Goal: Task Accomplishment & Management: Use online tool/utility

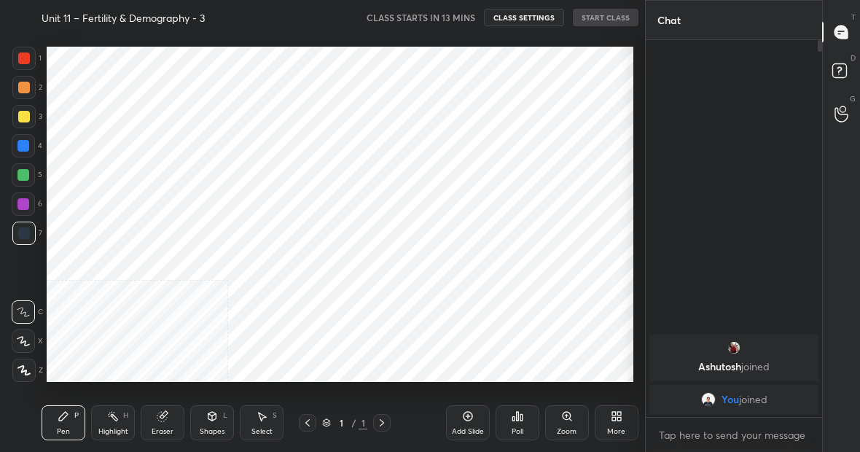
scroll to position [72520, 72292]
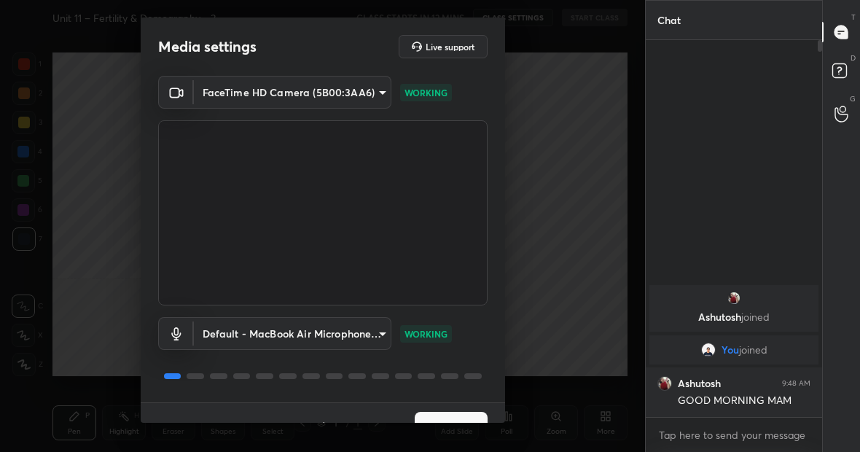
click at [426, 416] on button "Next" at bounding box center [451, 426] width 73 height 29
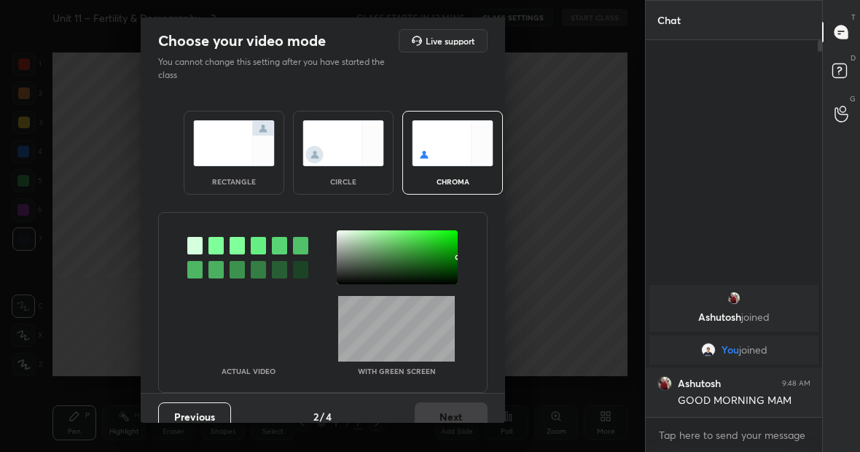
click at [220, 145] on img at bounding box center [234, 143] width 82 height 46
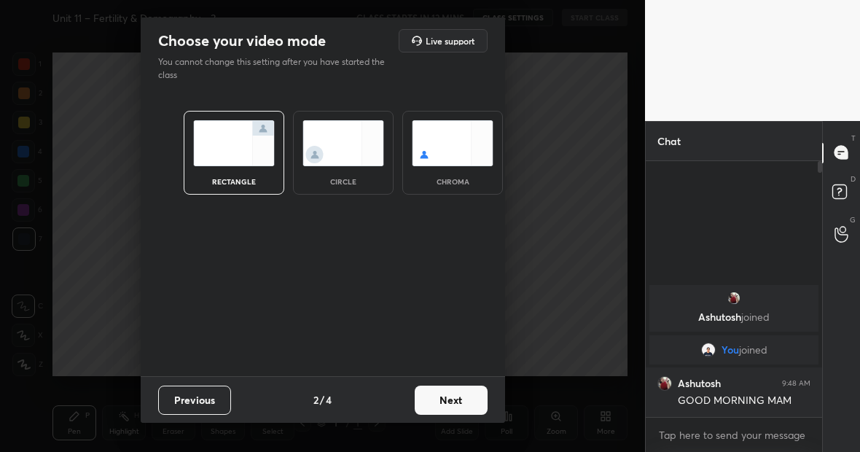
scroll to position [286, 172]
click at [450, 396] on button "Next" at bounding box center [451, 400] width 73 height 29
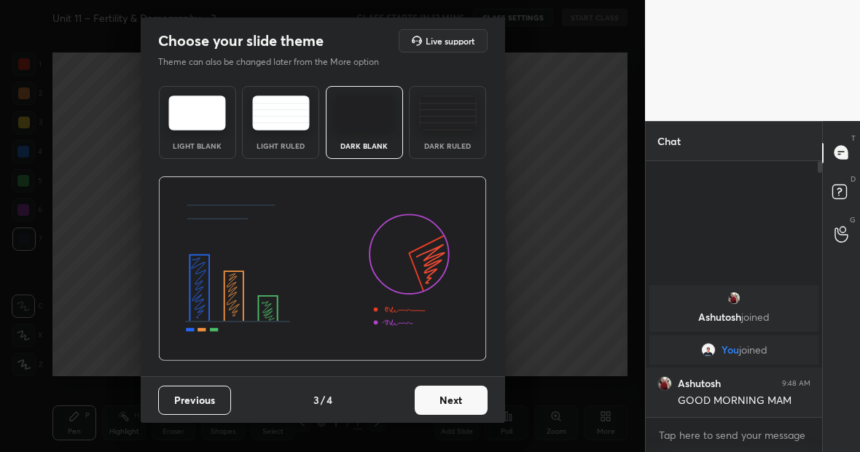
click at [450, 396] on button "Next" at bounding box center [451, 400] width 73 height 29
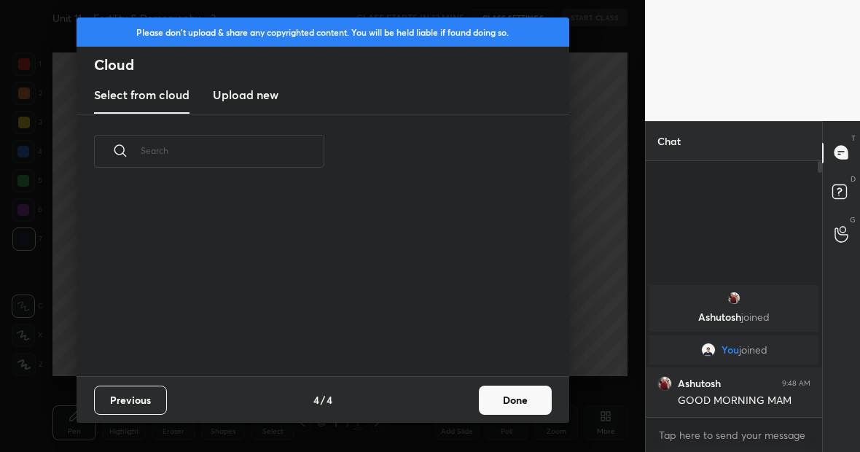
scroll to position [187, 468]
click at [241, 94] on h3 "Upload new" at bounding box center [246, 94] width 66 height 17
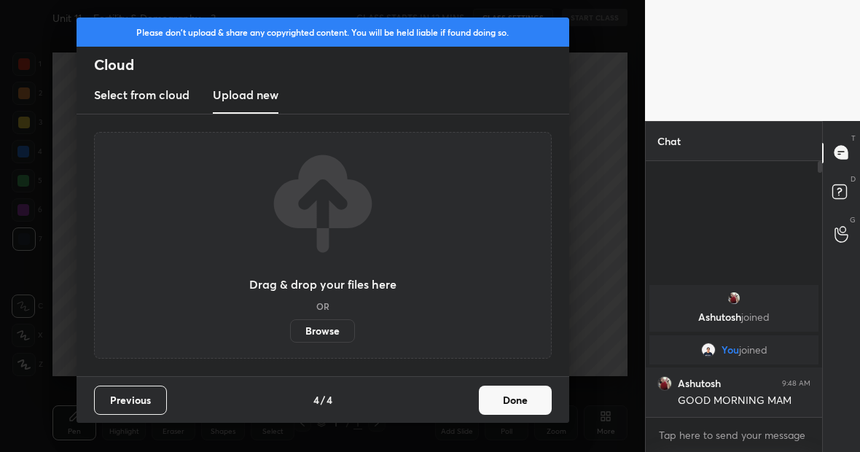
click at [324, 328] on label "Browse" at bounding box center [322, 330] width 65 height 23
click at [290, 328] on input "Browse" at bounding box center [290, 330] width 0 height 23
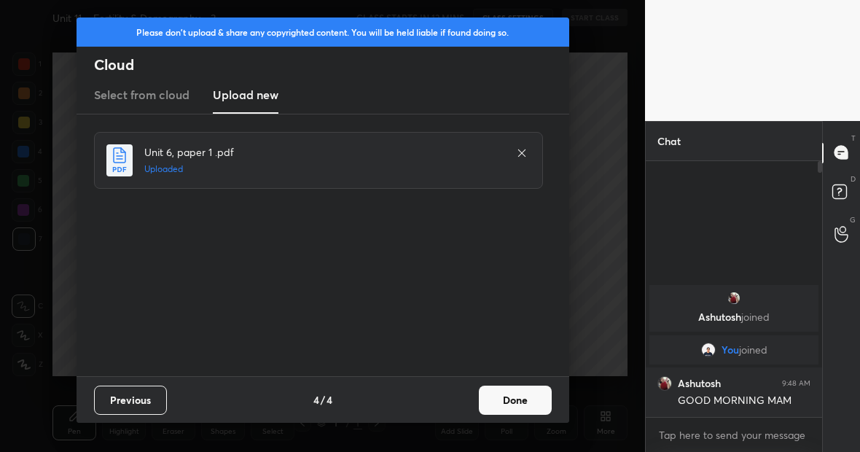
click at [518, 401] on button "Done" at bounding box center [515, 400] width 73 height 29
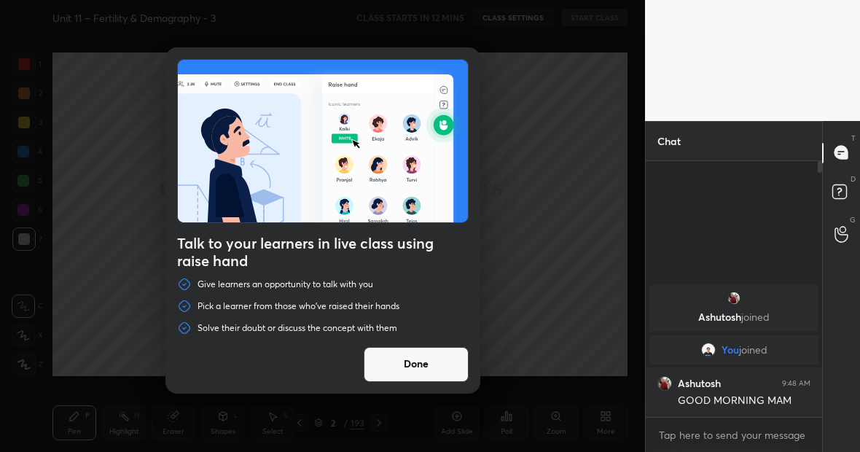
click at [423, 364] on button "Done" at bounding box center [416, 364] width 105 height 35
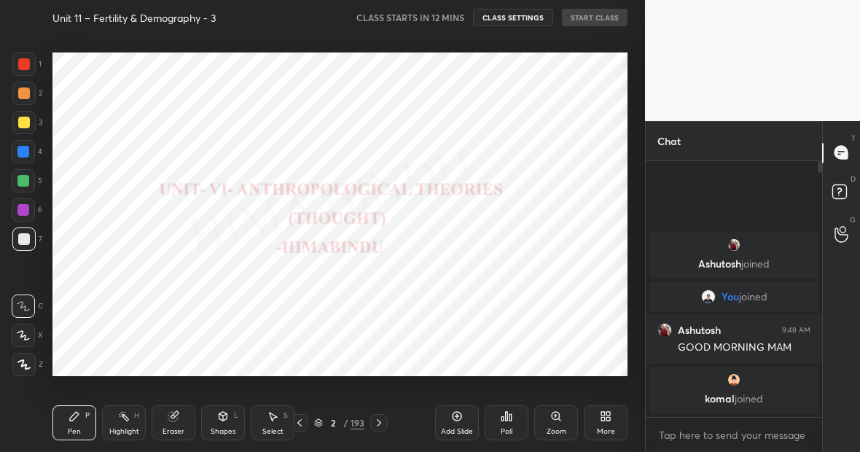
click at [359, 421] on div "193" at bounding box center [358, 422] width 14 height 13
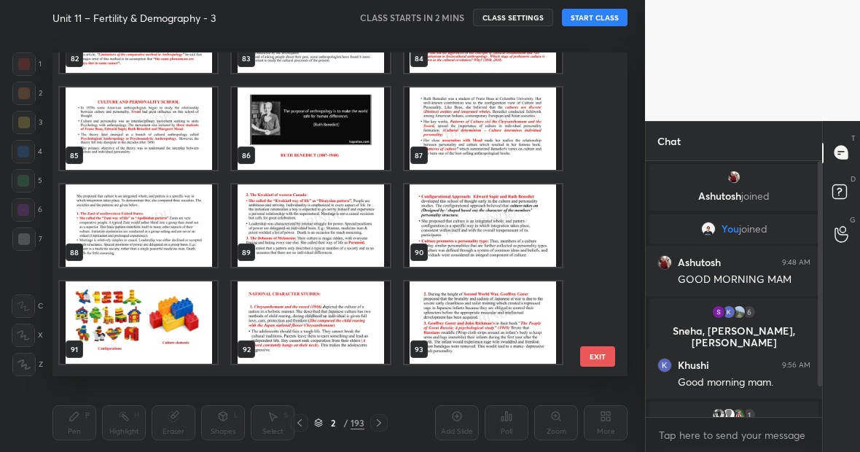
scroll to position [2664, 0]
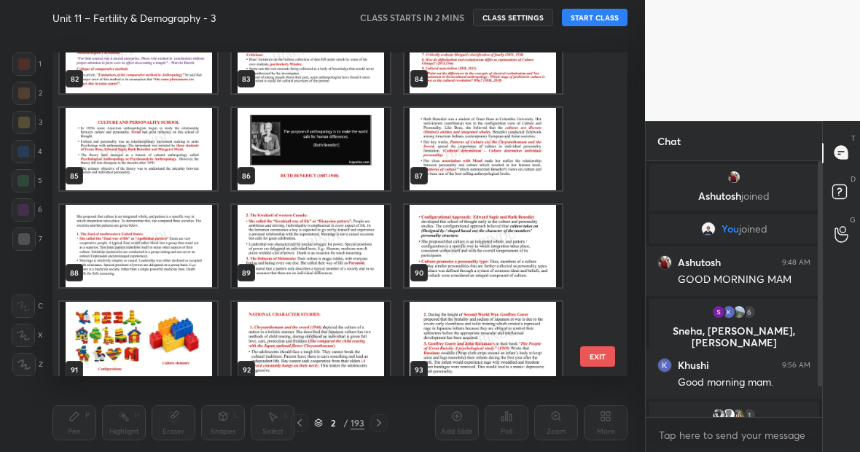
click at [161, 144] on img "grid" at bounding box center [138, 149] width 157 height 82
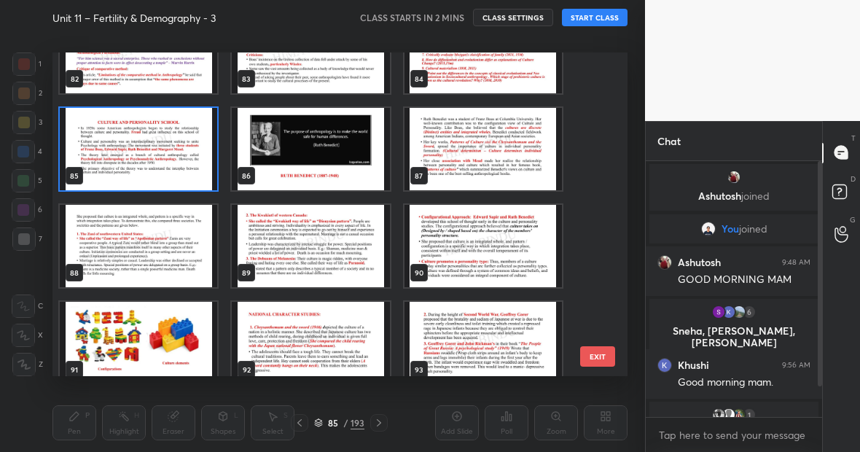
click at [161, 144] on img "grid" at bounding box center [138, 149] width 157 height 82
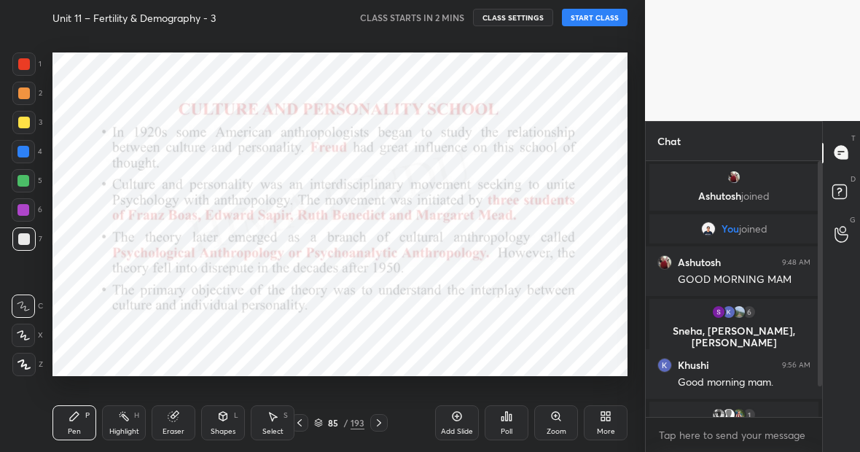
click at [376, 420] on icon at bounding box center [379, 423] width 12 height 12
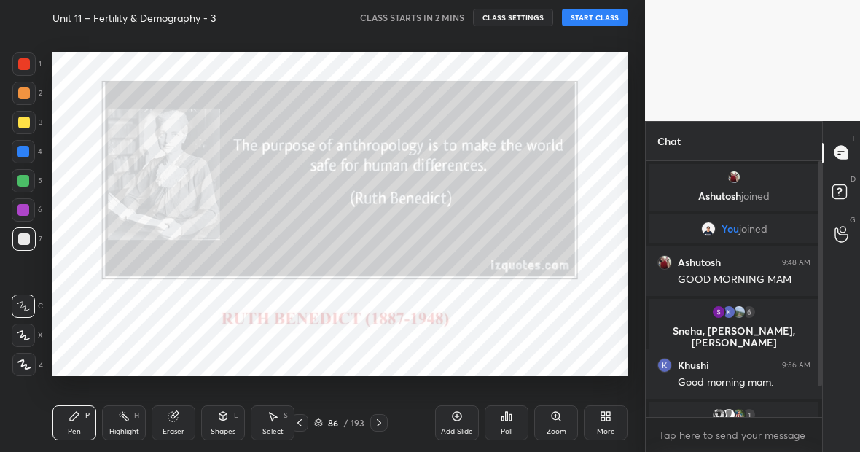
click at [376, 420] on icon at bounding box center [379, 423] width 12 height 12
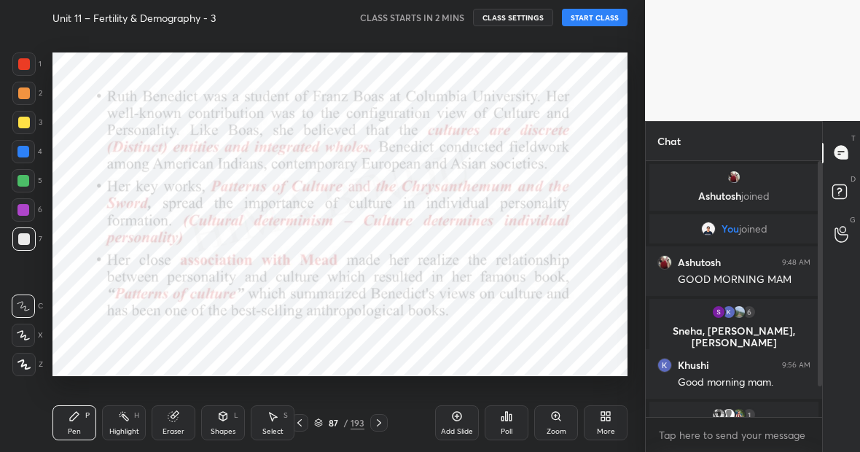
click at [376, 420] on icon at bounding box center [379, 423] width 12 height 12
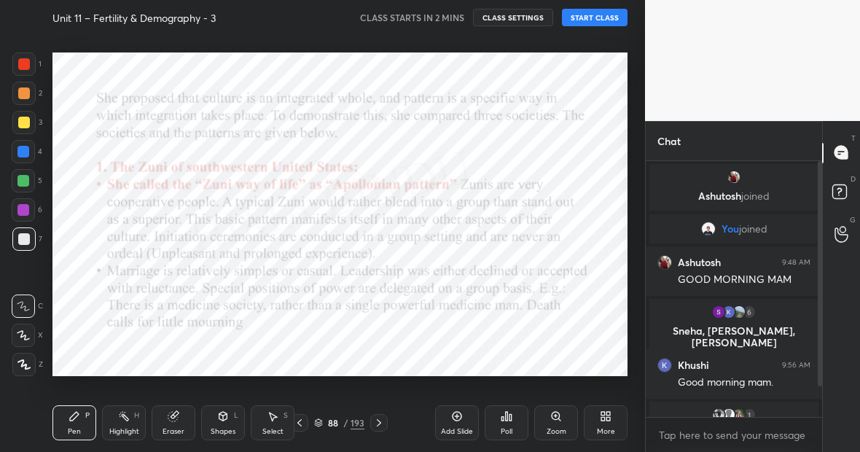
click at [376, 420] on icon at bounding box center [379, 423] width 12 height 12
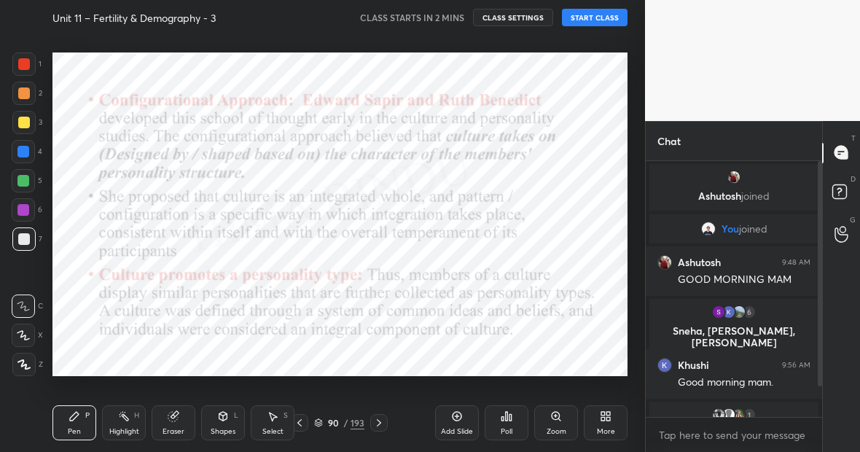
click at [376, 420] on icon at bounding box center [379, 423] width 12 height 12
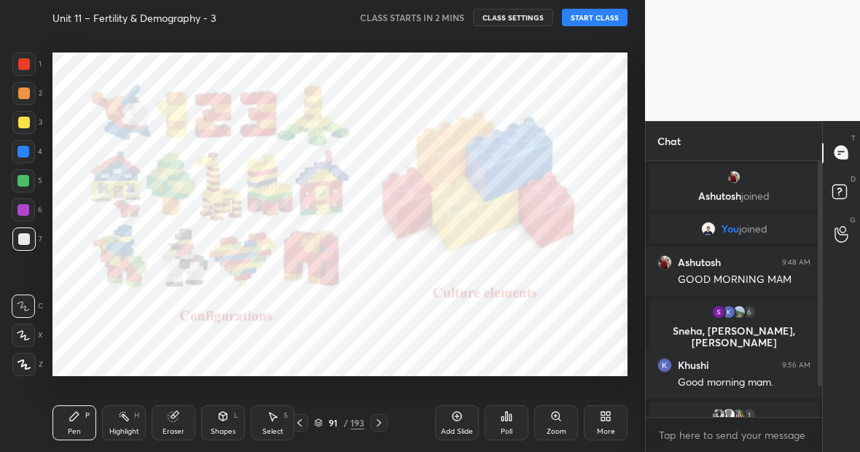
click at [376, 420] on icon at bounding box center [379, 423] width 12 height 12
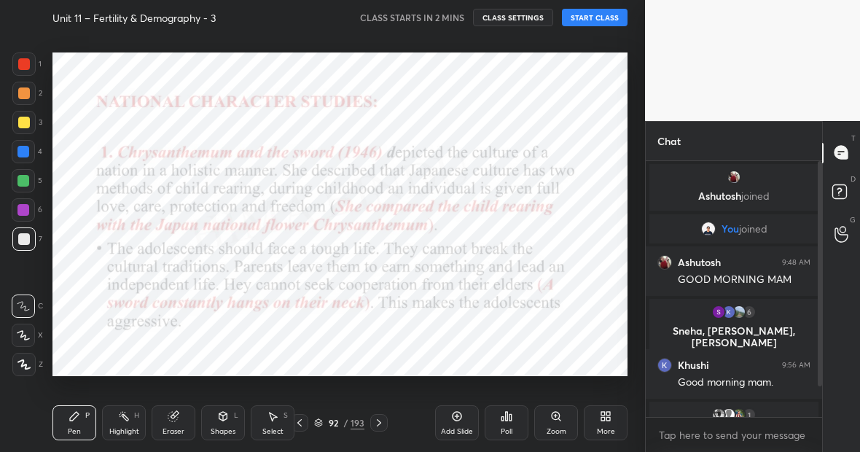
click at [300, 421] on icon at bounding box center [299, 422] width 4 height 7
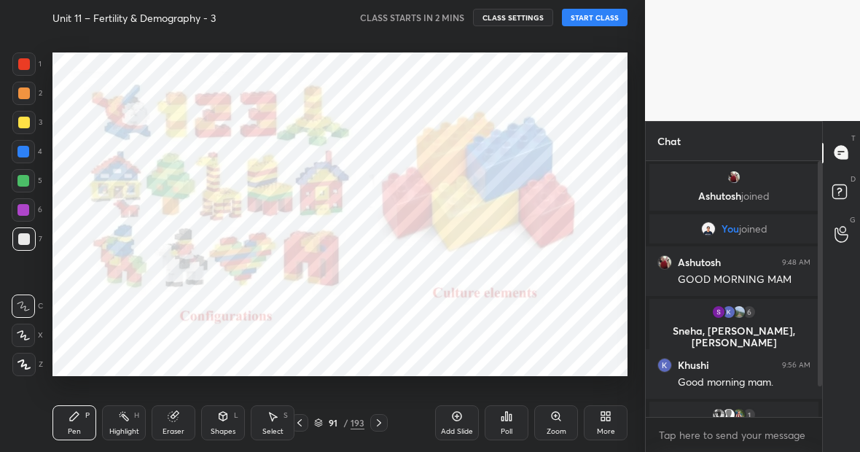
click at [300, 421] on icon at bounding box center [299, 422] width 4 height 7
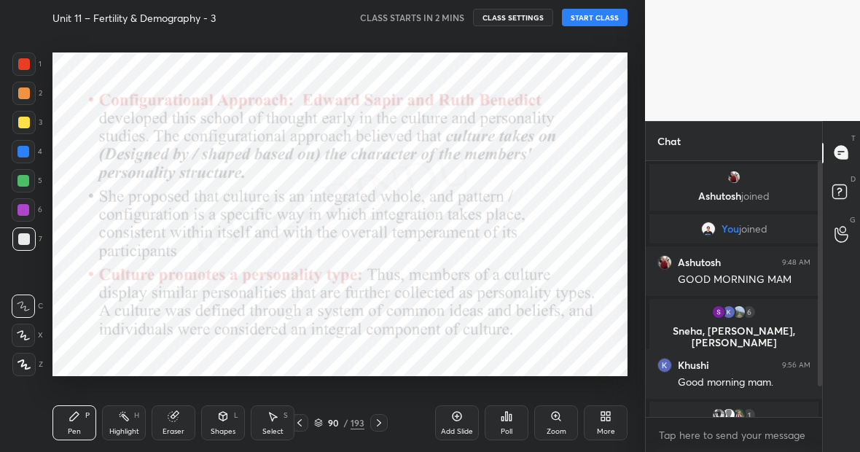
click at [297, 426] on icon at bounding box center [300, 423] width 12 height 12
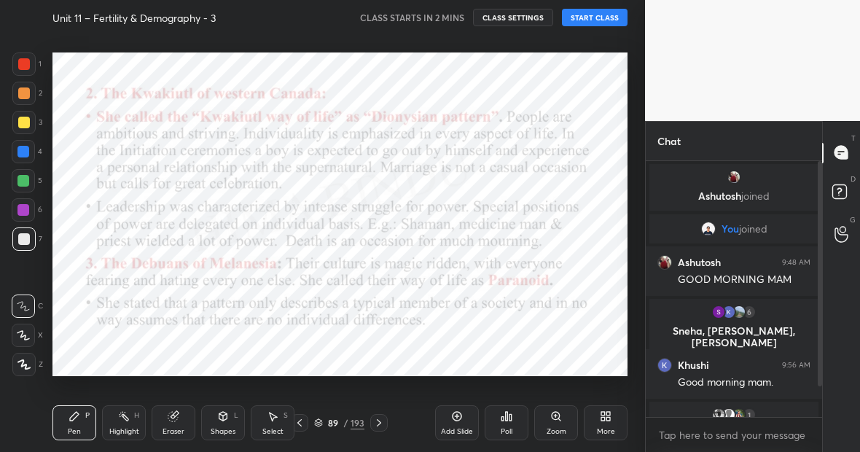
click at [461, 420] on icon at bounding box center [457, 416] width 12 height 12
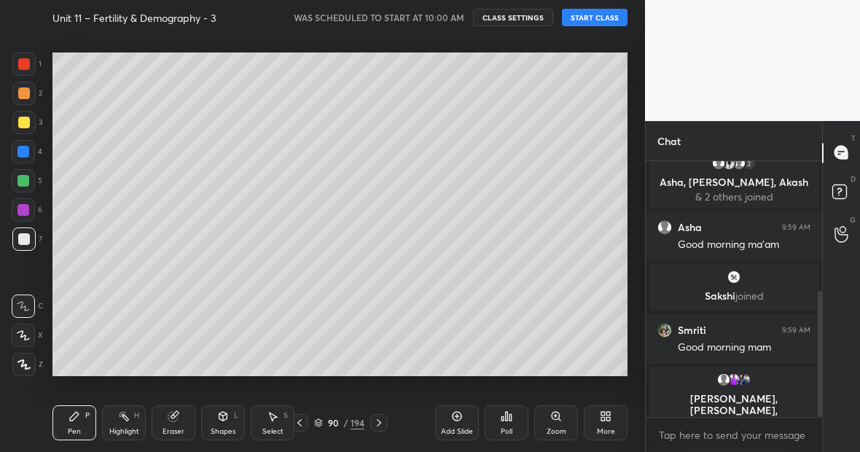
scroll to position [273, 0]
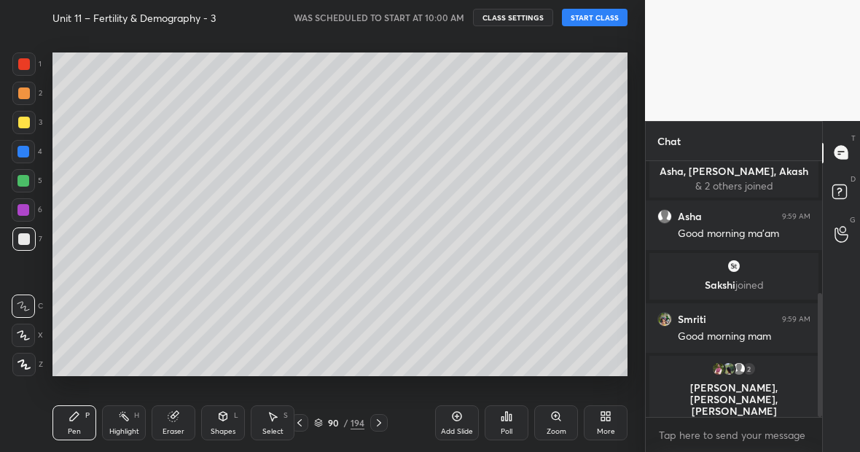
click at [585, 16] on button "START CLASS" at bounding box center [595, 17] width 66 height 17
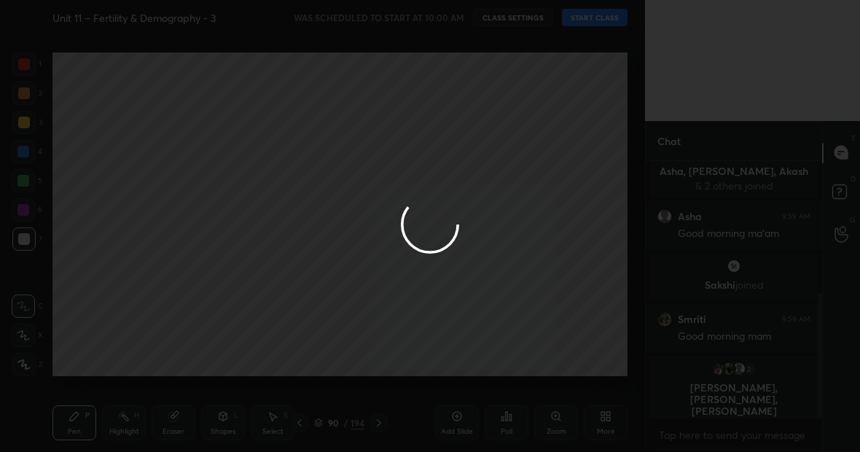
type textarea "x"
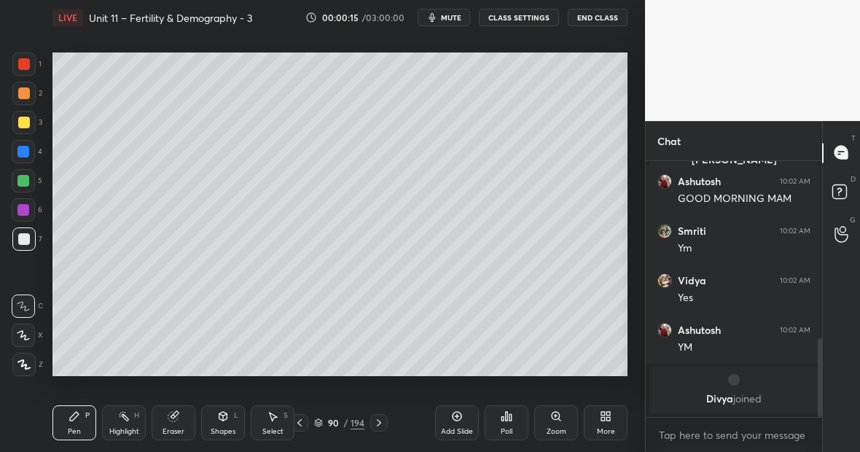
scroll to position [574, 0]
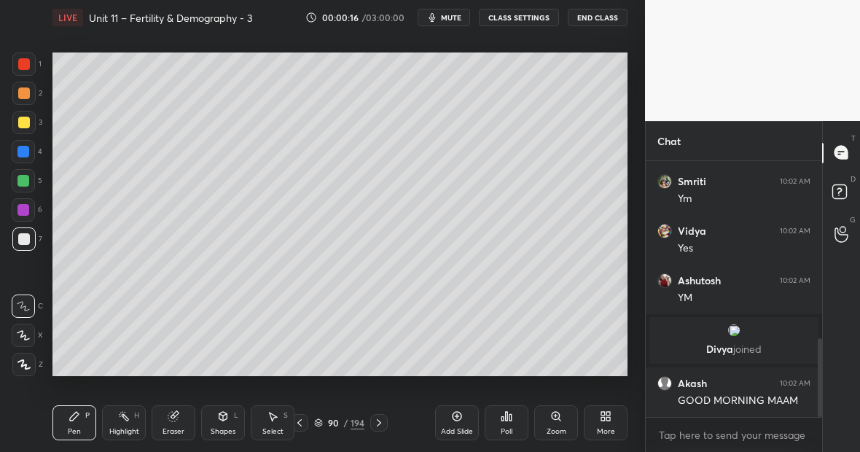
click at [21, 366] on icon at bounding box center [24, 364] width 12 height 9
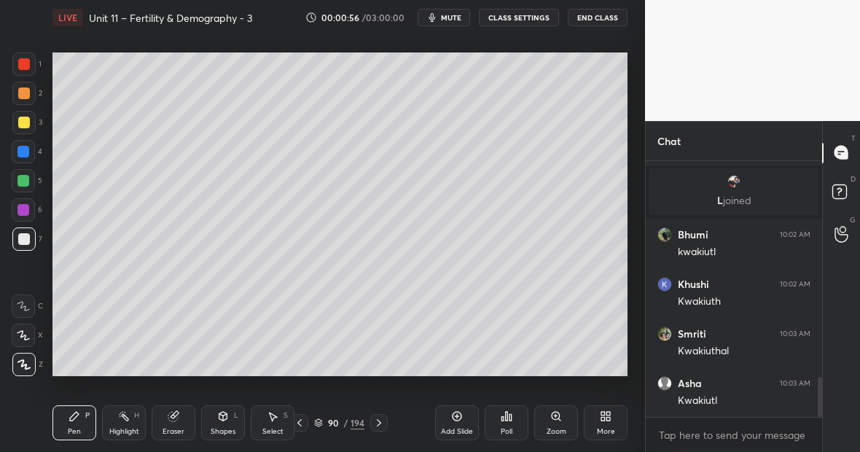
scroll to position [1474, 0]
click at [26, 66] on div at bounding box center [24, 64] width 12 height 12
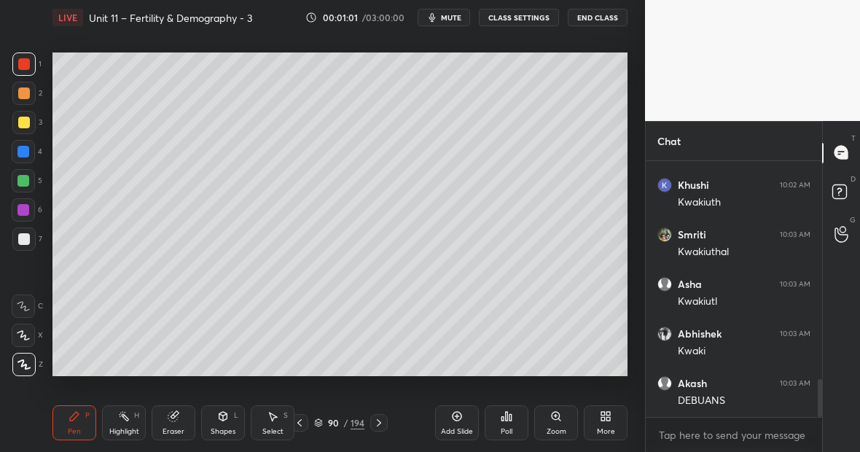
click at [25, 122] on div at bounding box center [24, 123] width 12 height 12
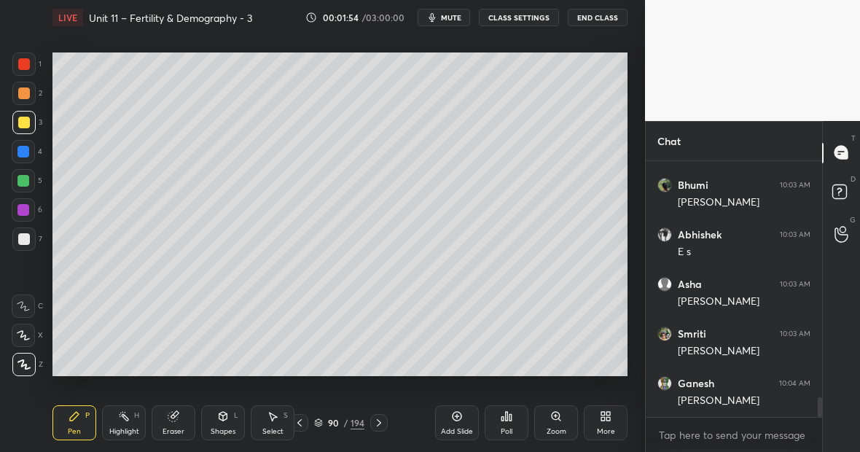
scroll to position [3114, 0]
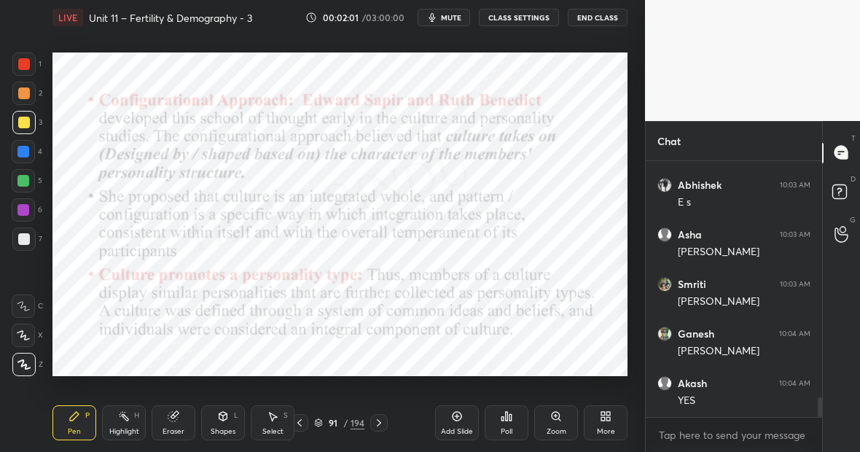
click at [25, 155] on div at bounding box center [23, 152] width 12 height 12
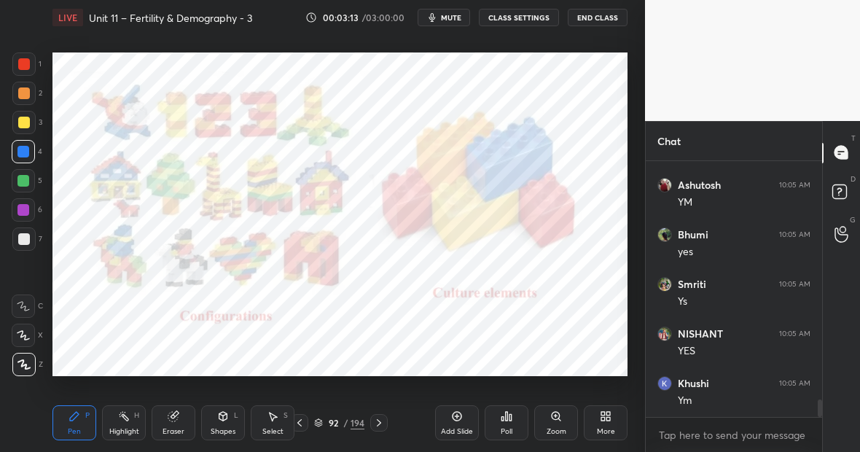
scroll to position [3548, 0]
click at [130, 426] on div "Highlight H" at bounding box center [124, 422] width 44 height 35
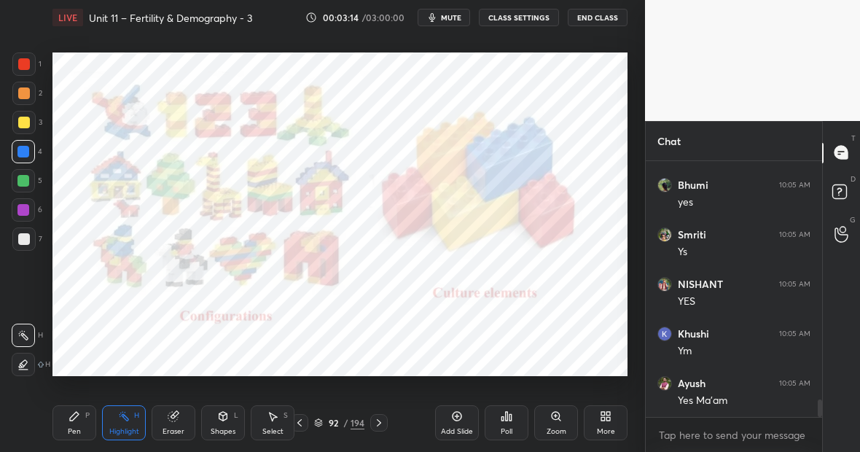
click at [71, 415] on icon at bounding box center [75, 416] width 12 height 12
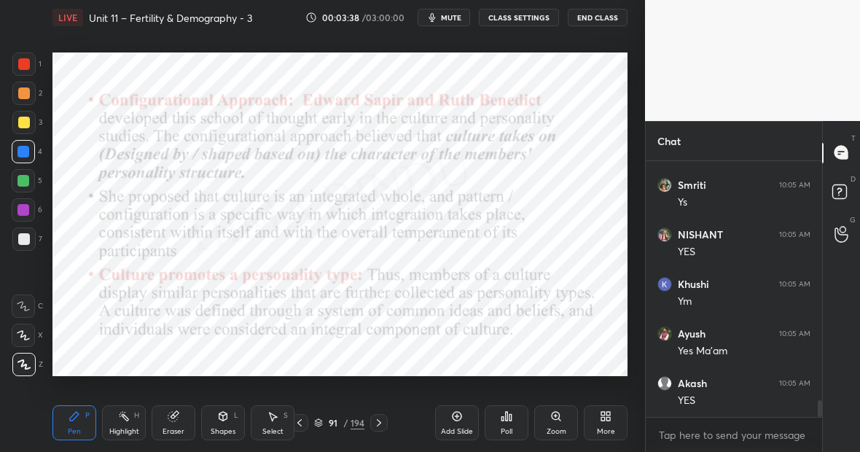
scroll to position [3647, 0]
click at [129, 423] on div "Highlight H" at bounding box center [124, 422] width 44 height 35
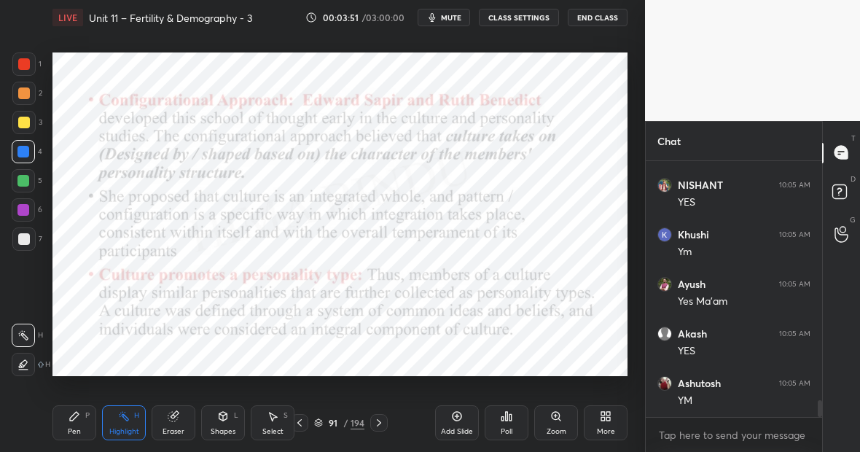
click at [461, 417] on icon at bounding box center [457, 416] width 9 height 9
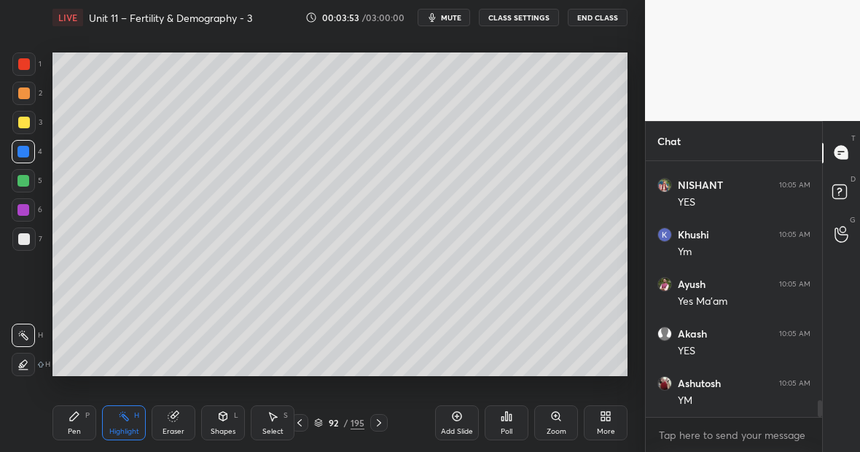
click at [24, 124] on div at bounding box center [24, 123] width 12 height 12
click at [79, 420] on icon at bounding box center [75, 416] width 12 height 12
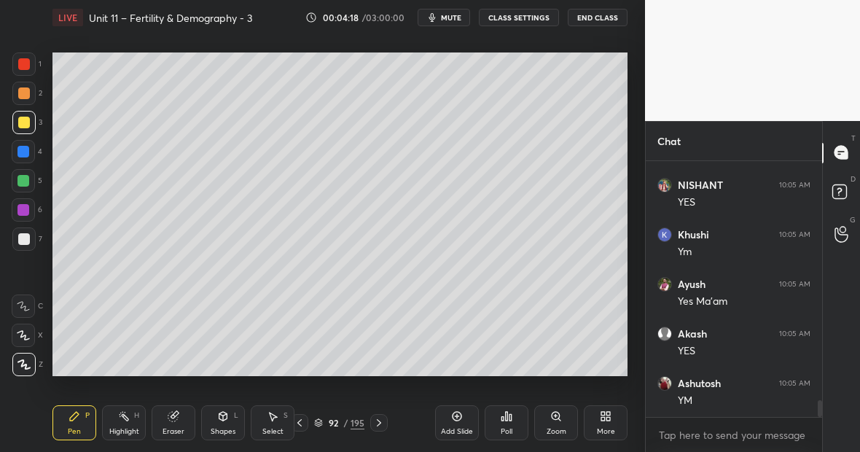
click at [28, 68] on div at bounding box center [24, 64] width 12 height 12
click at [188, 412] on div "Eraser" at bounding box center [174, 422] width 44 height 35
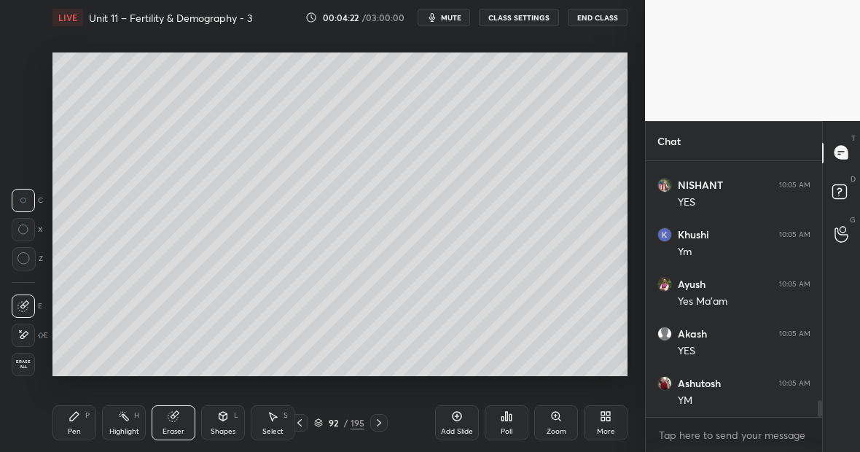
click at [97, 418] on div "Pen P Highlight H Eraser Shapes L Select S" at bounding box center [148, 422] width 192 height 35
click at [95, 407] on div "Pen P Highlight H Eraser Shapes L Select S" at bounding box center [148, 422] width 192 height 35
click at [95, 418] on div "Pen P" at bounding box center [74, 422] width 44 height 35
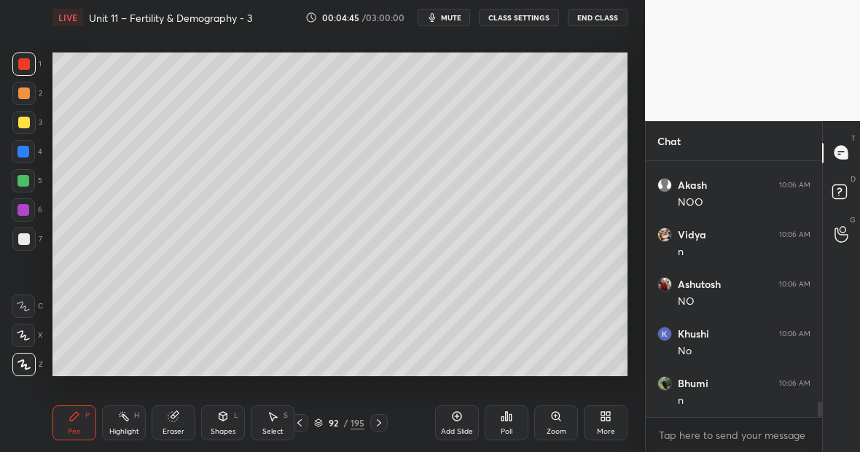
scroll to position [3944, 0]
click at [23, 187] on div at bounding box center [23, 180] width 23 height 23
click at [458, 418] on icon at bounding box center [457, 416] width 12 height 12
click at [26, 120] on div at bounding box center [24, 123] width 12 height 12
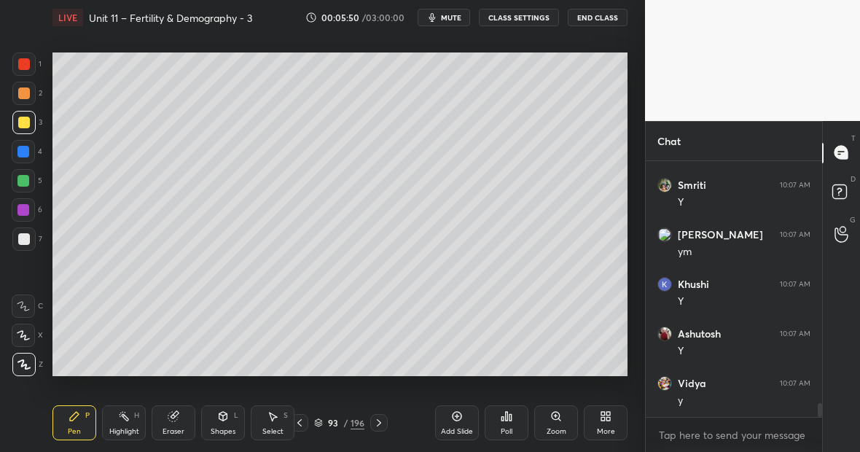
scroll to position [4440, 0]
click at [28, 65] on div at bounding box center [23, 63] width 23 height 23
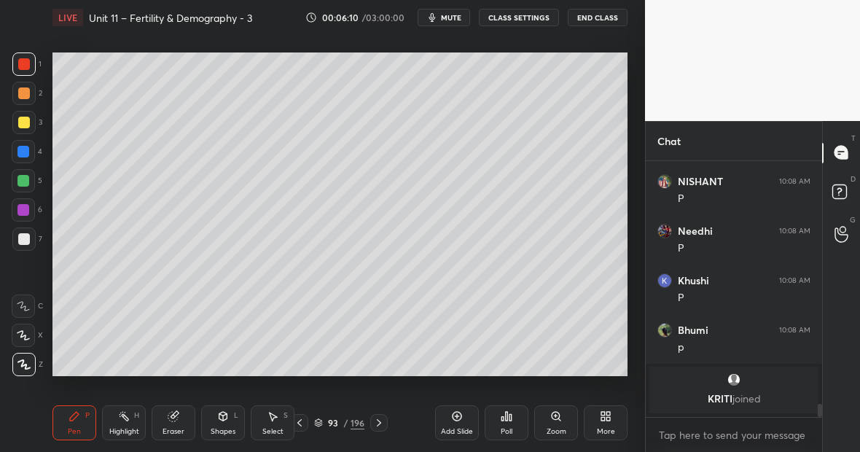
click at [126, 423] on div "Highlight H" at bounding box center [124, 422] width 44 height 35
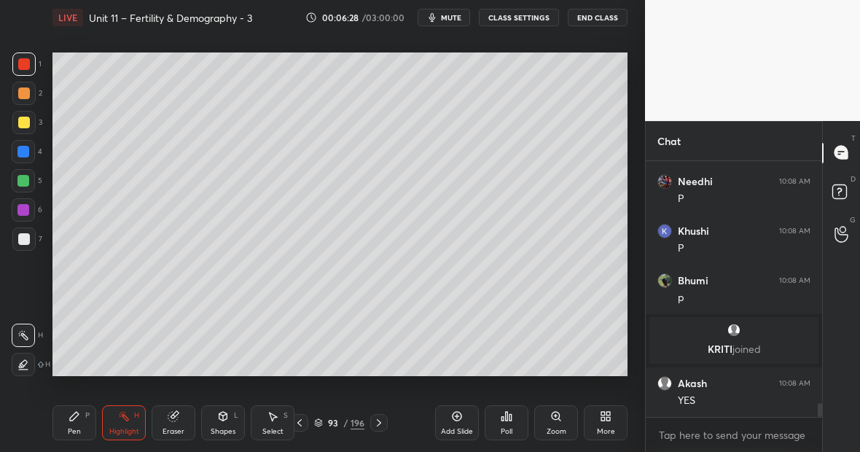
scroll to position [4609, 0]
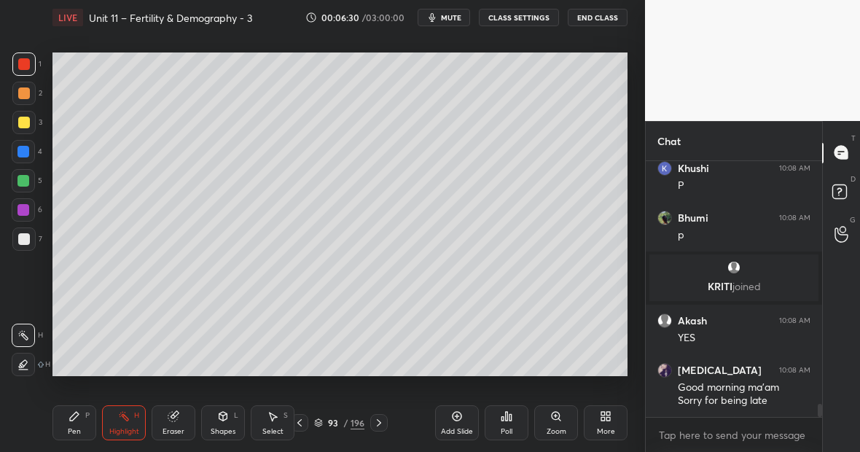
click at [128, 428] on div "Highlight" at bounding box center [124, 431] width 30 height 7
click at [168, 420] on icon at bounding box center [174, 416] width 12 height 12
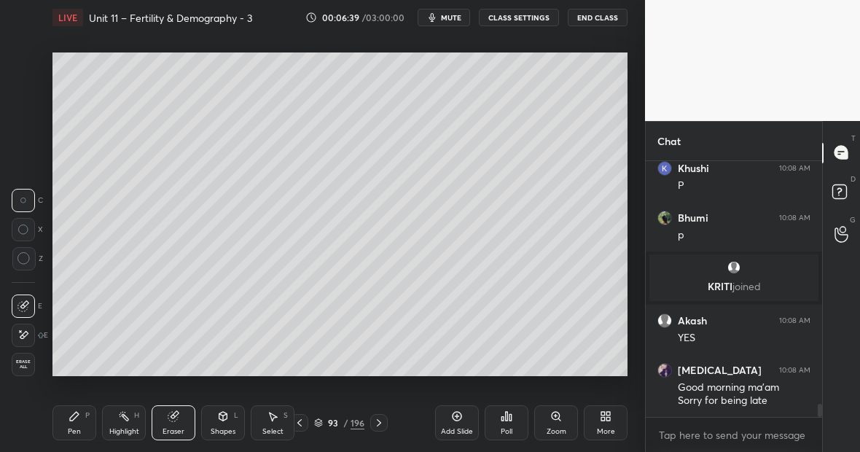
scroll to position [4658, 0]
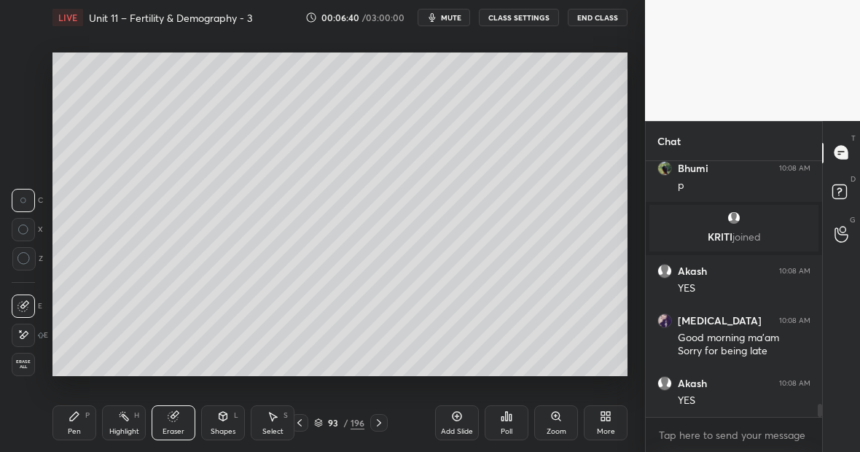
click at [24, 338] on icon at bounding box center [23, 335] width 12 height 12
click at [79, 420] on div "Pen P" at bounding box center [74, 422] width 44 height 35
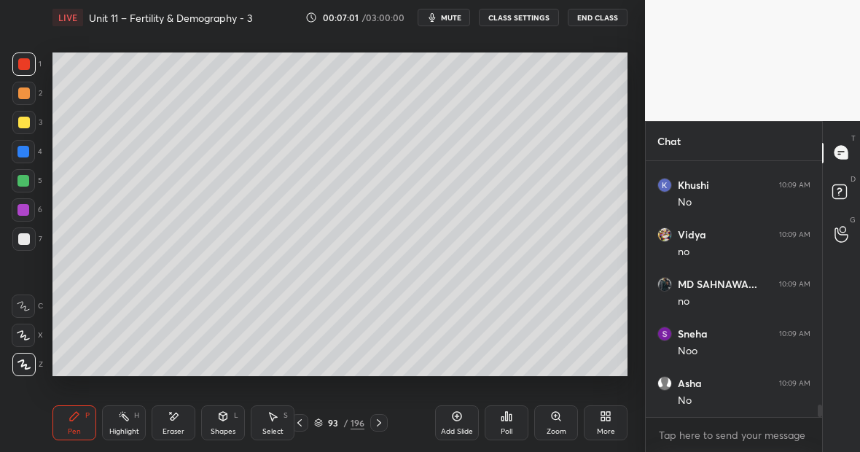
scroll to position [5154, 0]
click at [23, 245] on div at bounding box center [23, 238] width 23 height 23
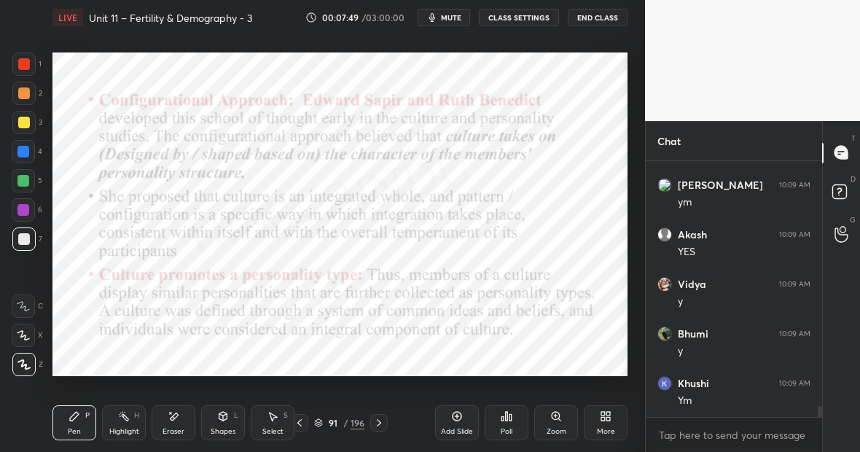
scroll to position [5763, 0]
click at [80, 426] on div "Pen P" at bounding box center [74, 422] width 44 height 35
click at [27, 187] on div at bounding box center [23, 180] width 23 height 23
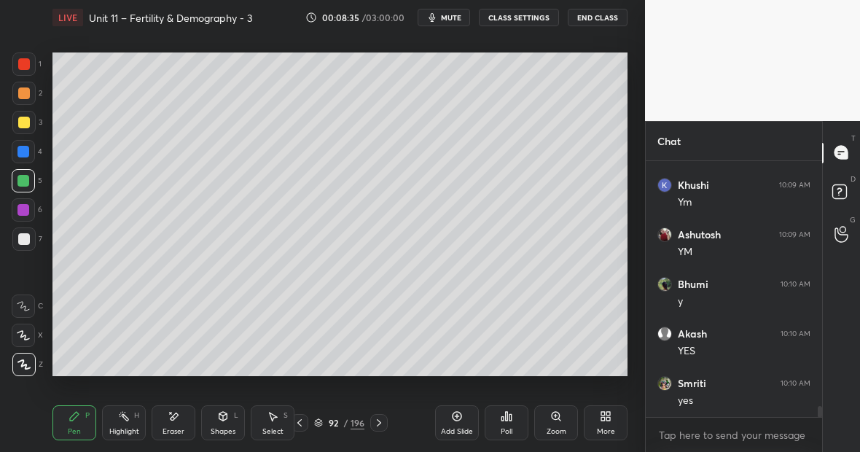
click at [132, 423] on div "Highlight H" at bounding box center [124, 422] width 44 height 35
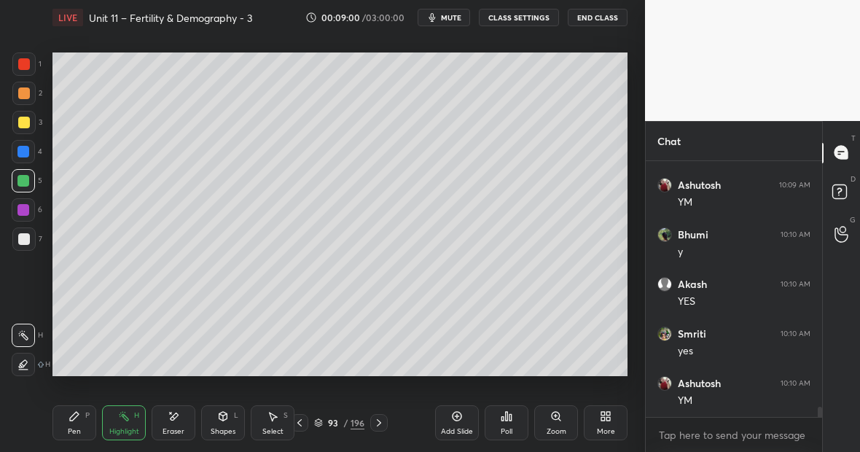
click at [26, 241] on div at bounding box center [24, 239] width 12 height 12
click at [93, 411] on div "Pen P" at bounding box center [74, 422] width 44 height 35
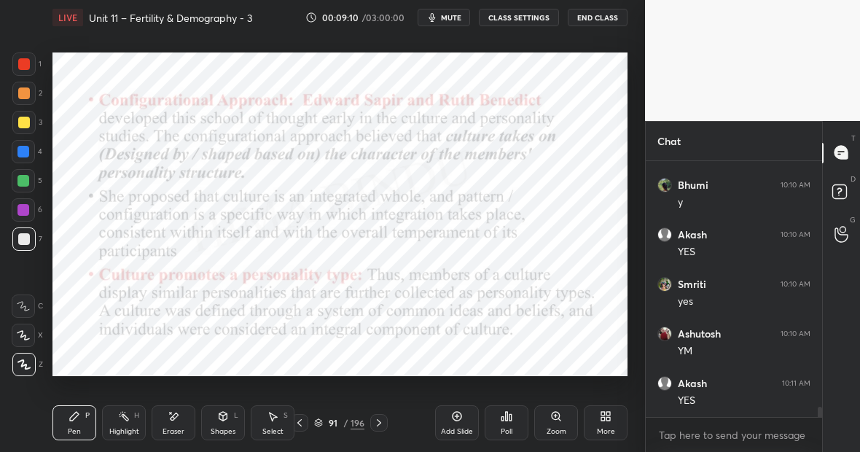
scroll to position [6061, 0]
click at [20, 183] on div at bounding box center [23, 181] width 12 height 12
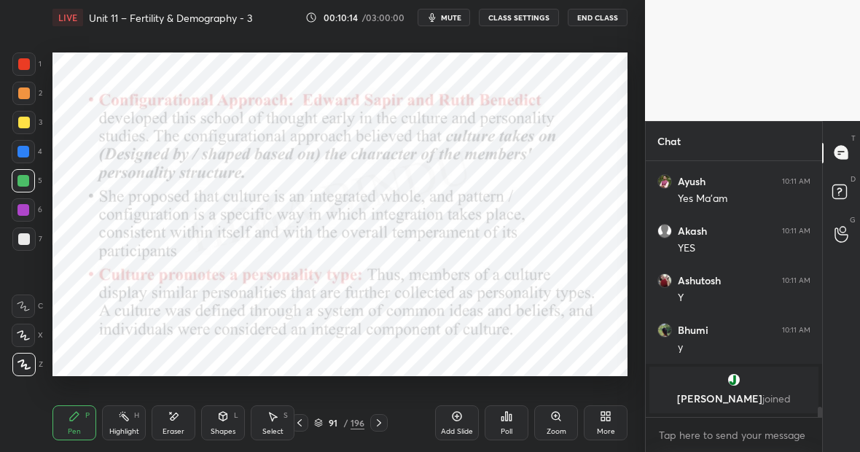
scroll to position [5851, 0]
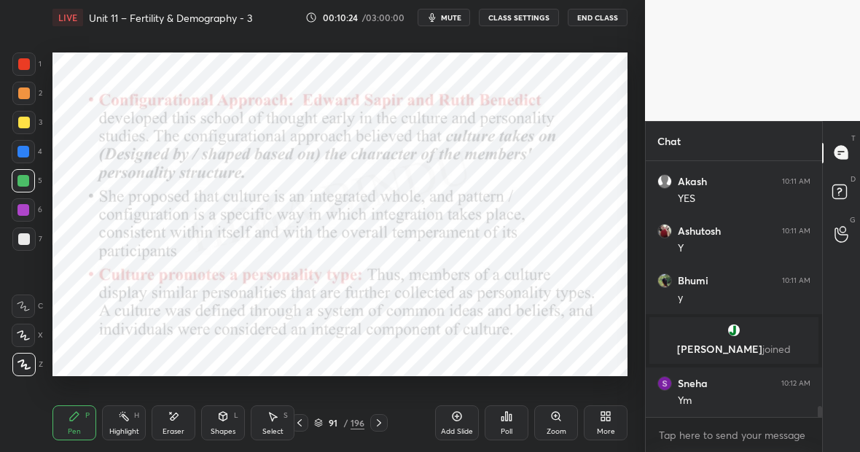
click at [129, 428] on div "Highlight" at bounding box center [124, 431] width 30 height 7
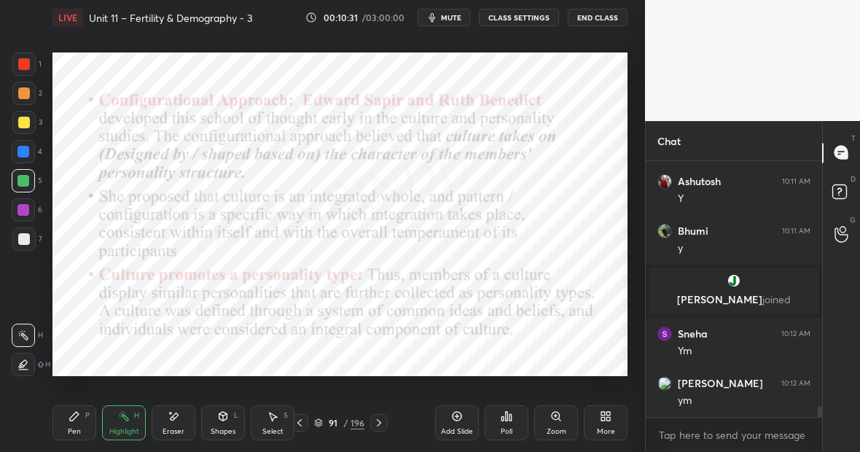
click at [74, 426] on div "Pen P" at bounding box center [74, 422] width 44 height 35
click at [124, 428] on div "Highlight" at bounding box center [124, 431] width 30 height 7
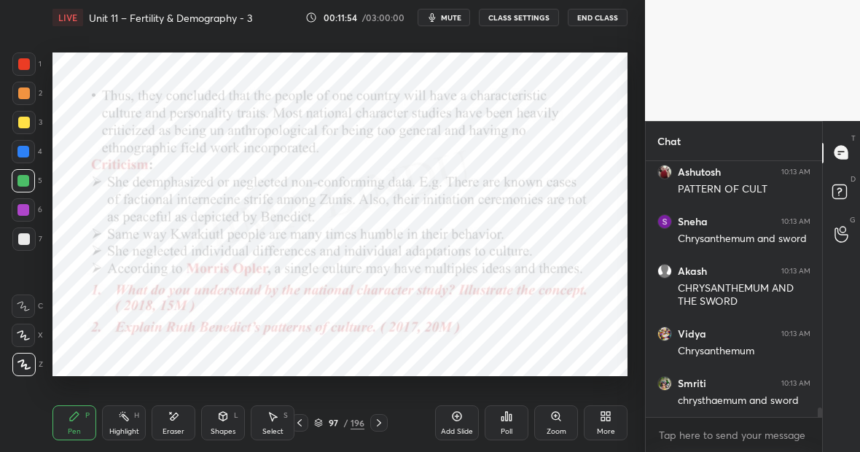
scroll to position [6868, 0]
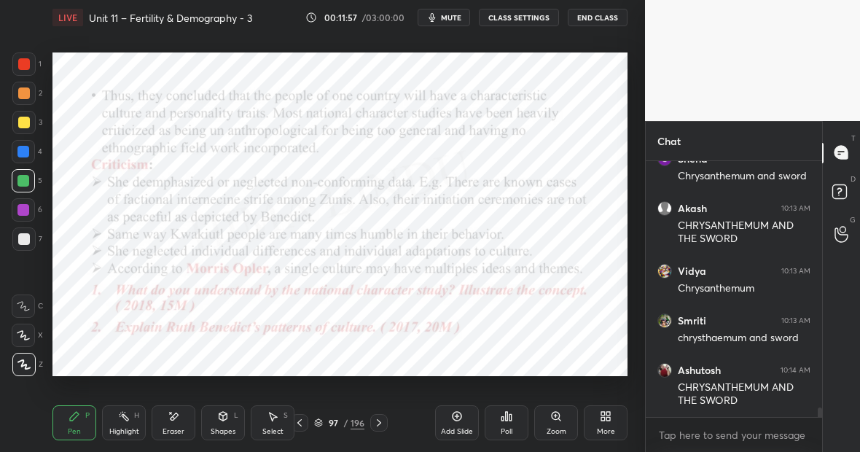
click at [136, 425] on div "Highlight H" at bounding box center [124, 422] width 44 height 35
click at [71, 421] on icon at bounding box center [74, 416] width 9 height 9
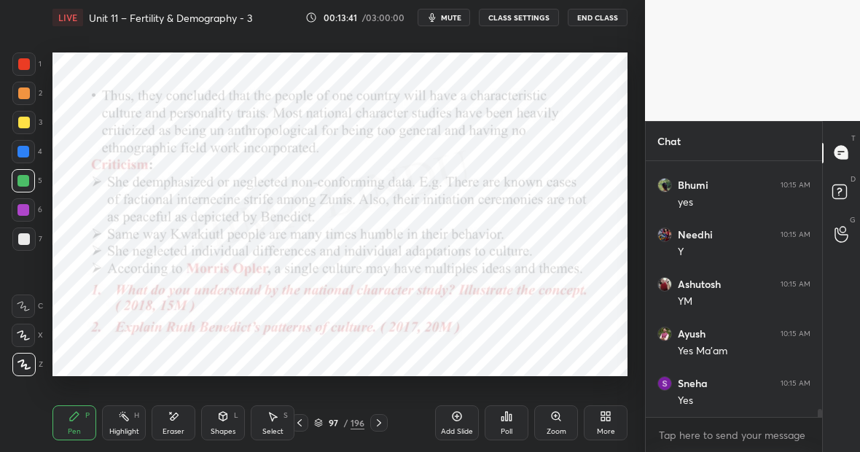
scroll to position [7677, 0]
click at [455, 421] on icon at bounding box center [457, 416] width 12 height 12
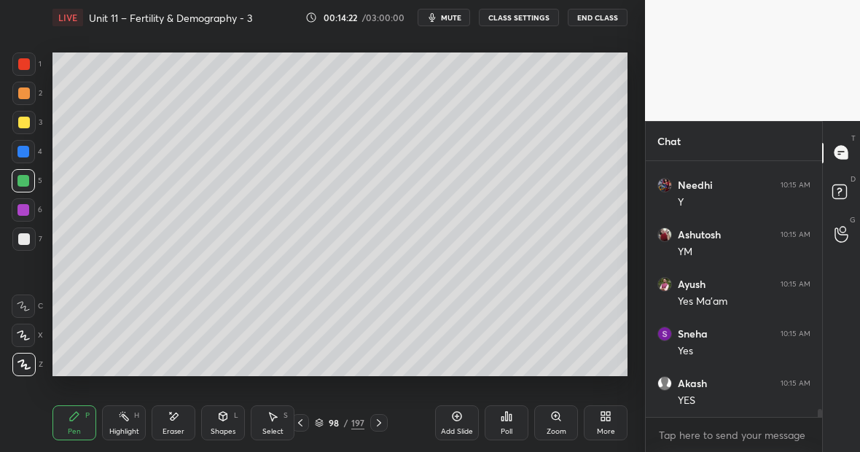
click at [29, 125] on div at bounding box center [23, 122] width 23 height 23
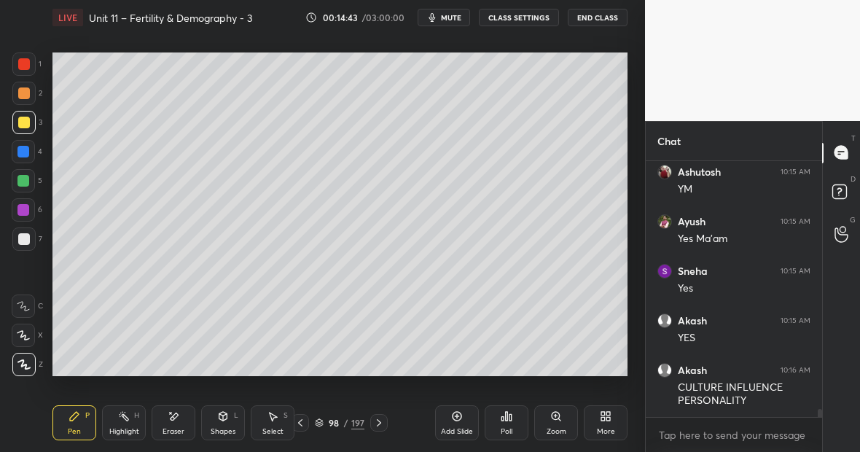
scroll to position [7802, 0]
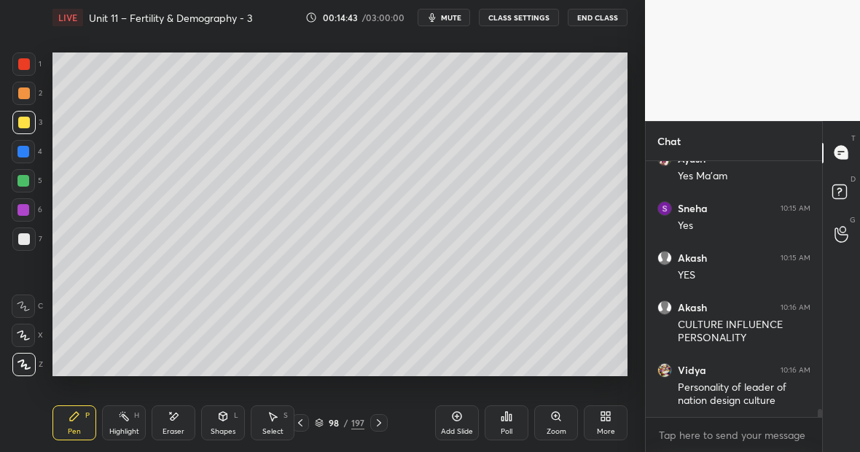
click at [126, 421] on div "Highlight H" at bounding box center [124, 422] width 44 height 35
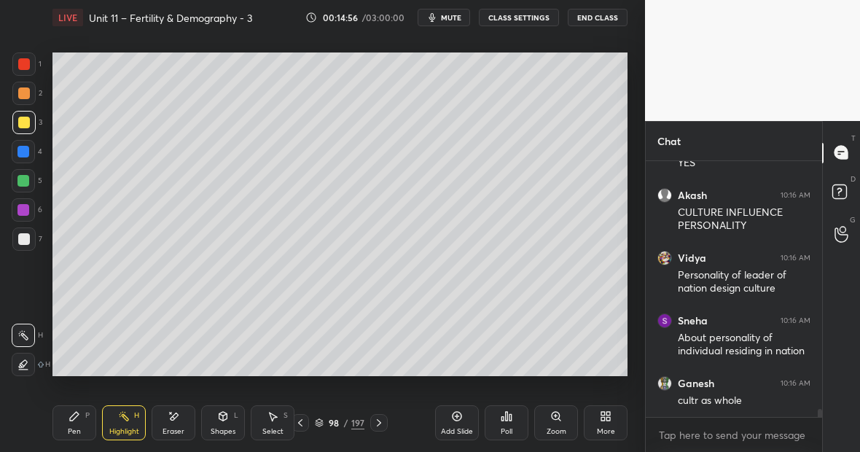
scroll to position [7977, 0]
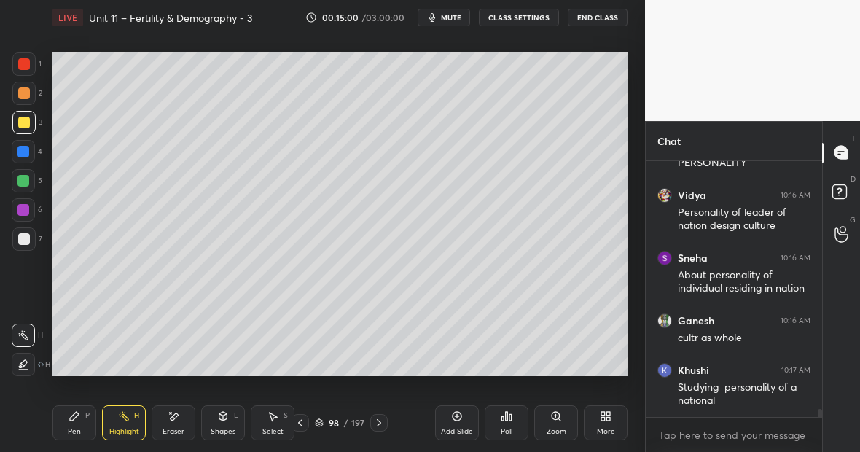
click at [499, 17] on button "CLASS SETTINGS" at bounding box center [519, 17] width 80 height 17
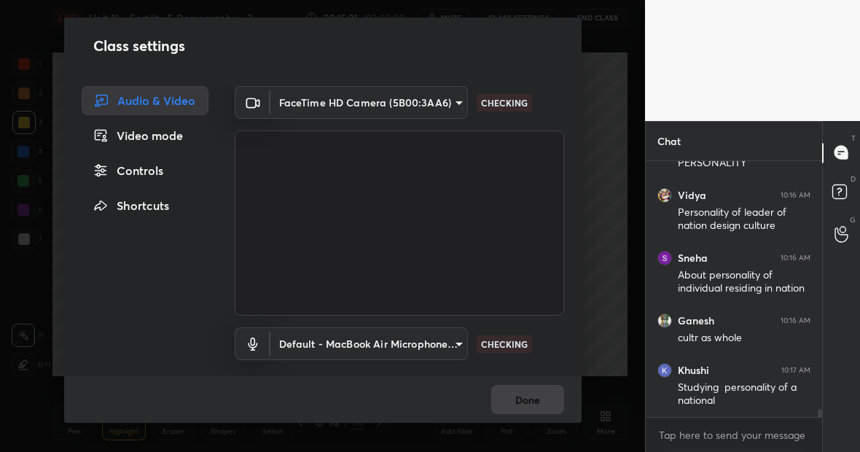
click at [142, 173] on div "Controls" at bounding box center [145, 170] width 127 height 29
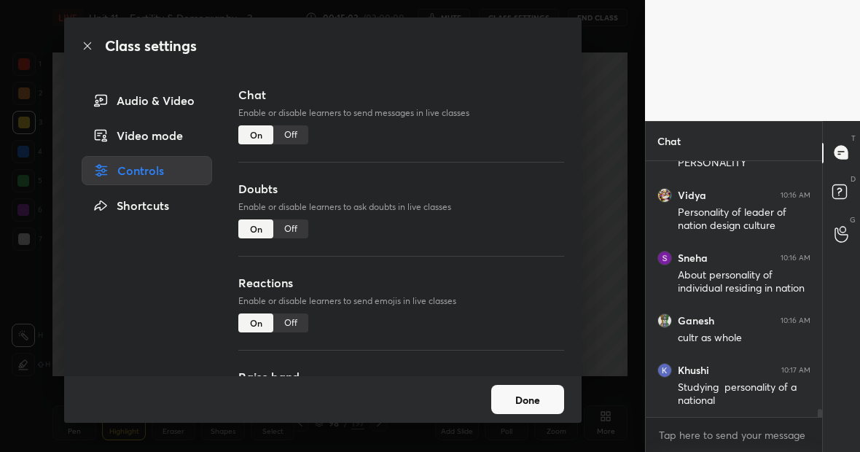
click at [294, 136] on div "Off" at bounding box center [290, 134] width 35 height 19
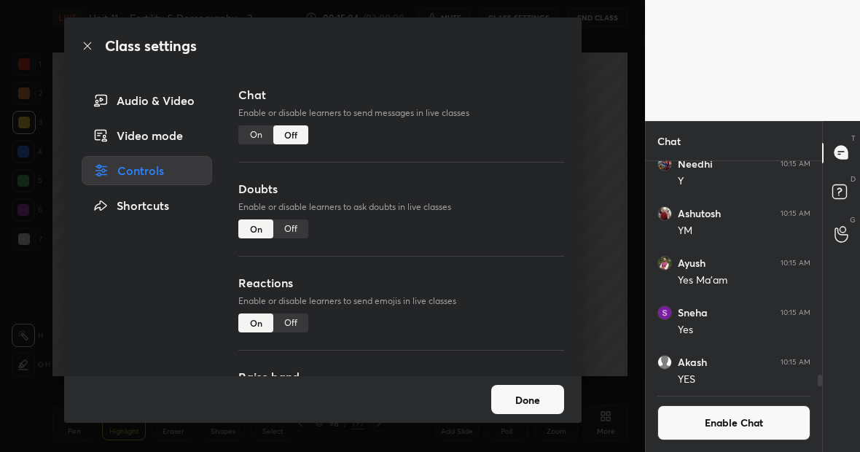
click at [527, 402] on button "Done" at bounding box center [527, 399] width 73 height 29
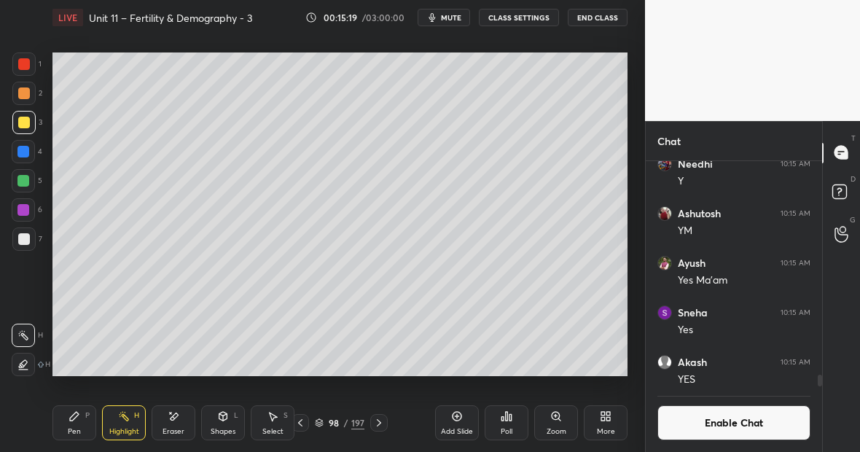
click at [139, 421] on div "Highlight H" at bounding box center [124, 422] width 44 height 35
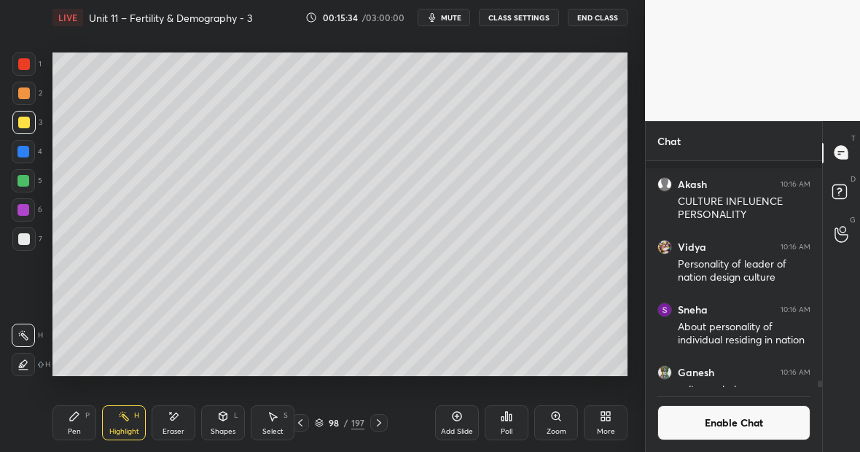
scroll to position [7915, 0]
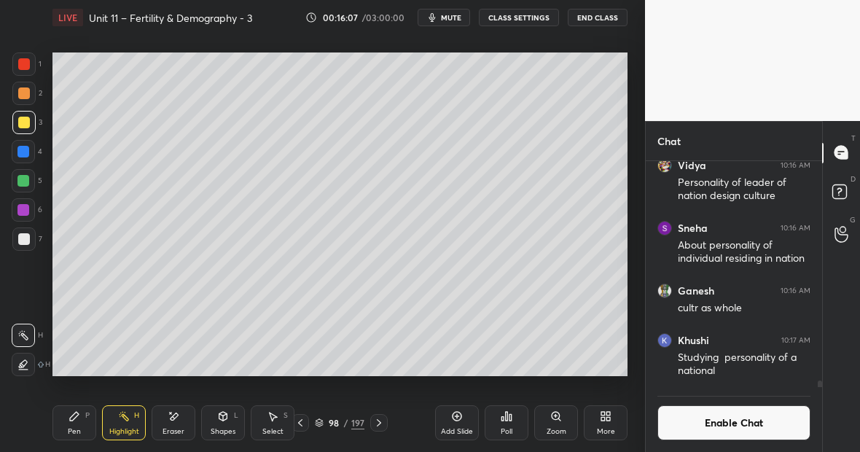
click at [732, 424] on button "Enable Chat" at bounding box center [733, 422] width 153 height 35
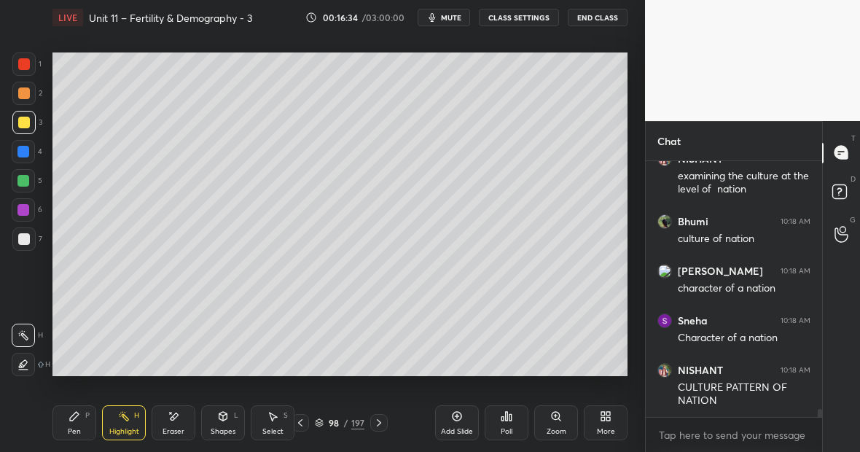
scroll to position [8052, 0]
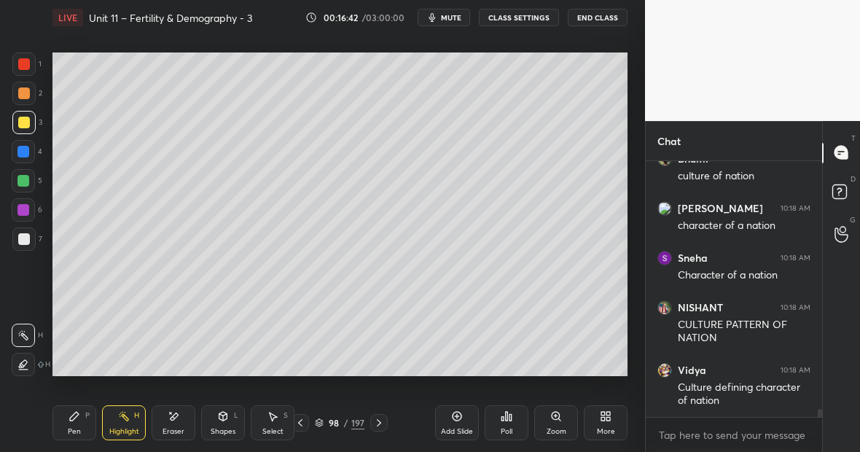
click at [29, 152] on div at bounding box center [23, 151] width 23 height 23
click at [77, 423] on div "Pen P" at bounding box center [74, 422] width 44 height 35
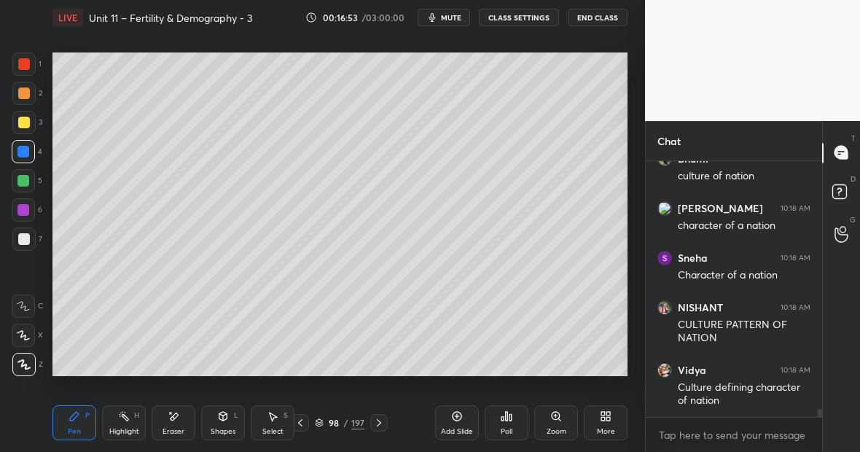
click at [176, 424] on div "Eraser" at bounding box center [174, 422] width 44 height 35
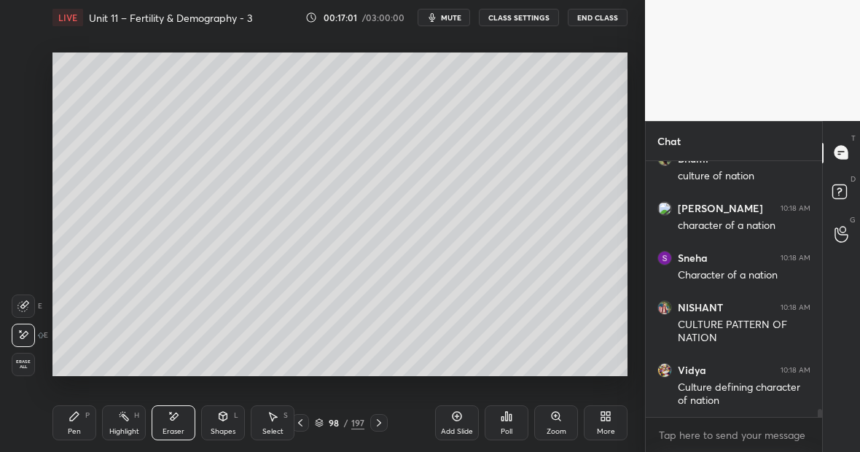
click at [82, 417] on div "Pen P" at bounding box center [74, 422] width 44 height 35
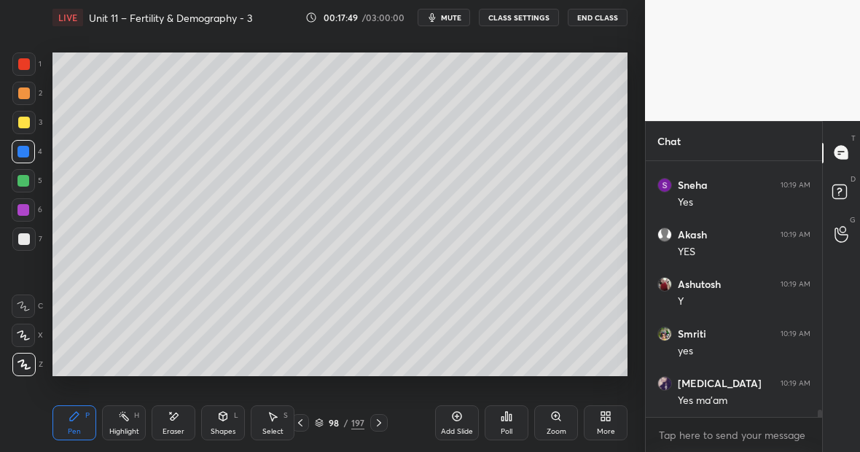
scroll to position [8448, 0]
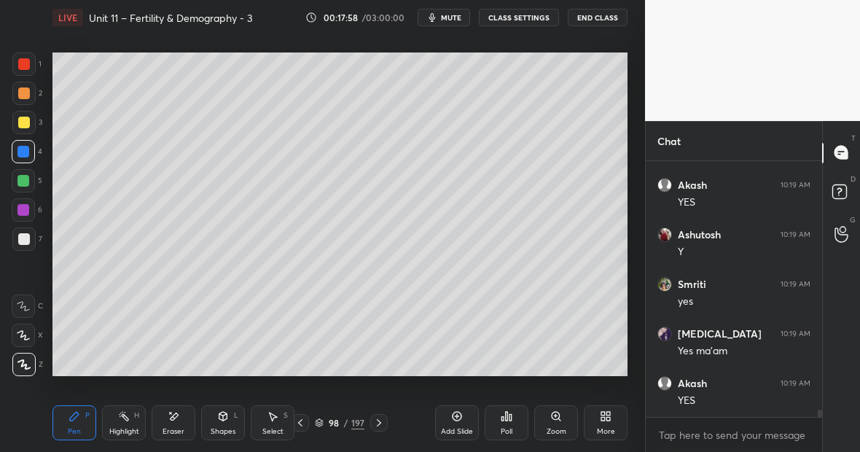
click at [29, 236] on div at bounding box center [24, 239] width 12 height 12
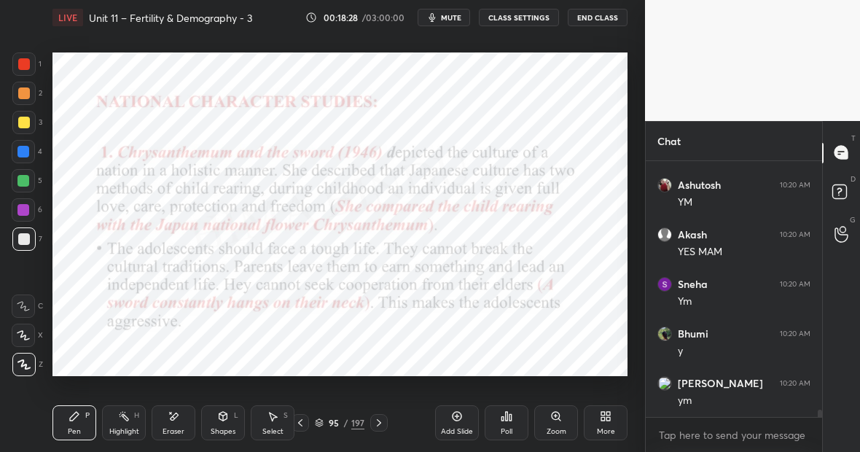
scroll to position [8808, 0]
click at [21, 155] on div at bounding box center [23, 152] width 12 height 12
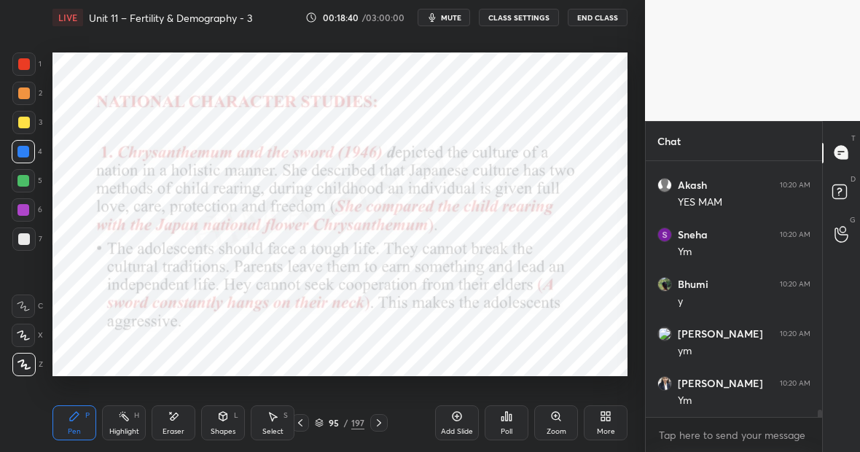
click at [459, 421] on icon at bounding box center [457, 416] width 12 height 12
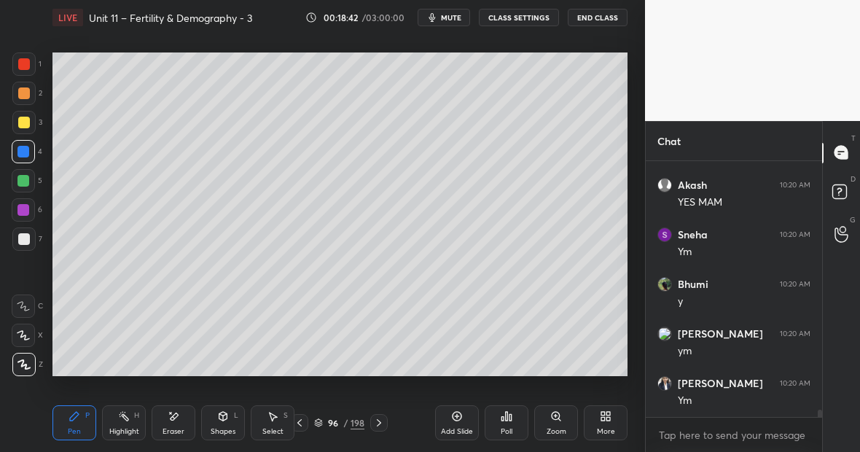
click at [26, 121] on div at bounding box center [24, 123] width 12 height 12
click at [26, 65] on div at bounding box center [24, 64] width 12 height 12
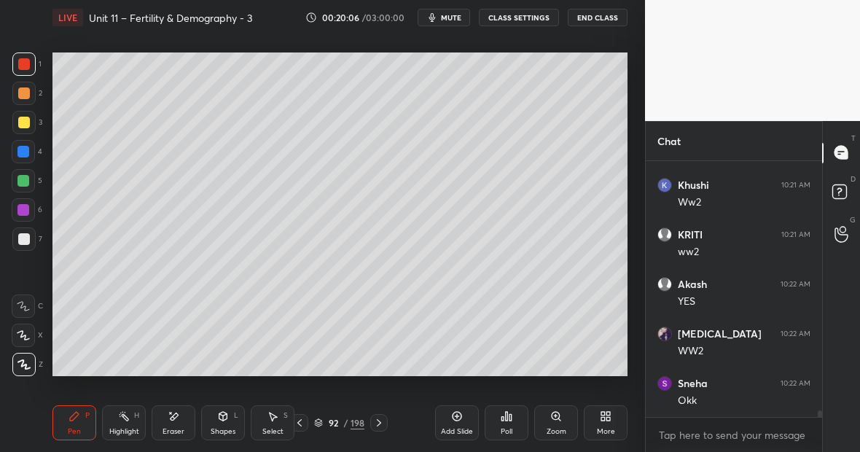
scroll to position [9750, 0]
click at [27, 182] on div at bounding box center [23, 181] width 12 height 12
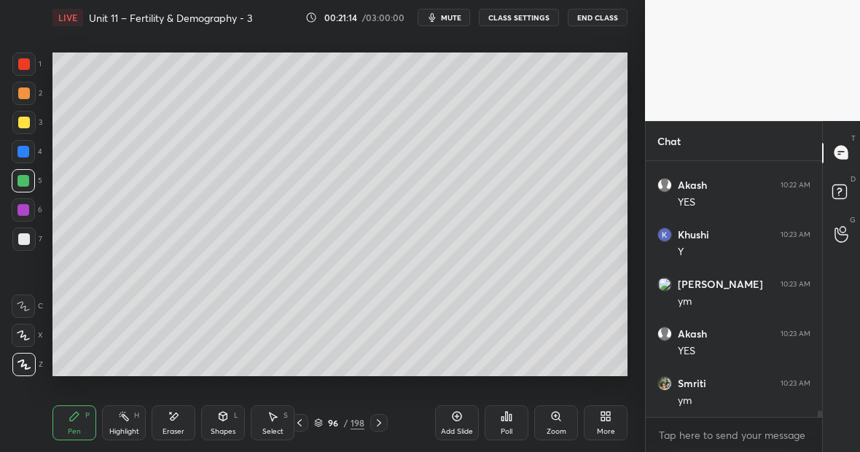
scroll to position [10047, 0]
click at [24, 151] on div at bounding box center [23, 152] width 12 height 12
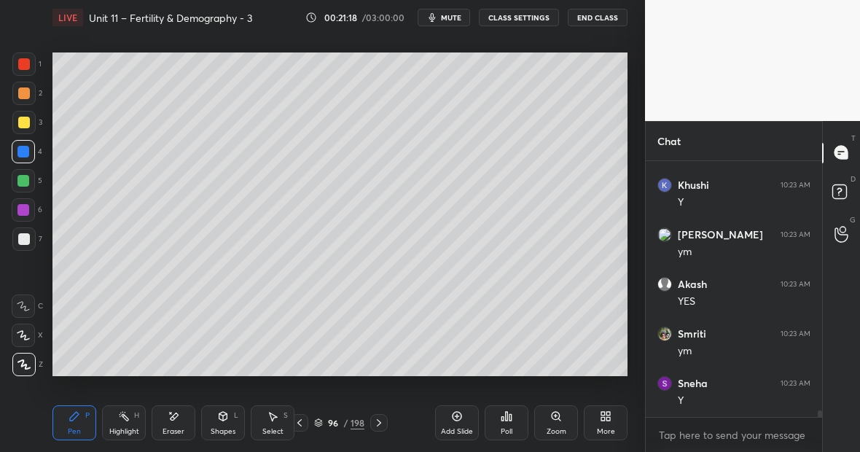
click at [28, 65] on div at bounding box center [24, 64] width 12 height 12
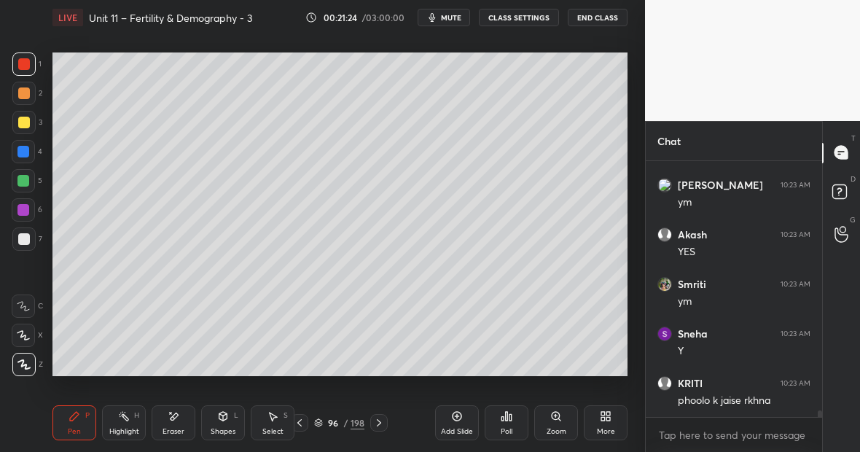
click at [29, 128] on div at bounding box center [23, 122] width 23 height 23
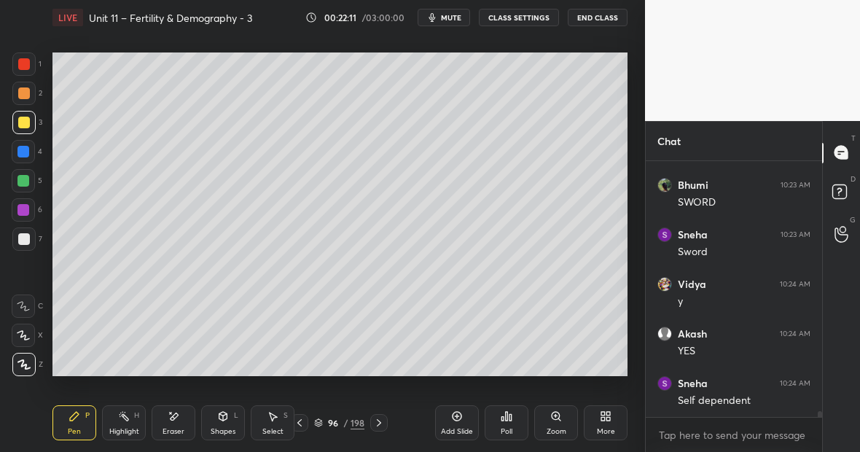
scroll to position [10394, 0]
click at [128, 423] on div "Highlight H" at bounding box center [124, 422] width 44 height 35
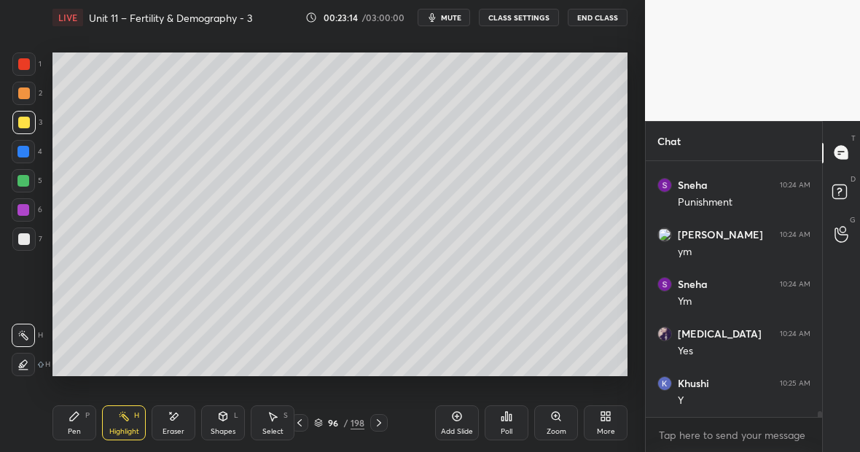
scroll to position [10691, 0]
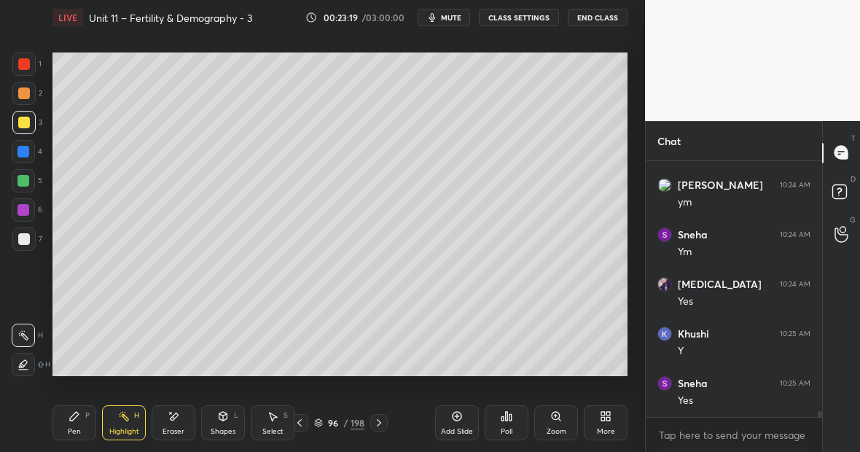
click at [30, 67] on div at bounding box center [23, 63] width 23 height 23
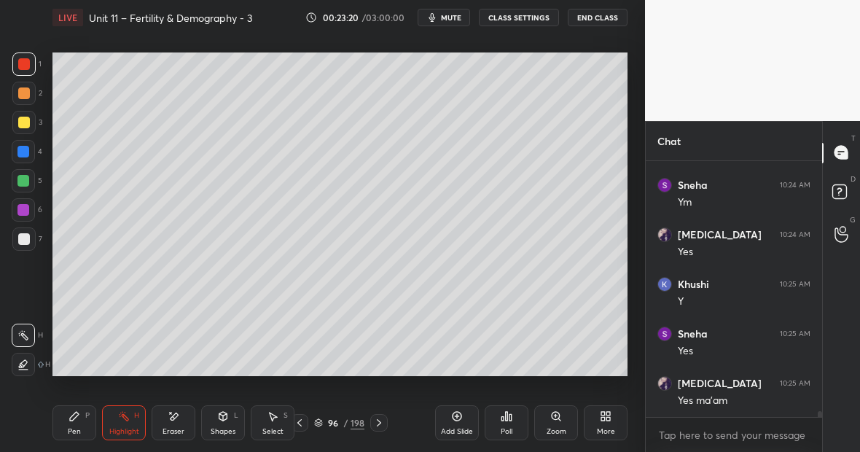
click at [26, 153] on div at bounding box center [23, 152] width 12 height 12
click at [72, 422] on div "Pen P" at bounding box center [74, 422] width 44 height 35
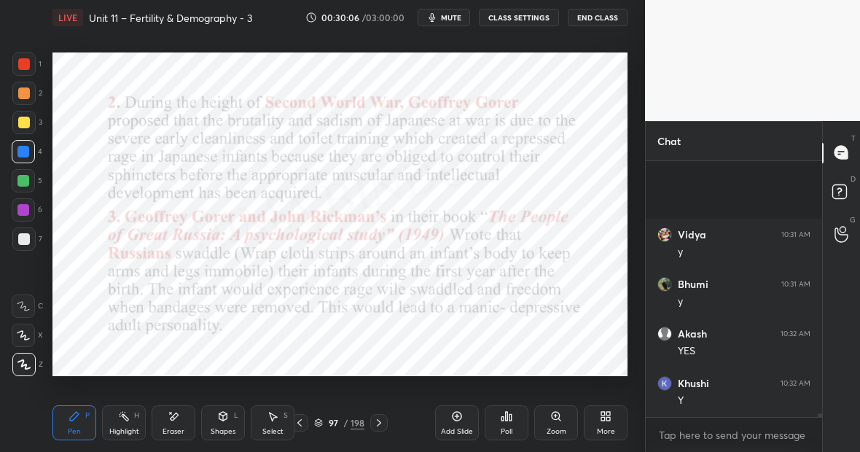
scroll to position [16205, 0]
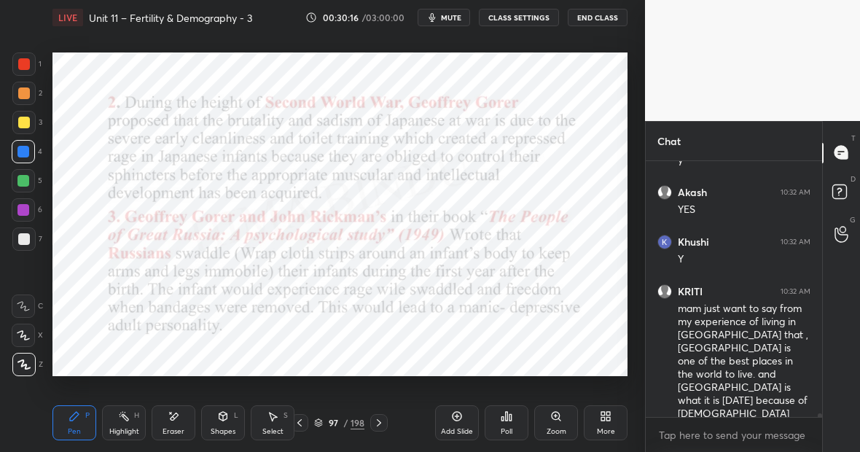
click at [131, 415] on div "Highlight H" at bounding box center [124, 422] width 44 height 35
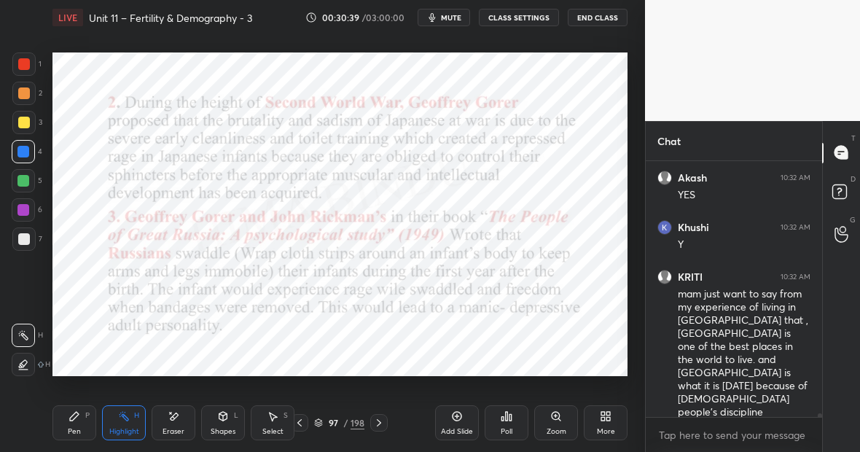
click at [80, 419] on div "Pen P" at bounding box center [74, 422] width 44 height 35
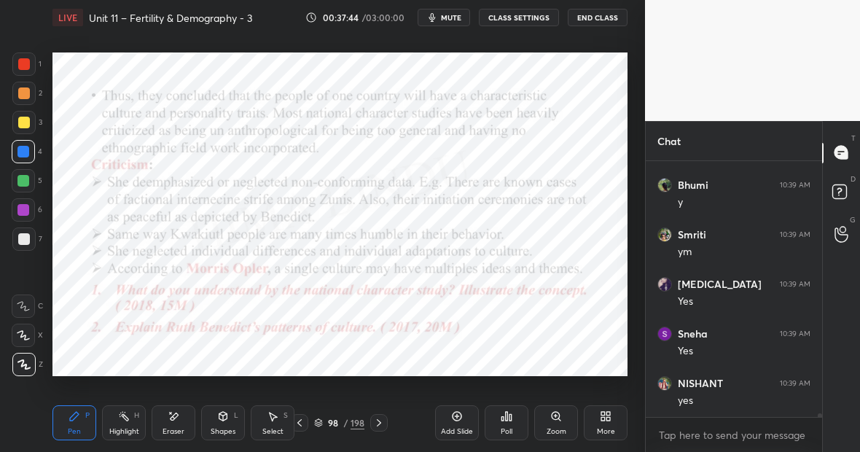
scroll to position [17637, 0]
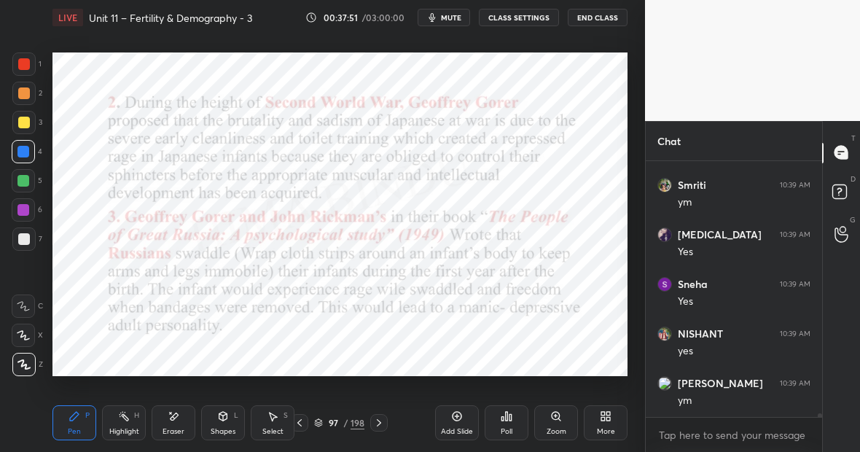
click at [462, 417] on icon at bounding box center [457, 416] width 12 height 12
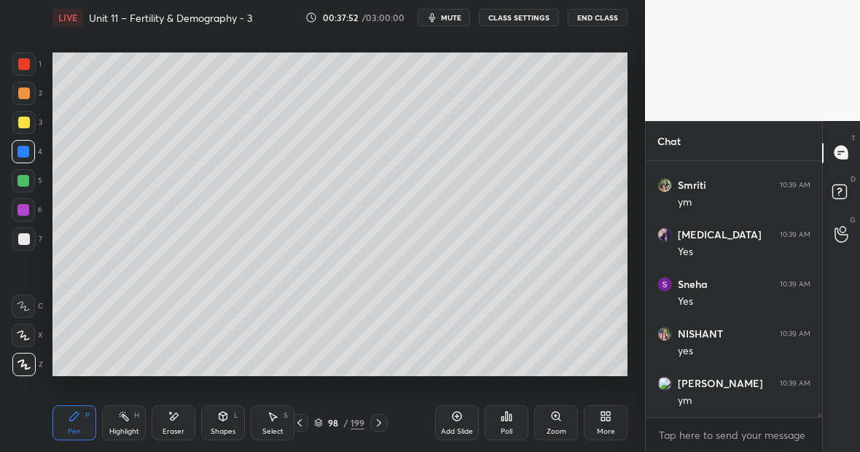
click at [26, 121] on div at bounding box center [24, 123] width 12 height 12
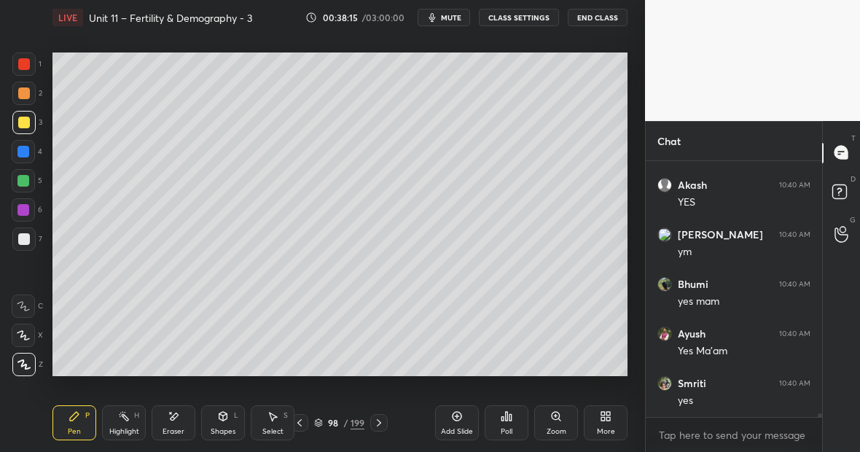
scroll to position [18231, 0]
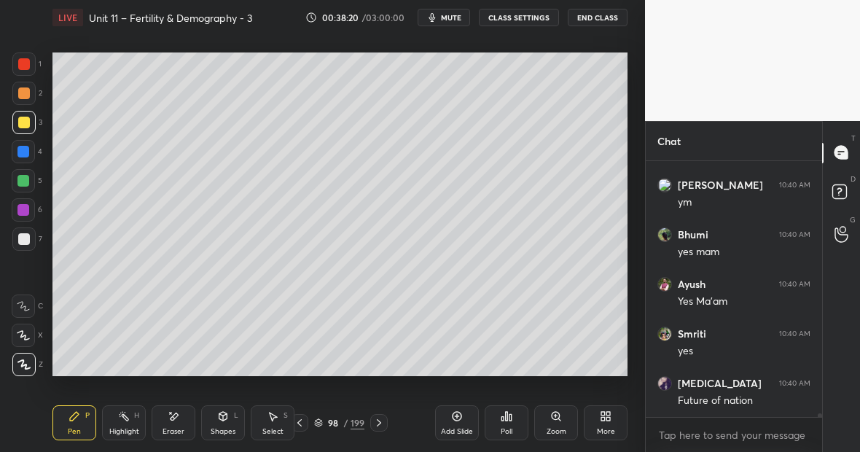
click at [121, 428] on div "Highlight" at bounding box center [124, 431] width 30 height 7
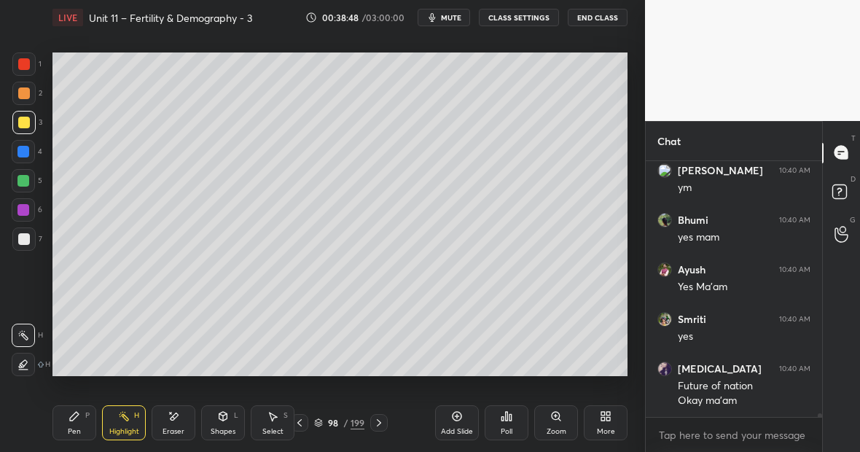
scroll to position [18296, 0]
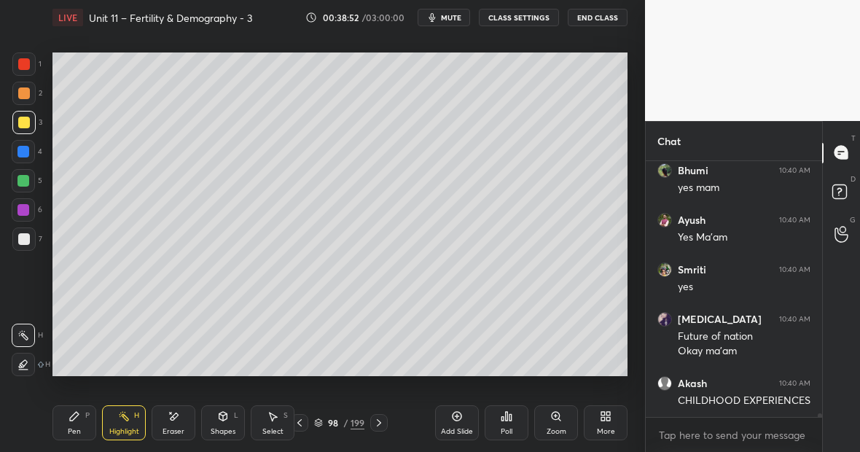
click at [30, 66] on div at bounding box center [23, 63] width 23 height 23
click at [77, 416] on icon at bounding box center [74, 416] width 9 height 9
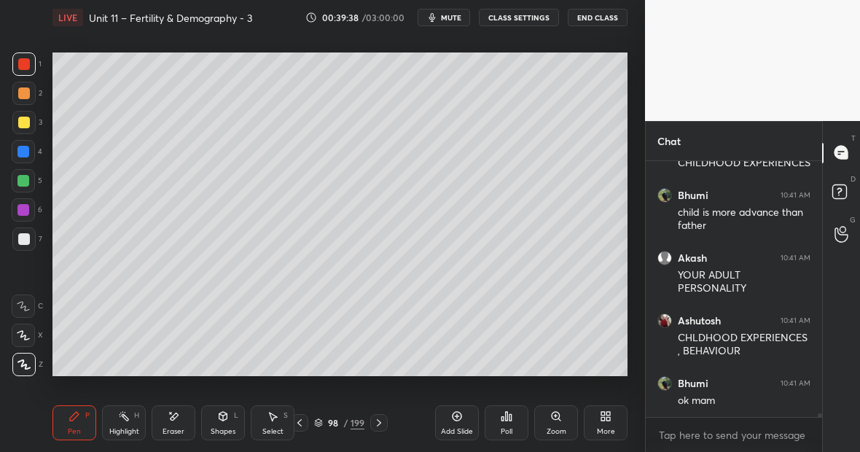
scroll to position [18583, 0]
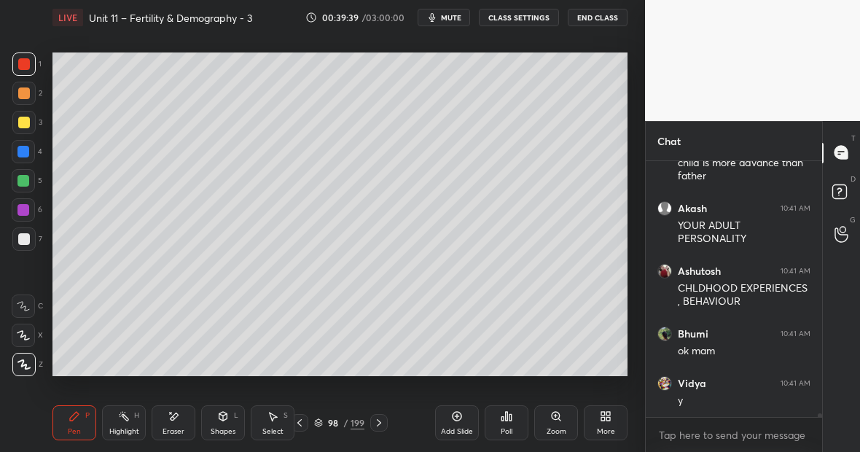
click at [118, 421] on icon at bounding box center [124, 416] width 12 height 12
click at [76, 431] on div "Pen" at bounding box center [74, 431] width 13 height 7
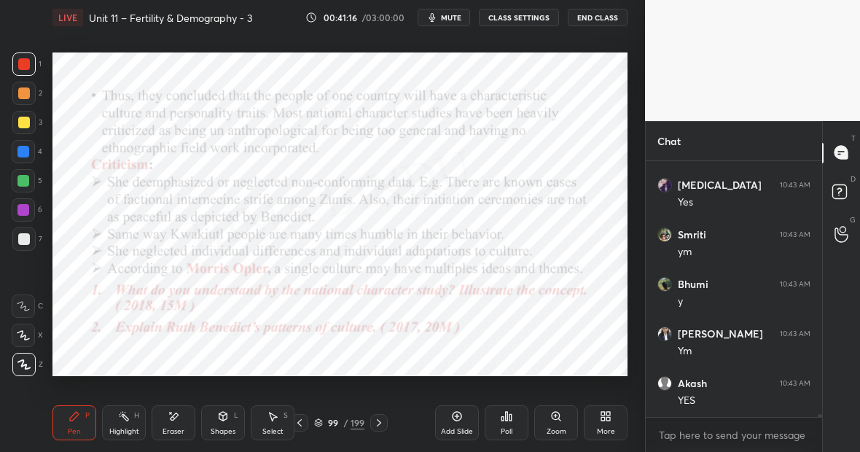
scroll to position [19772, 0]
click at [124, 415] on icon at bounding box center [124, 416] width 12 height 12
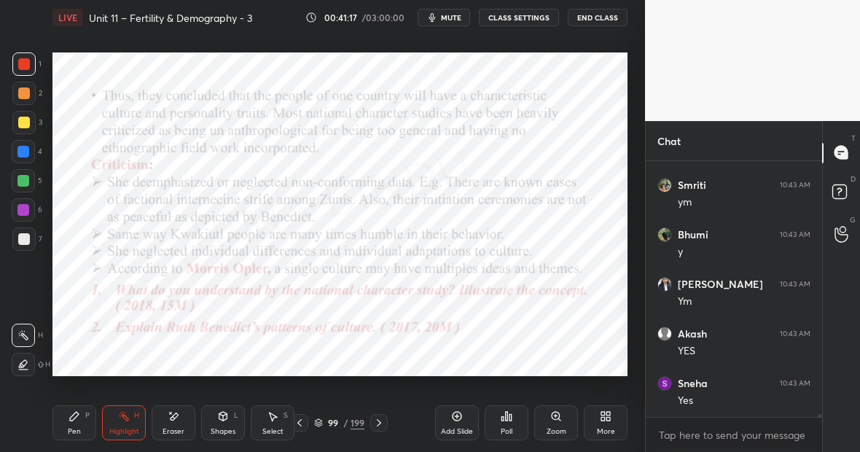
click at [66, 434] on div "Pen P" at bounding box center [74, 422] width 44 height 35
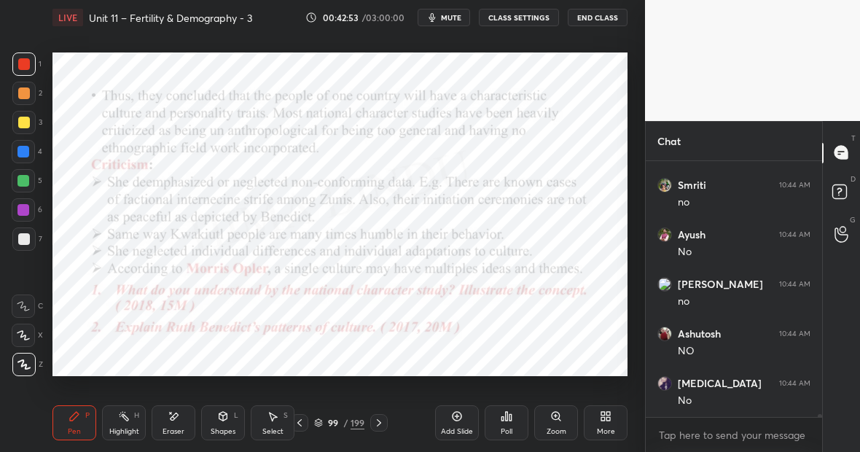
scroll to position [21026, 0]
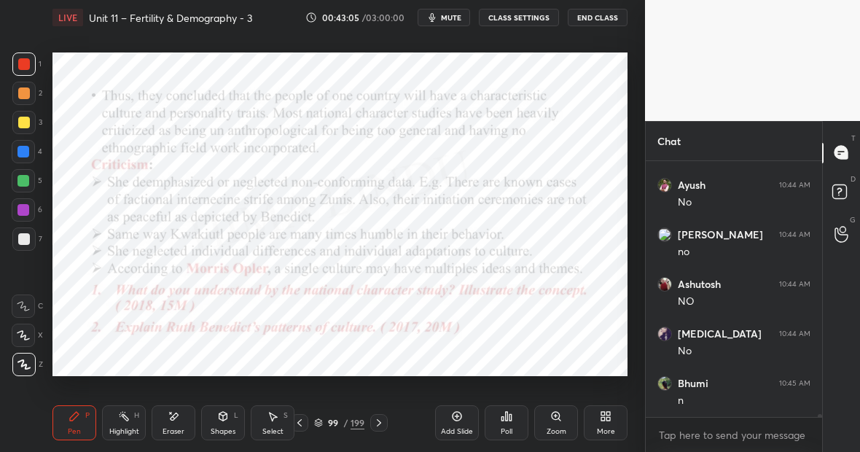
click at [31, 154] on div at bounding box center [23, 151] width 23 height 23
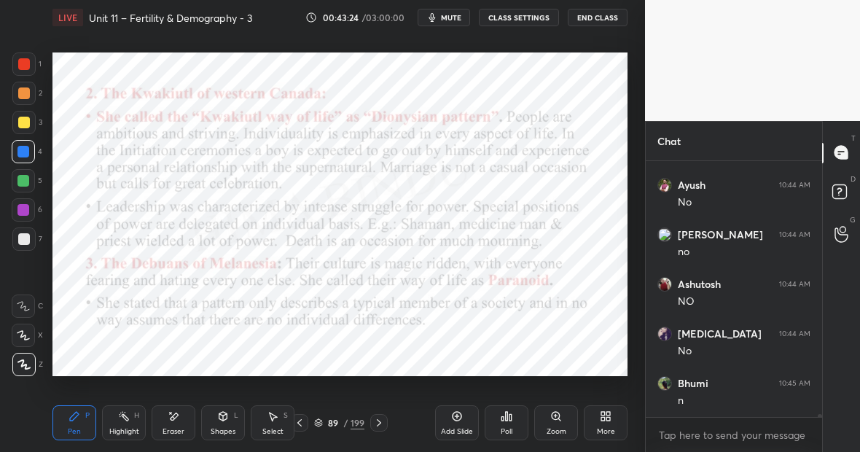
click at [23, 184] on div at bounding box center [23, 181] width 12 height 12
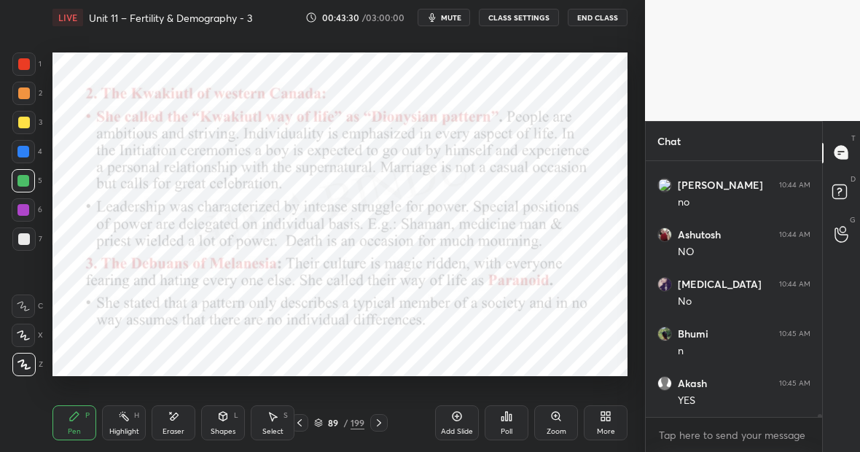
click at [128, 430] on div "Highlight" at bounding box center [124, 431] width 30 height 7
click at [123, 418] on div "Highlight H" at bounding box center [124, 422] width 44 height 35
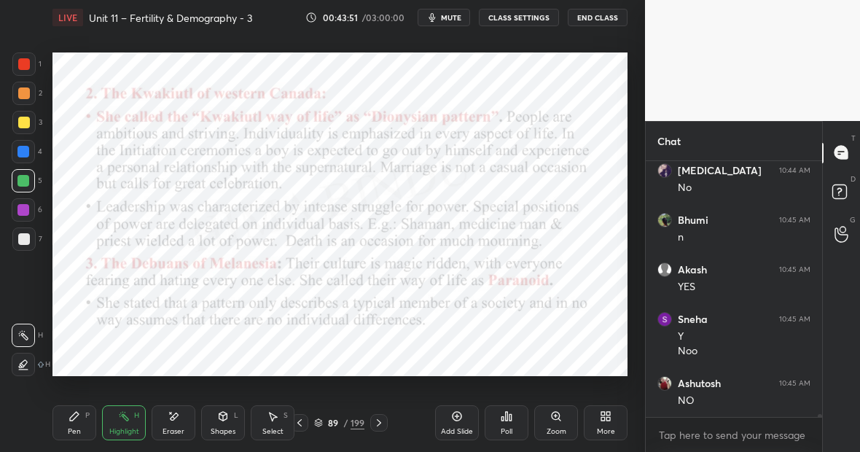
scroll to position [21238, 0]
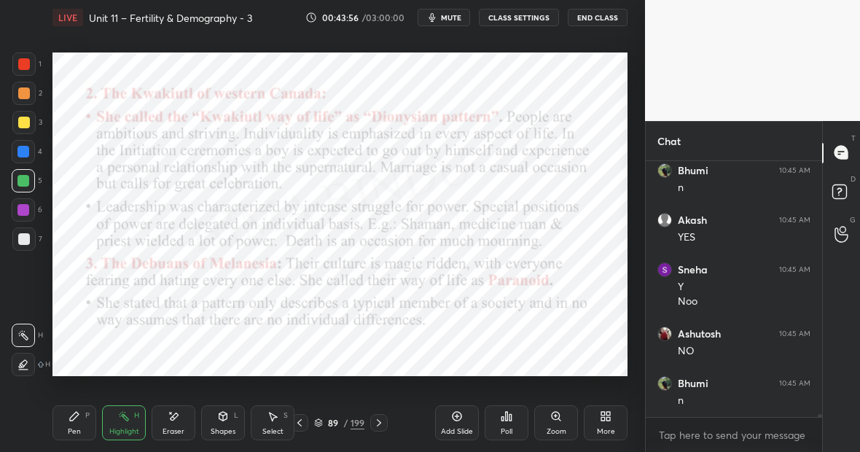
click at [79, 420] on icon at bounding box center [75, 416] width 12 height 12
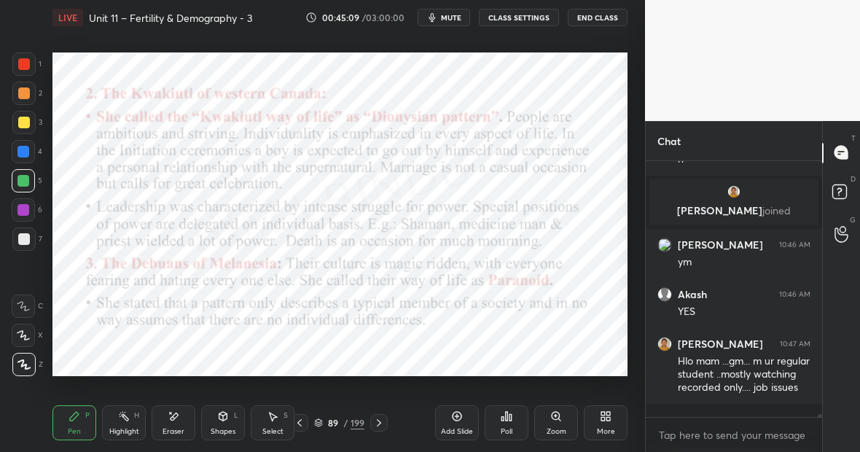
scroll to position [20316, 0]
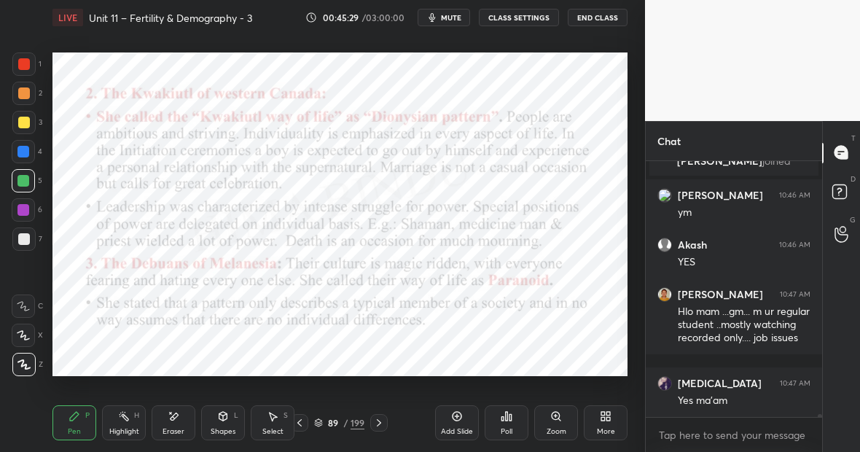
click at [180, 428] on div "Eraser" at bounding box center [174, 431] width 22 height 7
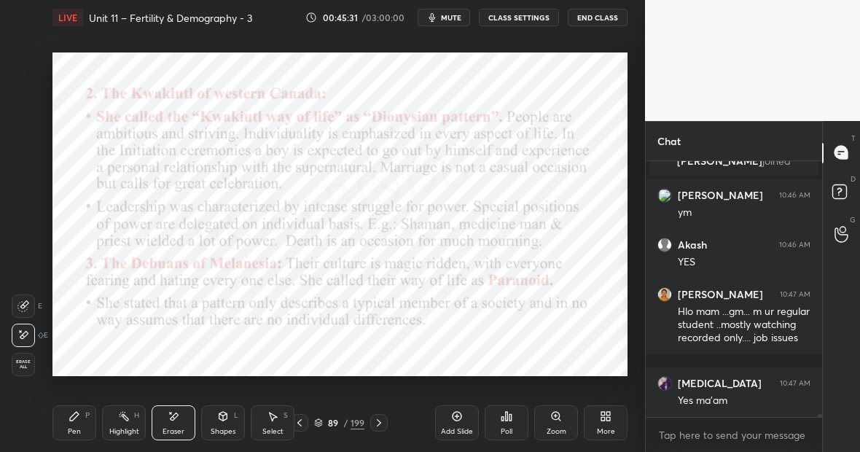
click at [84, 424] on div "Pen P" at bounding box center [74, 422] width 44 height 35
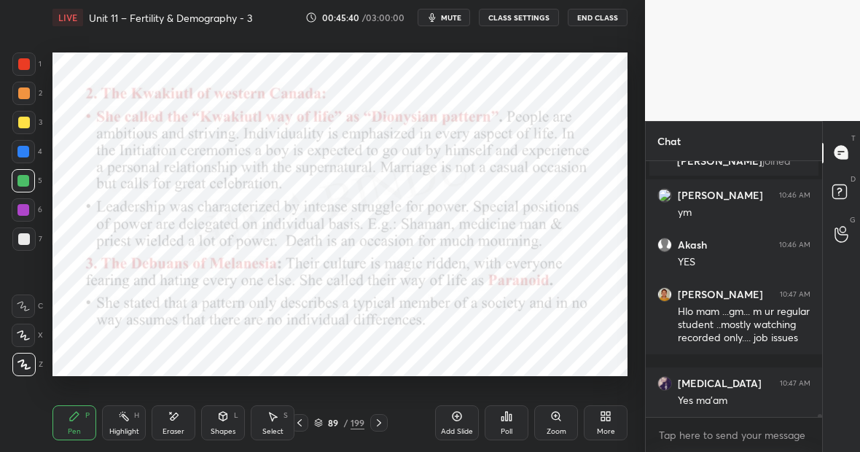
click at [125, 426] on div "Highlight H" at bounding box center [124, 422] width 44 height 35
click at [128, 424] on div "Highlight H" at bounding box center [124, 422] width 44 height 35
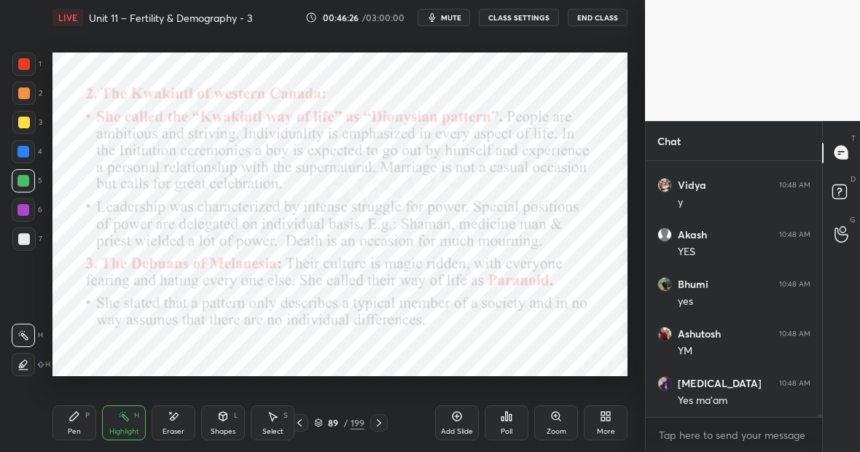
scroll to position [20910, 0]
click at [93, 415] on div "Pen P" at bounding box center [74, 422] width 44 height 35
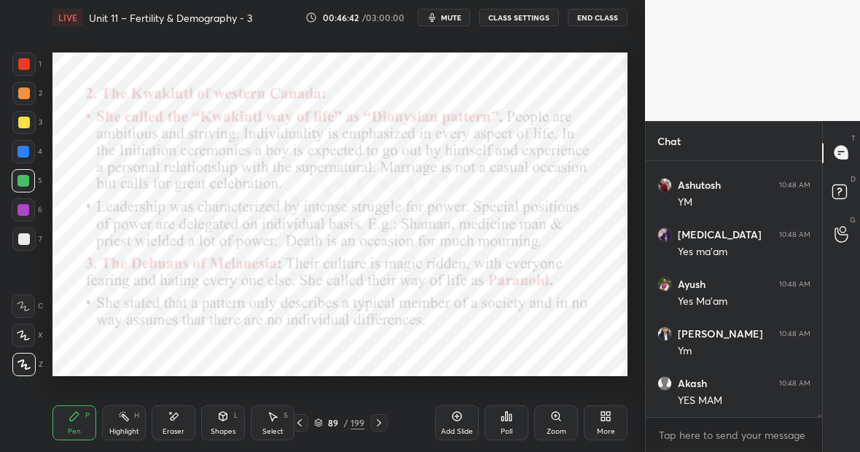
scroll to position [21059, 0]
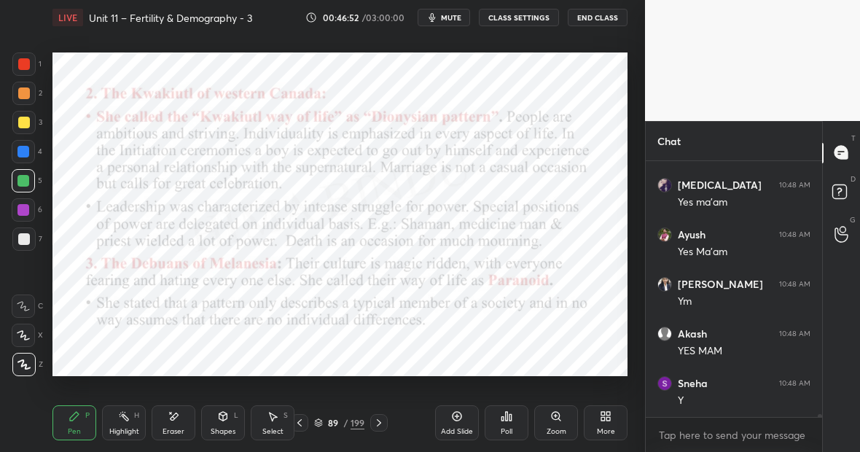
click at [127, 419] on div "Highlight H" at bounding box center [124, 422] width 44 height 35
click at [407, 377] on div "Setting up your live class Poll for secs No correct answer Start poll" at bounding box center [340, 214] width 587 height 359
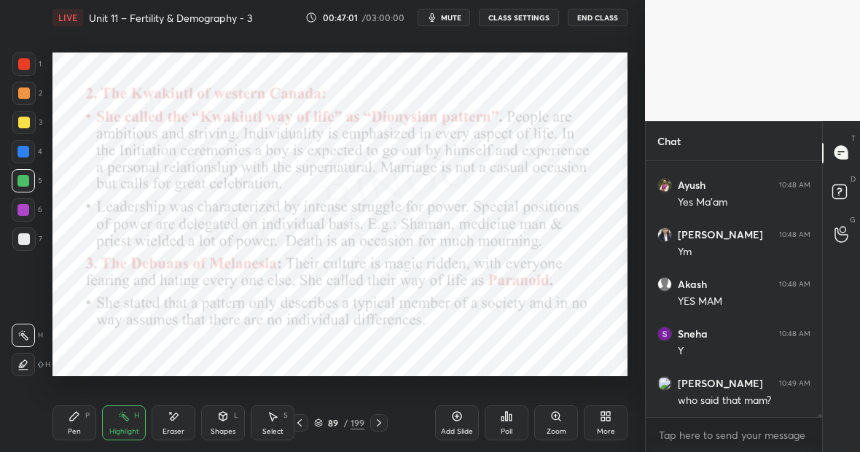
scroll to position [21198, 0]
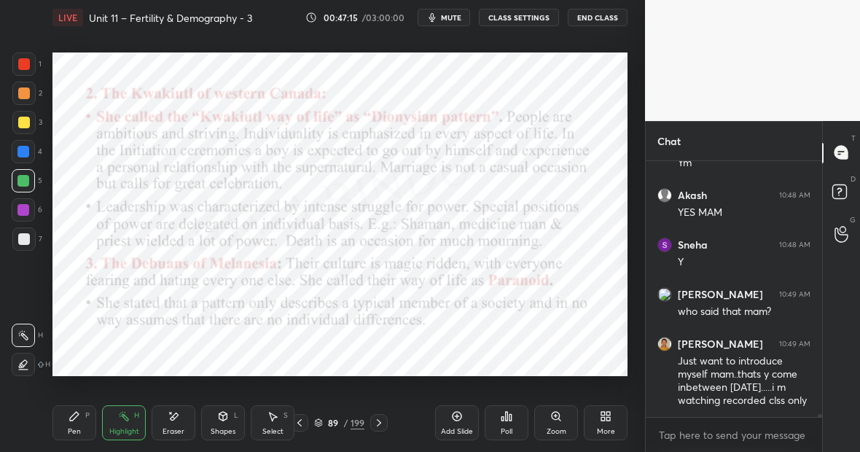
click at [119, 429] on div "Highlight" at bounding box center [124, 431] width 30 height 7
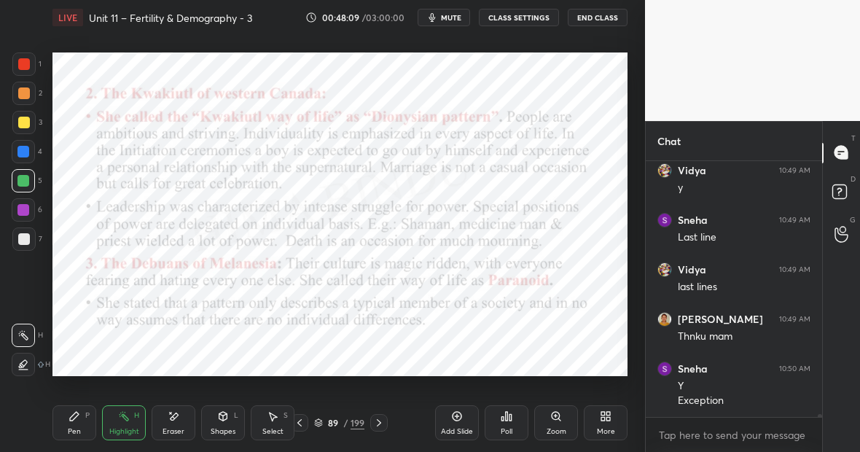
scroll to position [21708, 0]
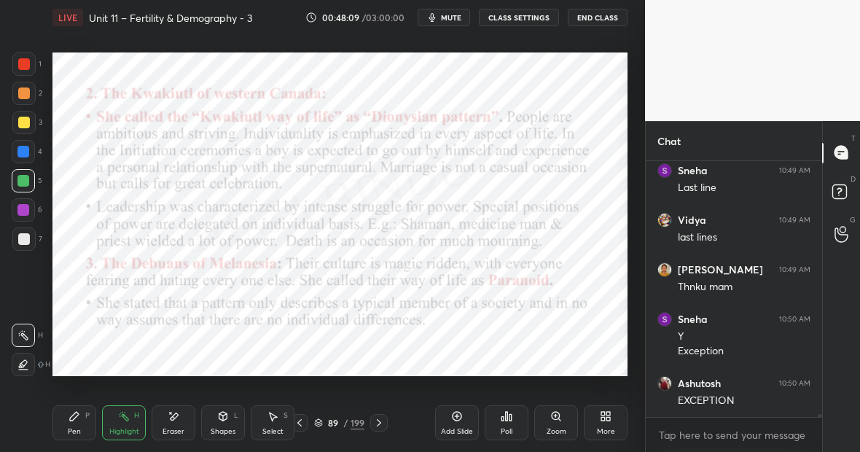
click at [452, 421] on icon at bounding box center [457, 416] width 12 height 12
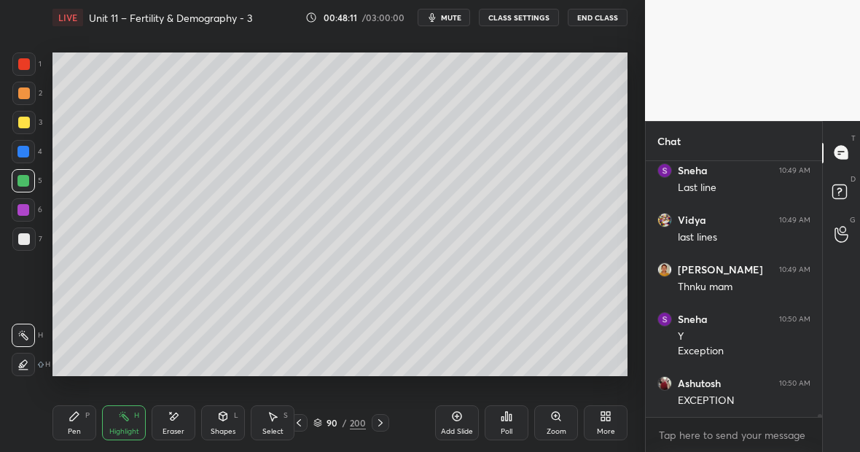
click at [26, 242] on div at bounding box center [24, 239] width 12 height 12
click at [78, 419] on div "Pen P" at bounding box center [74, 422] width 44 height 35
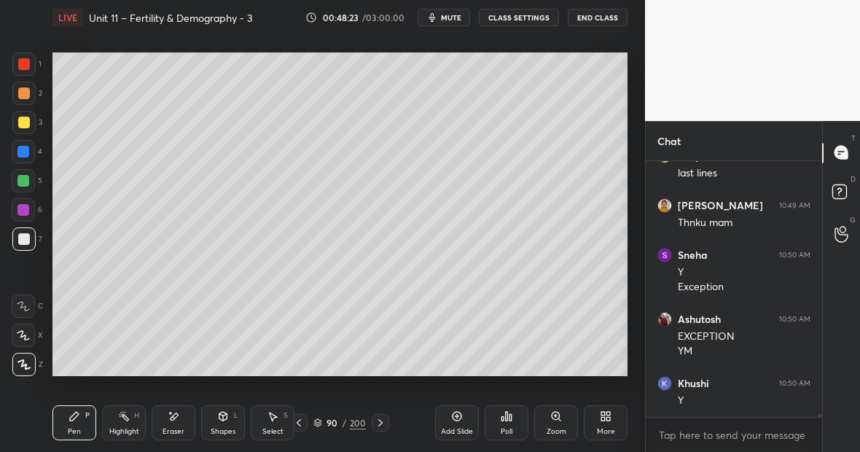
click at [26, 179] on div at bounding box center [23, 181] width 12 height 12
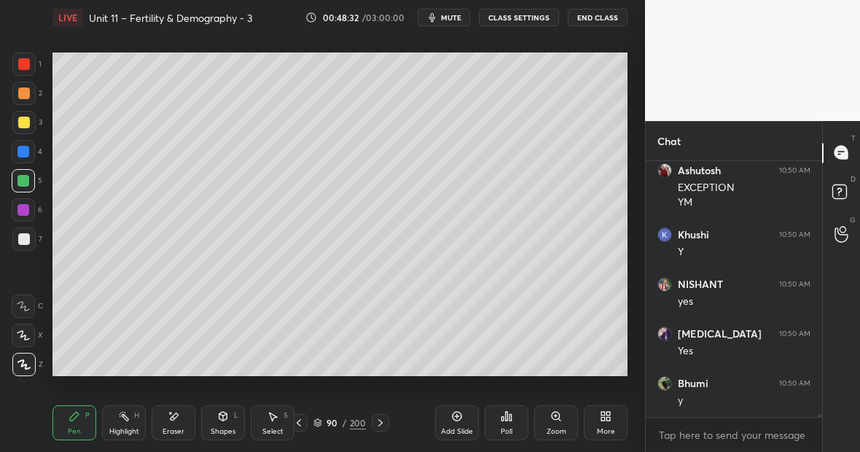
scroll to position [21970, 0]
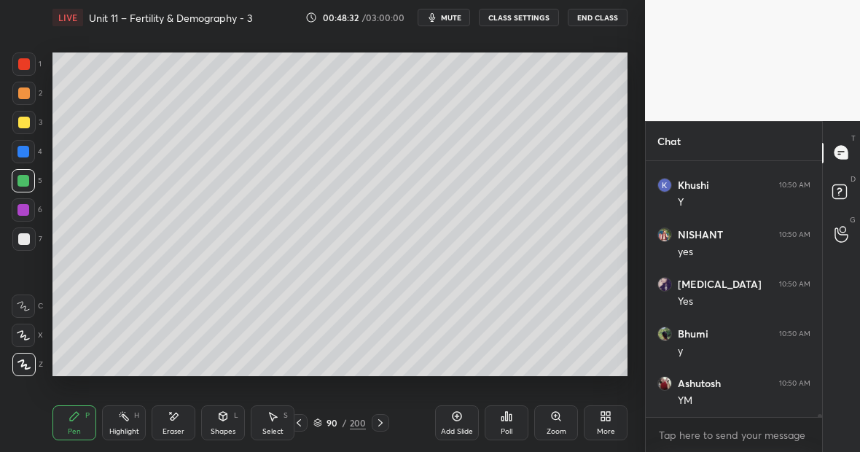
click at [180, 420] on div "Eraser" at bounding box center [174, 422] width 44 height 35
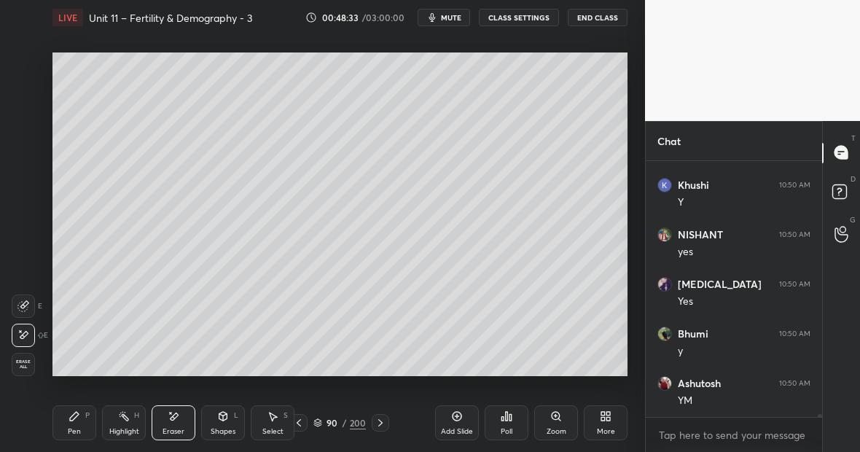
click at [80, 419] on div "Pen P" at bounding box center [74, 422] width 44 height 35
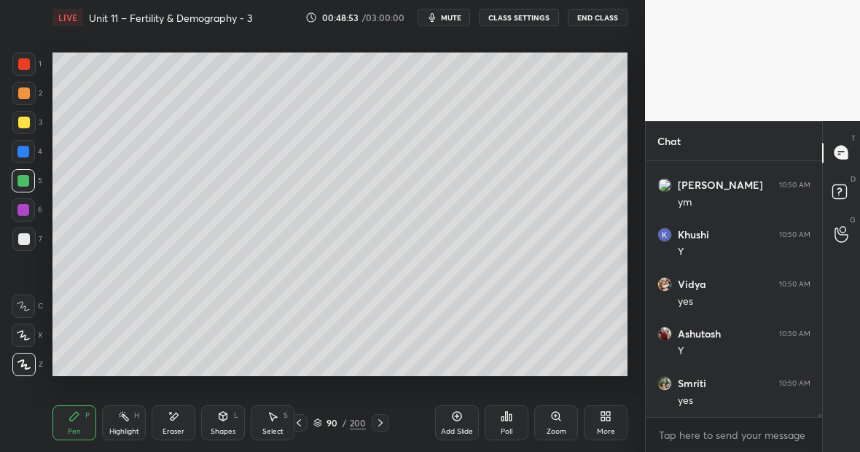
scroll to position [22317, 0]
click at [26, 128] on div at bounding box center [24, 123] width 12 height 12
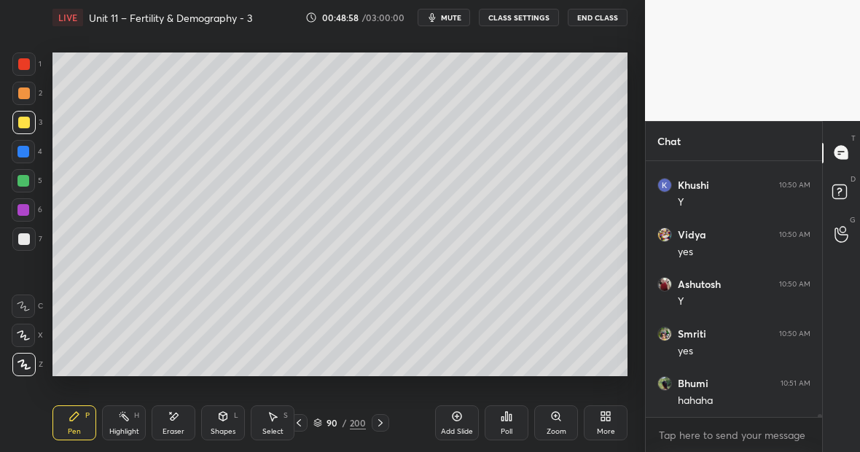
scroll to position [22367, 0]
click at [177, 421] on div "Eraser" at bounding box center [174, 422] width 44 height 35
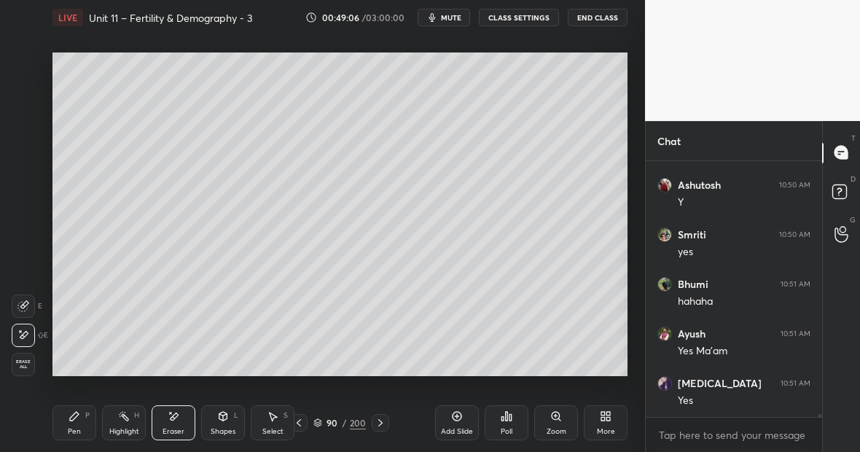
scroll to position [22466, 0]
click at [83, 419] on div "Pen P" at bounding box center [74, 422] width 44 height 35
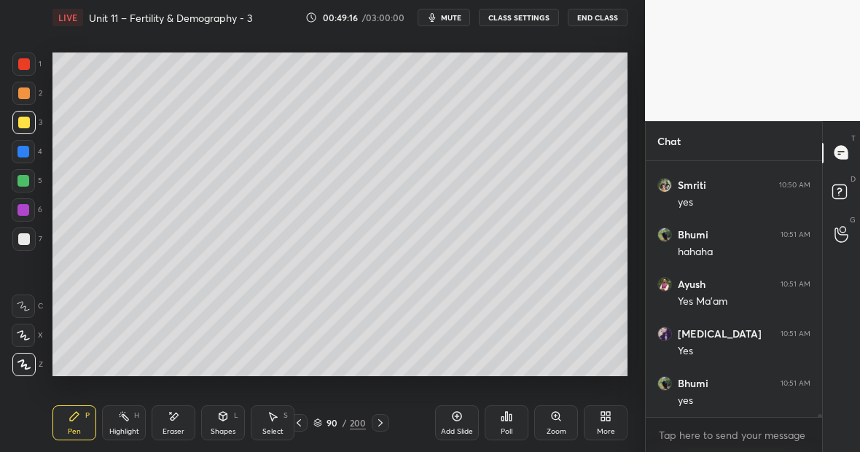
click at [24, 131] on div at bounding box center [23, 122] width 23 height 23
click at [130, 423] on div "Highlight H" at bounding box center [124, 422] width 44 height 35
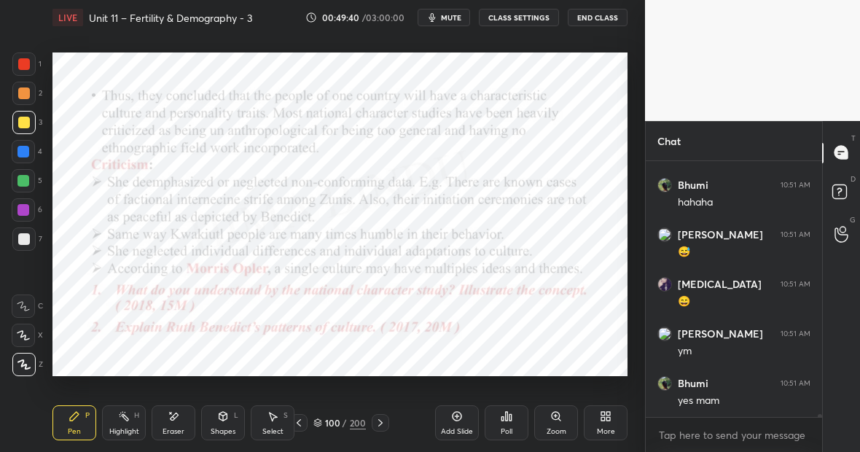
scroll to position [22961, 0]
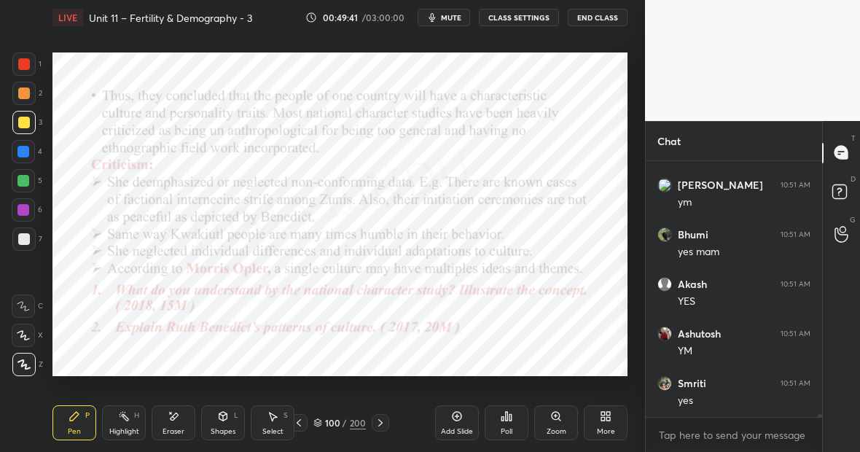
click at [23, 183] on div at bounding box center [23, 181] width 12 height 12
click at [26, 184] on div at bounding box center [23, 181] width 12 height 12
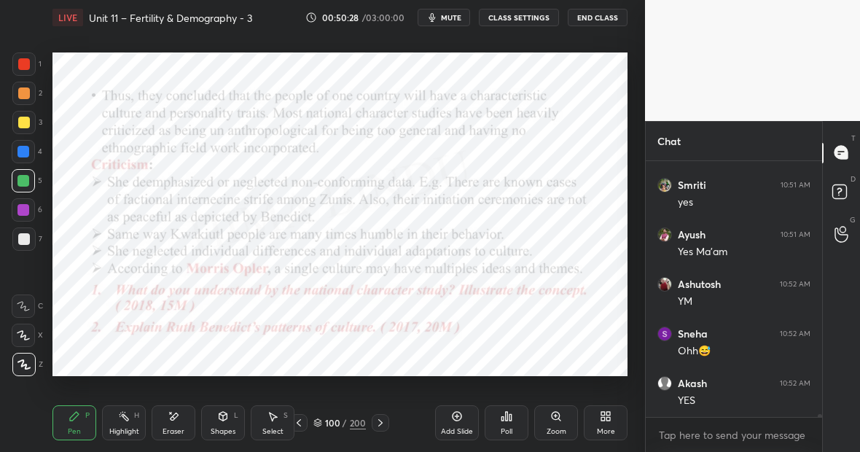
scroll to position [23209, 0]
click at [30, 288] on div "1 2 3 4 5 6 7 C X Z E E Erase all H H" at bounding box center [23, 214] width 47 height 324
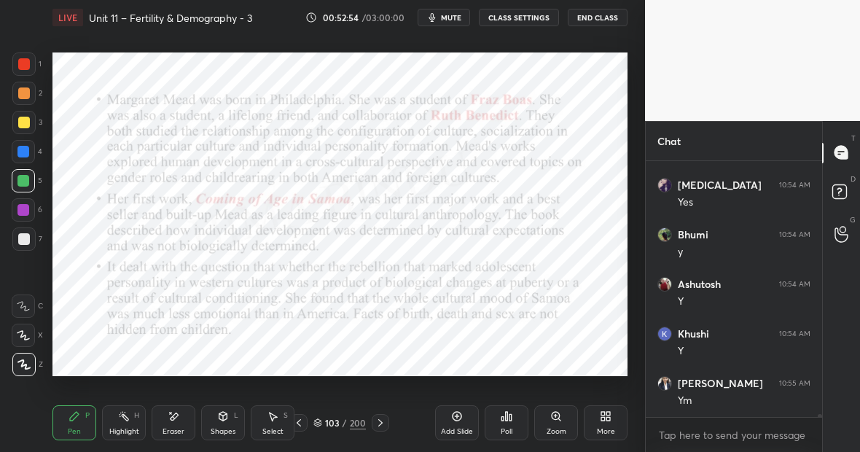
scroll to position [24993, 0]
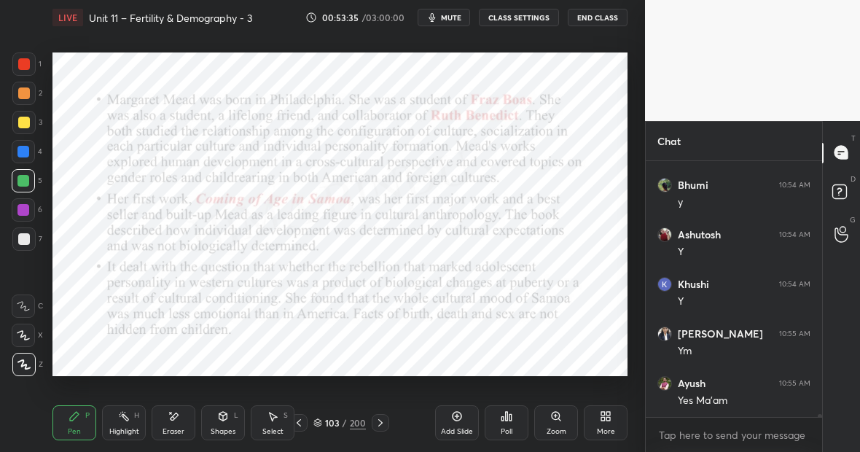
click at [464, 414] on div "Add Slide" at bounding box center [457, 422] width 44 height 35
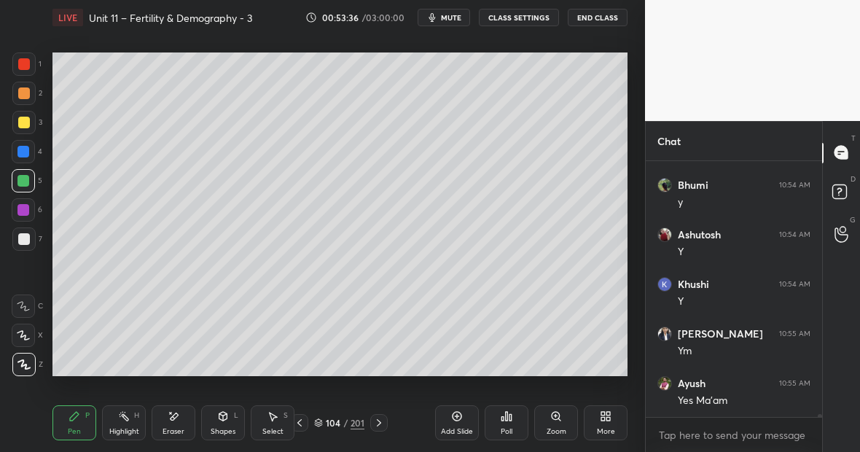
click at [24, 123] on div at bounding box center [24, 123] width 12 height 12
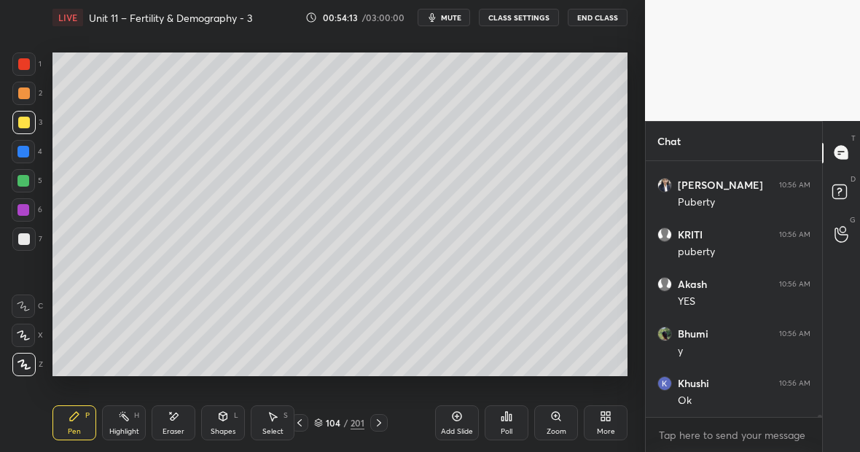
scroll to position [26060, 0]
click at [23, 67] on div at bounding box center [24, 64] width 12 height 12
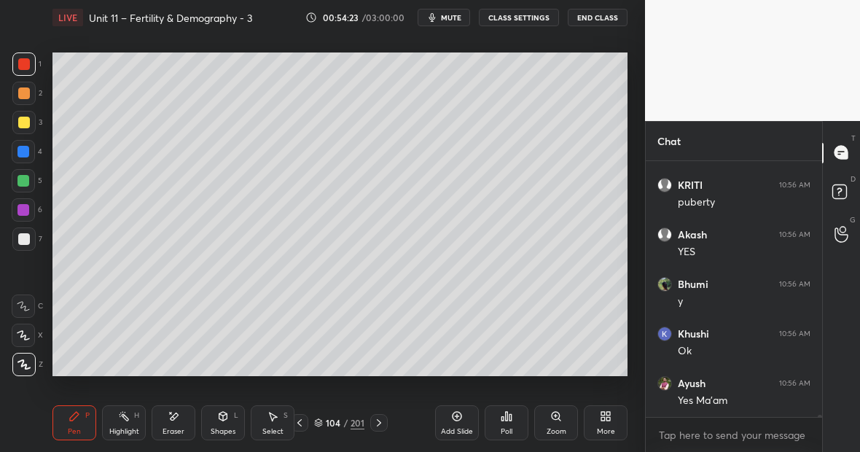
click at [26, 124] on div at bounding box center [24, 123] width 12 height 12
click at [21, 70] on div at bounding box center [23, 63] width 23 height 23
click at [27, 124] on div at bounding box center [24, 123] width 12 height 12
click at [26, 64] on div at bounding box center [24, 64] width 12 height 12
click at [31, 238] on div at bounding box center [23, 238] width 23 height 23
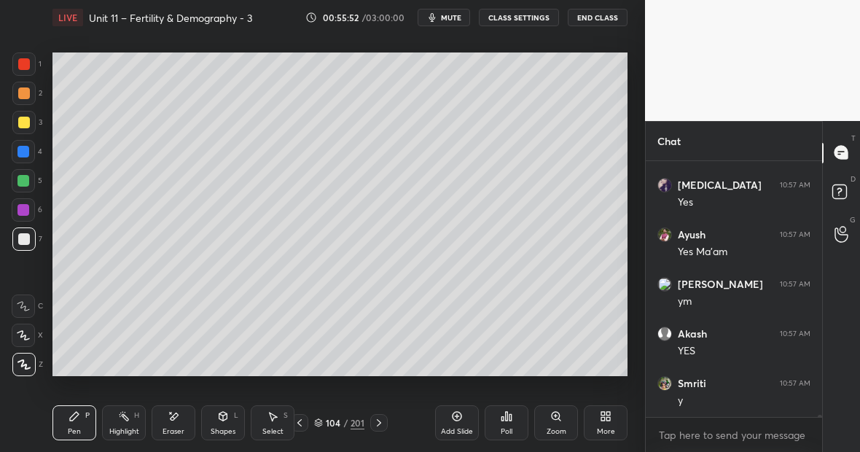
scroll to position [26719, 0]
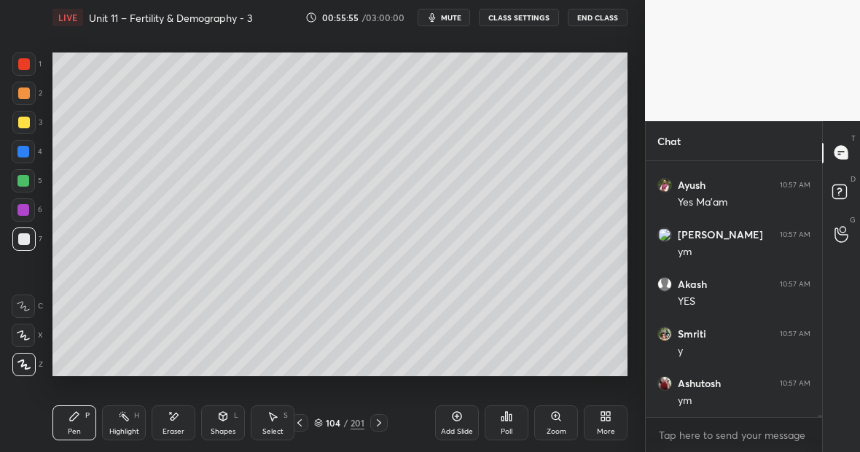
click at [20, 153] on div at bounding box center [23, 152] width 12 height 12
click at [171, 418] on icon at bounding box center [174, 416] width 12 height 12
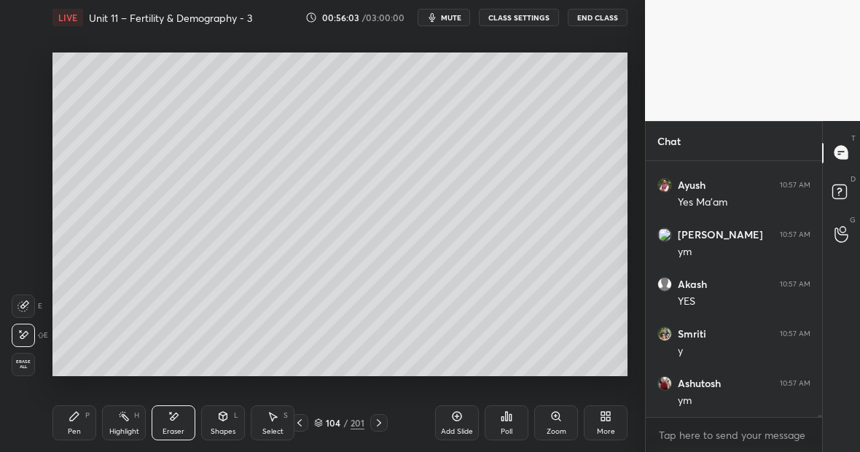
click at [77, 431] on div "Pen" at bounding box center [74, 431] width 13 height 7
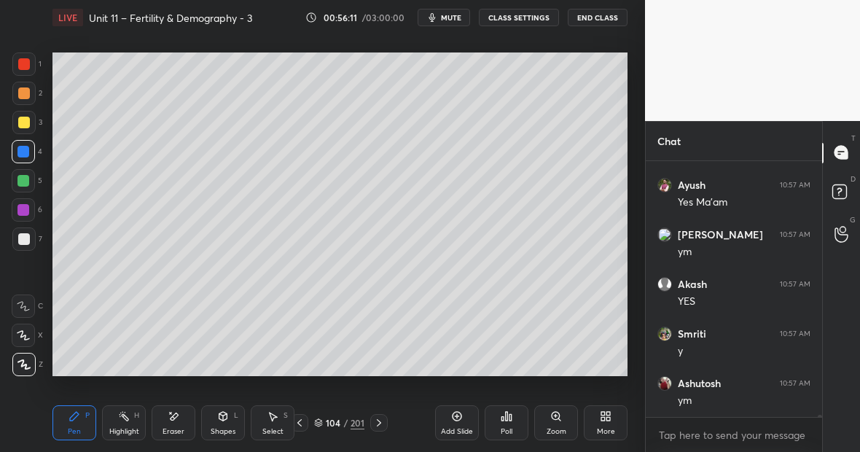
click at [460, 416] on icon at bounding box center [457, 416] width 12 height 12
click at [25, 128] on div at bounding box center [24, 123] width 12 height 12
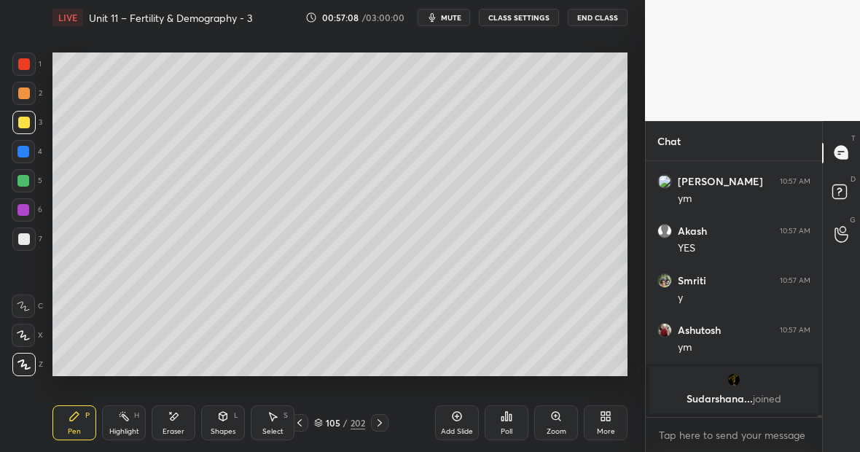
click at [32, 63] on div at bounding box center [23, 63] width 23 height 23
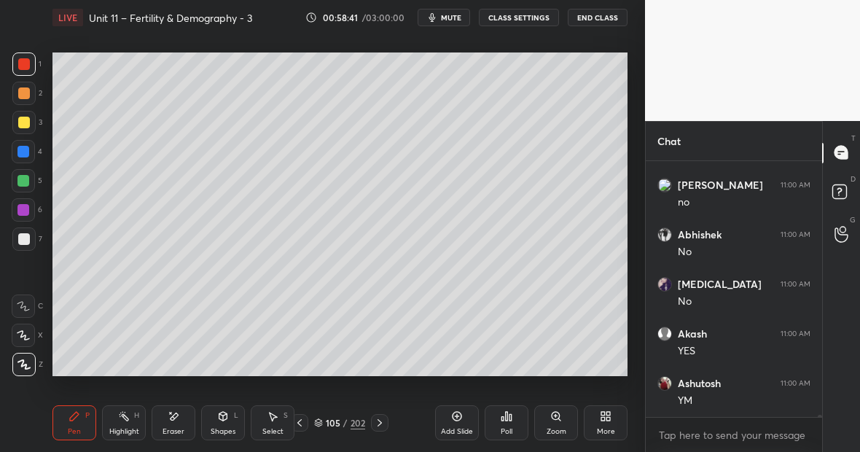
scroll to position [25967, 0]
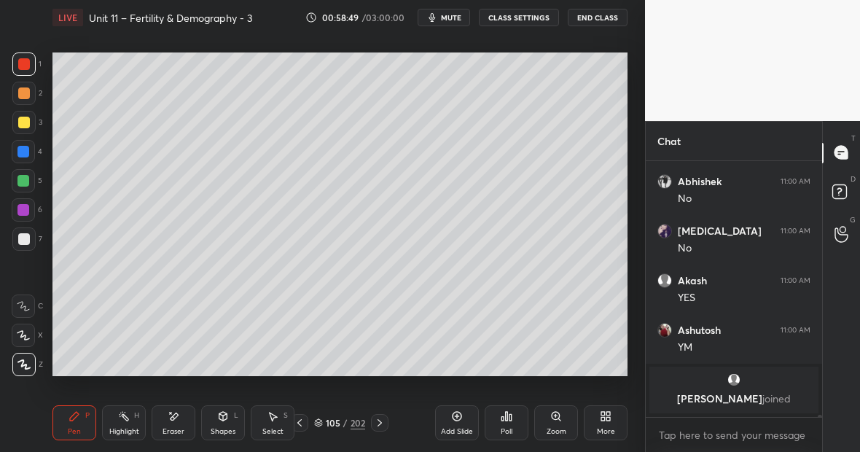
click at [23, 150] on div at bounding box center [23, 152] width 12 height 12
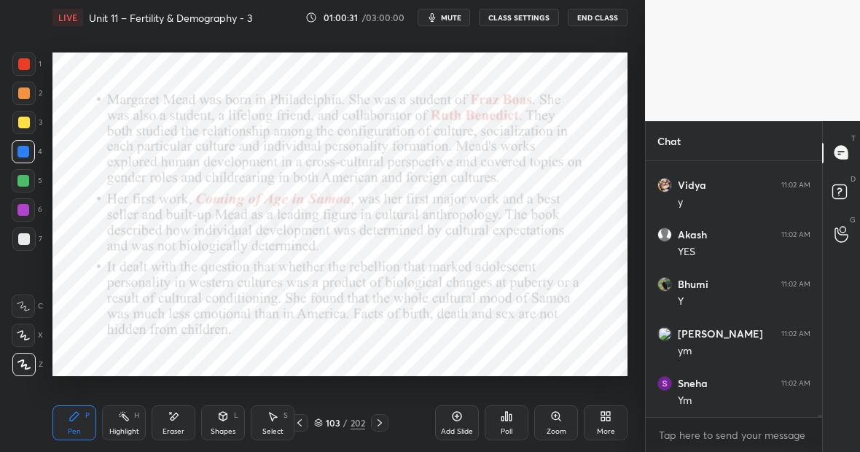
scroll to position [27197, 0]
click at [25, 184] on div at bounding box center [23, 181] width 12 height 12
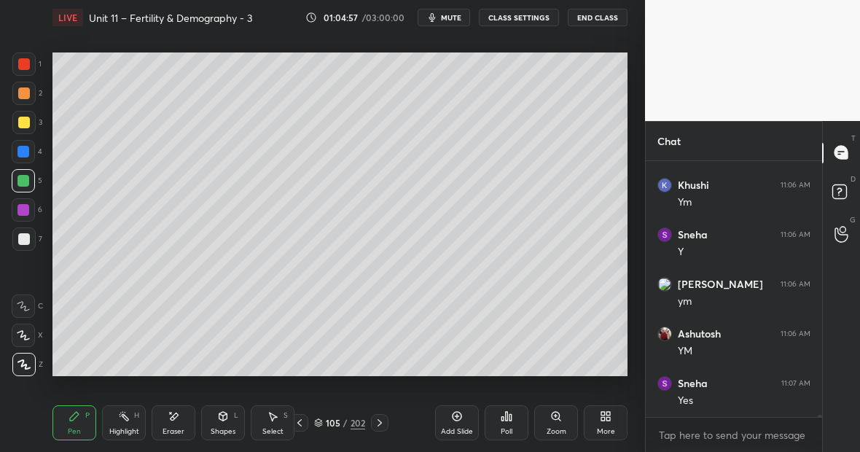
scroll to position [28812, 0]
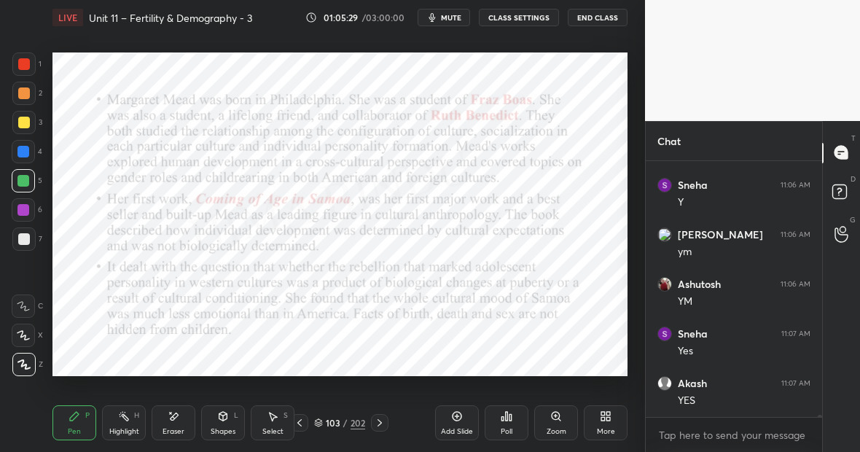
click at [123, 431] on div "Highlight" at bounding box center [124, 431] width 30 height 7
click at [77, 423] on div "Pen P" at bounding box center [74, 422] width 44 height 35
click at [85, 427] on div "Pen P" at bounding box center [74, 422] width 44 height 35
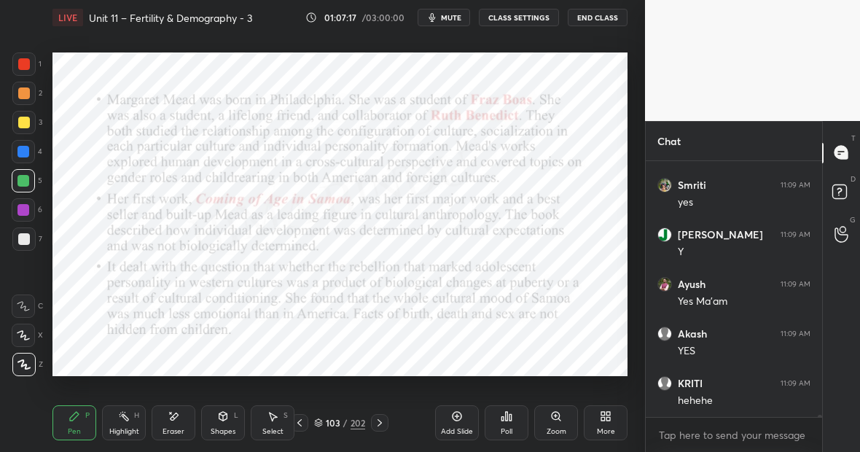
click at [81, 428] on div "Pen P" at bounding box center [74, 422] width 44 height 35
click at [130, 427] on div "Highlight H" at bounding box center [124, 422] width 44 height 35
click at [86, 418] on div "P" at bounding box center [87, 415] width 4 height 7
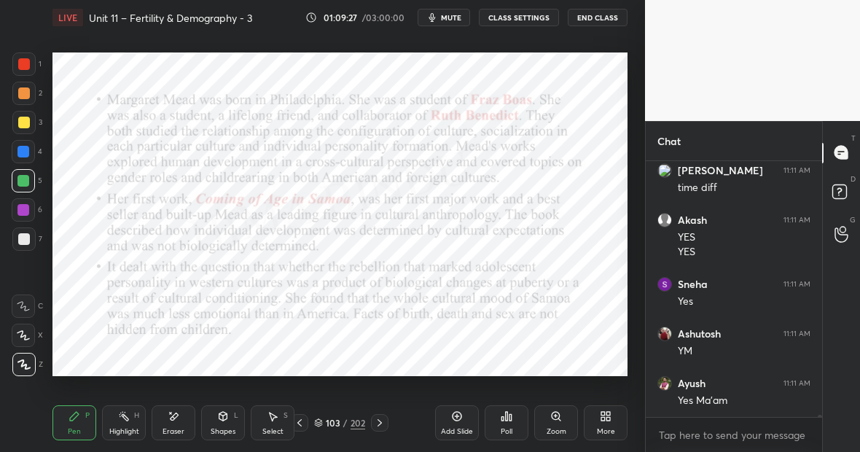
scroll to position [30971, 0]
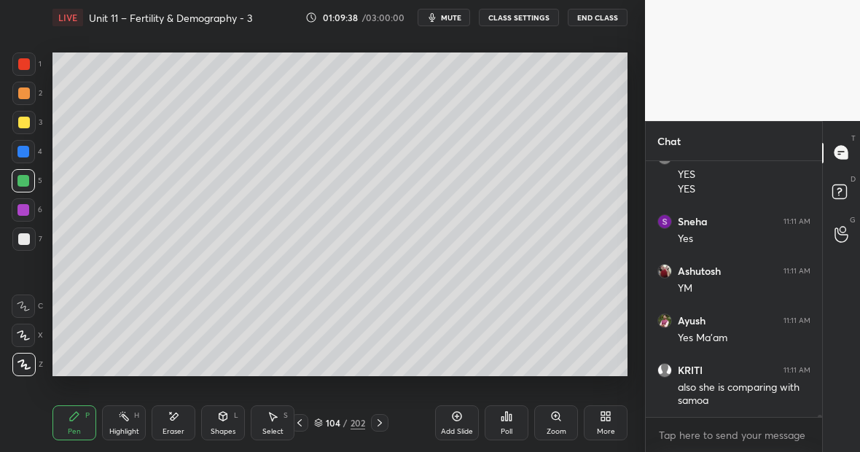
click at [130, 423] on div "Highlight H" at bounding box center [124, 422] width 44 height 35
click at [122, 421] on div "Highlight H" at bounding box center [124, 422] width 44 height 35
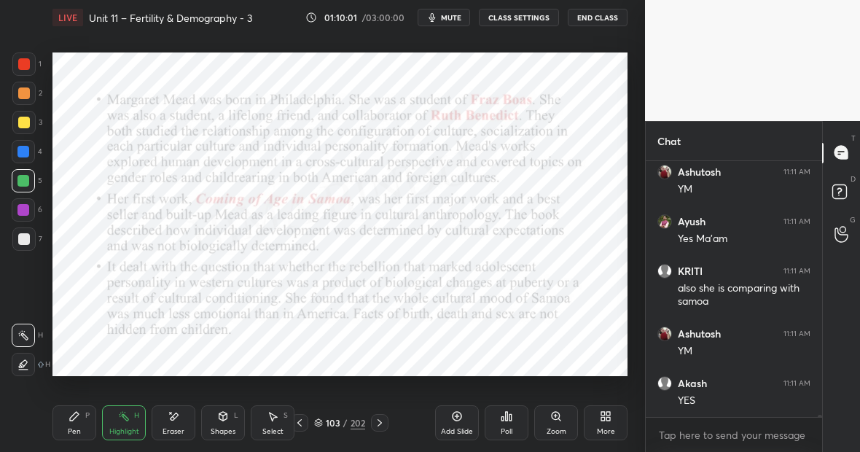
scroll to position [31119, 0]
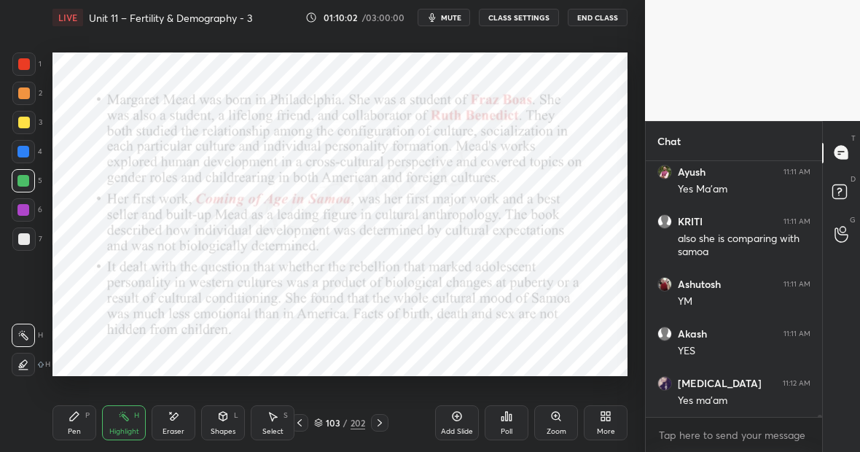
click at [130, 428] on div "Highlight" at bounding box center [124, 431] width 30 height 7
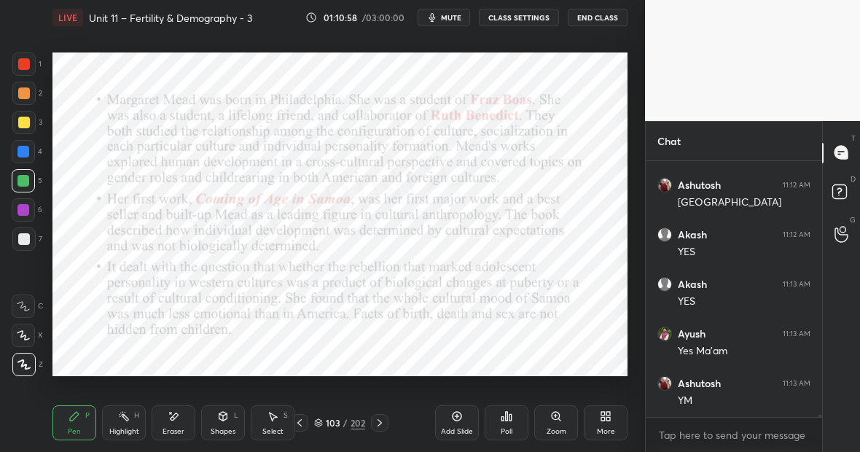
scroll to position [31813, 0]
click at [77, 418] on icon at bounding box center [75, 416] width 12 height 12
click at [125, 428] on div "Highlight" at bounding box center [124, 431] width 30 height 7
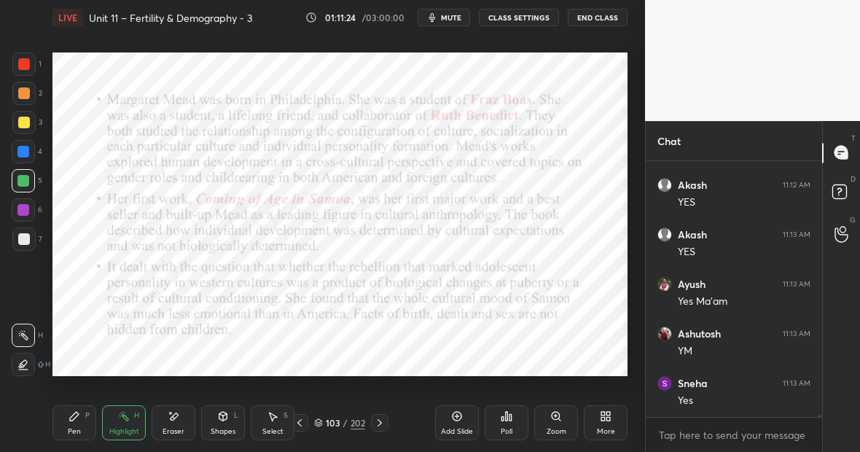
click at [130, 415] on div "Highlight H" at bounding box center [124, 422] width 44 height 35
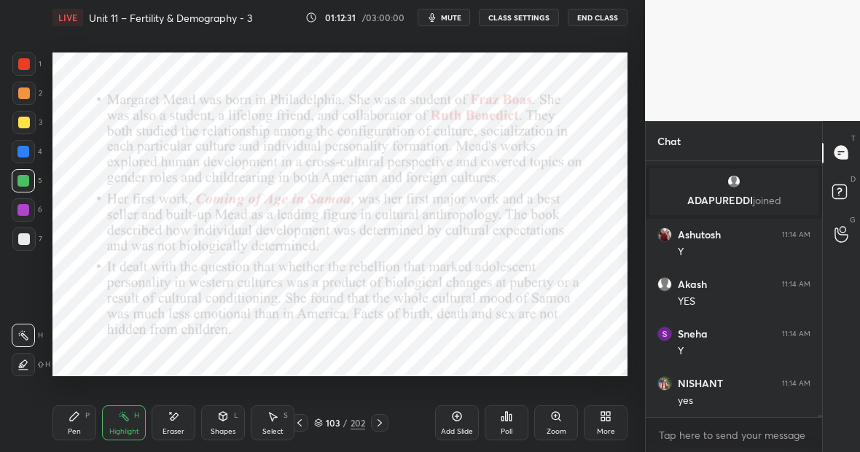
scroll to position [30879, 0]
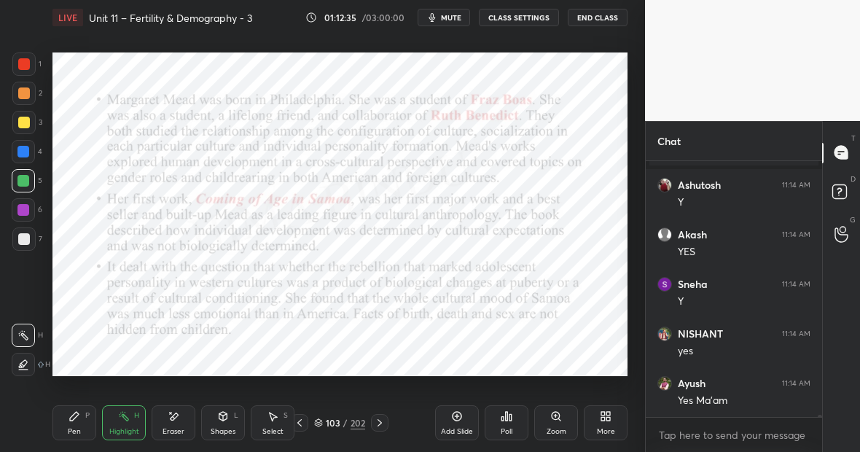
click at [130, 424] on div "Highlight H" at bounding box center [124, 422] width 44 height 35
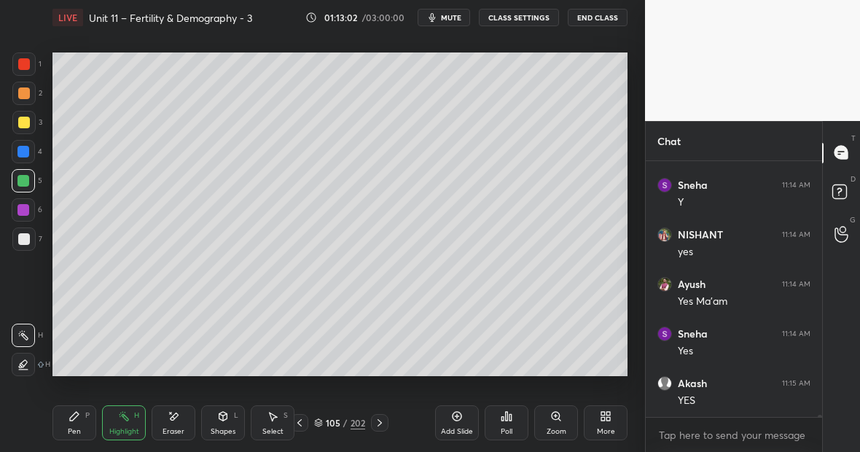
scroll to position [31027, 0]
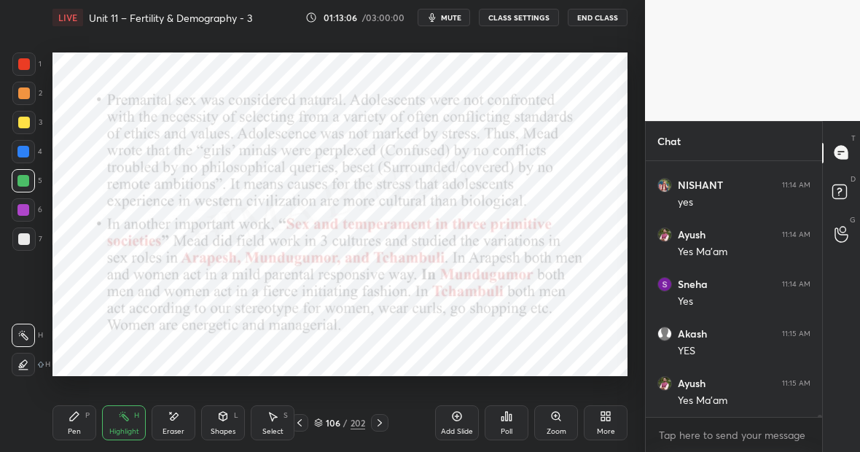
click at [23, 155] on div at bounding box center [23, 152] width 12 height 12
click at [69, 415] on div "Pen P" at bounding box center [74, 422] width 44 height 35
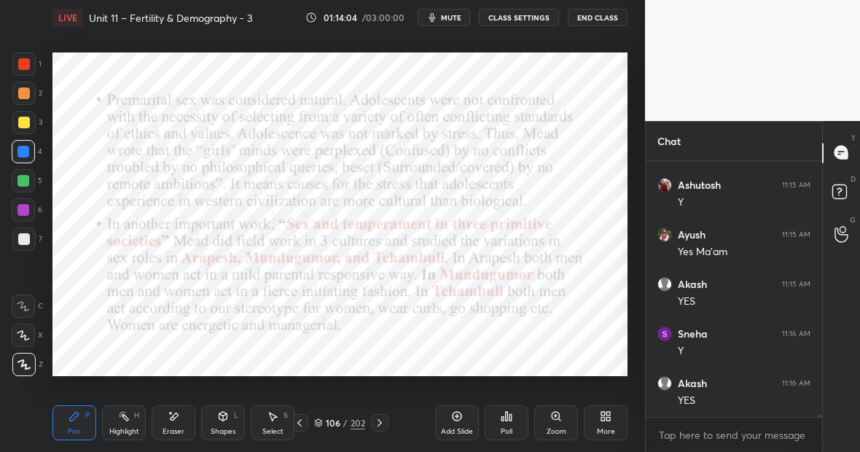
scroll to position [31934, 0]
click at [122, 419] on icon at bounding box center [124, 416] width 12 height 12
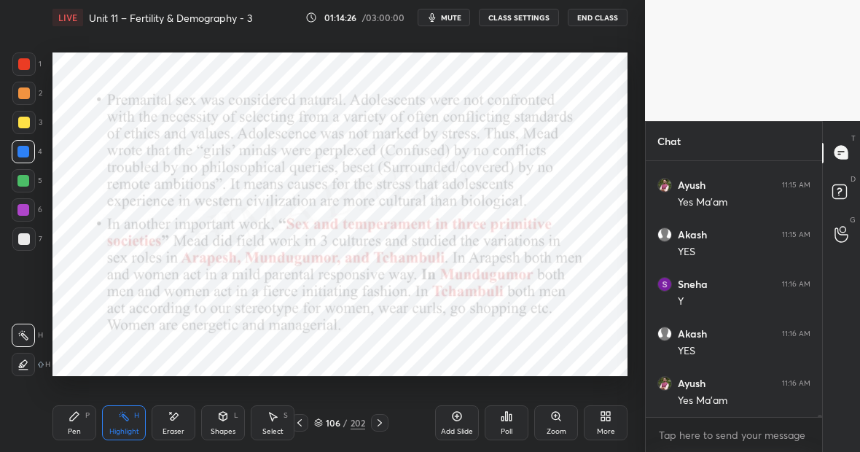
click at [27, 68] on div at bounding box center [24, 64] width 12 height 12
click at [68, 423] on div "Pen P" at bounding box center [74, 422] width 44 height 35
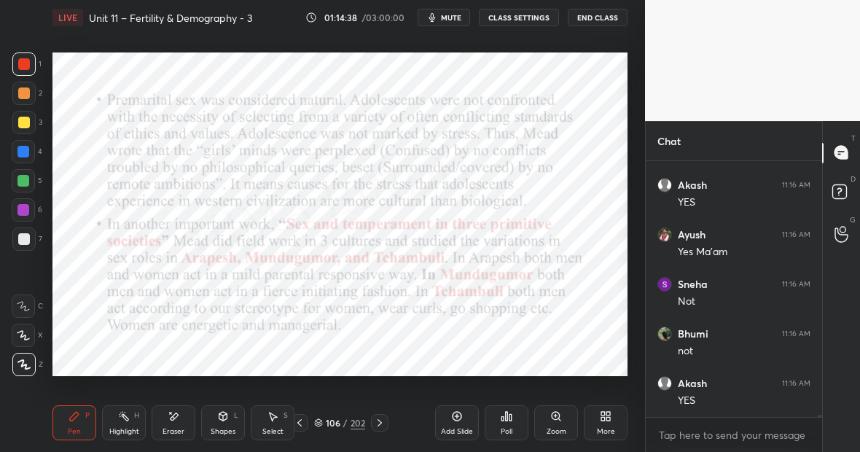
scroll to position [32132, 0]
click at [31, 155] on div at bounding box center [23, 151] width 23 height 23
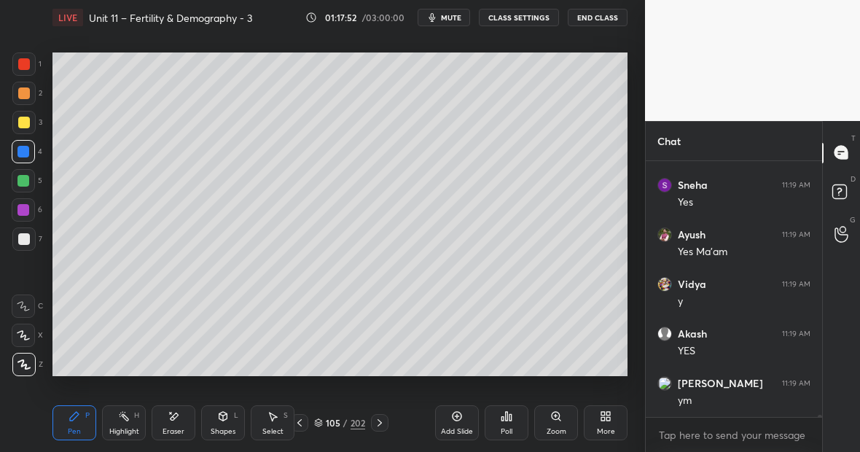
click at [135, 423] on div "Highlight H" at bounding box center [124, 422] width 44 height 35
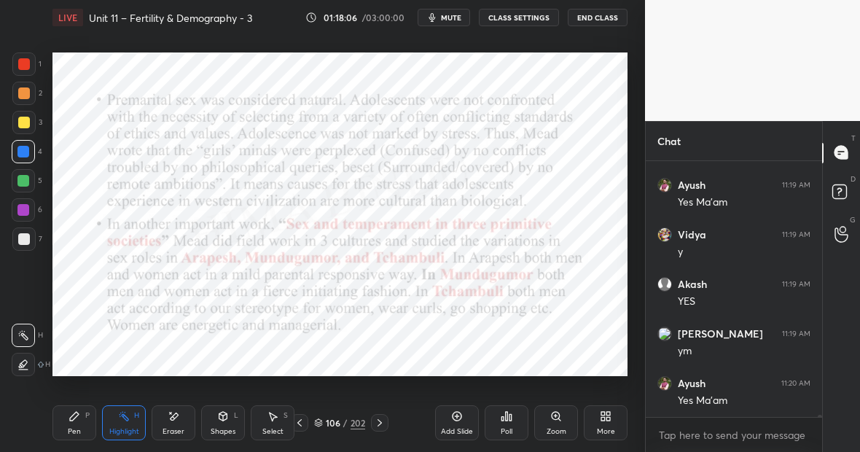
scroll to position [33619, 0]
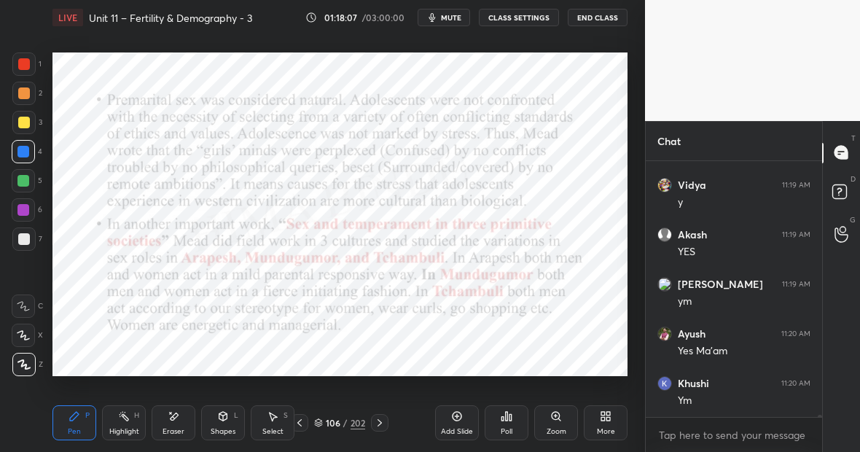
click at [82, 413] on div "Pen P" at bounding box center [74, 422] width 44 height 35
click at [19, 180] on div at bounding box center [23, 180] width 23 height 23
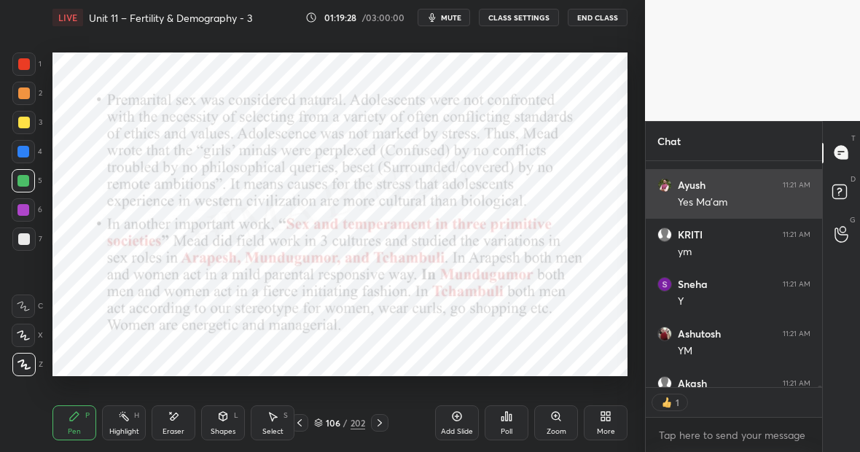
scroll to position [34293, 0]
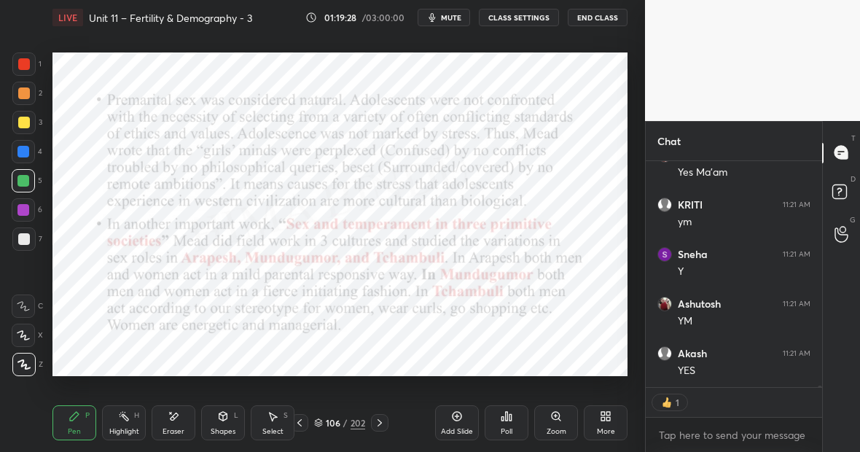
click at [124, 422] on div "Highlight H" at bounding box center [124, 422] width 44 height 35
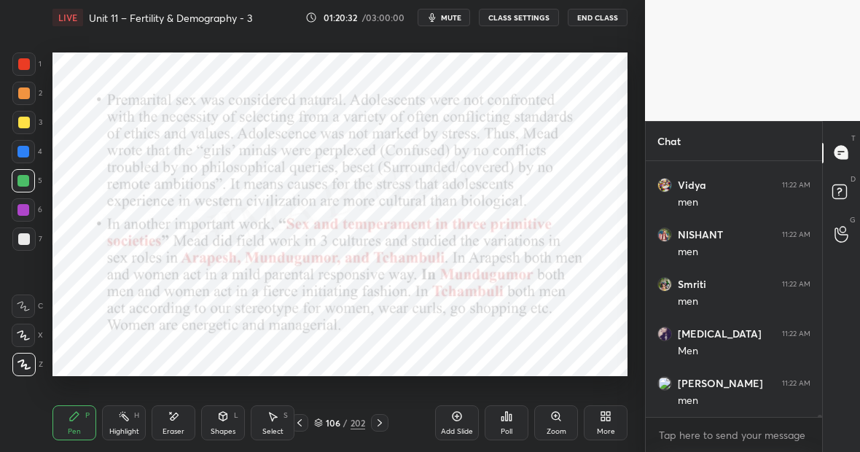
scroll to position [35552, 0]
click at [187, 415] on div "Eraser" at bounding box center [174, 422] width 44 height 35
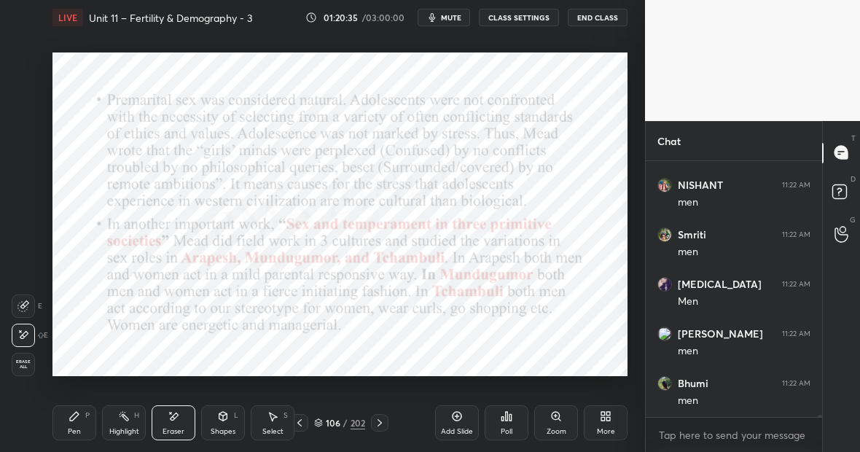
click at [82, 420] on div "Pen P" at bounding box center [74, 422] width 44 height 35
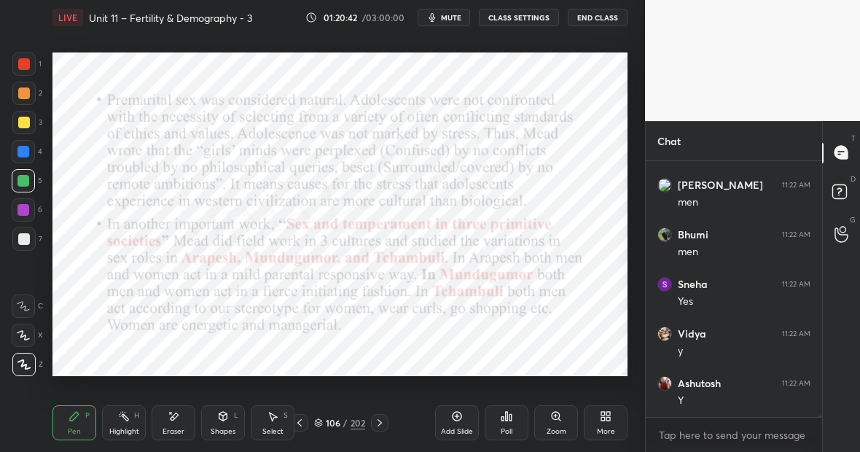
scroll to position [35750, 0]
click at [634, 283] on div "1 2 3 4 5 6 7 C X Z E E Erase all H H LIVE Unit 11 – Fertility & Demography - 3…" at bounding box center [322, 226] width 645 height 452
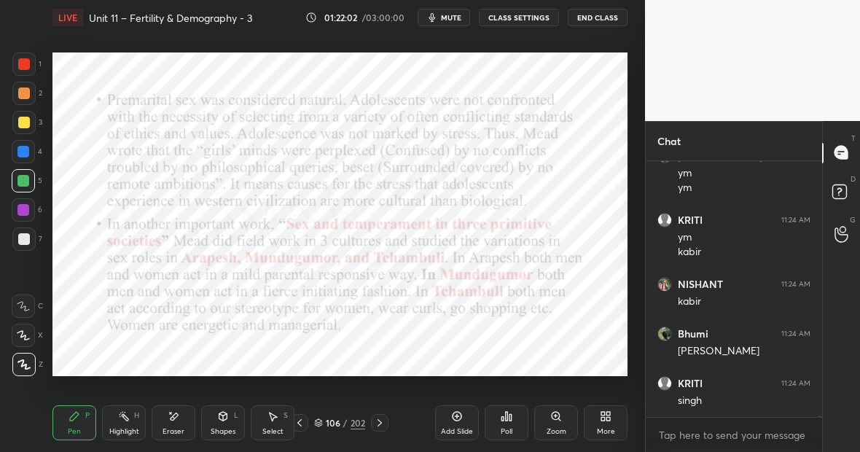
scroll to position [36324, 0]
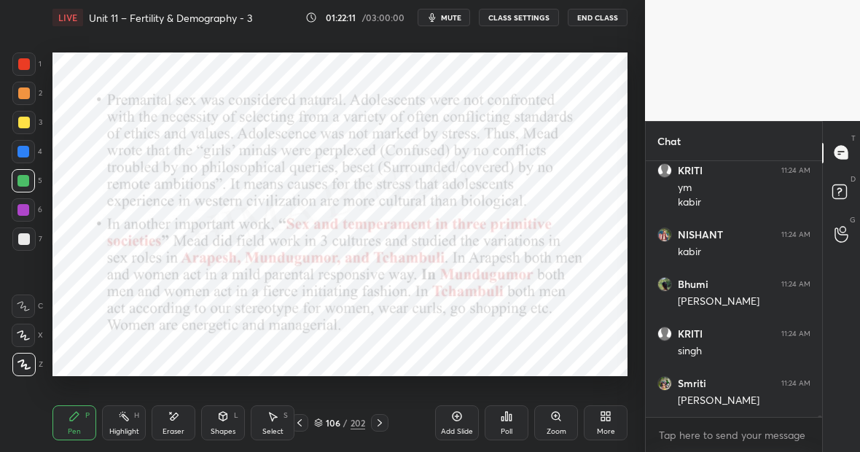
click at [122, 420] on icon at bounding box center [124, 416] width 12 height 12
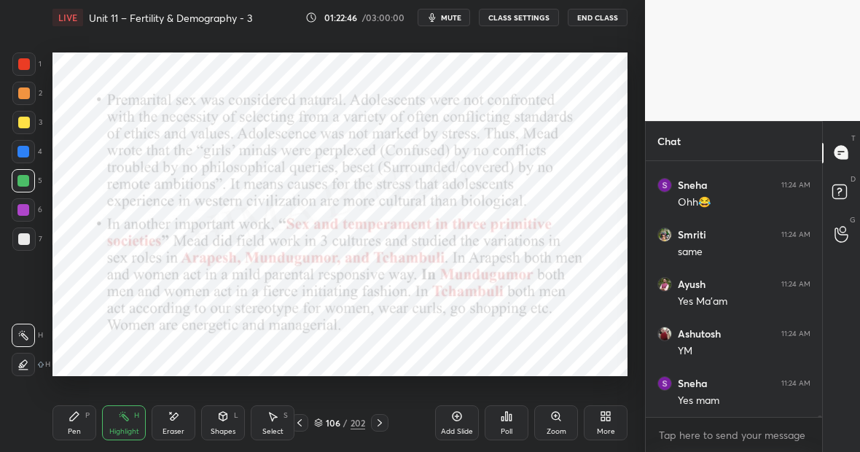
scroll to position [36969, 0]
click at [127, 421] on div "Highlight H" at bounding box center [124, 422] width 44 height 35
click at [124, 419] on icon at bounding box center [124, 416] width 12 height 12
click at [133, 422] on div "Highlight H" at bounding box center [124, 422] width 44 height 35
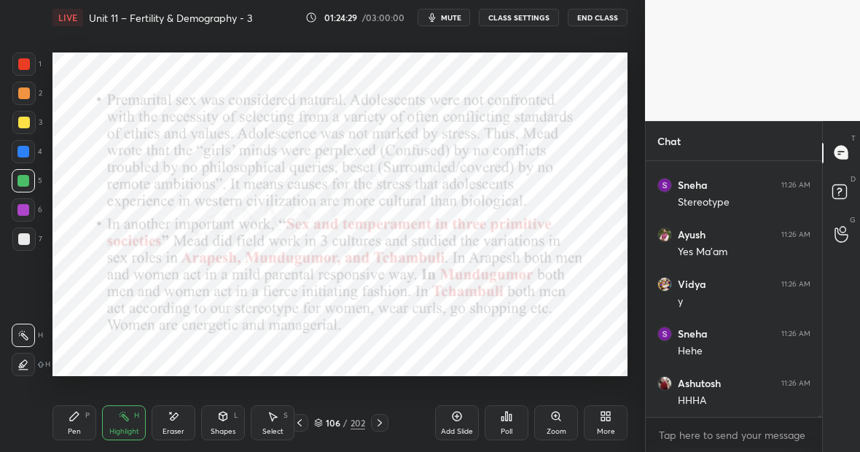
scroll to position [38059, 0]
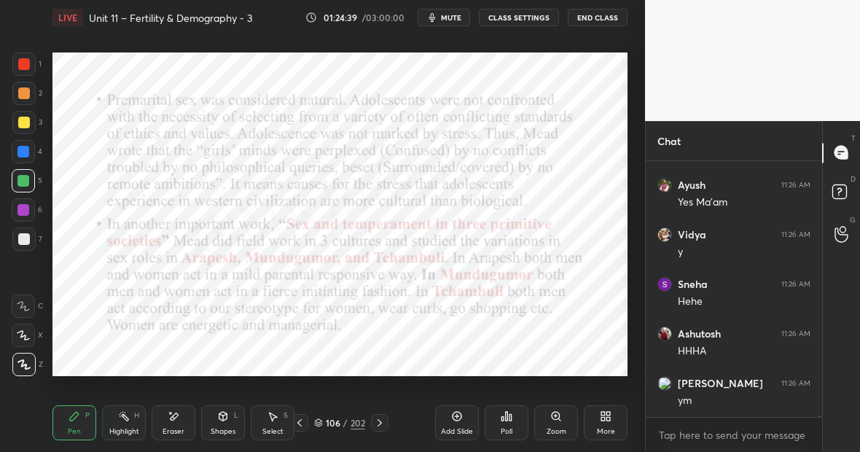
click at [27, 179] on div at bounding box center [23, 181] width 12 height 12
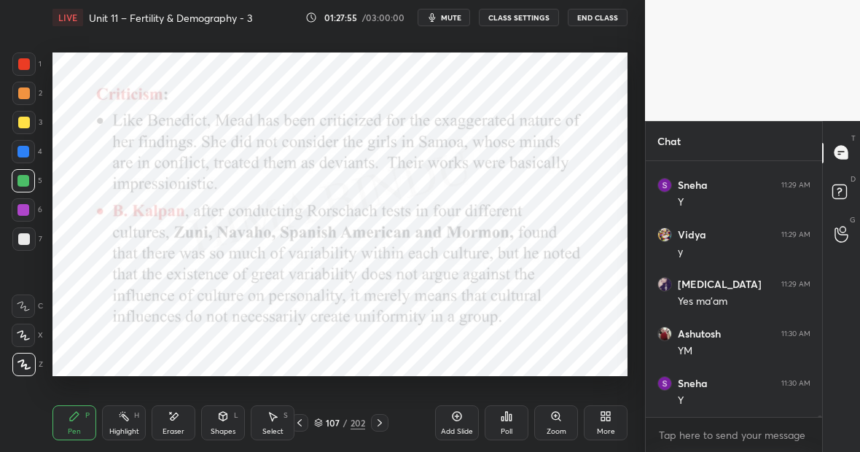
scroll to position [39347, 0]
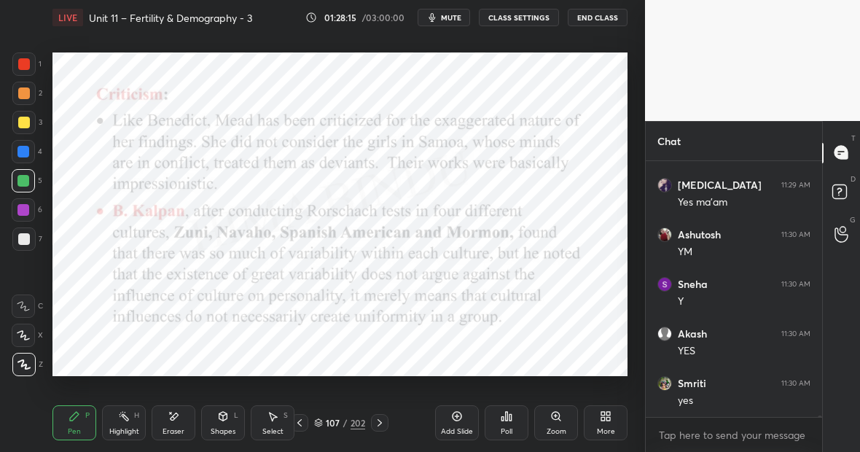
click at [185, 410] on div "Eraser" at bounding box center [174, 422] width 44 height 35
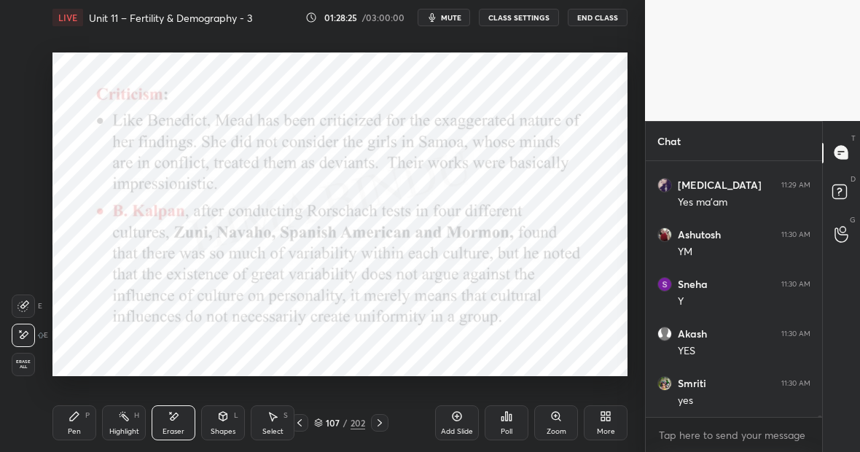
click at [63, 427] on div "Pen P" at bounding box center [74, 422] width 44 height 35
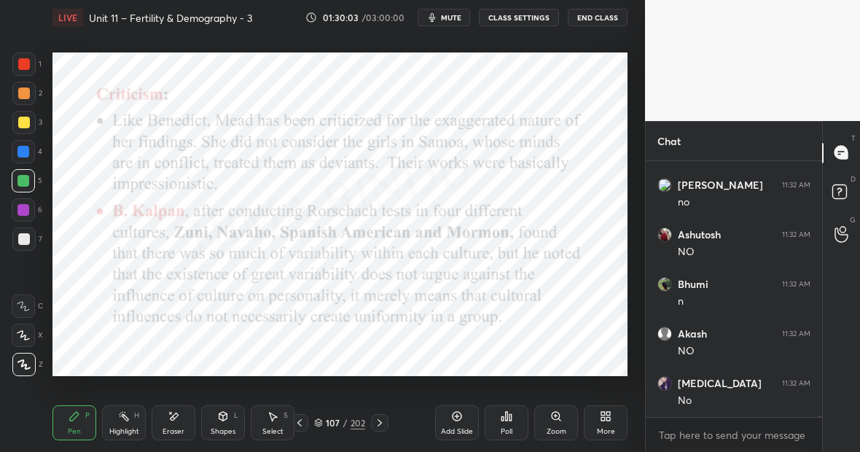
scroll to position [40388, 0]
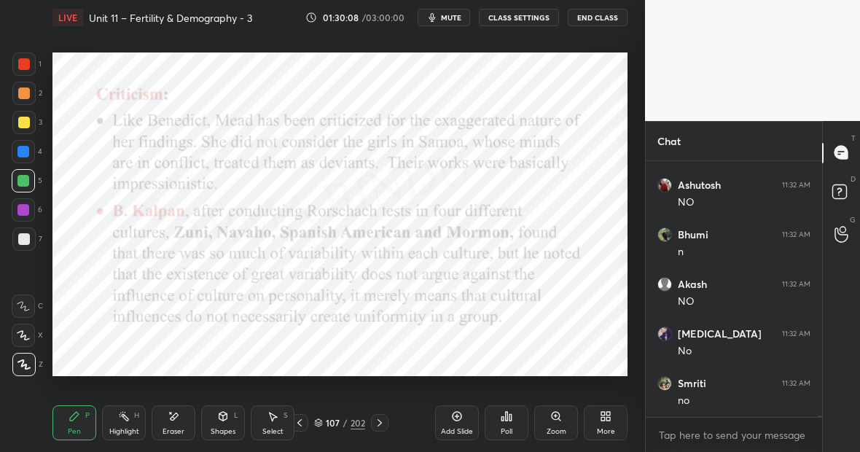
click at [460, 420] on icon at bounding box center [457, 416] width 12 height 12
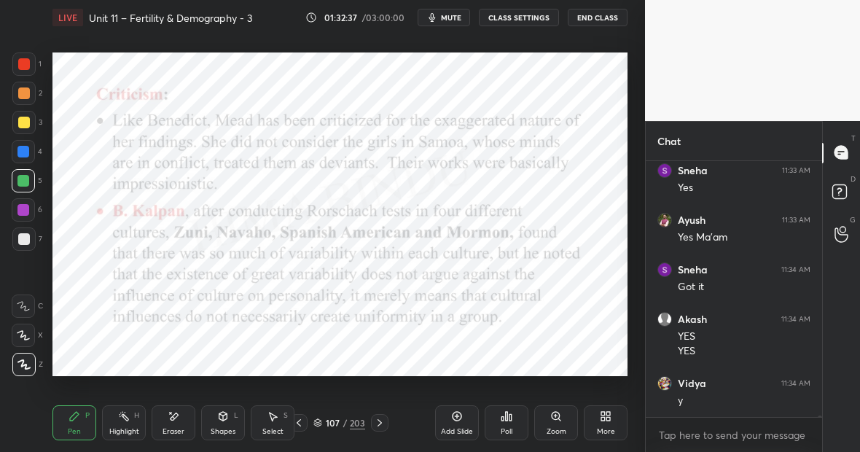
scroll to position [41493, 0]
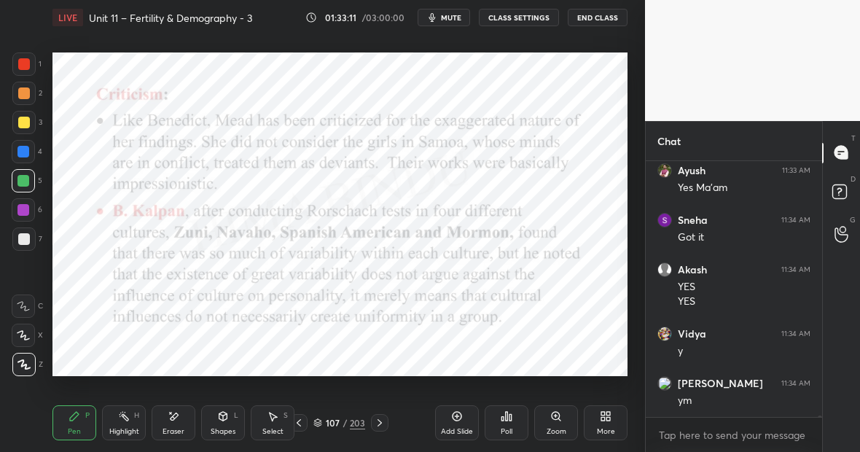
click at [175, 420] on icon at bounding box center [174, 416] width 12 height 12
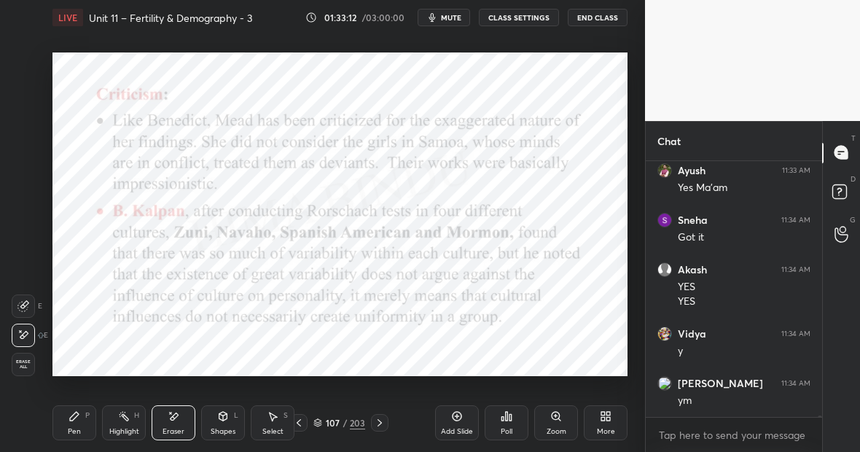
click at [30, 307] on div at bounding box center [23, 305] width 23 height 23
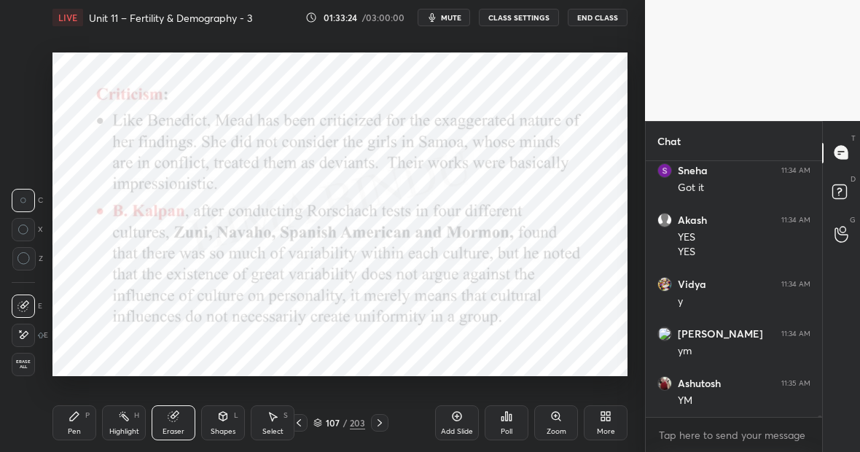
click at [458, 417] on icon at bounding box center [457, 416] width 12 height 12
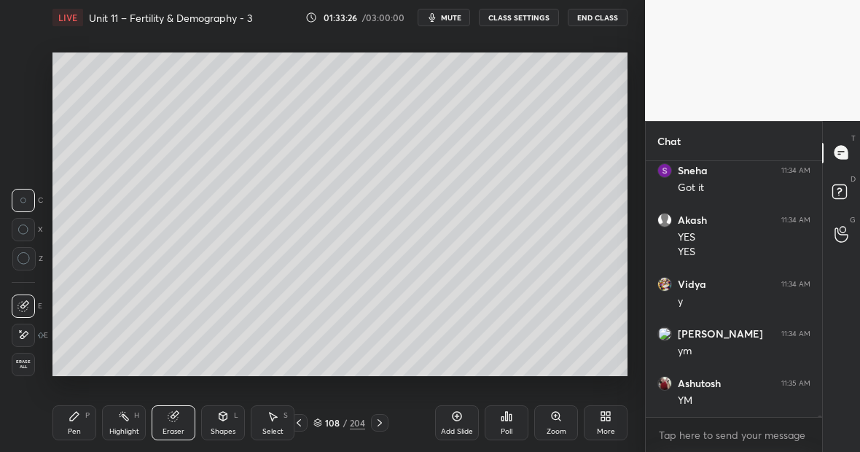
click at [71, 426] on div "Pen P" at bounding box center [74, 422] width 44 height 35
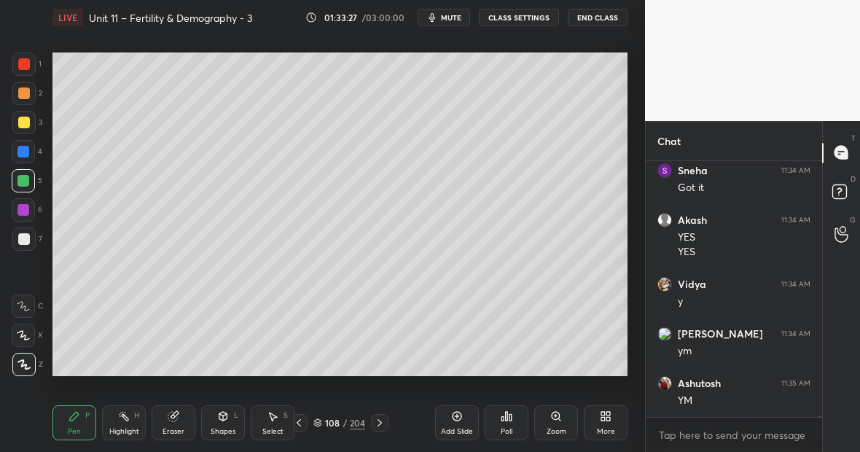
click at [22, 238] on div at bounding box center [24, 239] width 12 height 12
click at [183, 412] on div "Eraser" at bounding box center [174, 422] width 44 height 35
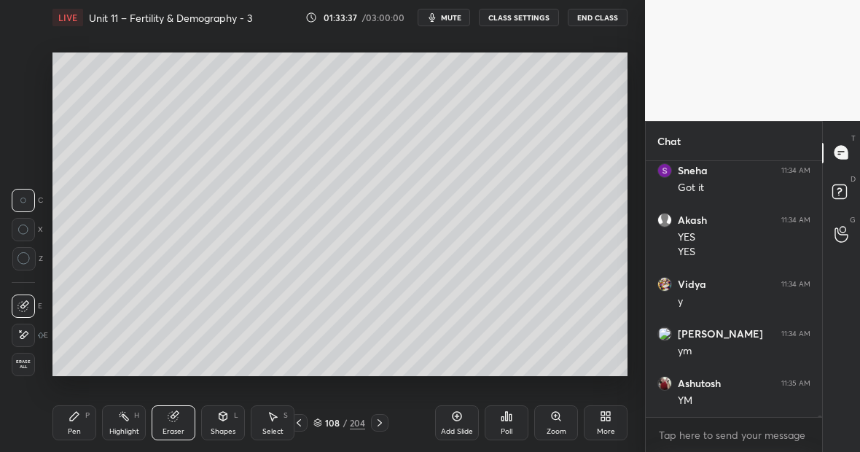
click at [176, 426] on div "Eraser" at bounding box center [174, 422] width 44 height 35
click at [31, 332] on div at bounding box center [23, 335] width 23 height 23
click at [81, 412] on div "Pen P" at bounding box center [74, 422] width 44 height 35
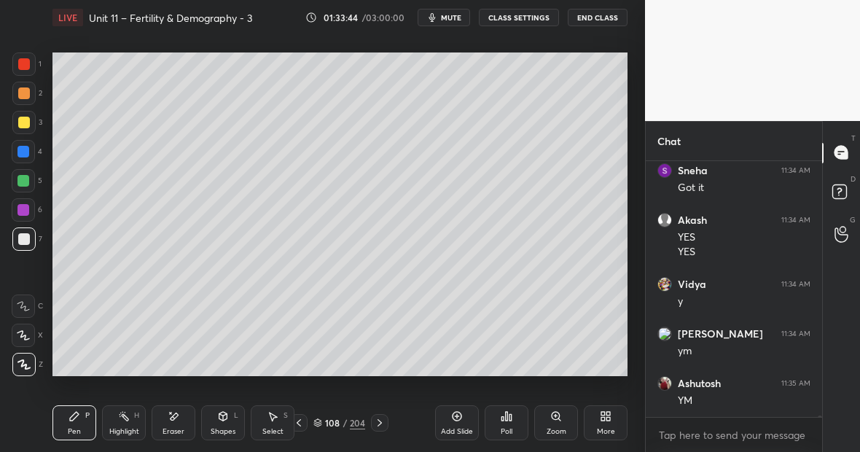
click at [382, 421] on icon at bounding box center [380, 423] width 12 height 12
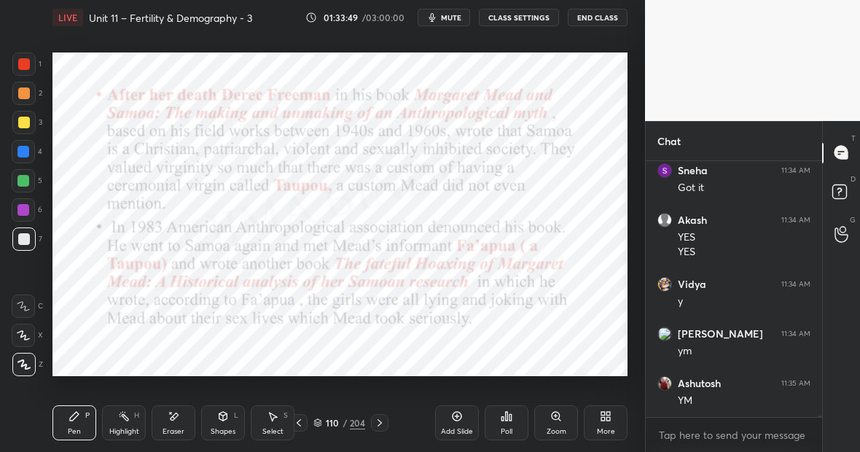
click at [378, 423] on icon at bounding box center [380, 423] width 12 height 12
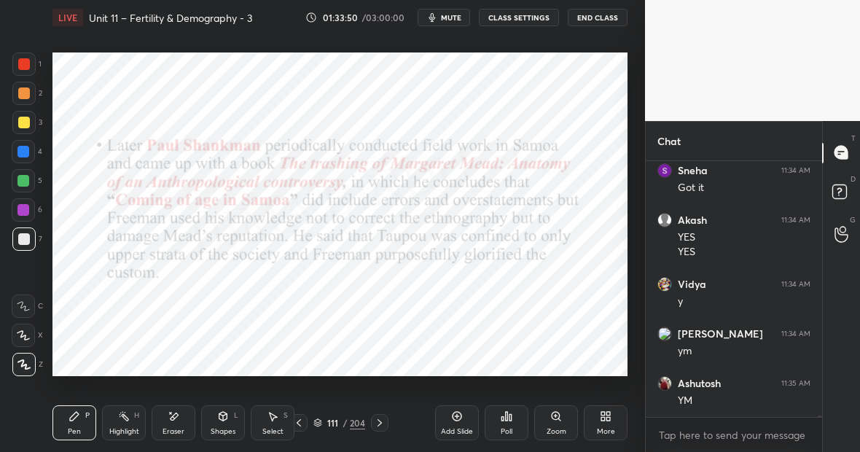
click at [378, 423] on icon at bounding box center [380, 423] width 12 height 12
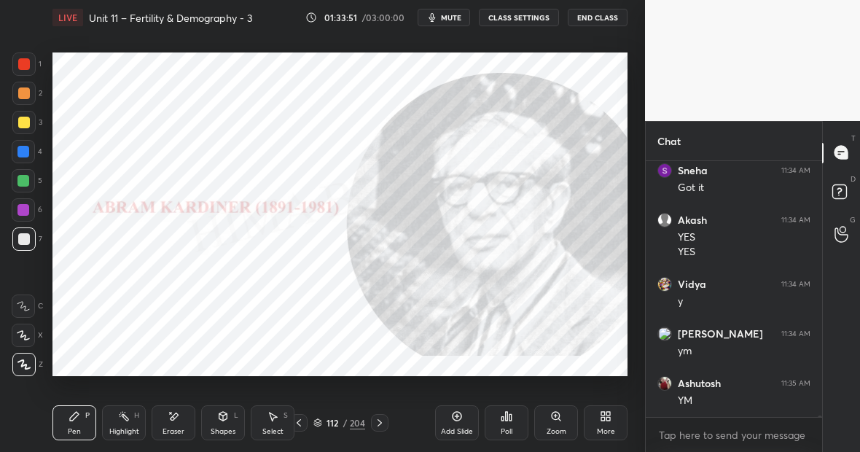
click at [293, 421] on icon at bounding box center [299, 423] width 12 height 12
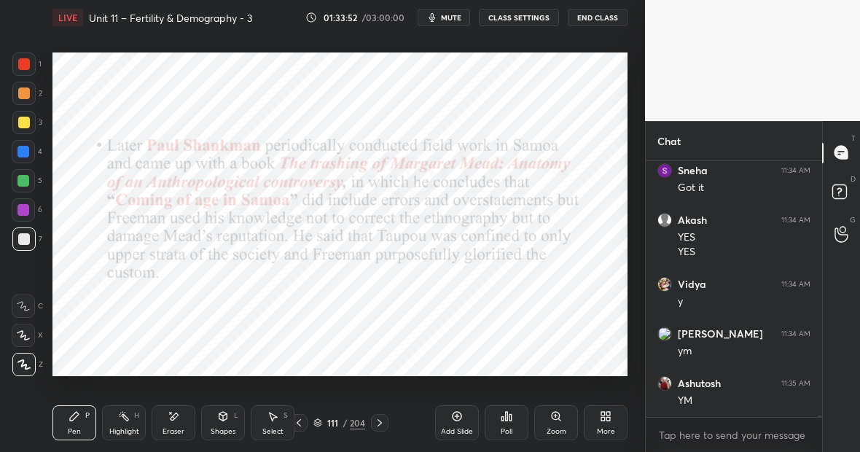
click at [459, 421] on icon at bounding box center [457, 416] width 12 height 12
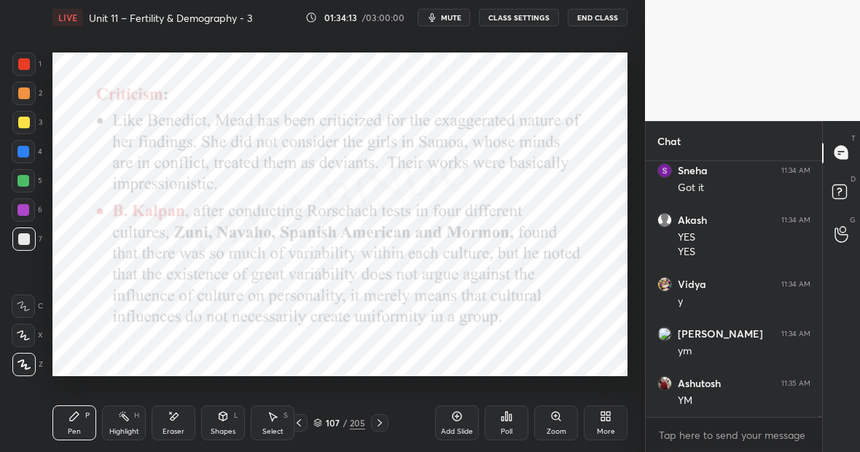
click at [127, 424] on div "Highlight H" at bounding box center [124, 422] width 44 height 35
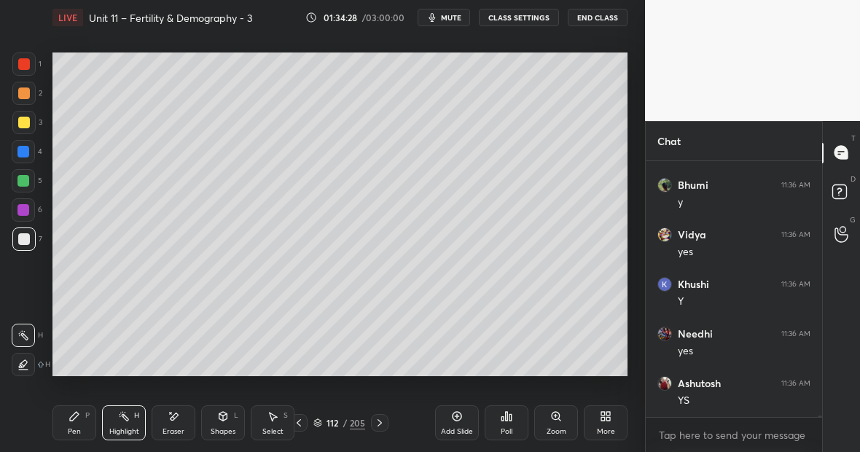
scroll to position [41939, 0]
click at [23, 182] on div at bounding box center [23, 181] width 12 height 12
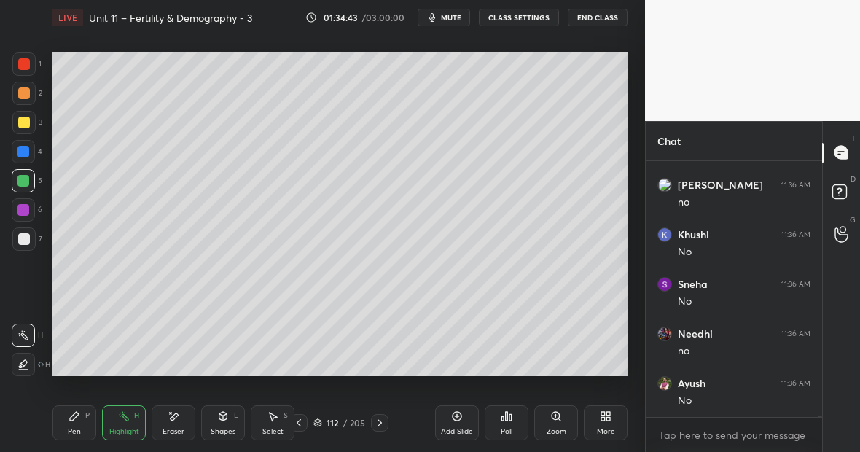
click at [24, 128] on div at bounding box center [24, 123] width 12 height 12
click at [30, 68] on div at bounding box center [23, 63] width 23 height 23
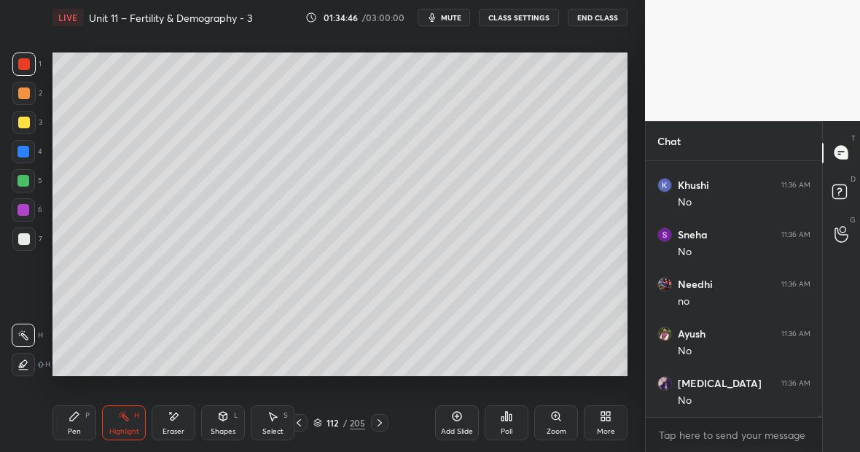
click at [71, 419] on div "Pen P" at bounding box center [74, 422] width 44 height 35
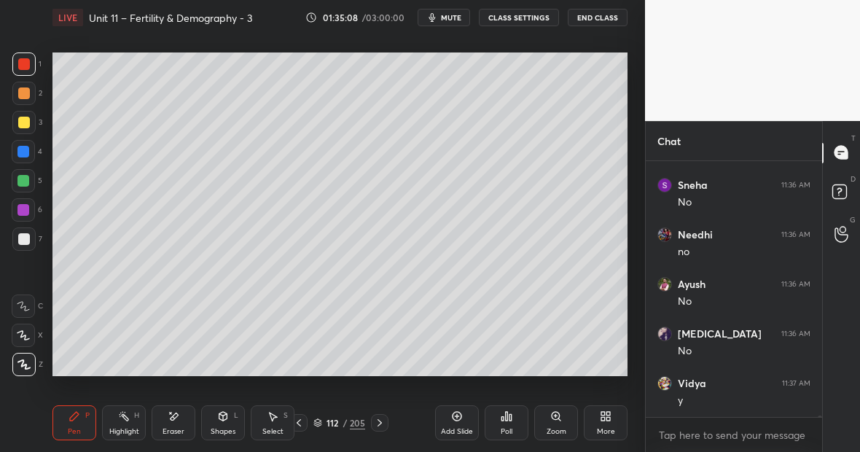
click at [26, 182] on div at bounding box center [23, 181] width 12 height 12
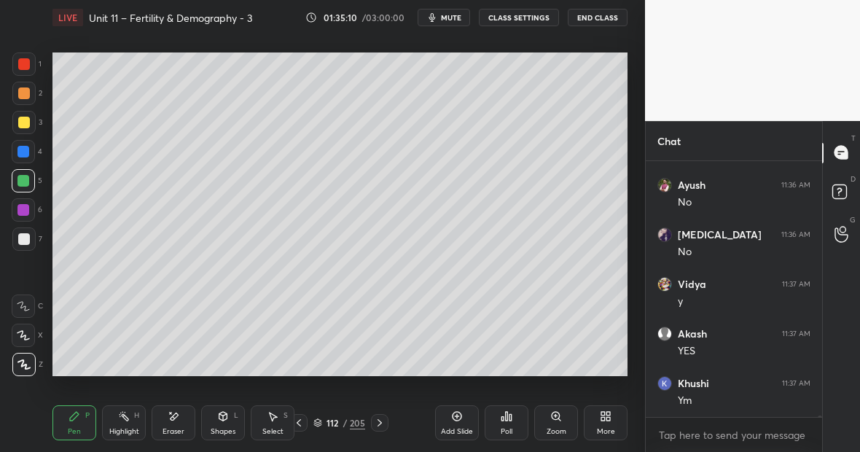
scroll to position [42732, 0]
click at [173, 421] on icon at bounding box center [174, 416] width 12 height 12
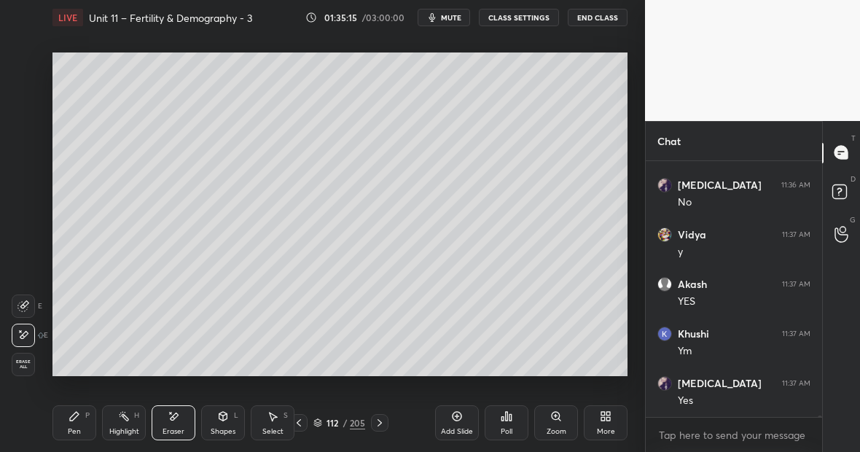
click at [78, 418] on icon at bounding box center [75, 416] width 12 height 12
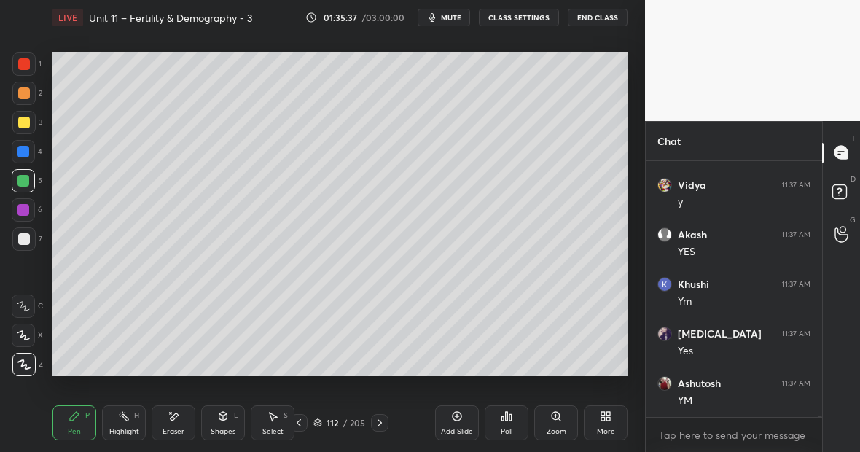
scroll to position [42831, 0]
click at [26, 63] on div at bounding box center [24, 64] width 12 height 12
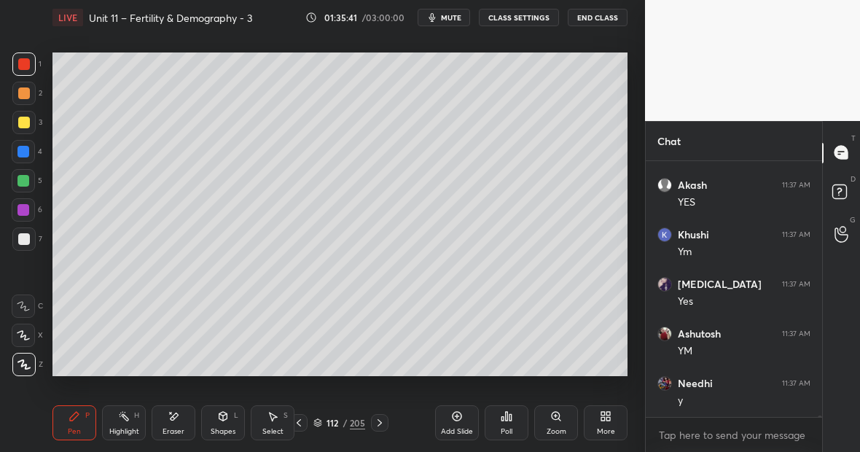
click at [29, 152] on div at bounding box center [23, 151] width 23 height 23
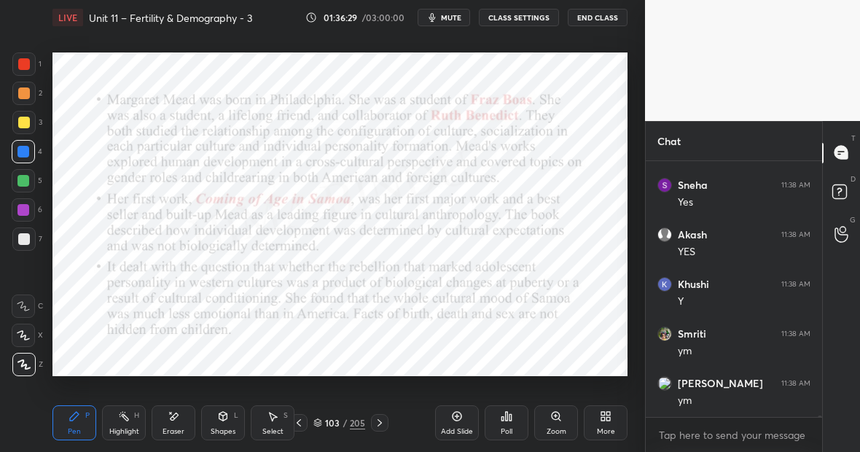
scroll to position [40099, 0]
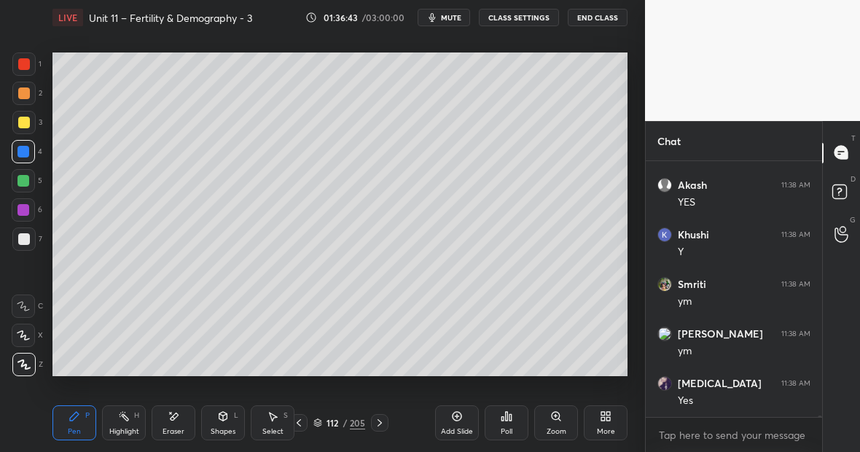
click at [26, 152] on div at bounding box center [23, 152] width 12 height 12
click at [28, 238] on div at bounding box center [24, 239] width 12 height 12
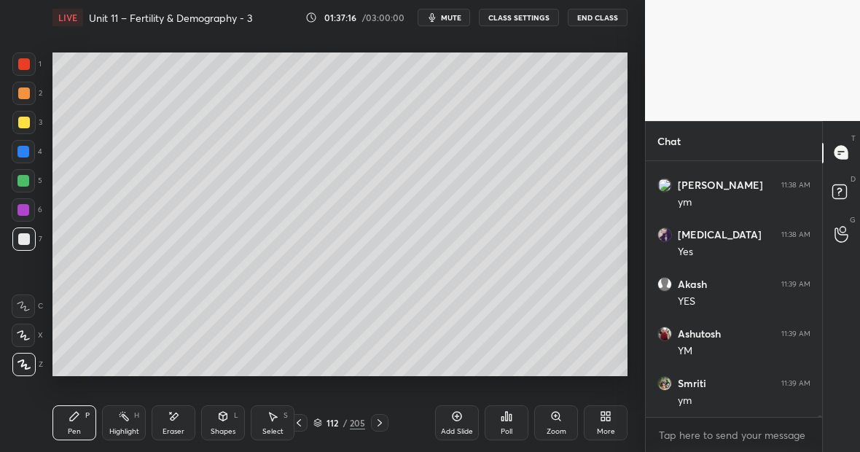
scroll to position [40298, 0]
click at [168, 430] on div "Eraser" at bounding box center [174, 431] width 22 height 7
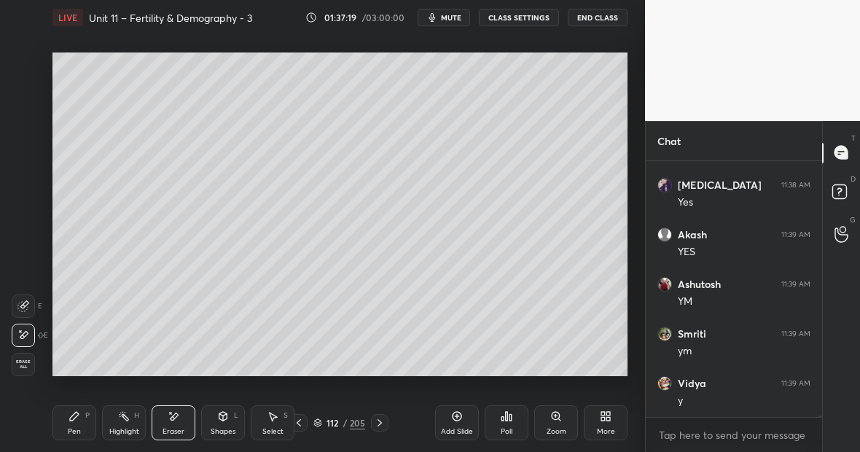
scroll to position [40347, 0]
click at [82, 417] on div "Pen P" at bounding box center [74, 422] width 44 height 35
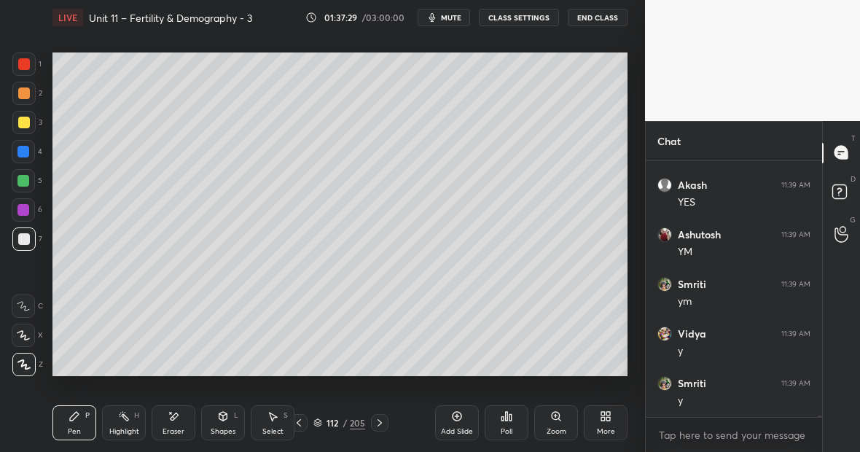
click at [27, 207] on div at bounding box center [23, 210] width 12 height 12
click at [26, 127] on div at bounding box center [24, 123] width 12 height 12
click at [26, 149] on div at bounding box center [23, 152] width 12 height 12
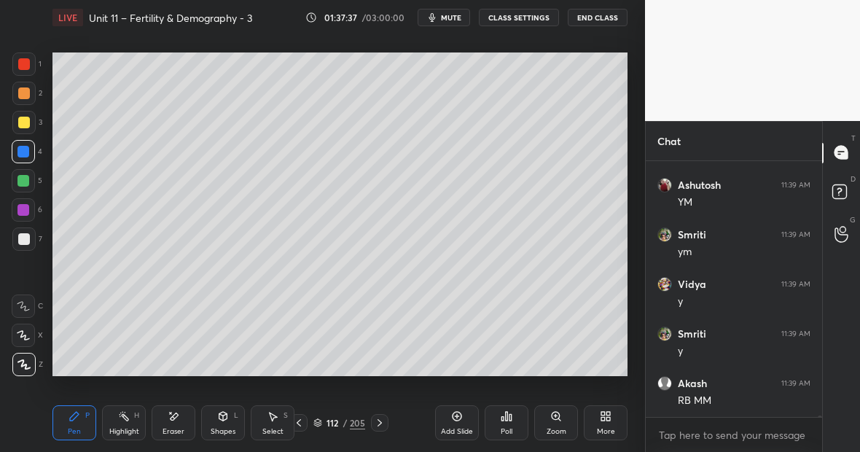
click at [180, 415] on div "Eraser" at bounding box center [174, 422] width 44 height 35
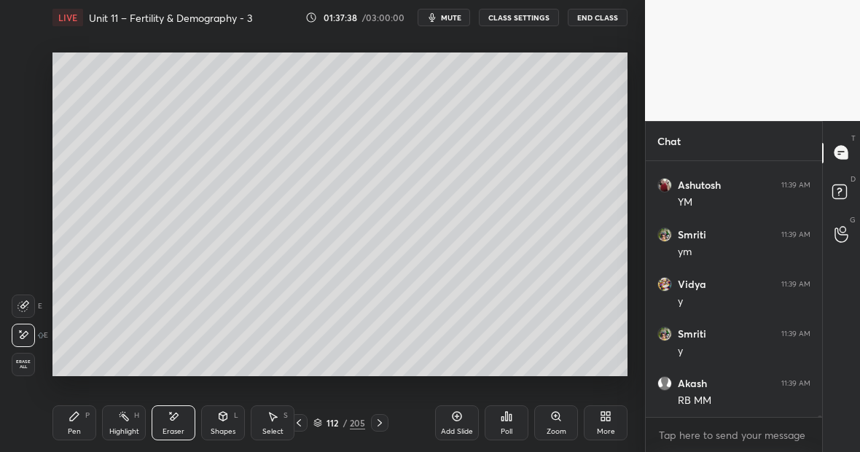
click at [81, 424] on div "Pen P" at bounding box center [74, 422] width 44 height 35
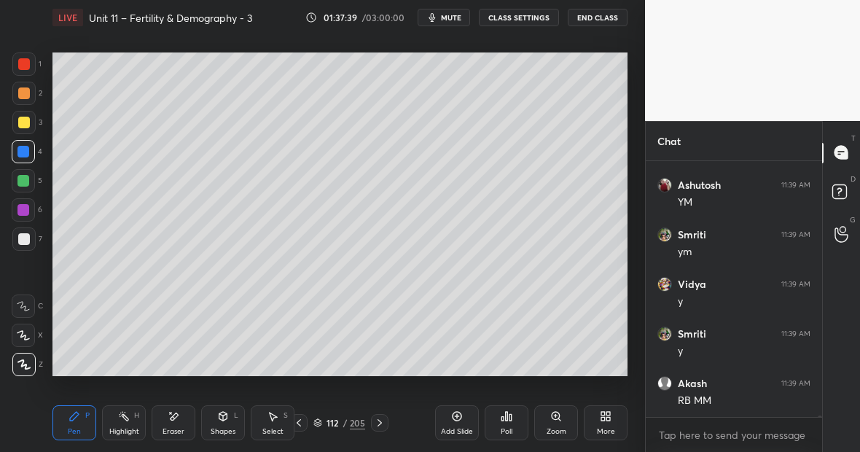
click at [26, 234] on div at bounding box center [24, 239] width 12 height 12
click at [30, 154] on div at bounding box center [23, 151] width 23 height 23
click at [27, 231] on div at bounding box center [23, 238] width 23 height 23
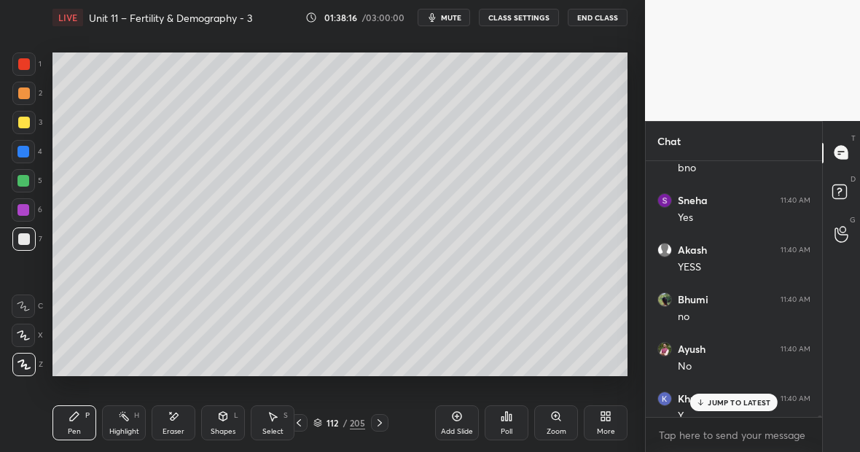
scroll to position [40793, 0]
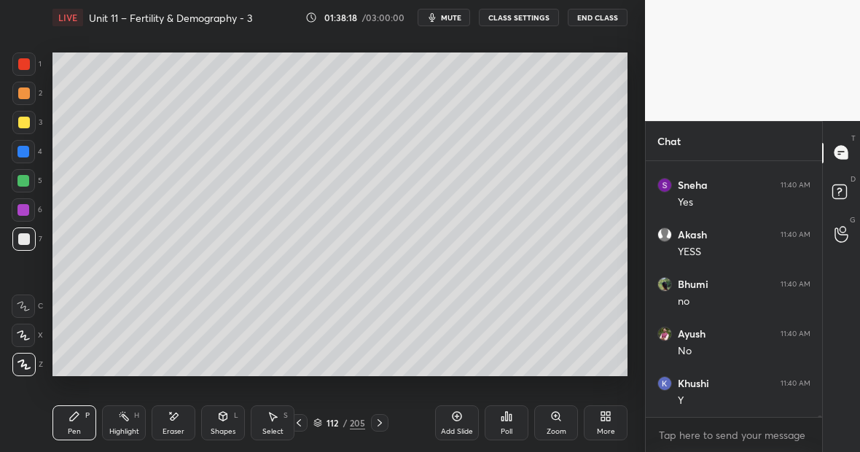
click at [117, 422] on div "Highlight H" at bounding box center [124, 422] width 44 height 35
click at [183, 421] on div "Eraser" at bounding box center [174, 422] width 44 height 35
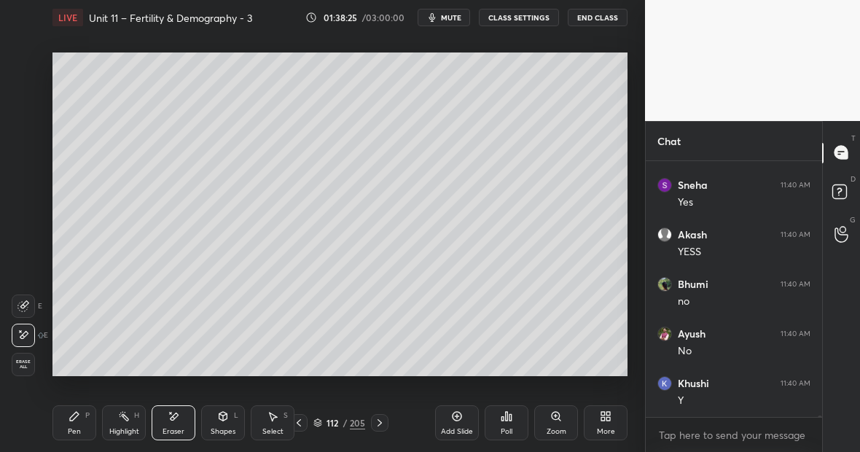
click at [79, 422] on div "Pen P" at bounding box center [74, 422] width 44 height 35
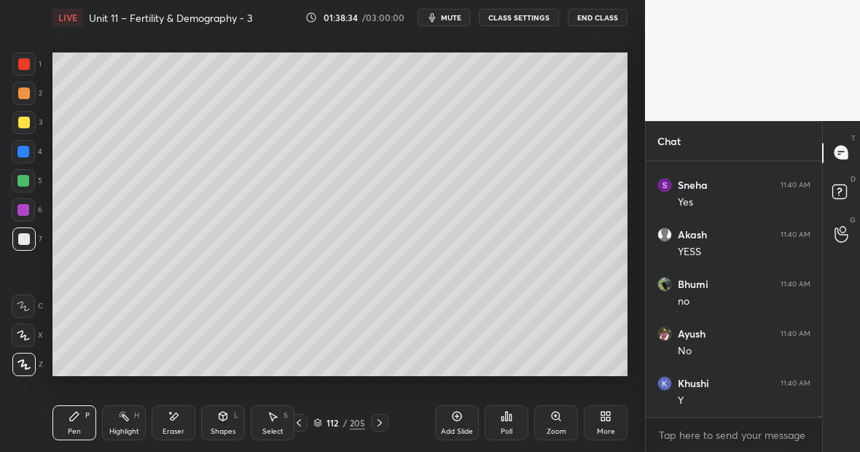
click at [181, 411] on div "Eraser" at bounding box center [174, 422] width 44 height 35
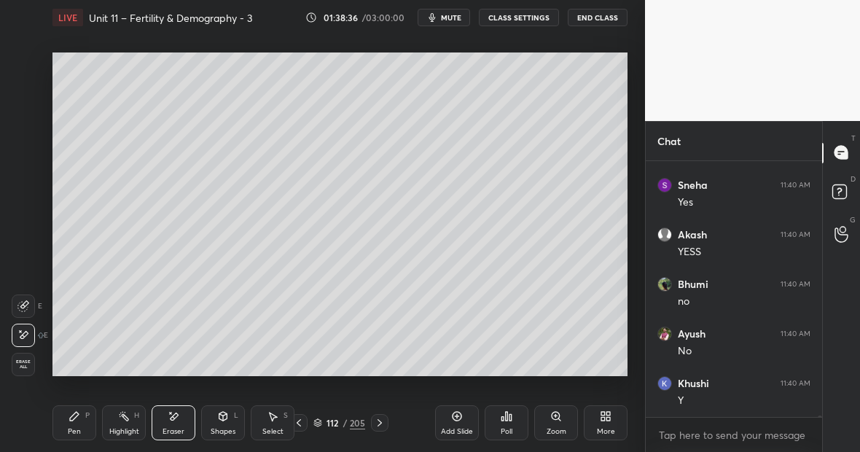
click at [70, 418] on icon at bounding box center [75, 416] width 12 height 12
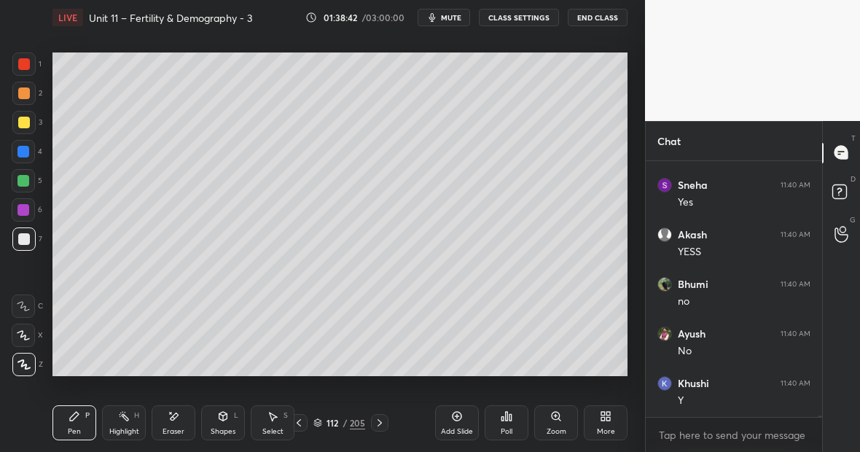
scroll to position [40843, 0]
click at [126, 428] on div "Highlight" at bounding box center [124, 431] width 30 height 7
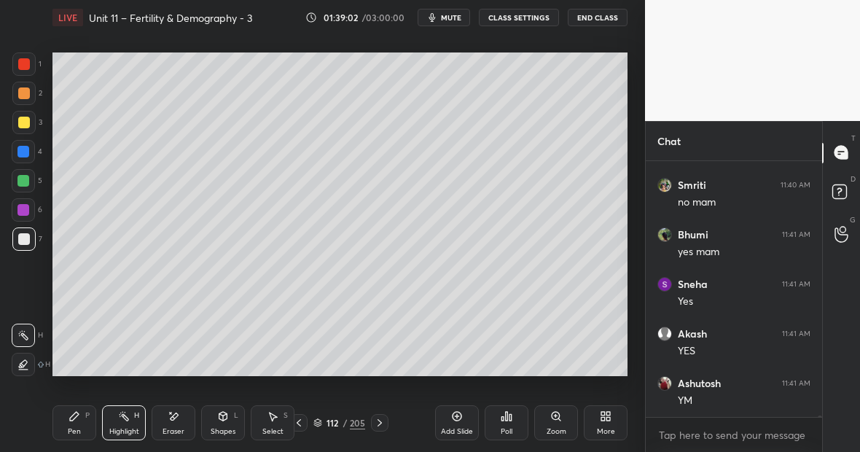
scroll to position [41140, 0]
click at [24, 65] on div at bounding box center [24, 64] width 12 height 12
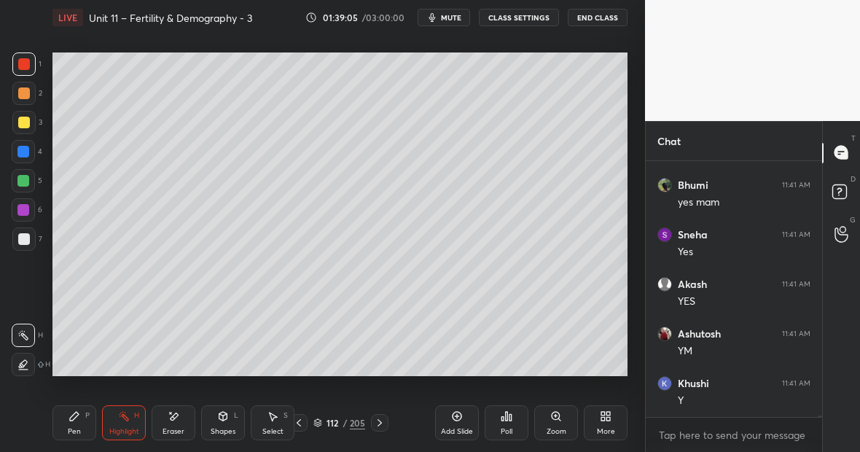
click at [78, 410] on icon at bounding box center [75, 416] width 12 height 12
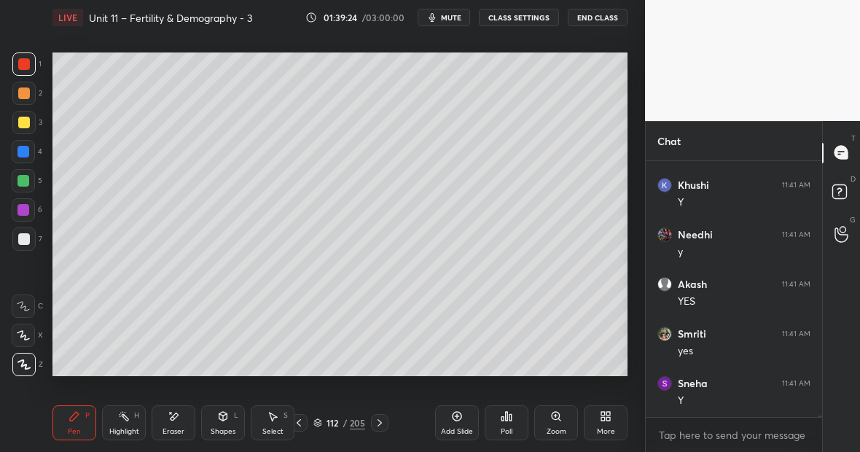
scroll to position [41537, 0]
click at [171, 420] on div "Eraser" at bounding box center [174, 422] width 44 height 35
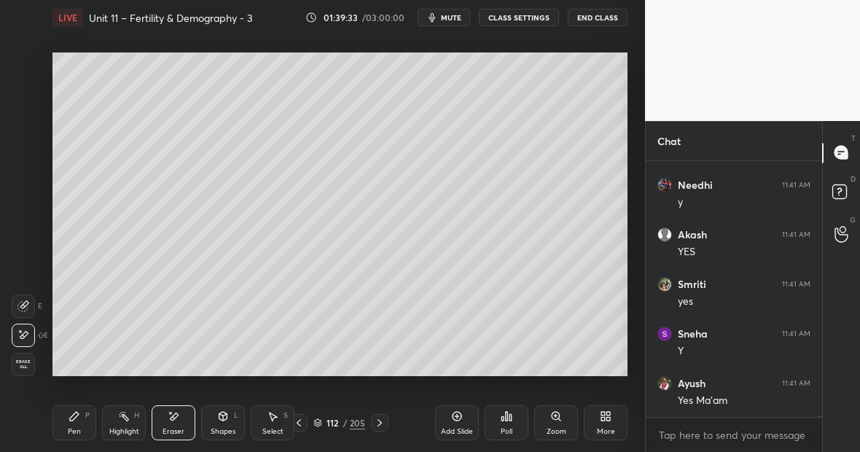
click at [77, 428] on div "Pen" at bounding box center [74, 431] width 13 height 7
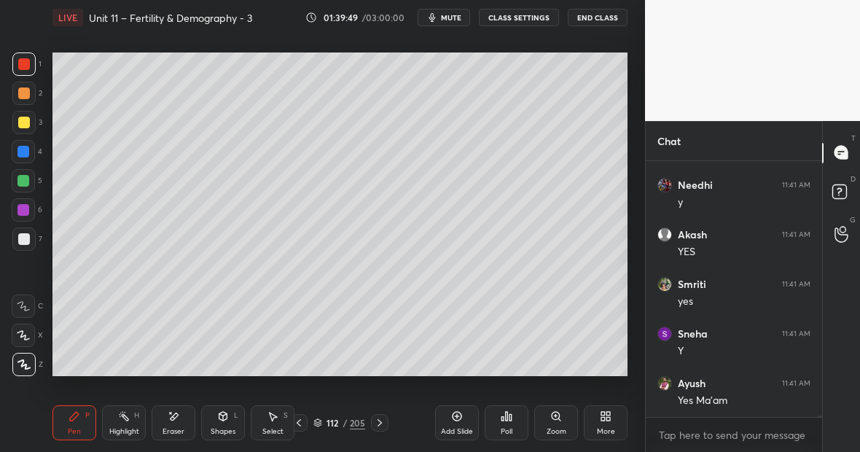
click at [133, 419] on div "Highlight H" at bounding box center [124, 422] width 44 height 35
click at [26, 120] on div at bounding box center [24, 123] width 12 height 12
click at [80, 422] on div "Pen P" at bounding box center [74, 422] width 44 height 35
click at [83, 423] on div "Pen P" at bounding box center [74, 422] width 44 height 35
click at [26, 179] on div at bounding box center [23, 181] width 12 height 12
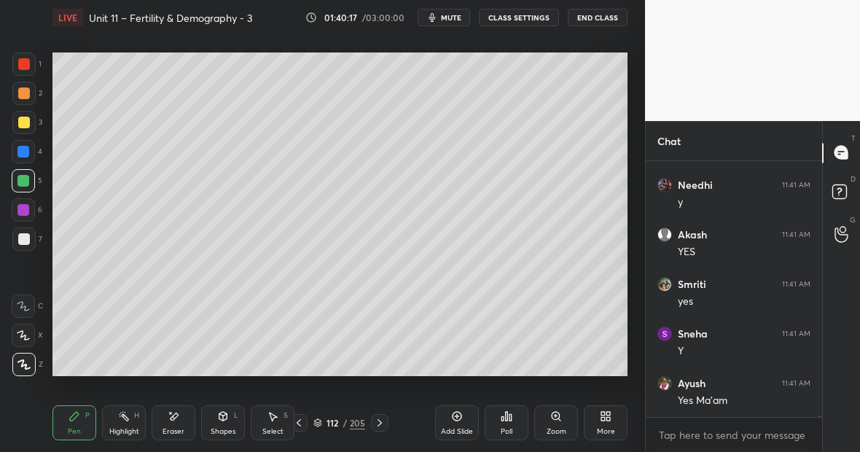
click at [130, 424] on div "Highlight H" at bounding box center [124, 422] width 44 height 35
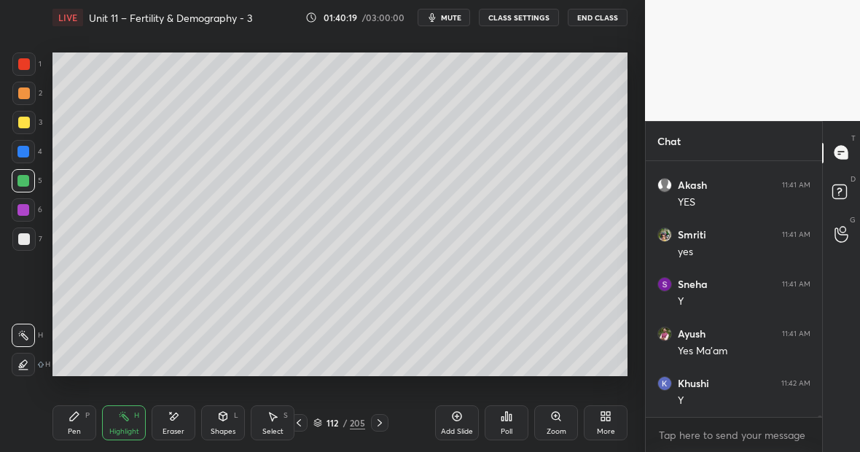
click at [74, 415] on icon at bounding box center [74, 416] width 9 height 9
click at [24, 122] on div at bounding box center [24, 123] width 12 height 12
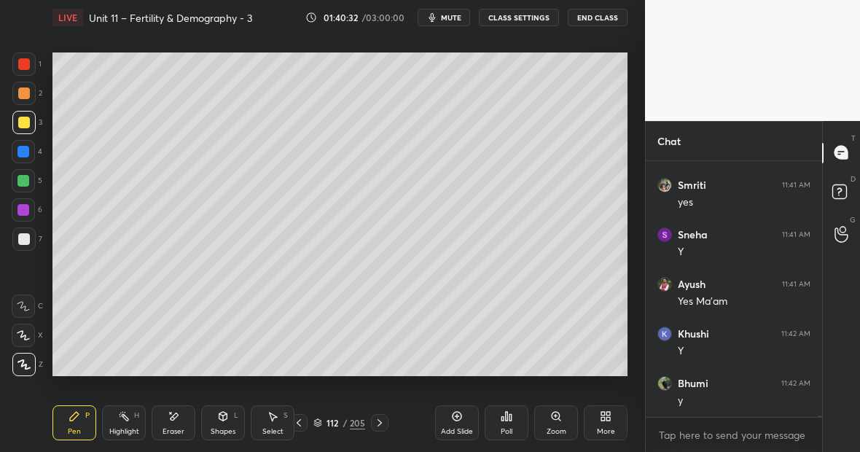
scroll to position [41685, 0]
click at [114, 437] on div "Pen P Highlight H Eraser Shapes L Select S 112 / 205 Add Slide Poll Zoom More" at bounding box center [339, 423] width 575 height 58
click at [130, 423] on div "Highlight H" at bounding box center [124, 422] width 44 height 35
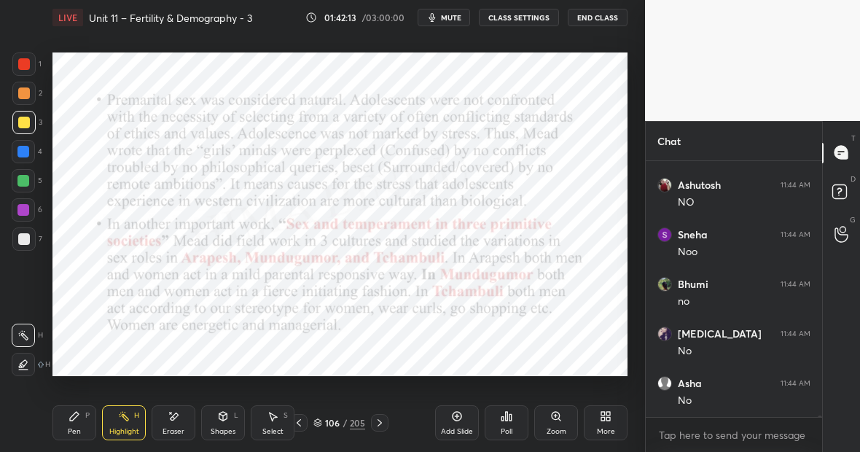
scroll to position [43469, 0]
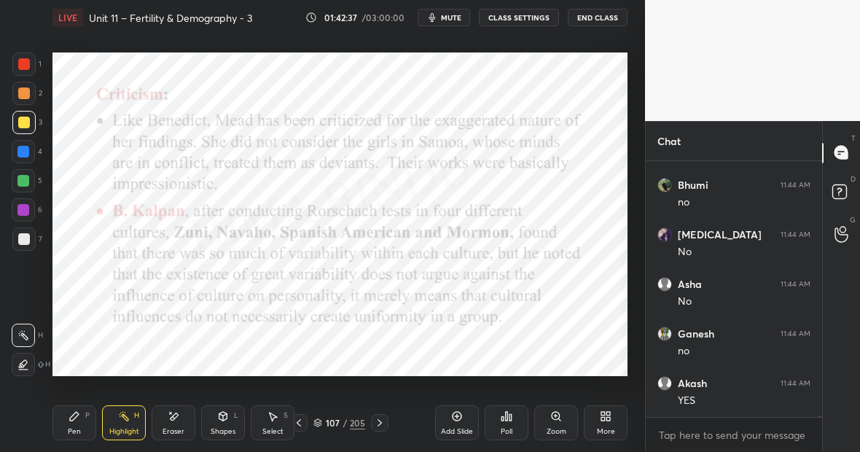
click at [79, 423] on div "Pen P" at bounding box center [74, 422] width 44 height 35
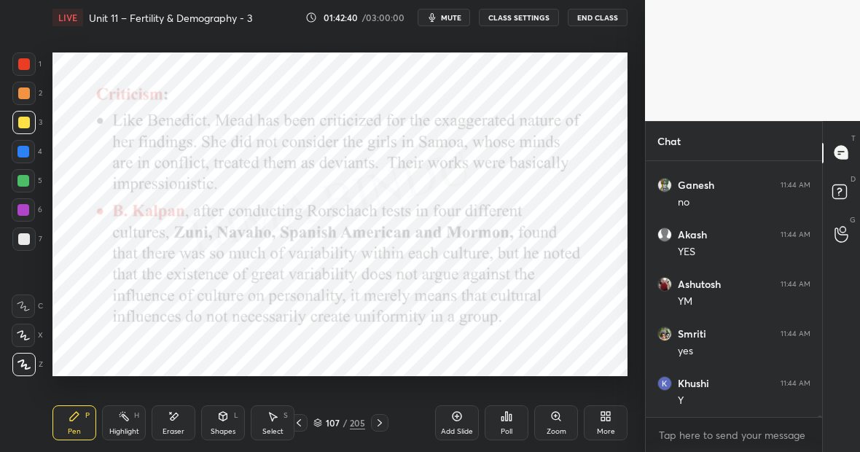
scroll to position [43717, 0]
click at [27, 188] on div at bounding box center [23, 180] width 23 height 23
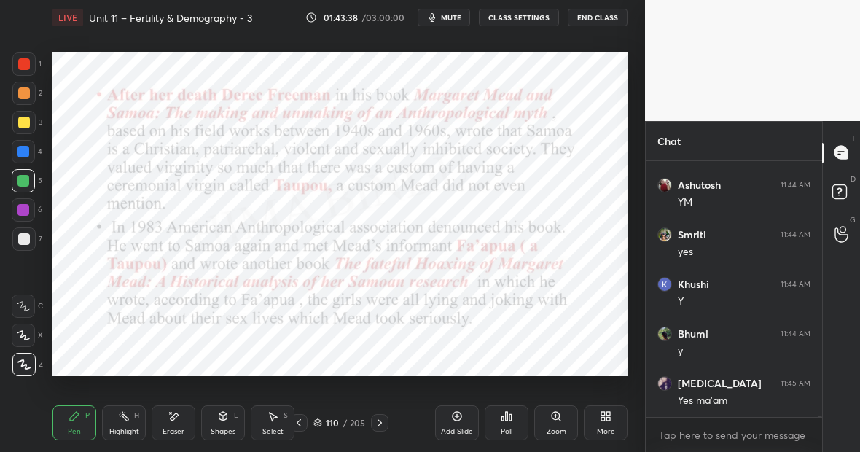
click at [176, 418] on icon at bounding box center [174, 416] width 12 height 12
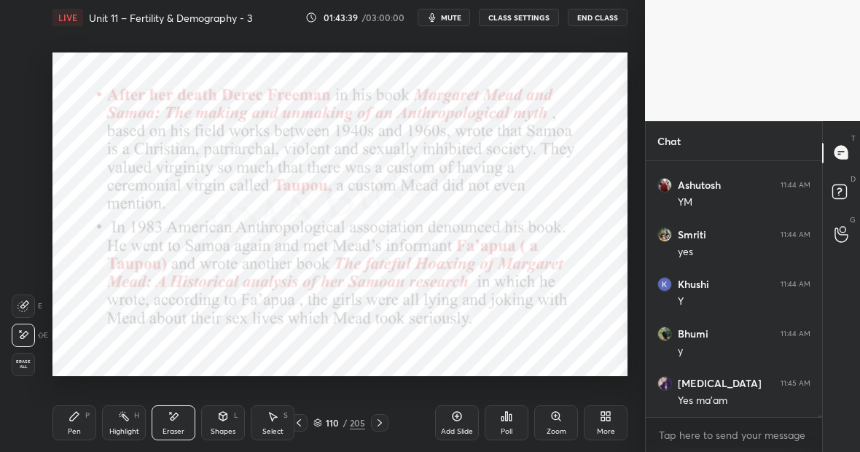
click at [74, 420] on icon at bounding box center [75, 416] width 12 height 12
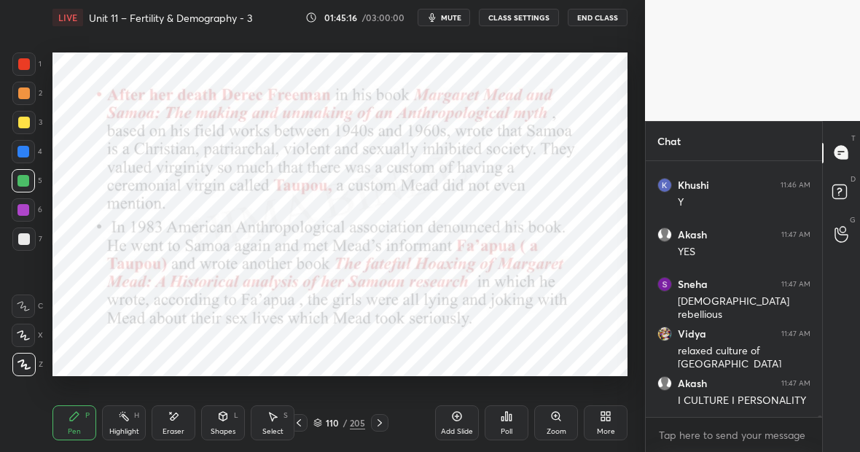
scroll to position [44758, 0]
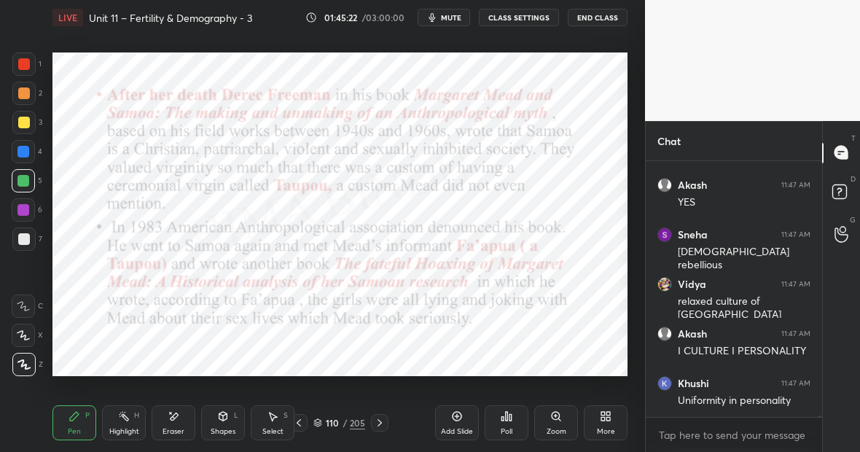
click at [458, 413] on icon at bounding box center [457, 416] width 12 height 12
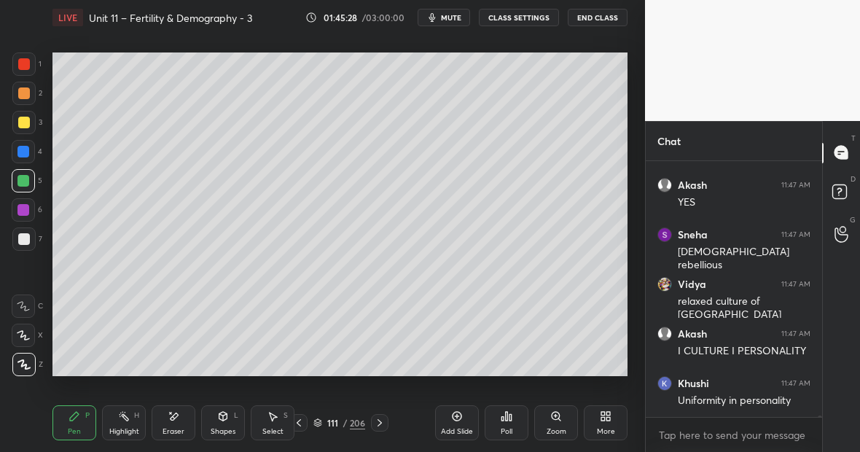
click at [29, 61] on div at bounding box center [24, 64] width 12 height 12
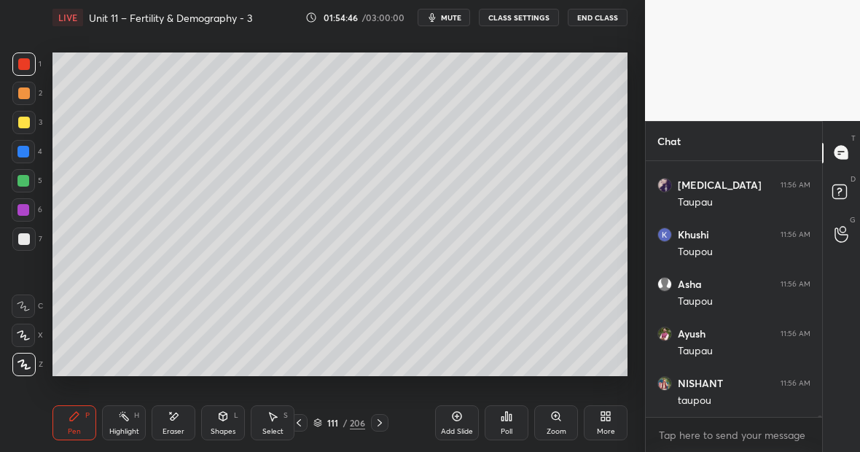
scroll to position [49262, 0]
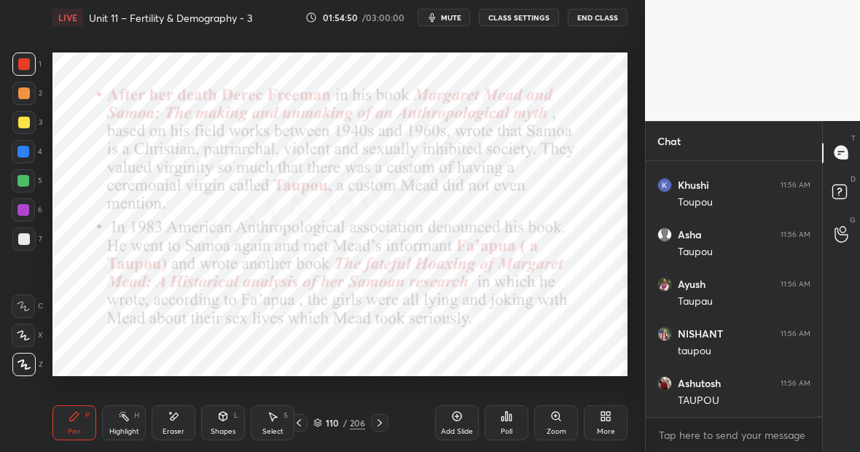
click at [31, 185] on div at bounding box center [23, 180] width 23 height 23
click at [124, 423] on div "Highlight H" at bounding box center [124, 422] width 44 height 35
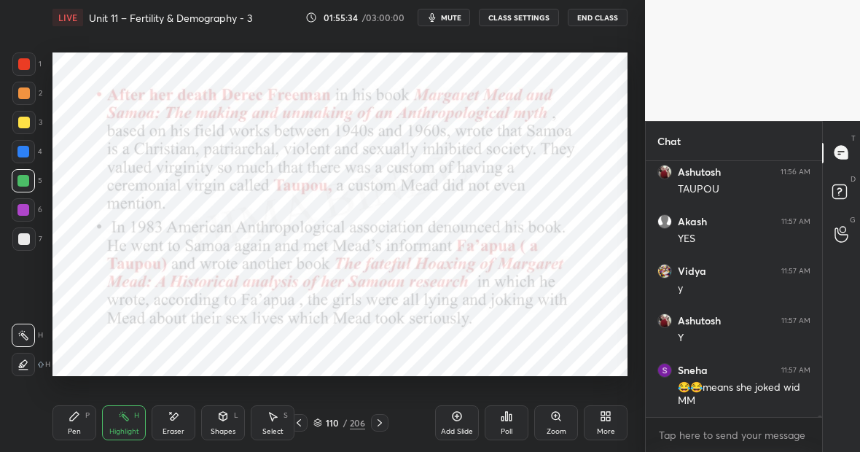
scroll to position [49523, 0]
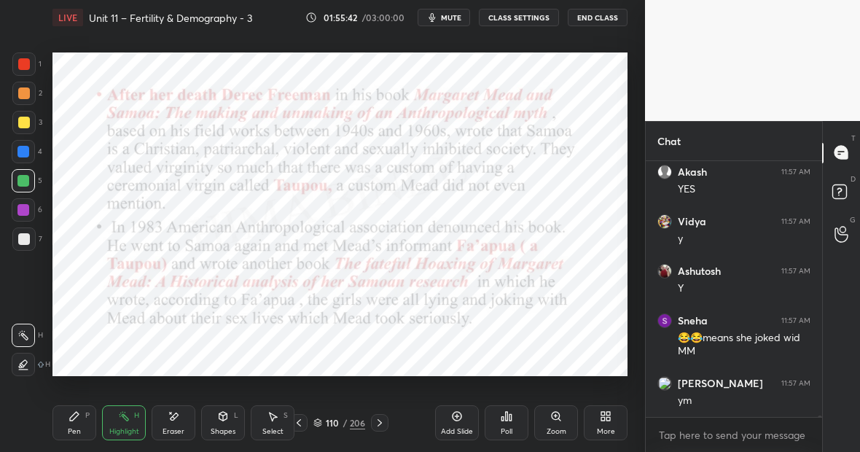
click at [77, 416] on icon at bounding box center [75, 416] width 12 height 12
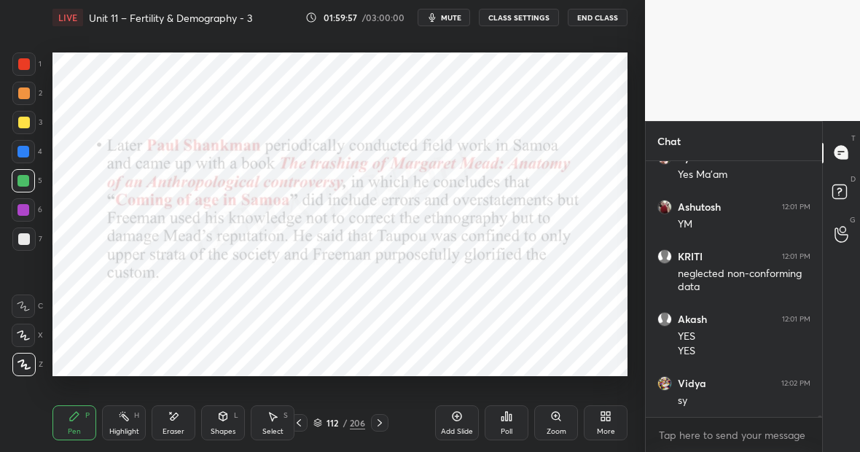
scroll to position [51622, 0]
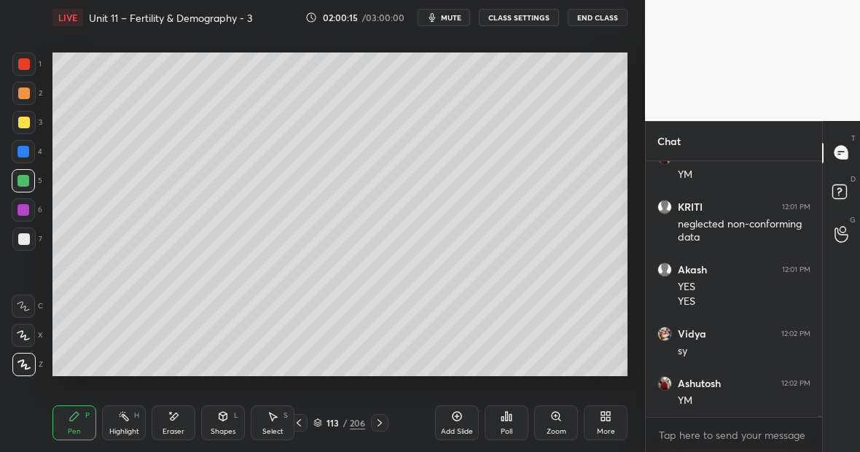
click at [133, 423] on div "Highlight H" at bounding box center [124, 422] width 44 height 35
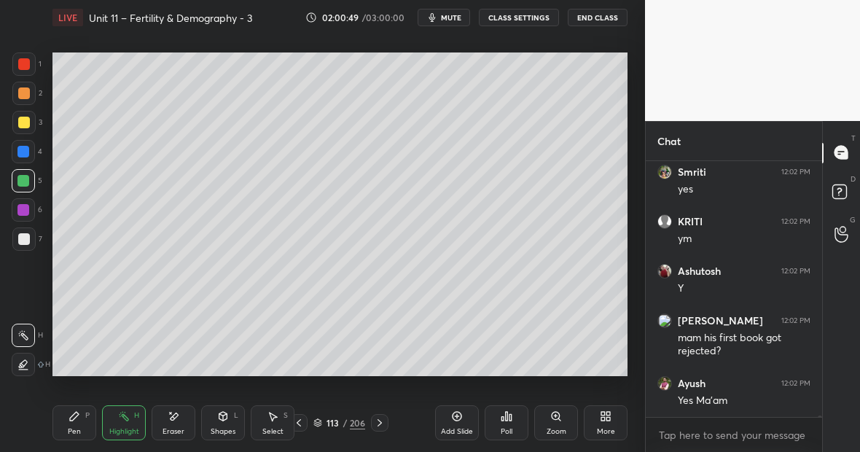
scroll to position [52329, 0]
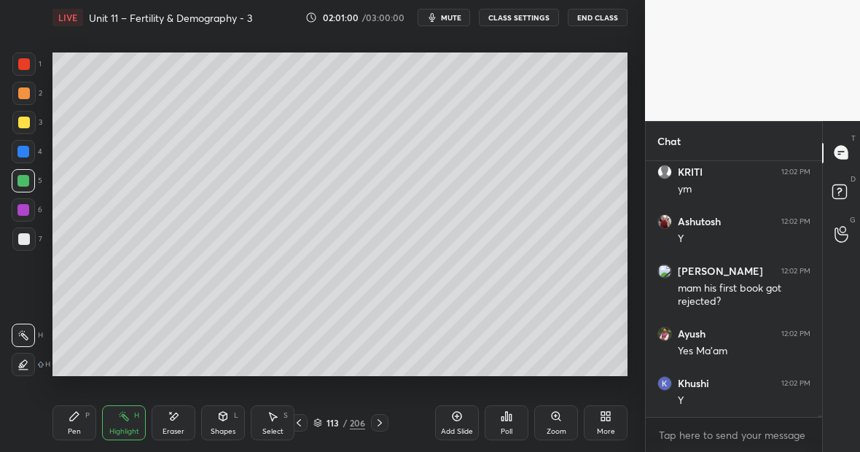
click at [130, 421] on div "Highlight H" at bounding box center [124, 422] width 44 height 35
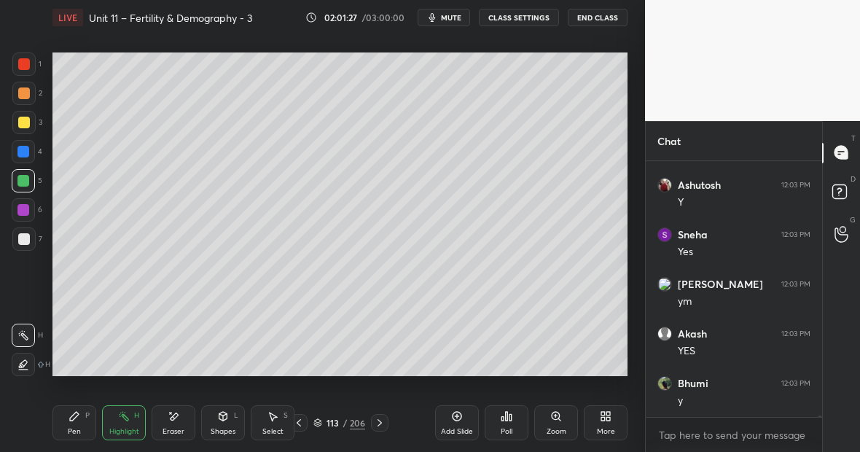
scroll to position [52725, 0]
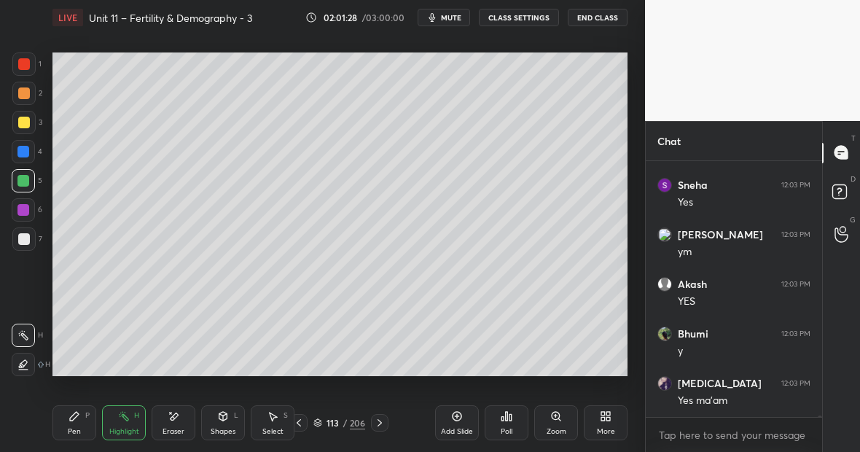
click at [77, 419] on icon at bounding box center [75, 416] width 12 height 12
click at [24, 239] on div at bounding box center [24, 239] width 12 height 12
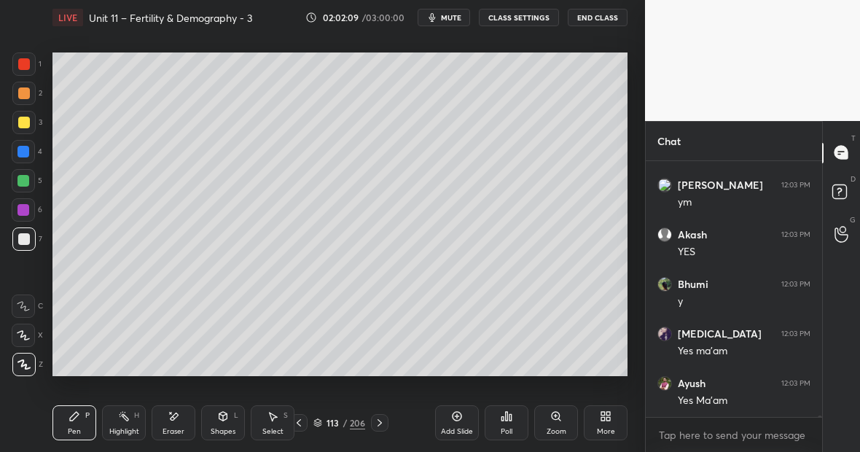
click at [178, 420] on icon at bounding box center [174, 416] width 12 height 12
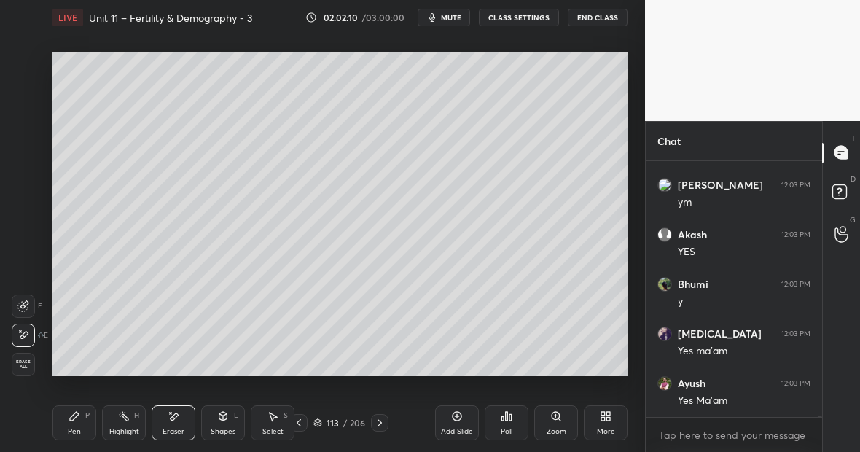
click at [63, 422] on div "Pen P" at bounding box center [74, 422] width 44 height 35
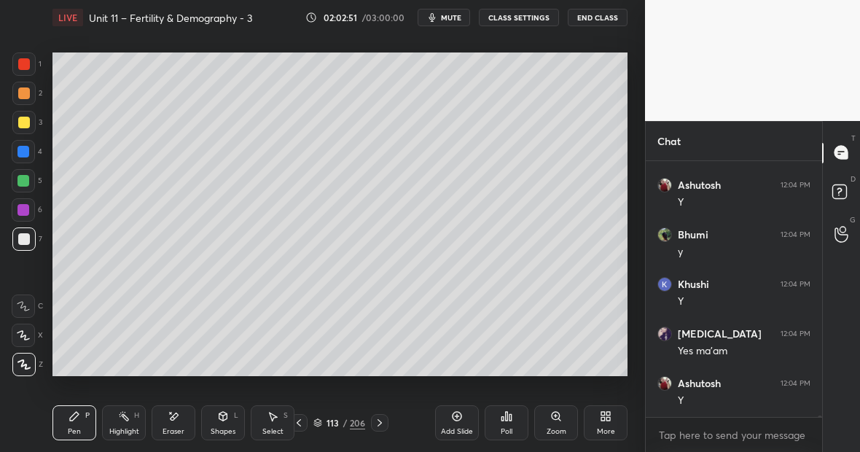
scroll to position [53135, 0]
click at [124, 420] on icon at bounding box center [124, 416] width 12 height 12
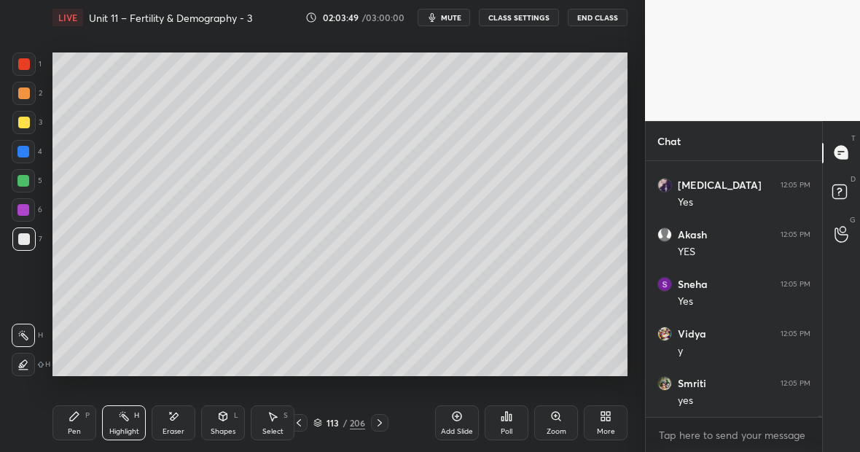
scroll to position [53581, 0]
click at [126, 415] on icon at bounding box center [124, 416] width 12 height 12
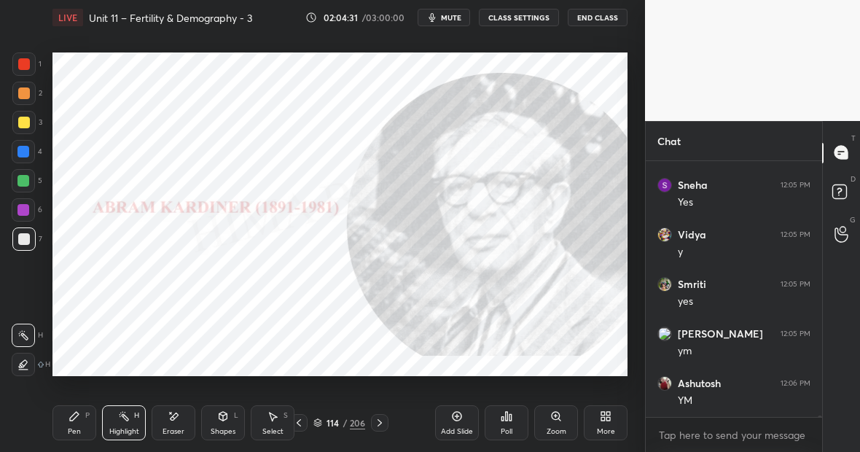
scroll to position [53645, 0]
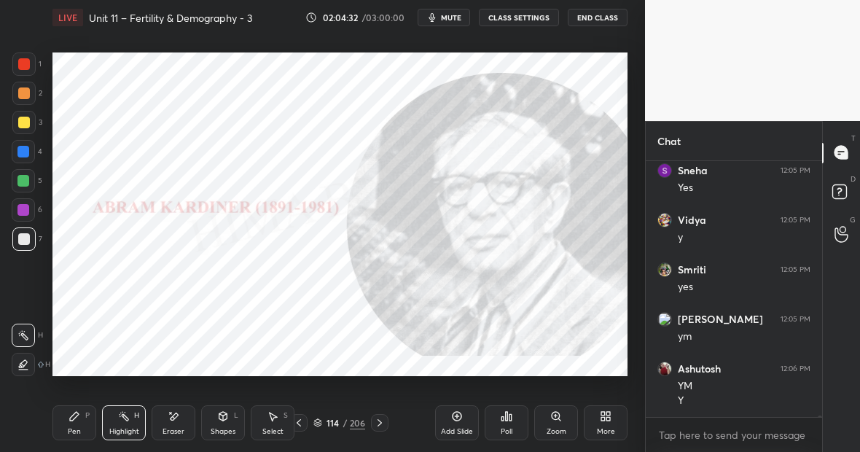
click at [28, 65] on div at bounding box center [23, 63] width 23 height 23
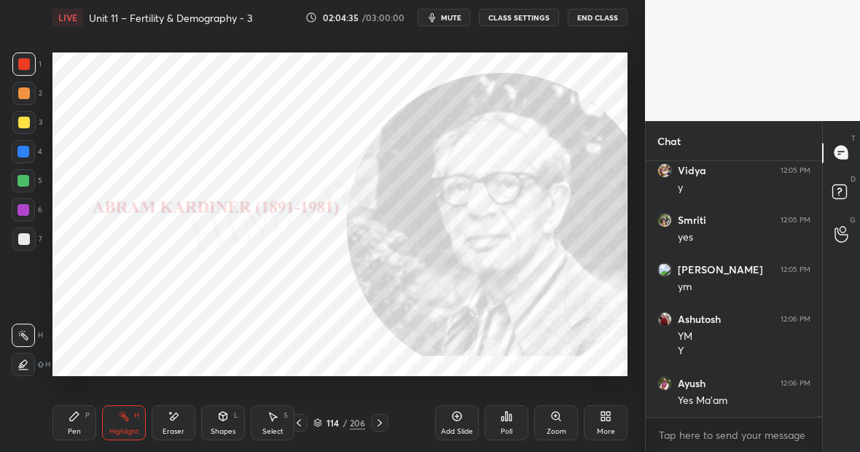
click at [25, 152] on div at bounding box center [23, 152] width 12 height 12
click at [74, 405] on div "Pen P" at bounding box center [74, 422] width 44 height 35
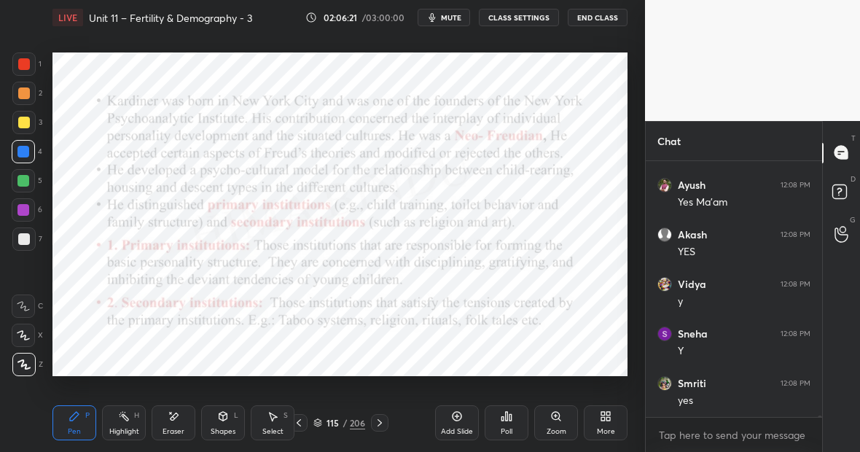
scroll to position [54785, 0]
click at [80, 422] on div "Pen P" at bounding box center [74, 422] width 44 height 35
click at [121, 415] on div "Highlight H" at bounding box center [124, 422] width 44 height 35
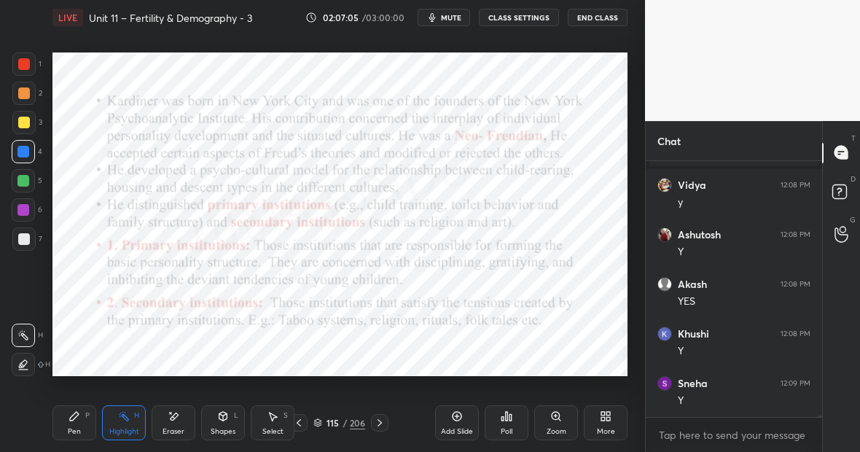
scroll to position [50992, 0]
click at [69, 416] on div "Pen P" at bounding box center [74, 422] width 44 height 35
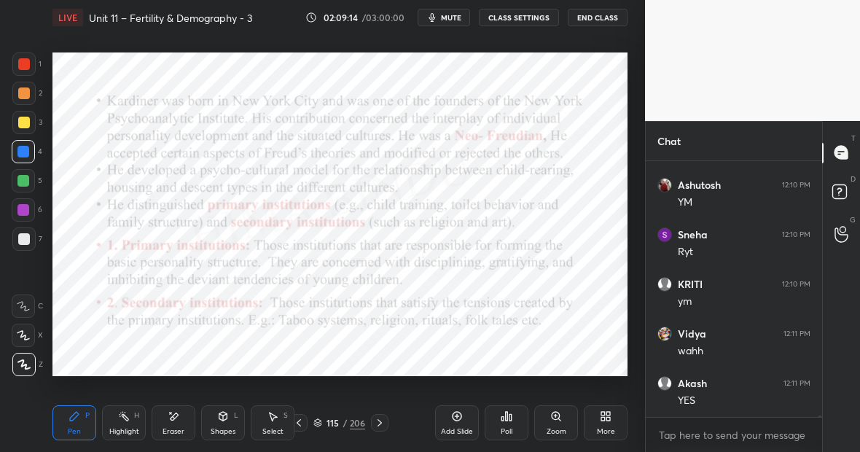
scroll to position [51488, 0]
click at [644, 226] on div "1 2 3 4 5 6 7 C X Z E E Erase all H H LIVE Unit 11 – Fertility & Demography - 3…" at bounding box center [322, 226] width 645 height 452
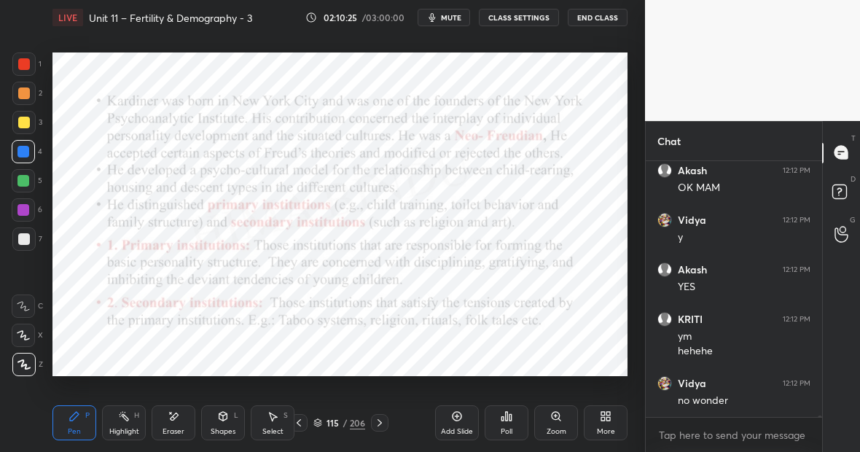
scroll to position [52123, 0]
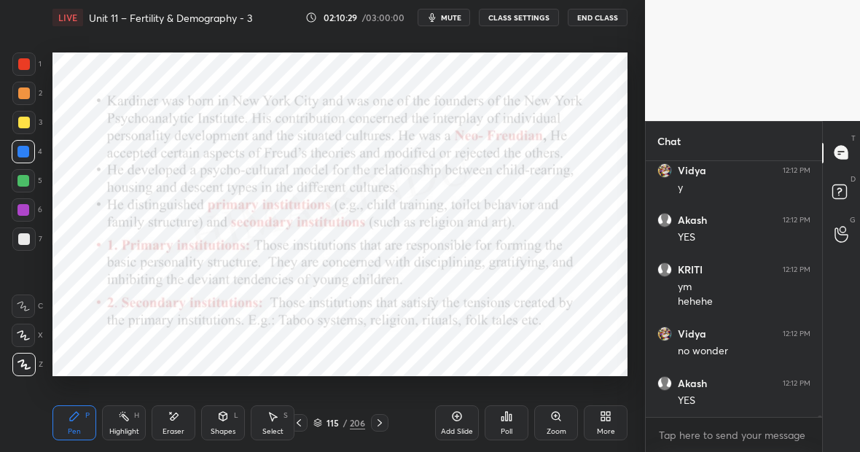
click at [459, 418] on icon at bounding box center [457, 416] width 12 height 12
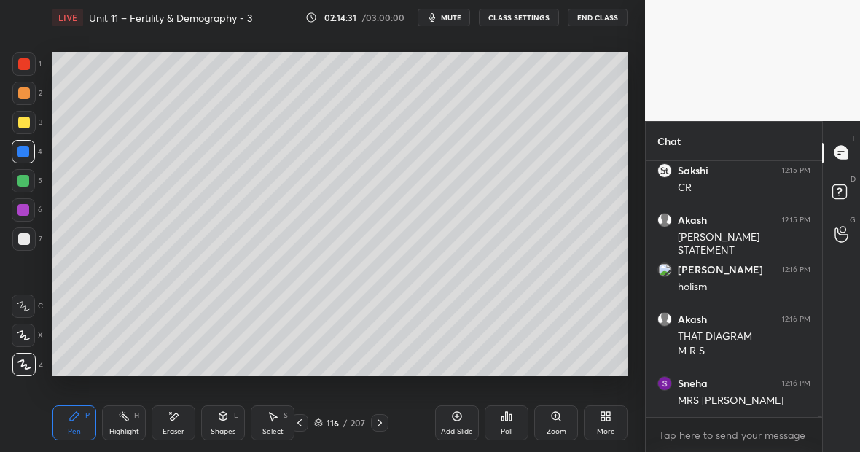
scroll to position [52429, 0]
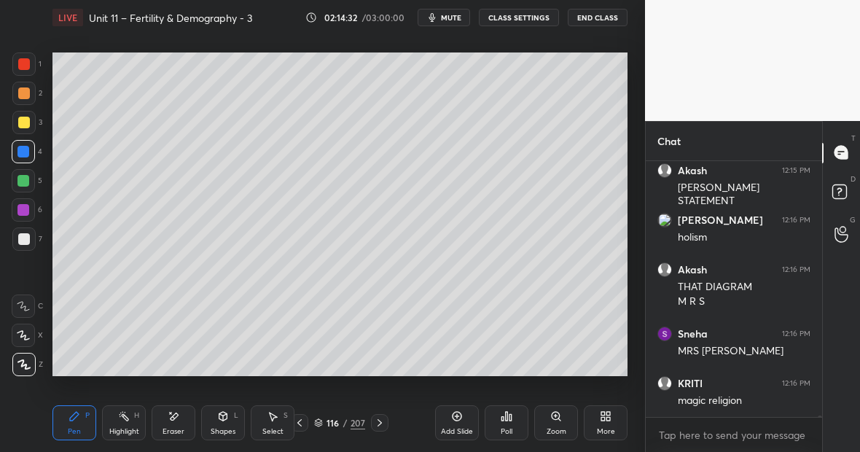
click at [181, 415] on div "Eraser" at bounding box center [174, 422] width 44 height 35
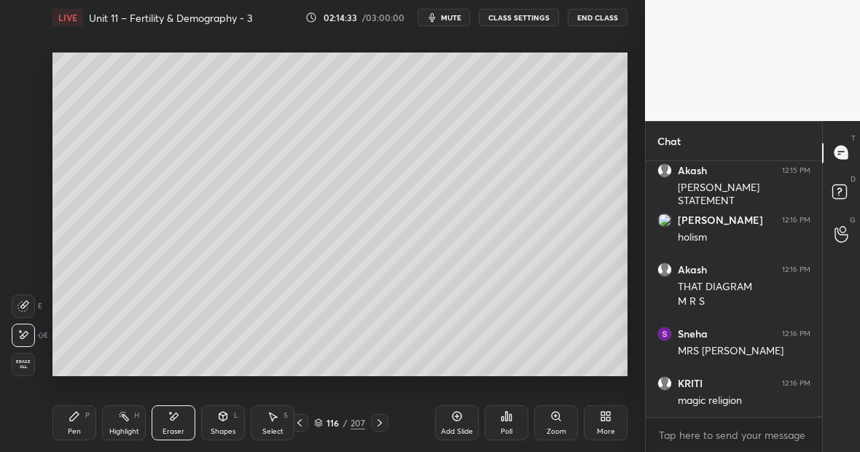
click at [77, 415] on icon at bounding box center [74, 416] width 9 height 9
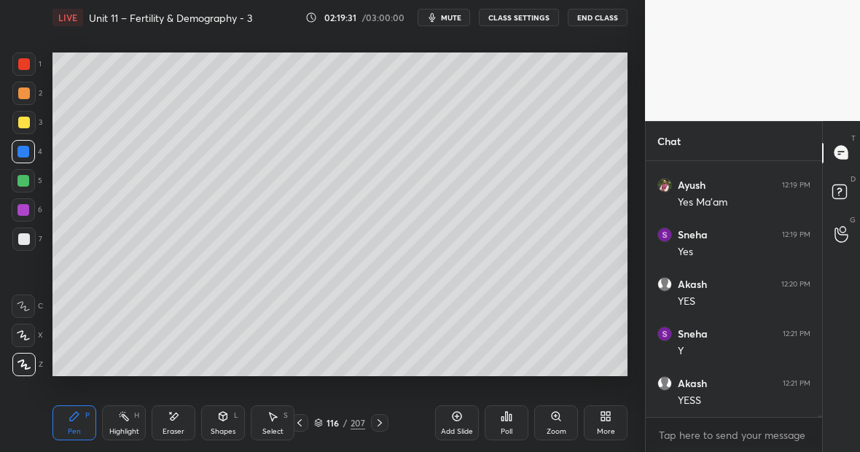
scroll to position [53563, 0]
click at [23, 124] on div at bounding box center [24, 123] width 12 height 12
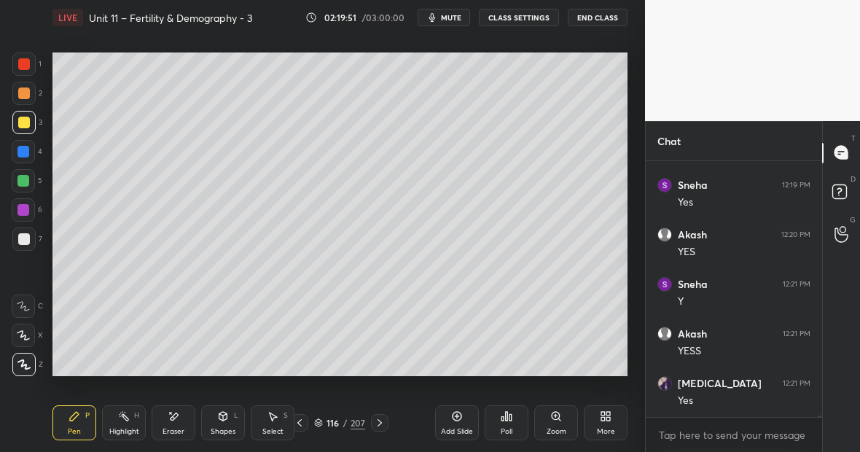
click at [26, 70] on div at bounding box center [23, 63] width 23 height 23
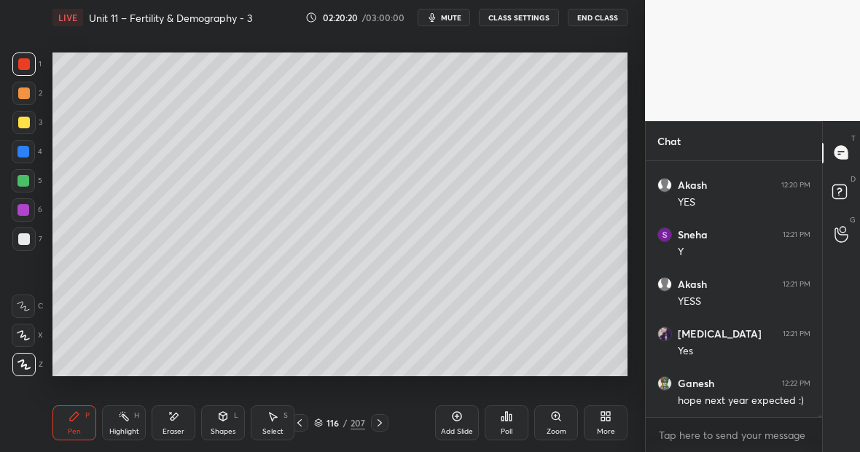
click at [28, 150] on div at bounding box center [23, 152] width 12 height 12
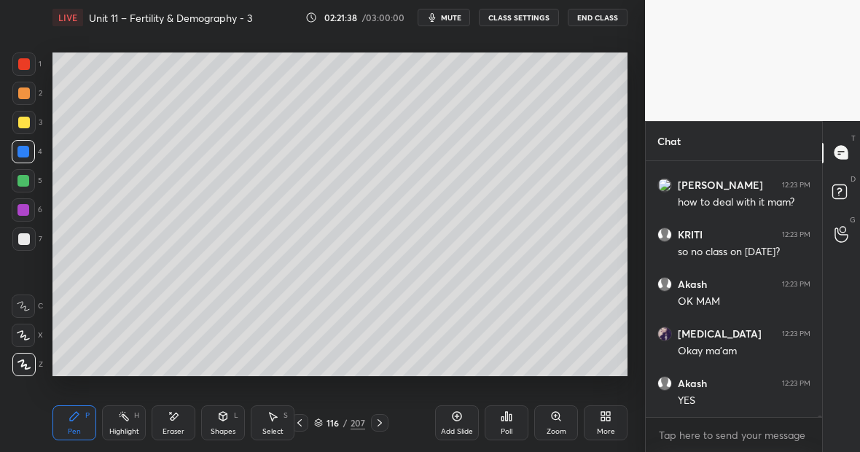
scroll to position [53758, 0]
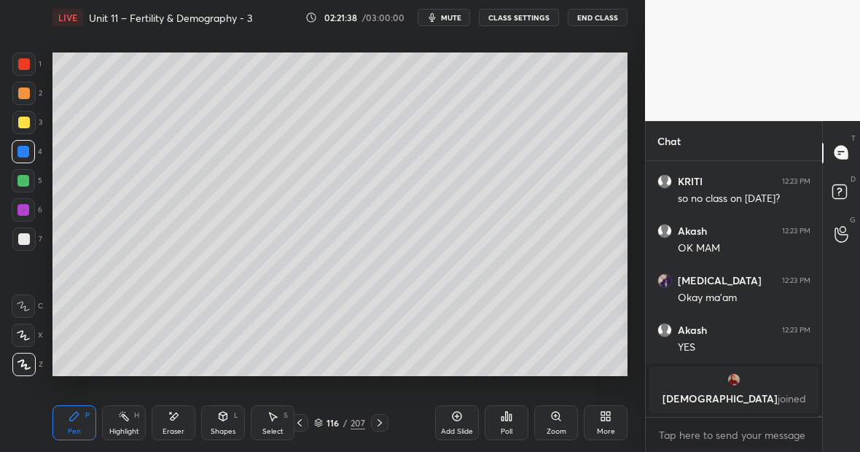
click at [29, 63] on div at bounding box center [24, 64] width 12 height 12
click at [24, 179] on div at bounding box center [23, 181] width 12 height 12
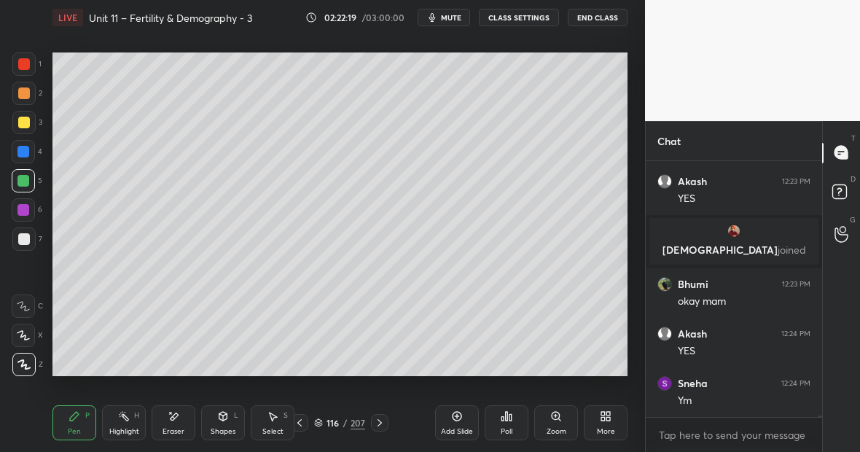
scroll to position [53768, 0]
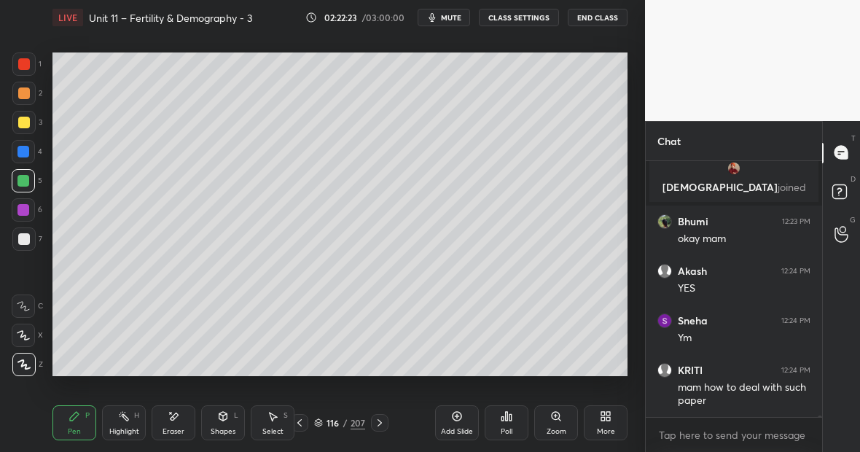
click at [24, 183] on div at bounding box center [23, 181] width 12 height 12
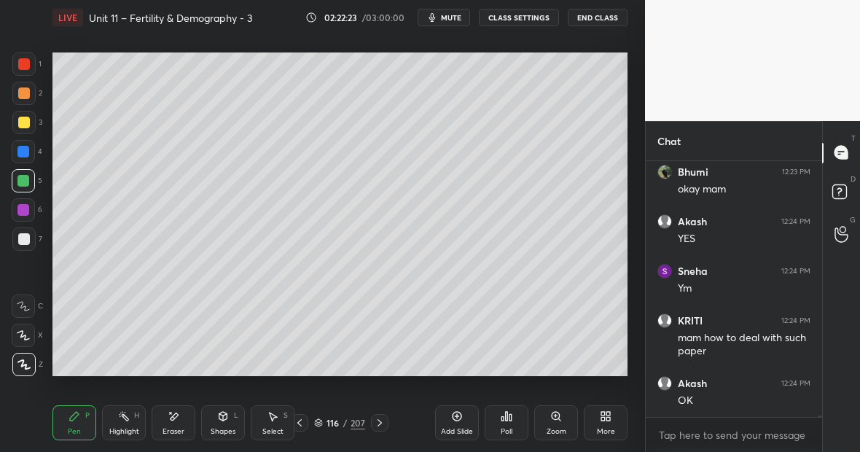
click at [133, 424] on div "Highlight H" at bounding box center [124, 422] width 44 height 35
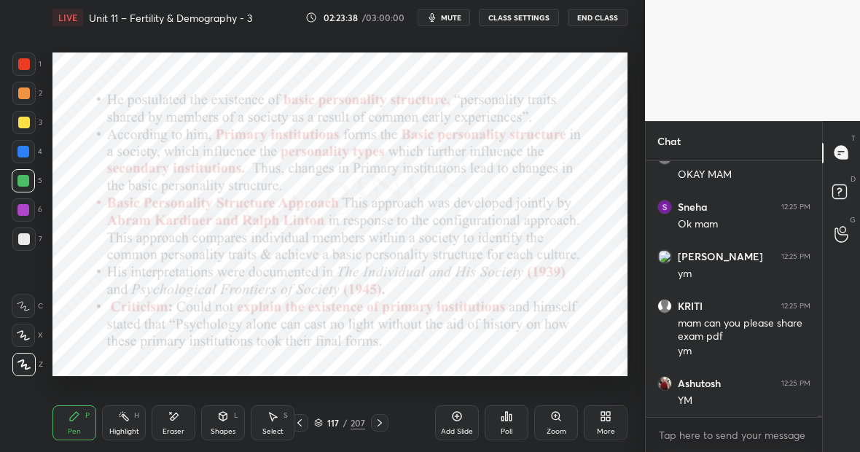
scroll to position [54454, 0]
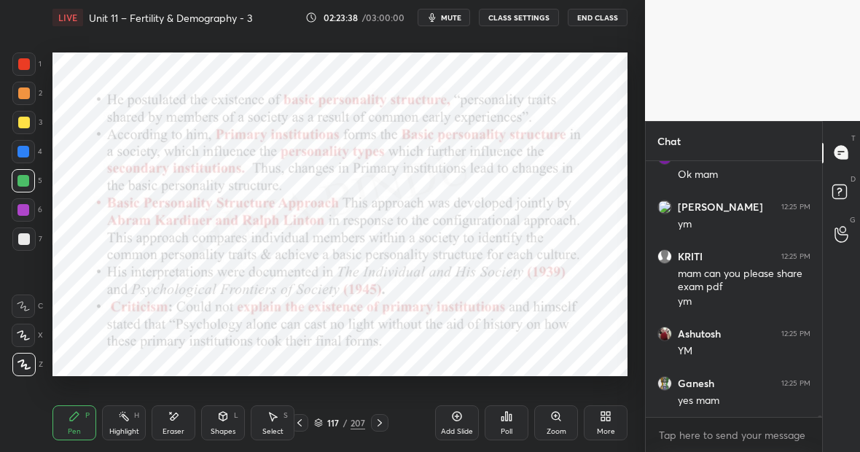
click at [31, 212] on div at bounding box center [23, 209] width 23 height 23
click at [29, 155] on div at bounding box center [23, 151] width 23 height 23
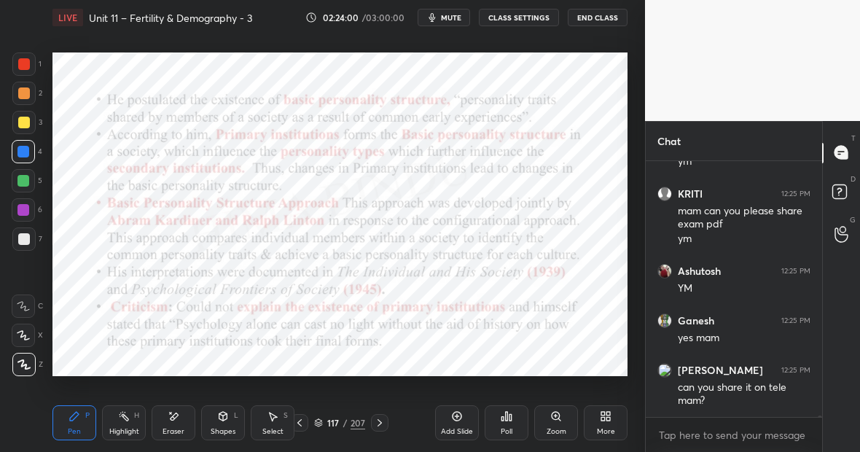
scroll to position [54567, 0]
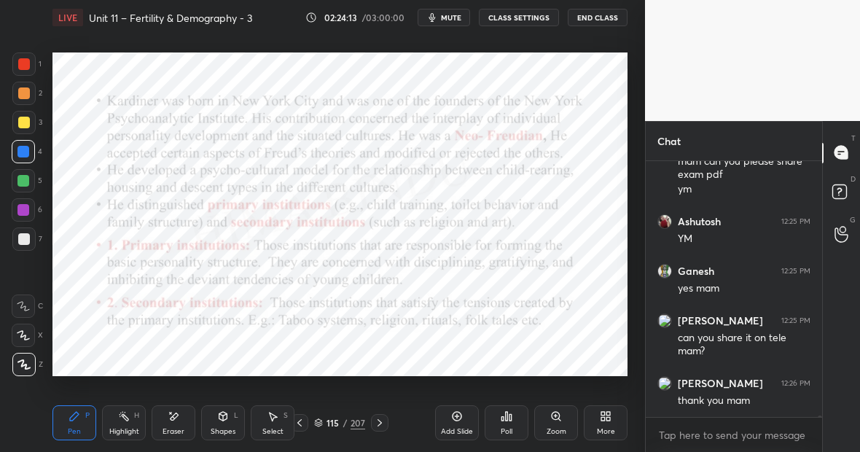
click at [128, 422] on div "Highlight H" at bounding box center [124, 422] width 44 height 35
click at [128, 417] on div "Highlight H" at bounding box center [124, 422] width 44 height 35
click at [77, 421] on div "Pen P" at bounding box center [74, 422] width 44 height 35
click at [188, 412] on div "Eraser" at bounding box center [174, 422] width 44 height 35
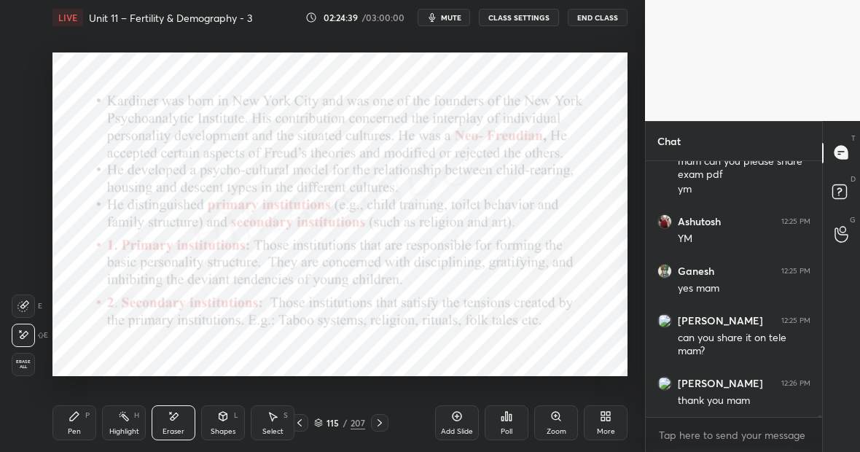
click at [87, 410] on div "Pen P" at bounding box center [74, 422] width 44 height 35
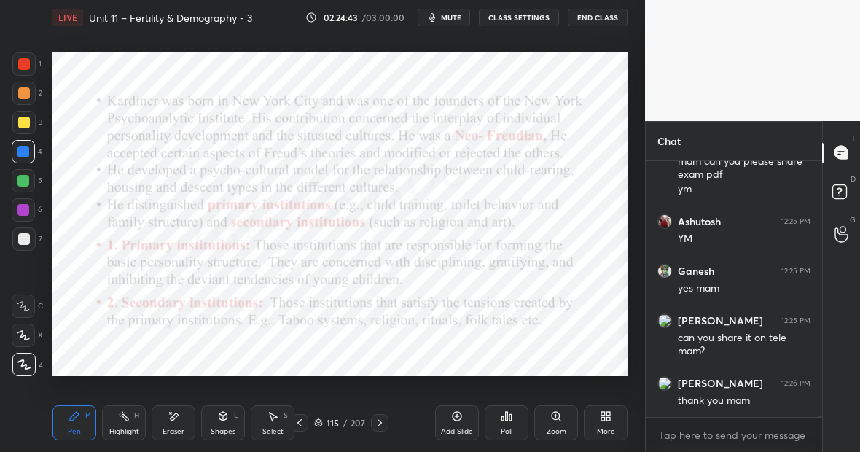
scroll to position [54616, 0]
click at [454, 418] on icon at bounding box center [457, 416] width 12 height 12
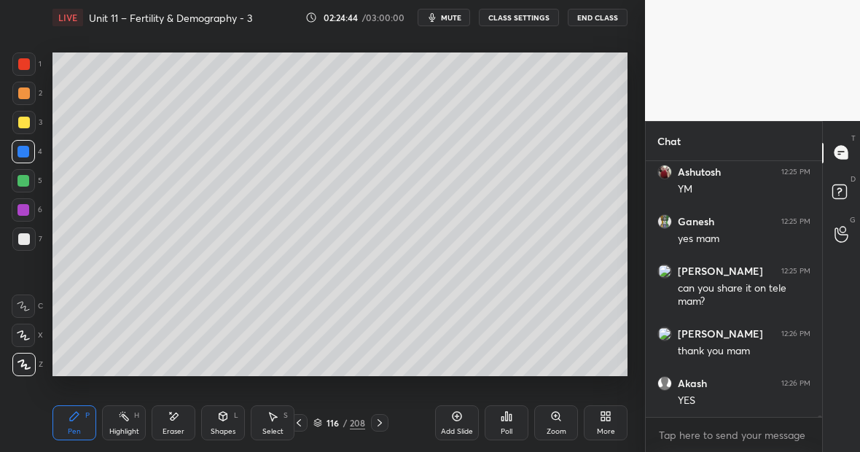
click at [26, 126] on div at bounding box center [24, 123] width 12 height 12
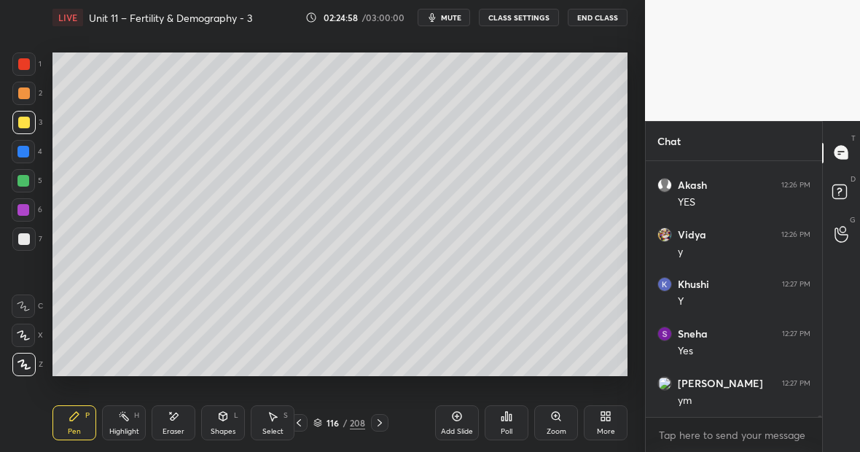
scroll to position [54864, 0]
click at [24, 155] on div at bounding box center [23, 152] width 12 height 12
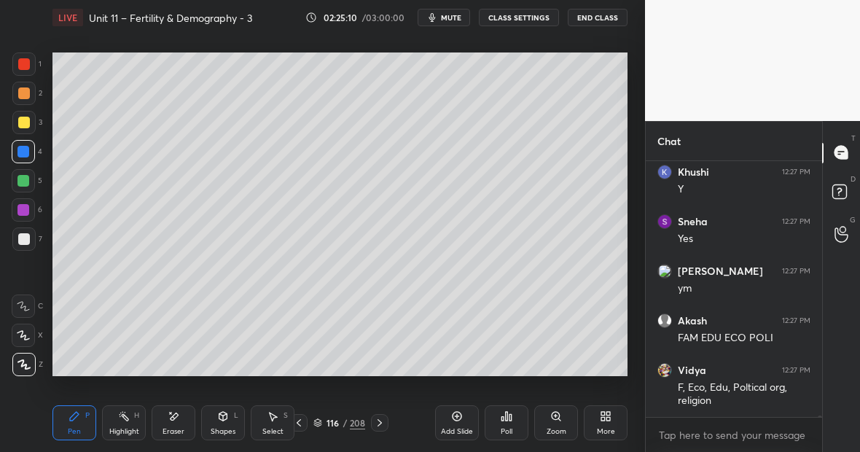
scroll to position [54989, 0]
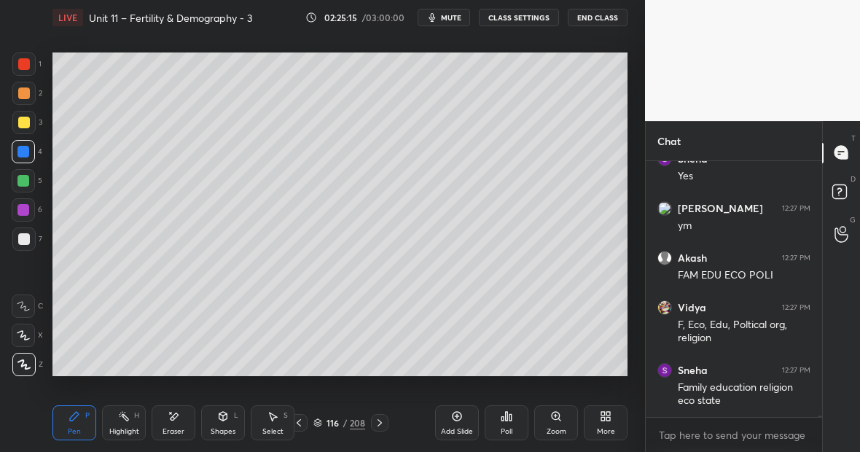
click at [178, 417] on icon at bounding box center [174, 416] width 12 height 12
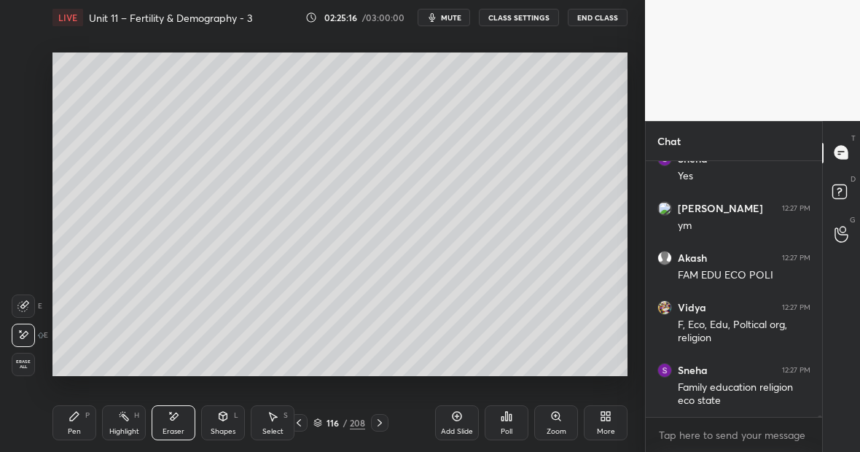
click at [71, 423] on div "Pen P" at bounding box center [74, 422] width 44 height 35
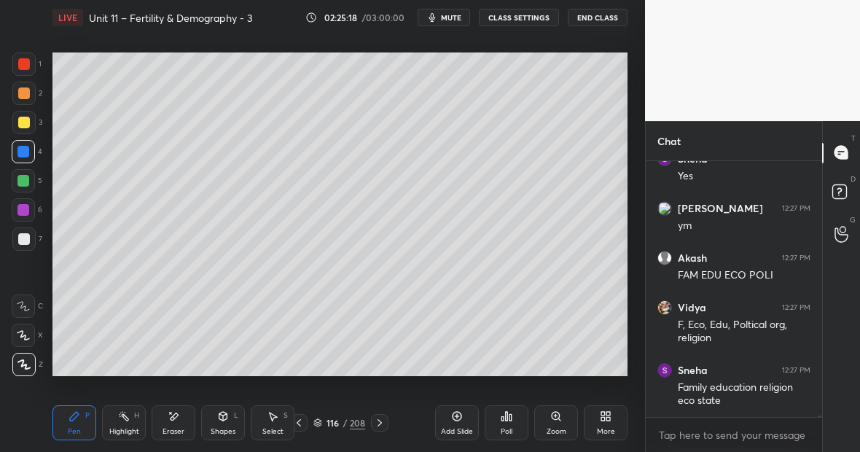
click at [186, 413] on div "Eraser" at bounding box center [174, 422] width 44 height 35
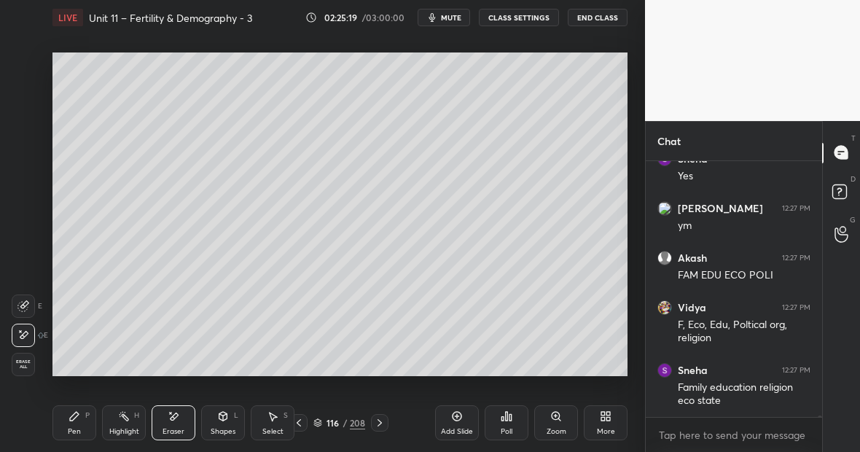
click at [83, 411] on div "Pen P" at bounding box center [74, 422] width 44 height 35
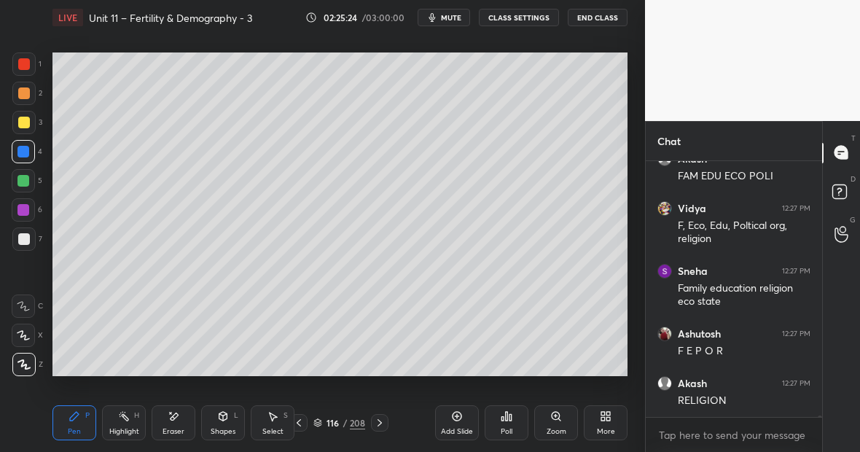
scroll to position [55190, 0]
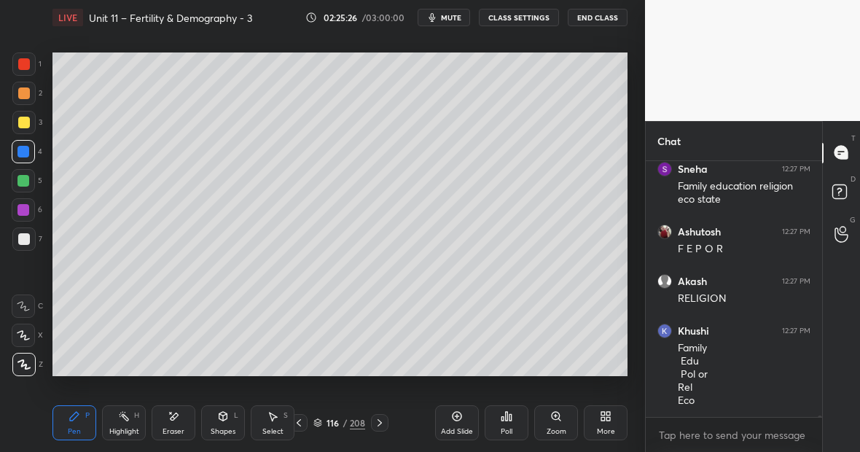
click at [26, 125] on div at bounding box center [24, 123] width 12 height 12
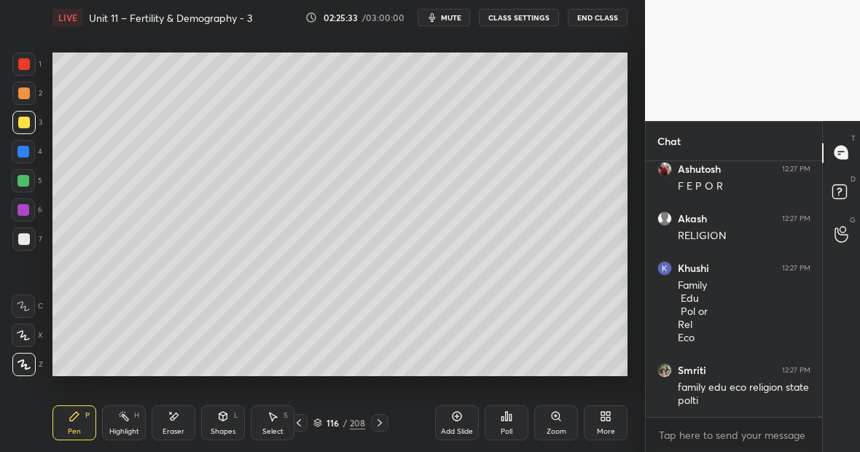
click at [184, 420] on div "Eraser" at bounding box center [174, 422] width 44 height 35
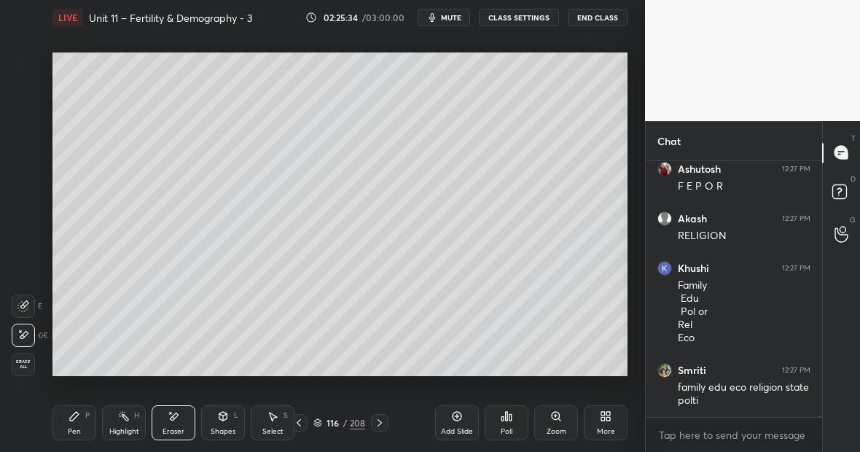
click at [77, 426] on div "Pen P" at bounding box center [74, 422] width 44 height 35
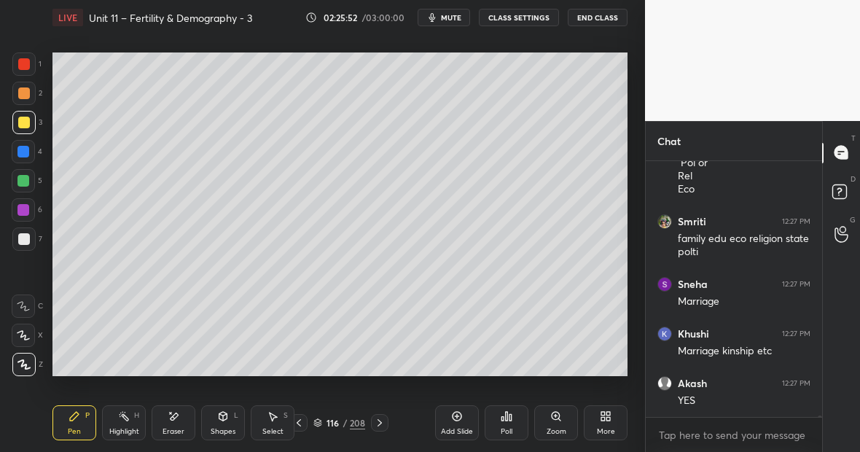
scroll to position [55451, 0]
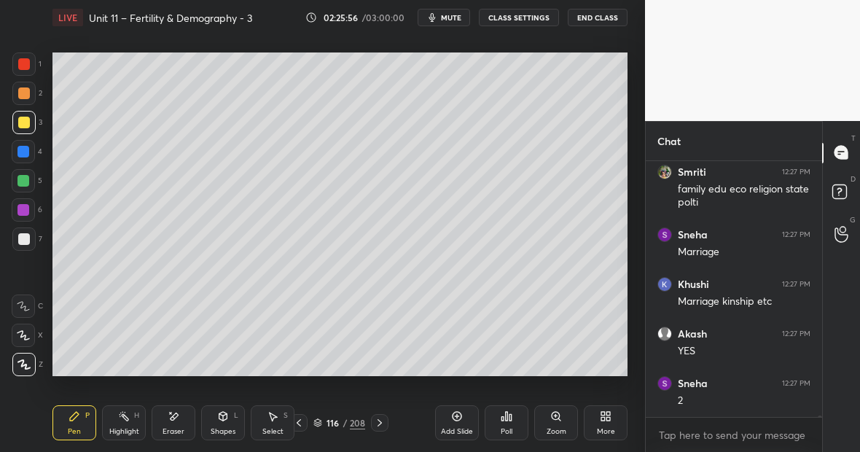
click at [23, 155] on div at bounding box center [23, 152] width 12 height 12
click at [26, 183] on div at bounding box center [23, 180] width 23 height 23
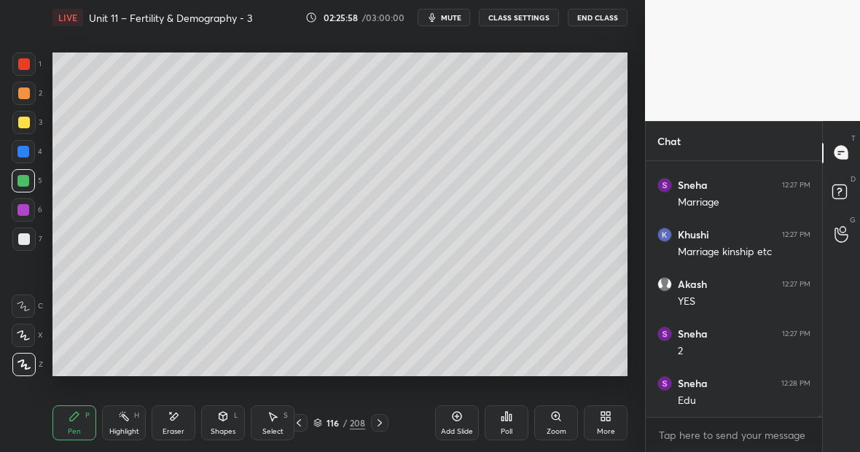
click at [28, 122] on div at bounding box center [23, 122] width 23 height 23
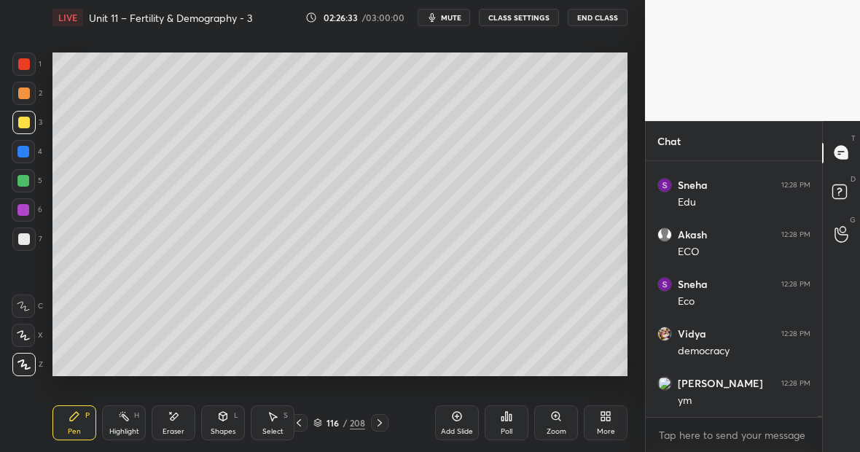
scroll to position [55749, 0]
click at [30, 237] on div at bounding box center [23, 238] width 23 height 23
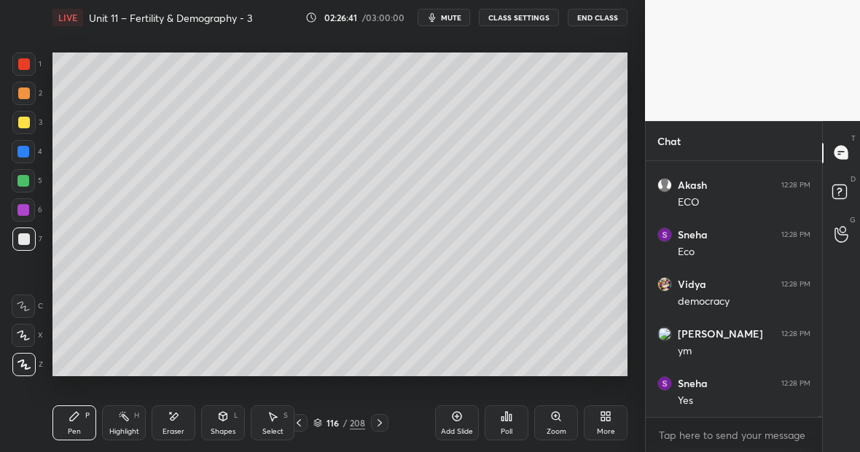
click at [28, 180] on div at bounding box center [23, 181] width 12 height 12
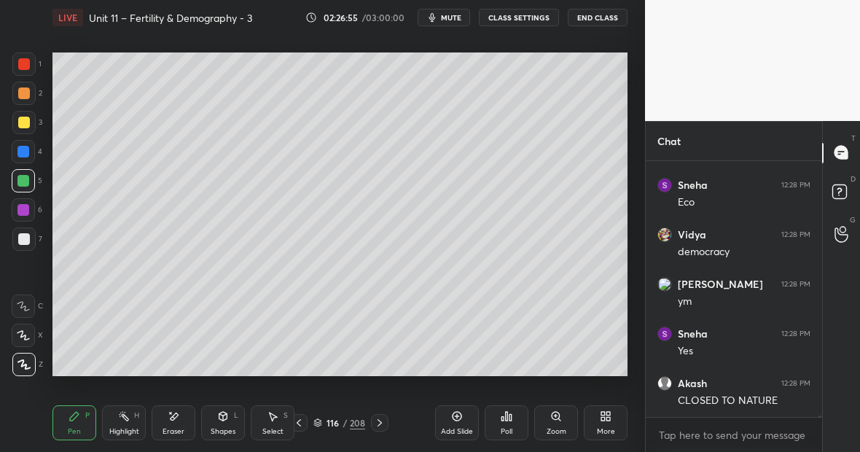
scroll to position [55848, 0]
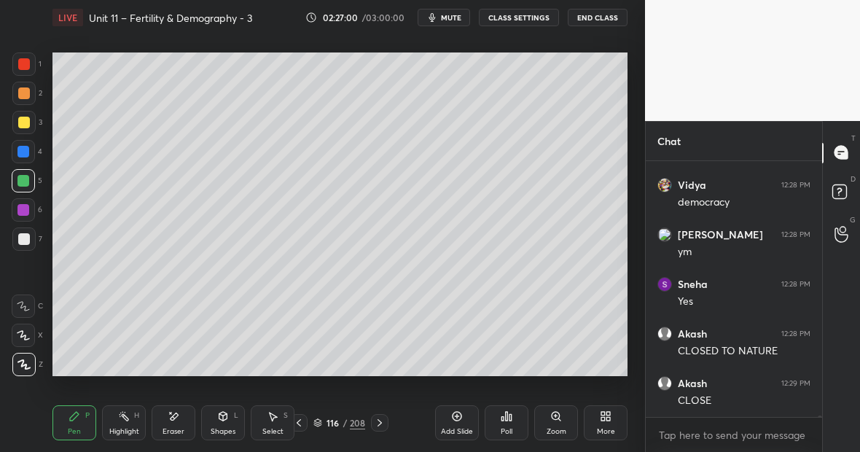
click at [130, 415] on div "Highlight H" at bounding box center [124, 422] width 44 height 35
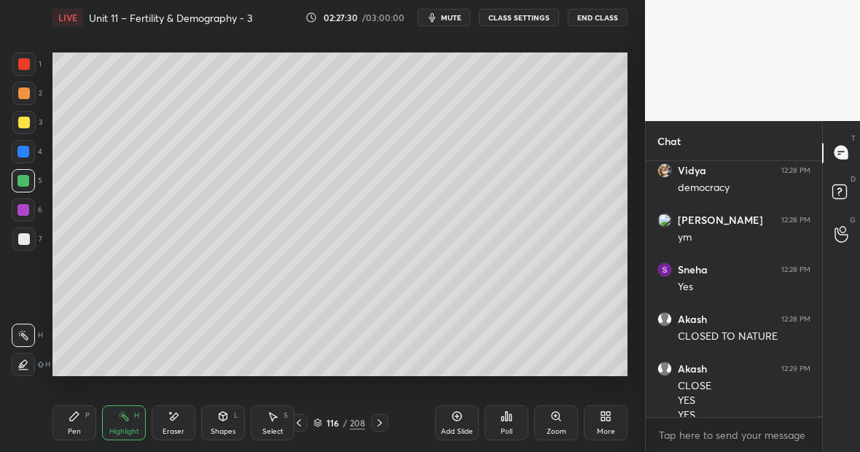
scroll to position [55877, 0]
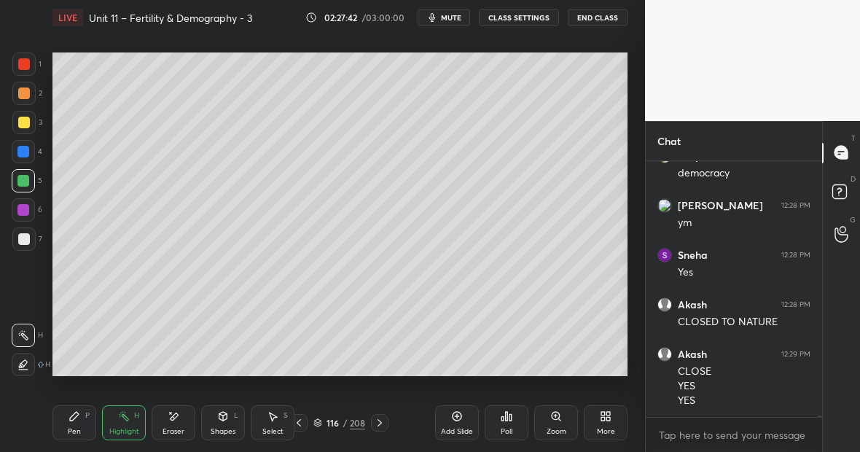
click at [23, 151] on div at bounding box center [23, 152] width 12 height 12
click at [87, 420] on div "Pen P" at bounding box center [74, 422] width 44 height 35
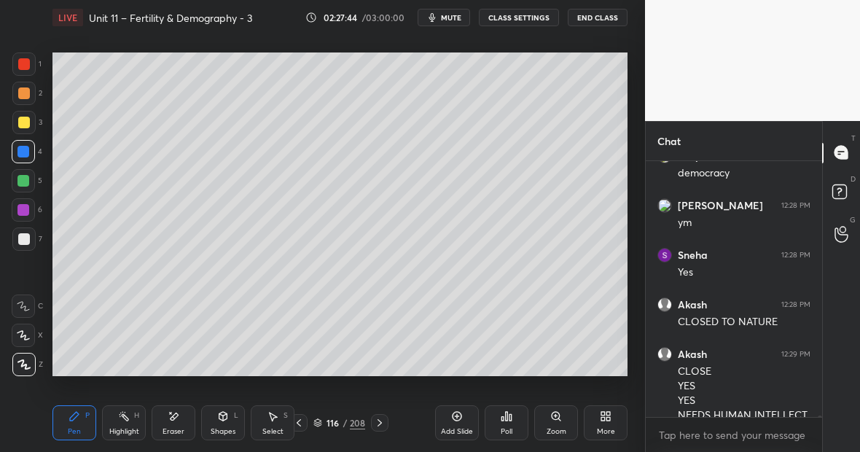
scroll to position [55892, 0]
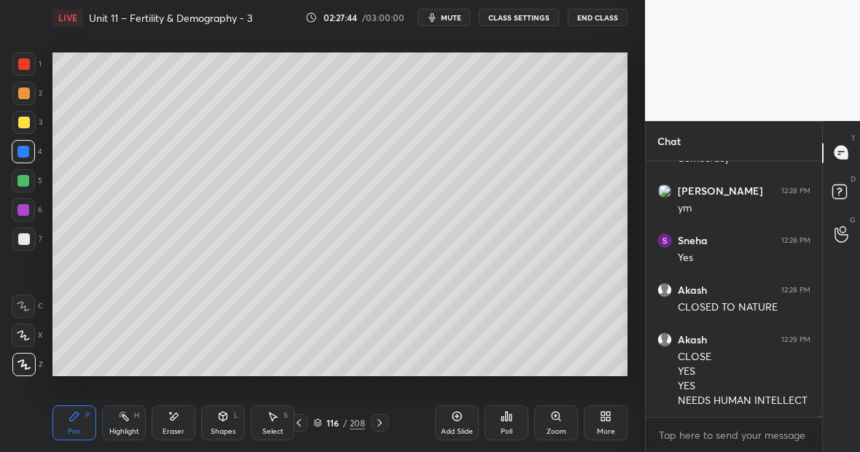
click at [23, 125] on div at bounding box center [24, 123] width 12 height 12
click at [24, 209] on div at bounding box center [23, 210] width 12 height 12
click at [32, 241] on div at bounding box center [23, 238] width 23 height 23
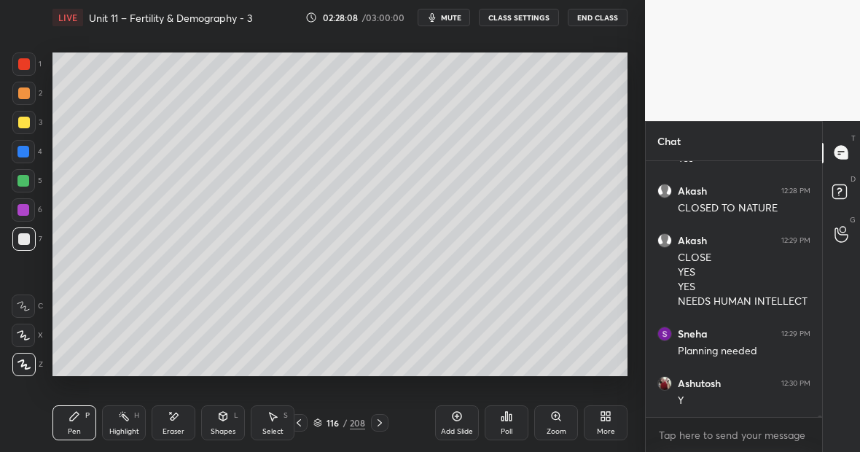
scroll to position [56040, 0]
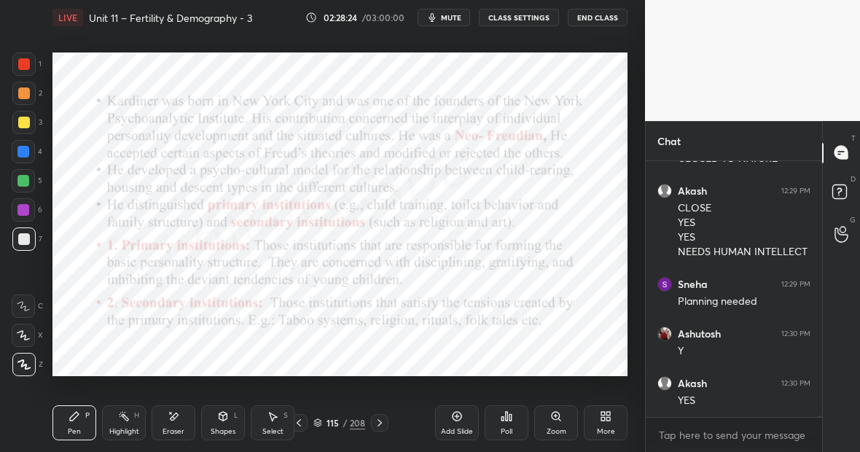
click at [23, 178] on div at bounding box center [23, 181] width 12 height 12
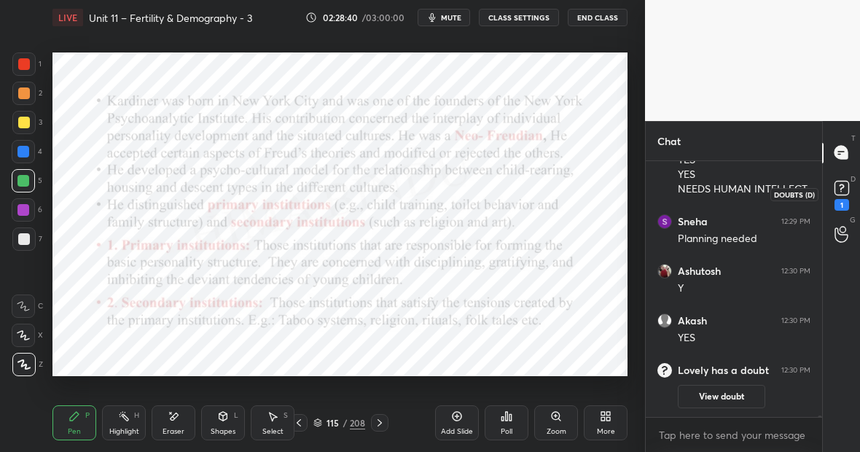
click at [840, 191] on icon at bounding box center [840, 191] width 1 height 1
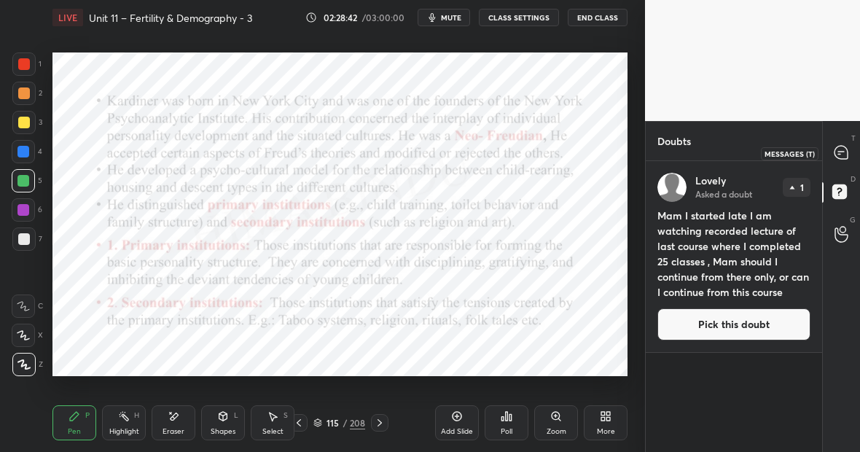
click at [845, 148] on icon at bounding box center [840, 152] width 13 height 13
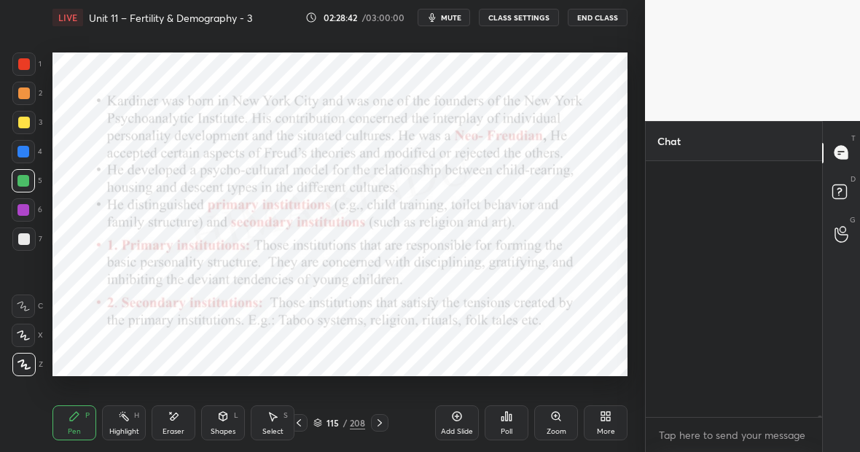
scroll to position [251, 172]
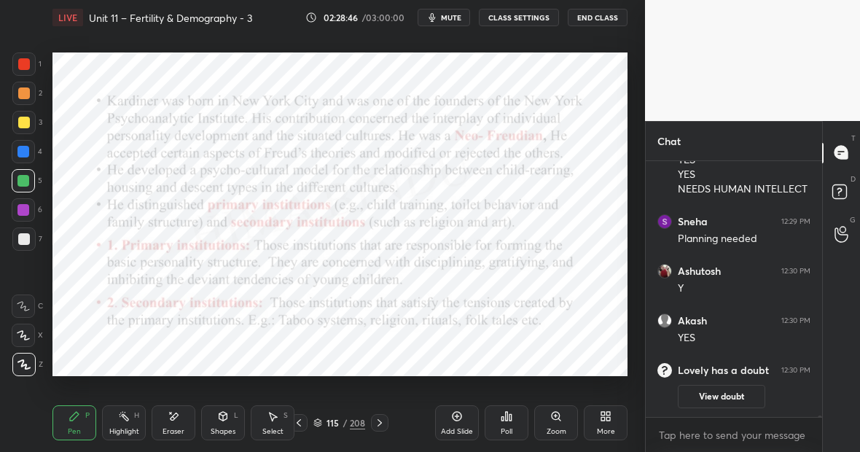
click at [455, 415] on icon at bounding box center [457, 416] width 4 height 4
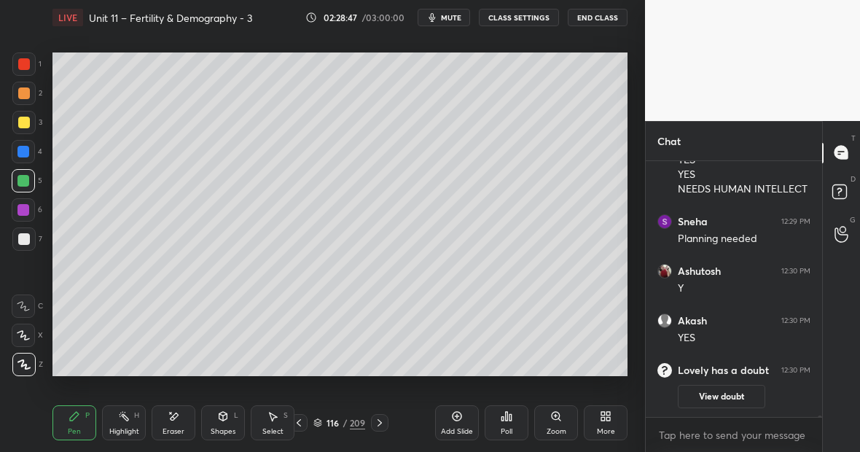
click at [21, 124] on div at bounding box center [24, 123] width 12 height 12
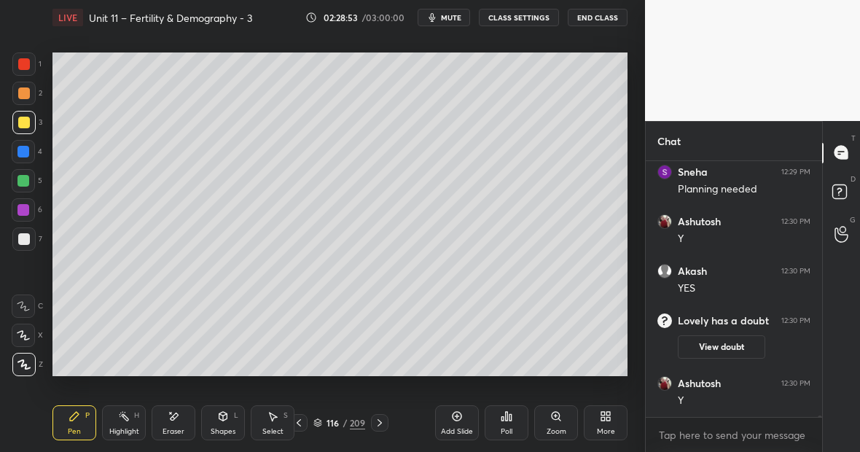
click at [26, 179] on div at bounding box center [23, 181] width 12 height 12
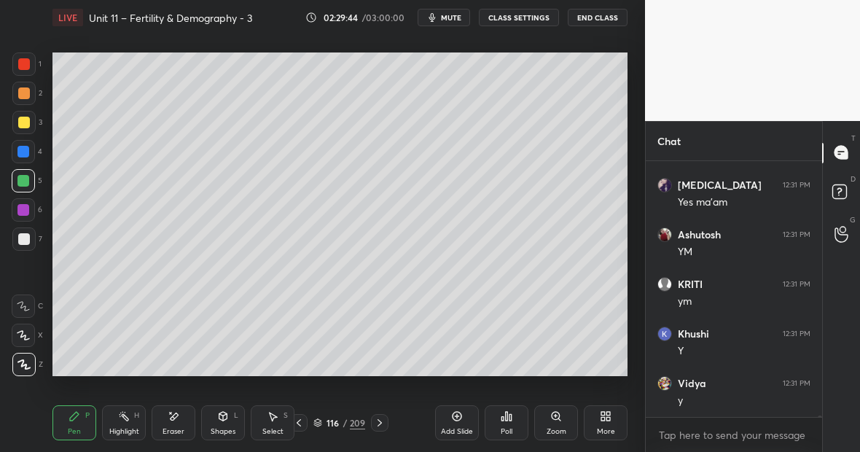
scroll to position [55968, 0]
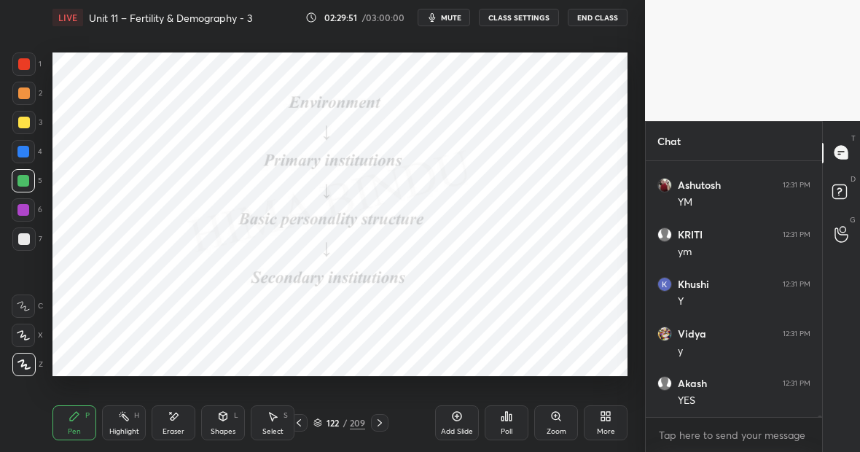
click at [28, 151] on div at bounding box center [23, 152] width 12 height 12
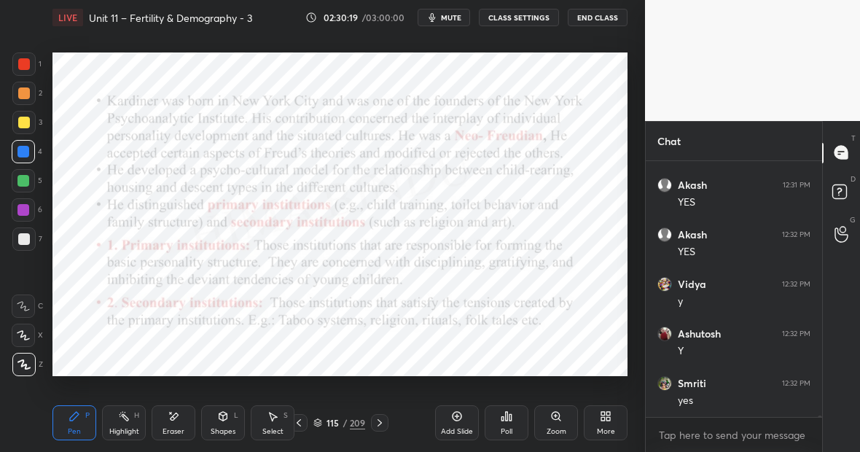
scroll to position [56216, 0]
click at [22, 184] on div at bounding box center [23, 181] width 12 height 12
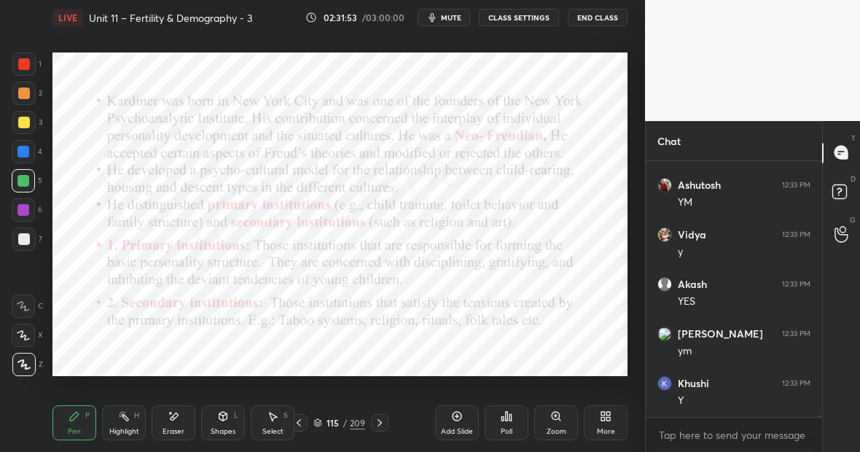
scroll to position [56761, 0]
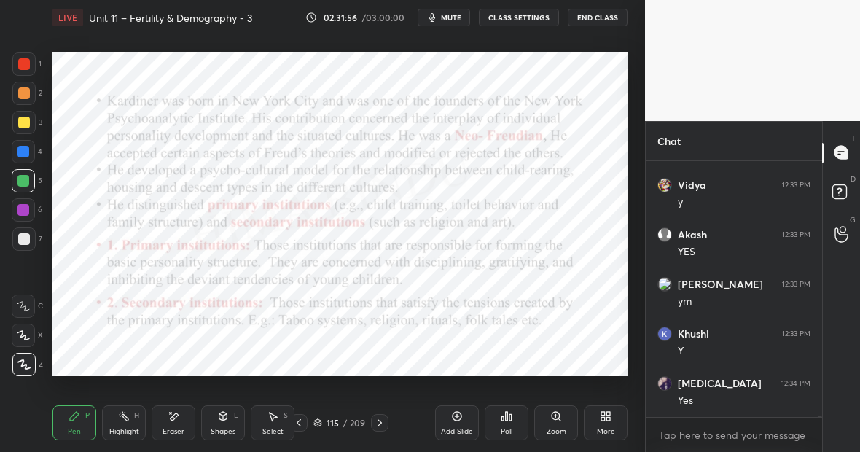
click at [454, 422] on div "Add Slide" at bounding box center [457, 422] width 44 height 35
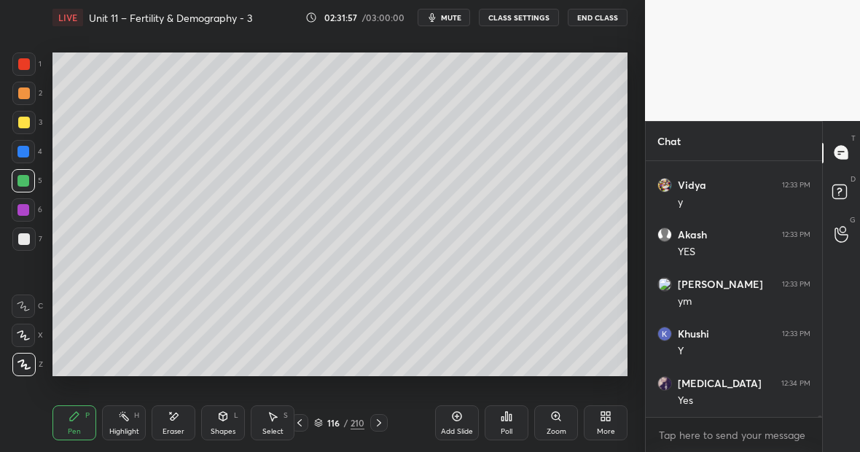
click at [23, 125] on div at bounding box center [24, 123] width 12 height 12
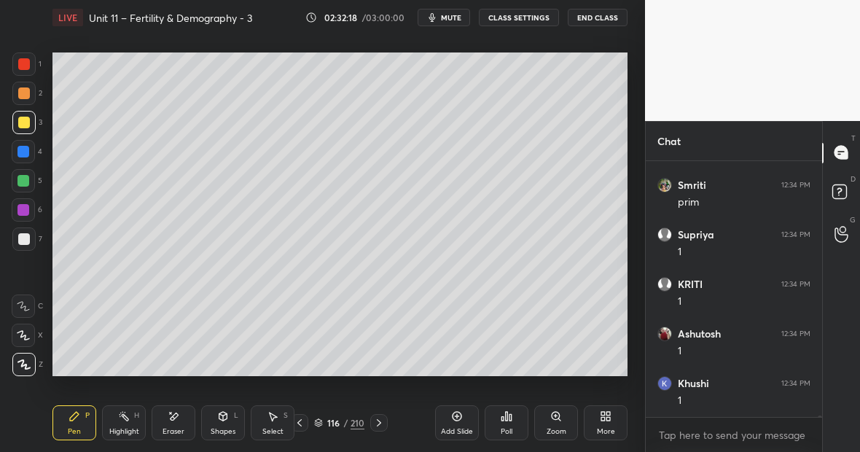
scroll to position [57222, 0]
click at [33, 152] on div at bounding box center [23, 151] width 23 height 23
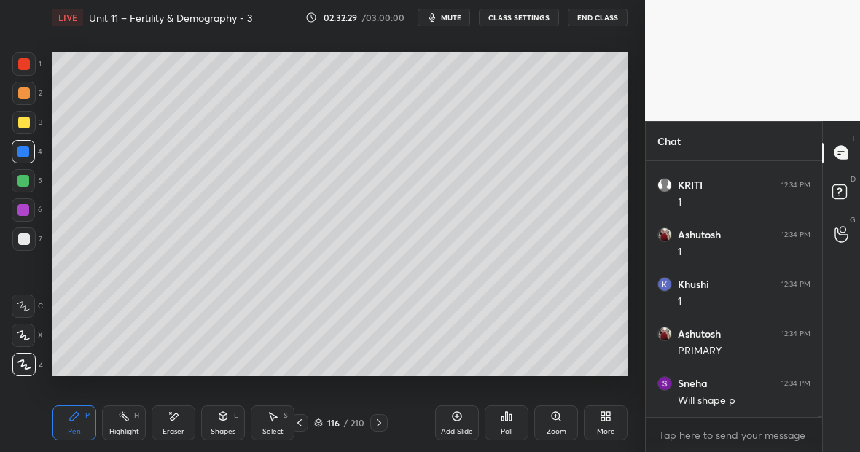
scroll to position [57321, 0]
click at [178, 412] on icon at bounding box center [174, 416] width 12 height 12
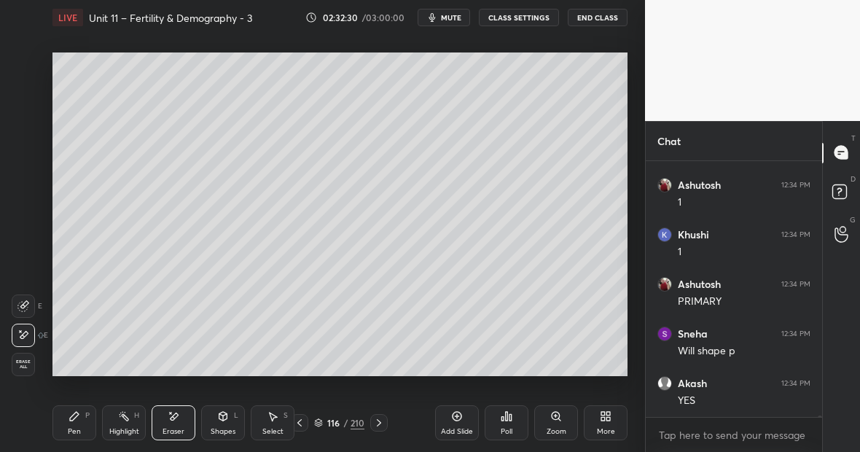
scroll to position [57370, 0]
click at [87, 415] on div "P" at bounding box center [87, 415] width 4 height 7
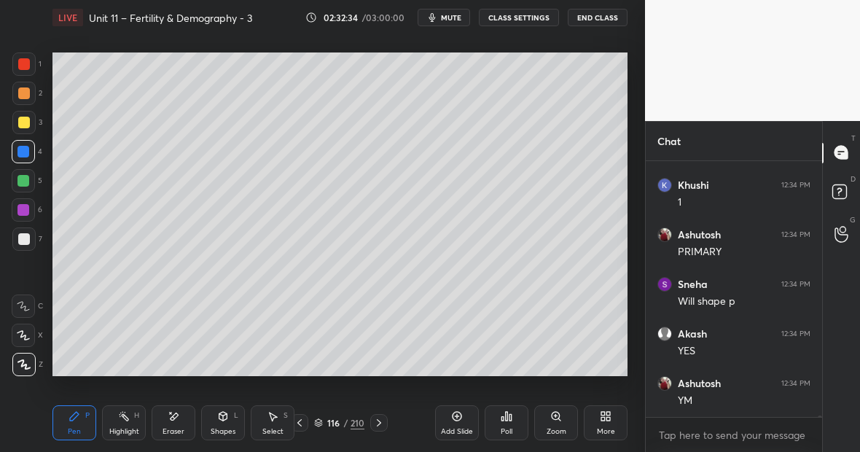
click at [26, 186] on div at bounding box center [23, 181] width 12 height 12
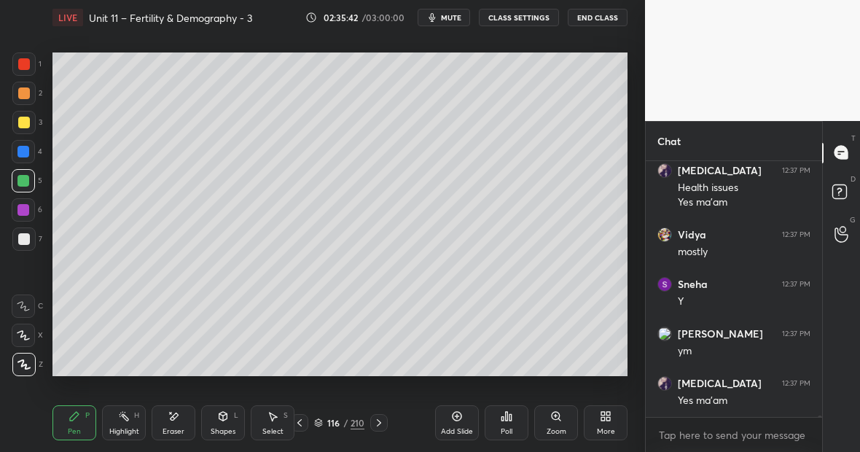
scroll to position [58921, 0]
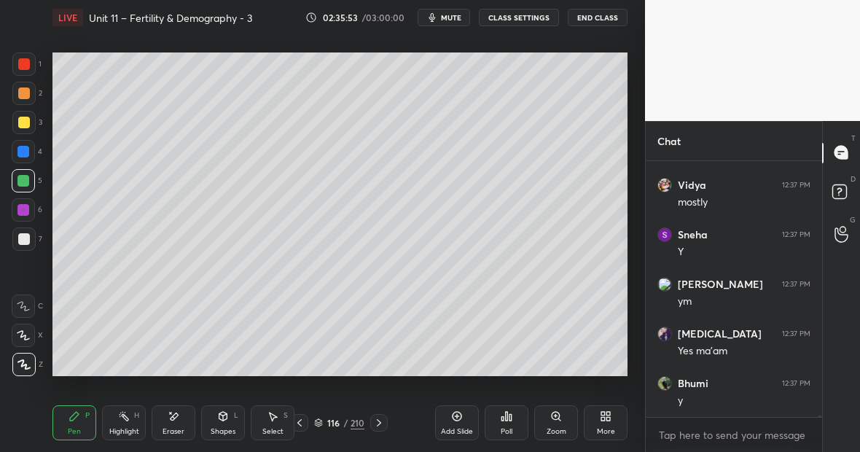
click at [124, 411] on div "Highlight H" at bounding box center [124, 422] width 44 height 35
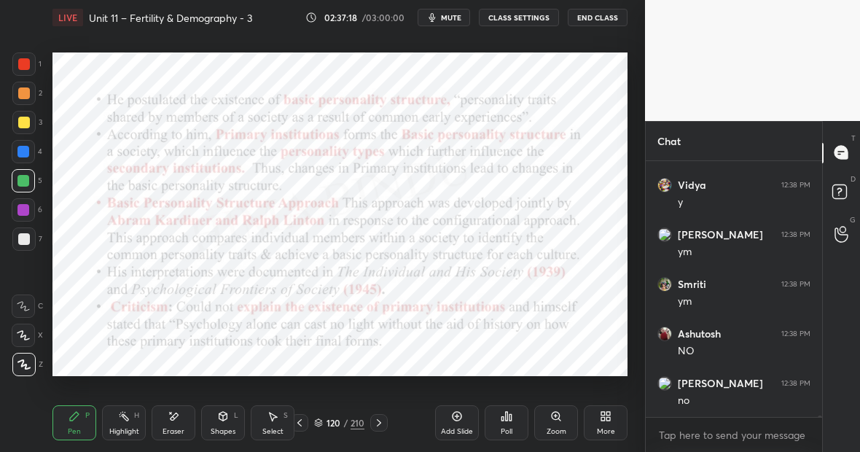
scroll to position [59222, 0]
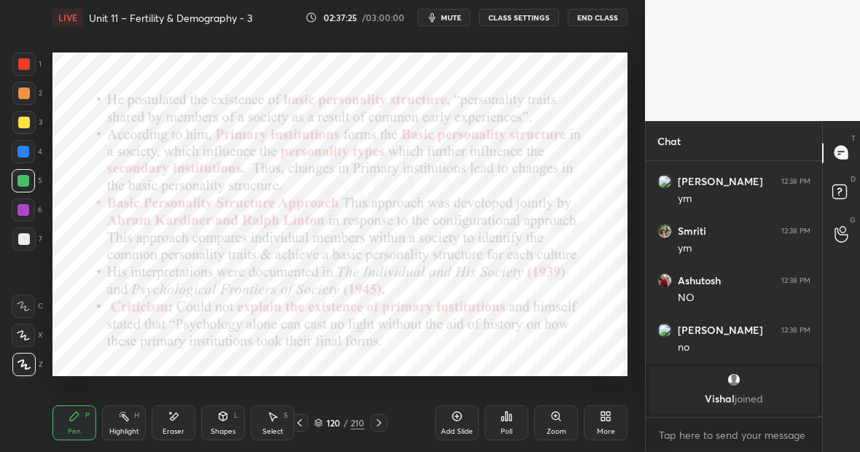
click at [459, 418] on icon at bounding box center [457, 416] width 12 height 12
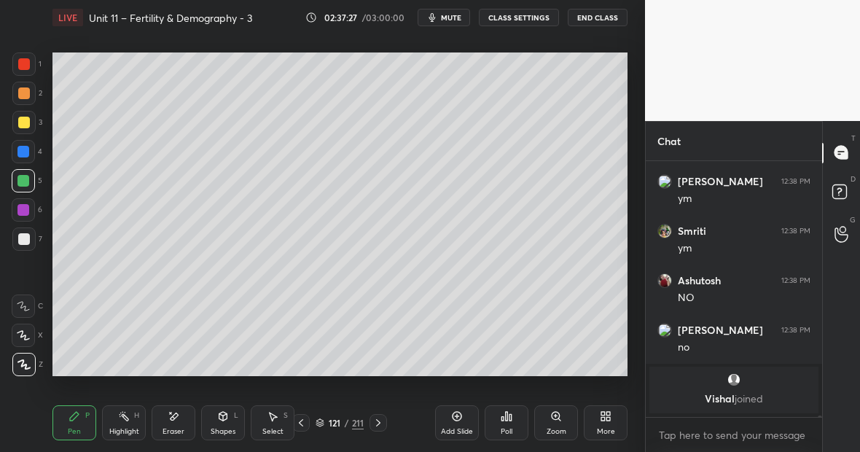
click at [25, 122] on div at bounding box center [24, 123] width 12 height 12
click at [23, 68] on div at bounding box center [24, 64] width 12 height 12
click at [28, 187] on div at bounding box center [23, 180] width 23 height 23
click at [29, 242] on div at bounding box center [23, 238] width 23 height 23
click at [24, 122] on div at bounding box center [24, 123] width 12 height 12
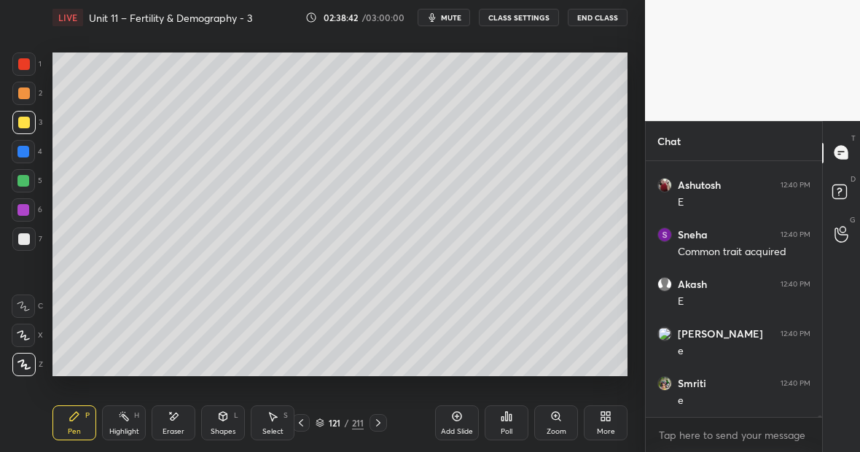
scroll to position [58344, 0]
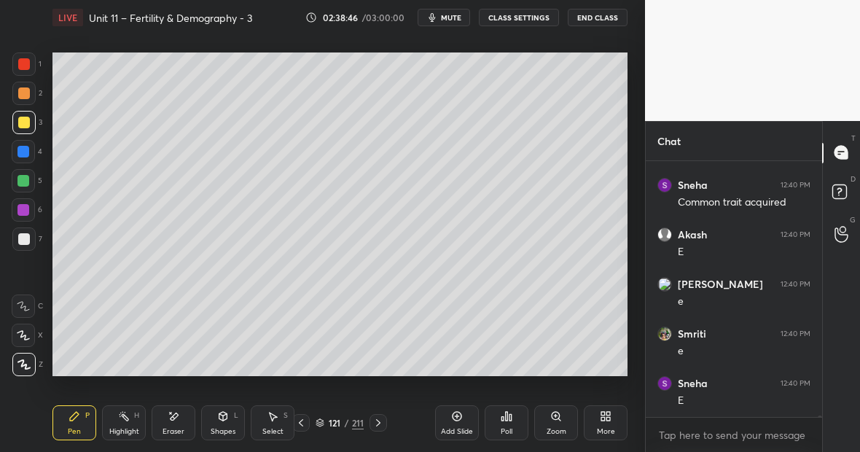
click at [124, 424] on div "Highlight H" at bounding box center [124, 422] width 44 height 35
click at [77, 421] on div "Pen P" at bounding box center [74, 422] width 44 height 35
click at [127, 434] on div "Highlight H" at bounding box center [124, 422] width 44 height 35
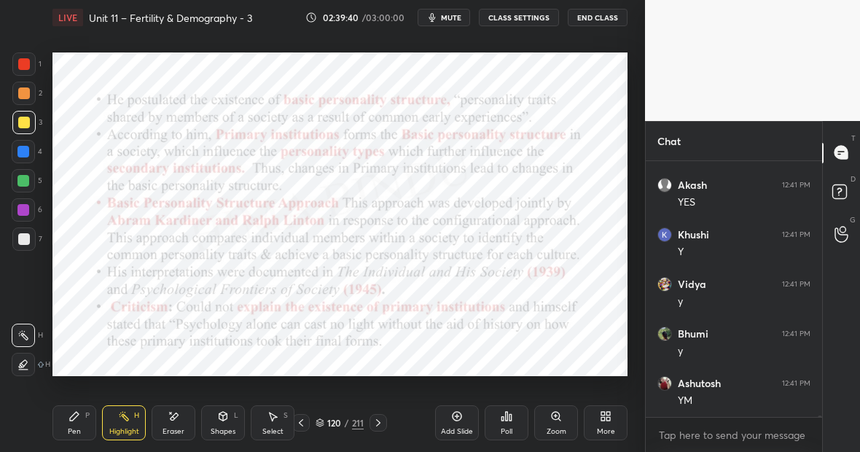
scroll to position [59087, 0]
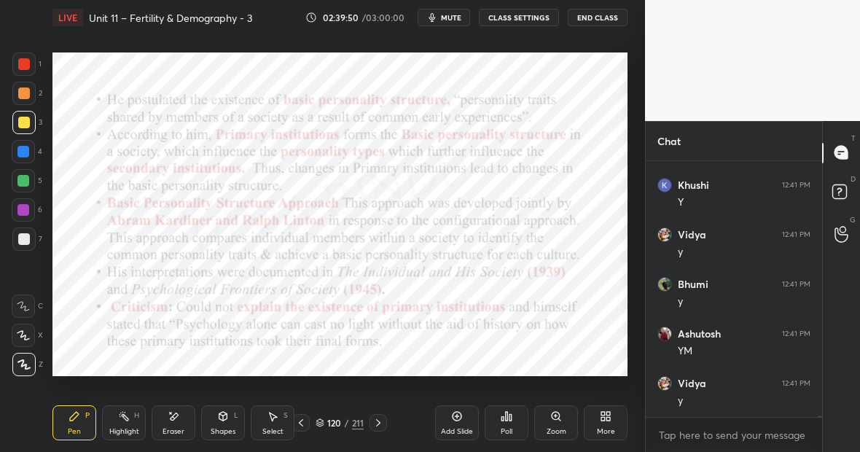
click at [28, 156] on div at bounding box center [23, 151] width 23 height 23
click at [137, 423] on div "Highlight H" at bounding box center [124, 422] width 44 height 35
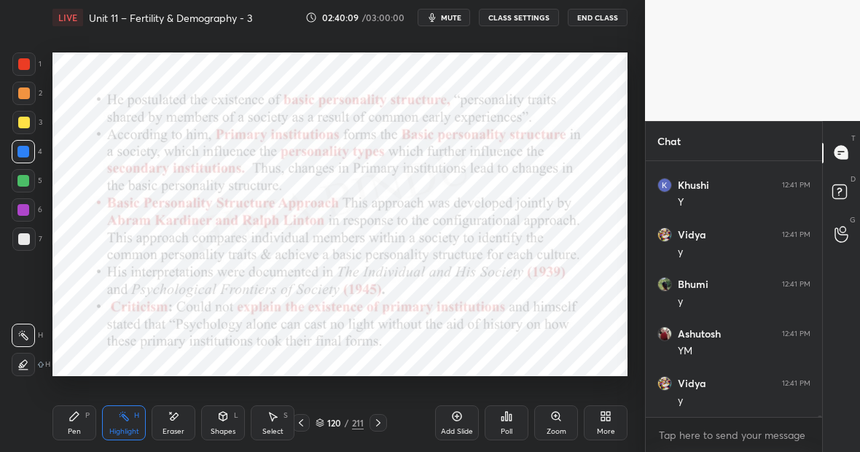
click at [82, 421] on div "Pen P" at bounding box center [74, 422] width 44 height 35
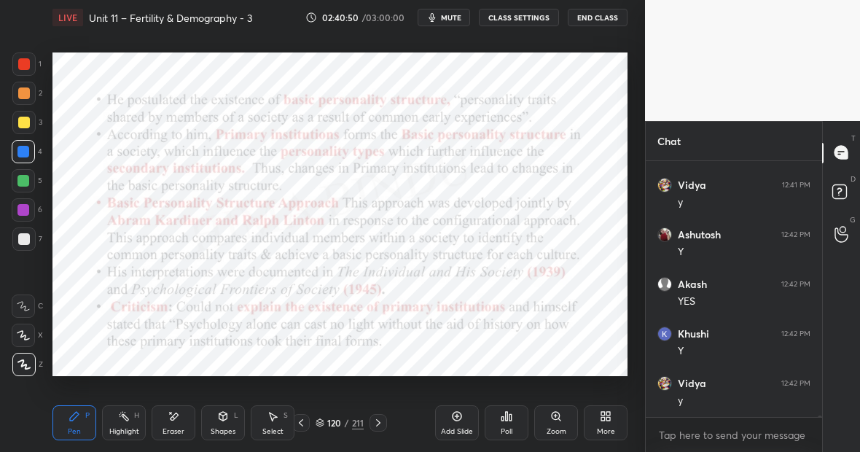
scroll to position [59335, 0]
click at [462, 419] on icon at bounding box center [457, 416] width 12 height 12
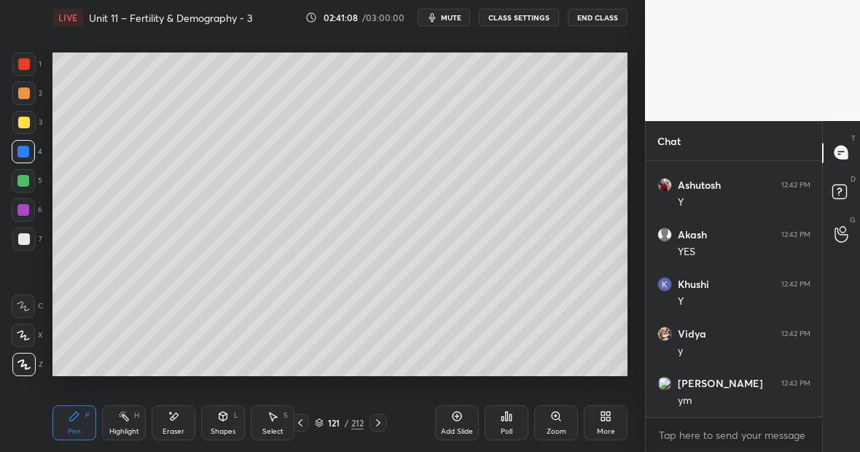
click at [28, 119] on div at bounding box center [24, 123] width 12 height 12
click at [181, 423] on div "Eraser" at bounding box center [174, 422] width 44 height 35
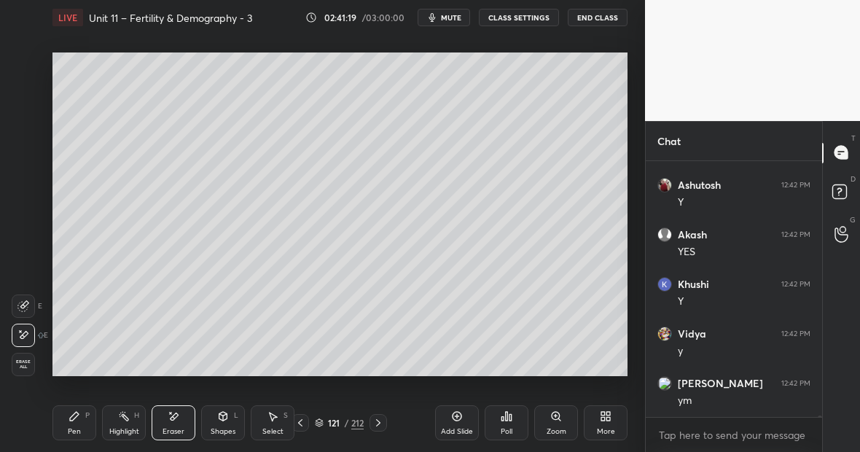
click at [30, 301] on div at bounding box center [23, 305] width 23 height 23
click at [74, 426] on div "Pen P" at bounding box center [74, 422] width 44 height 35
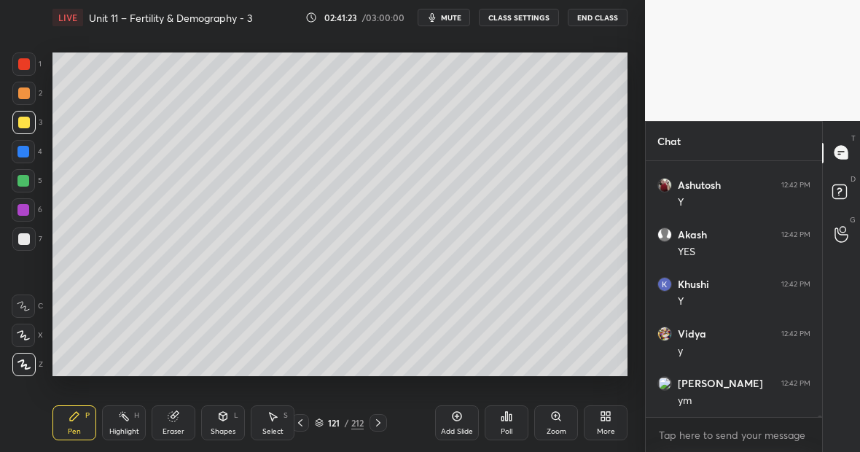
click at [27, 69] on div at bounding box center [24, 64] width 12 height 12
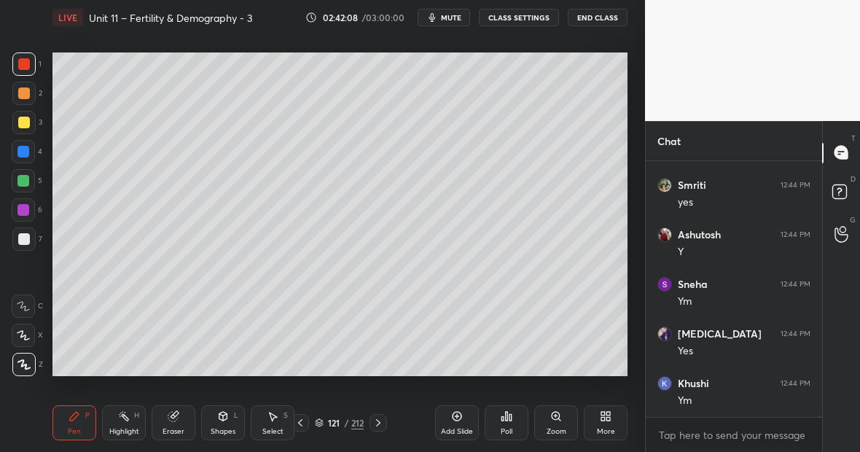
scroll to position [60029, 0]
click at [126, 424] on div "Highlight H" at bounding box center [124, 422] width 44 height 35
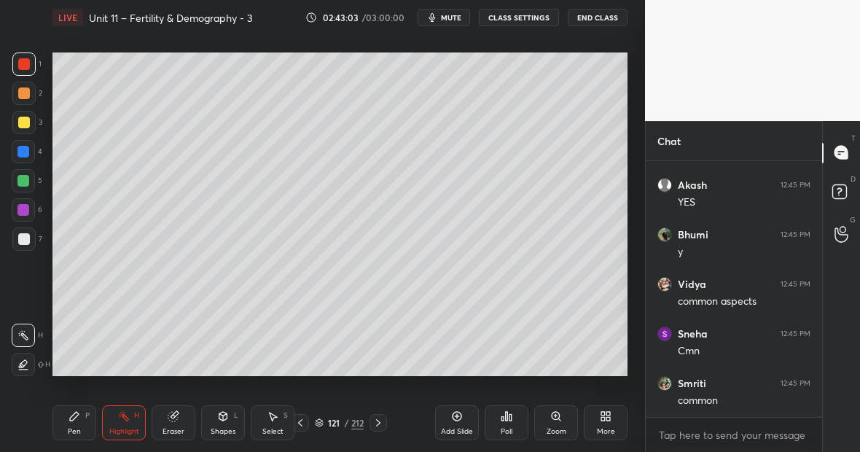
scroll to position [60836, 0]
click at [24, 152] on div at bounding box center [23, 152] width 12 height 12
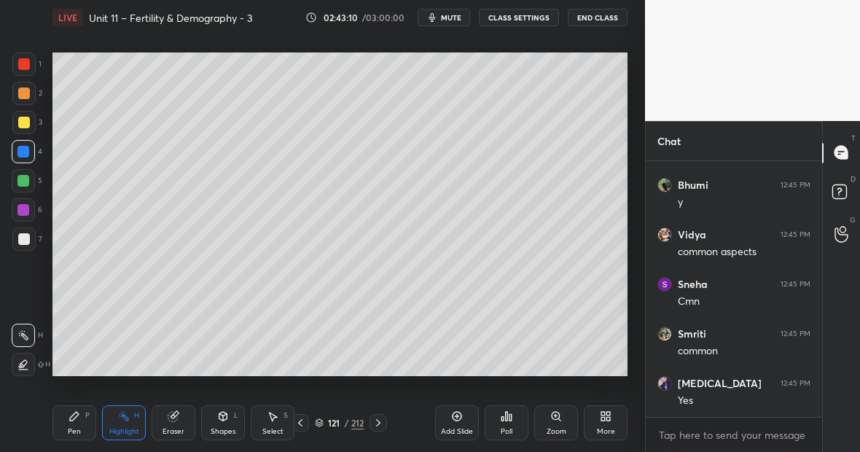
click at [80, 404] on div "Pen P Highlight H Eraser Shapes L Select S 121 / 212 Add Slide Poll Zoom More" at bounding box center [339, 423] width 575 height 58
click at [77, 418] on icon at bounding box center [75, 416] width 12 height 12
click at [461, 414] on icon at bounding box center [457, 416] width 9 height 9
click at [31, 62] on div at bounding box center [23, 63] width 23 height 23
click at [29, 121] on div at bounding box center [23, 122] width 23 height 23
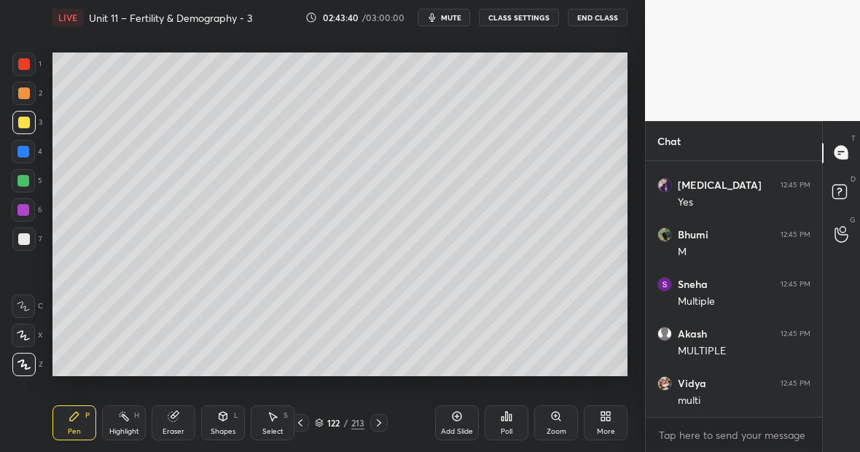
scroll to position [61084, 0]
click at [26, 179] on div at bounding box center [23, 181] width 12 height 12
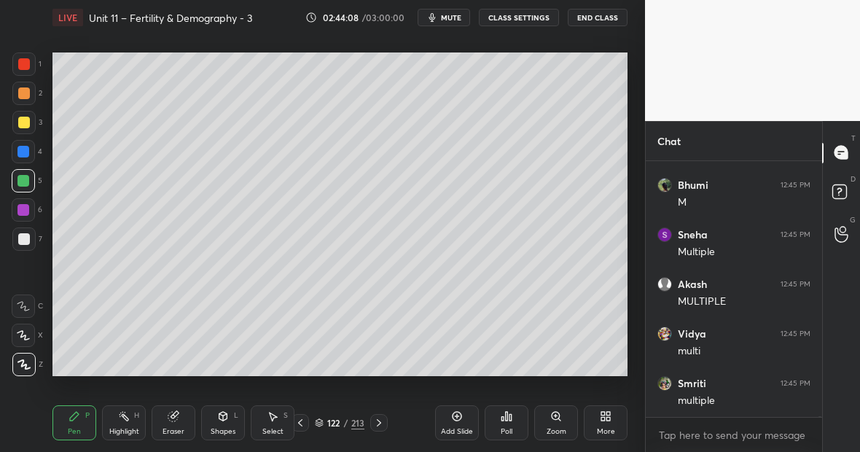
scroll to position [61134, 0]
click at [26, 65] on div at bounding box center [24, 64] width 12 height 12
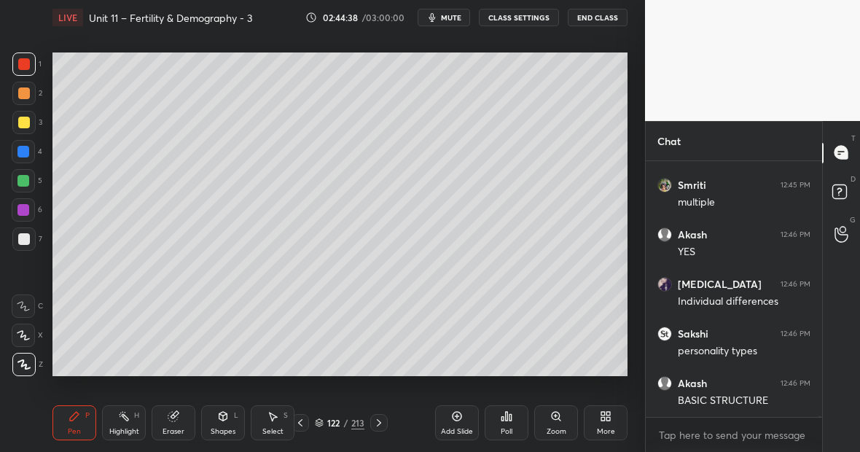
scroll to position [61332, 0]
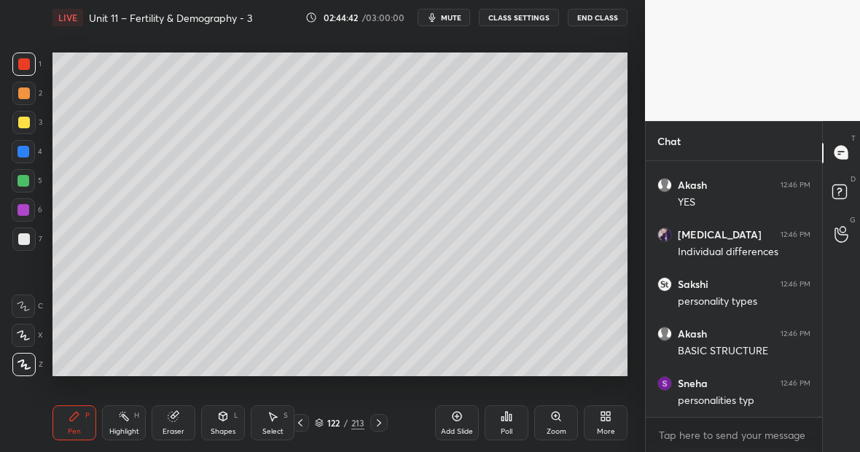
click at [26, 125] on div at bounding box center [24, 123] width 12 height 12
click at [26, 159] on div at bounding box center [23, 151] width 23 height 23
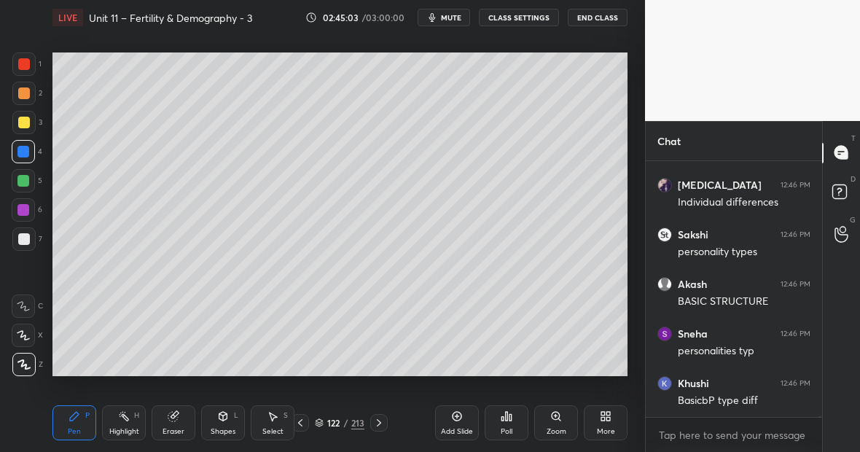
click at [141, 427] on div "Highlight H" at bounding box center [124, 422] width 44 height 35
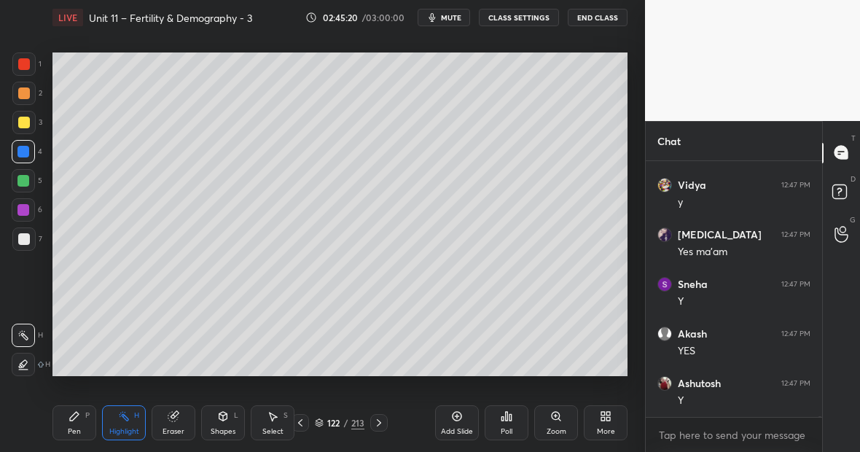
scroll to position [61728, 0]
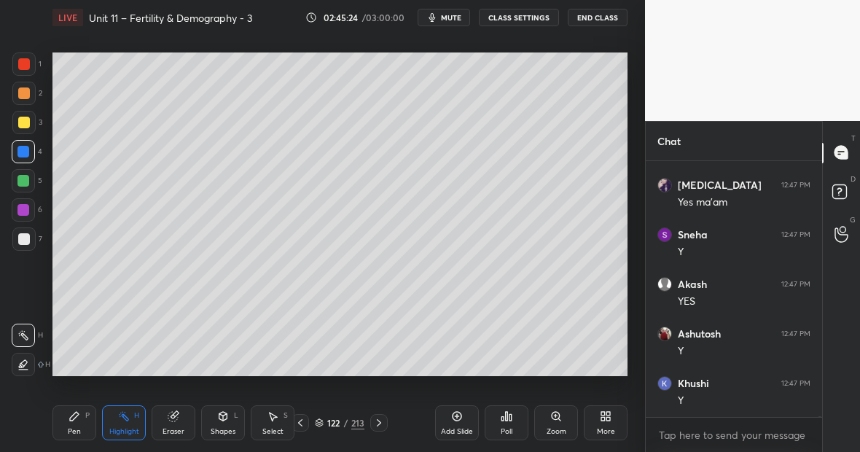
click at [71, 421] on div "Pen P" at bounding box center [74, 422] width 44 height 35
click at [139, 418] on div "Highlight H" at bounding box center [124, 422] width 44 height 35
click at [138, 417] on div "H" at bounding box center [136, 415] width 5 height 7
click at [123, 420] on icon at bounding box center [124, 416] width 12 height 12
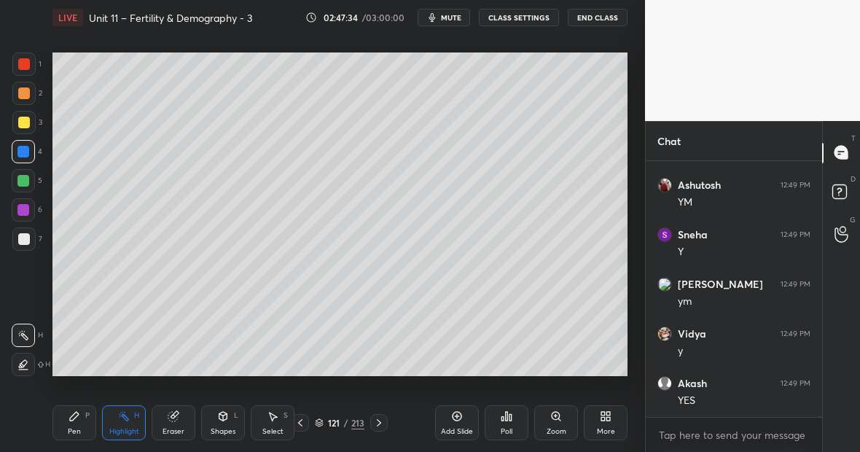
scroll to position [62635, 0]
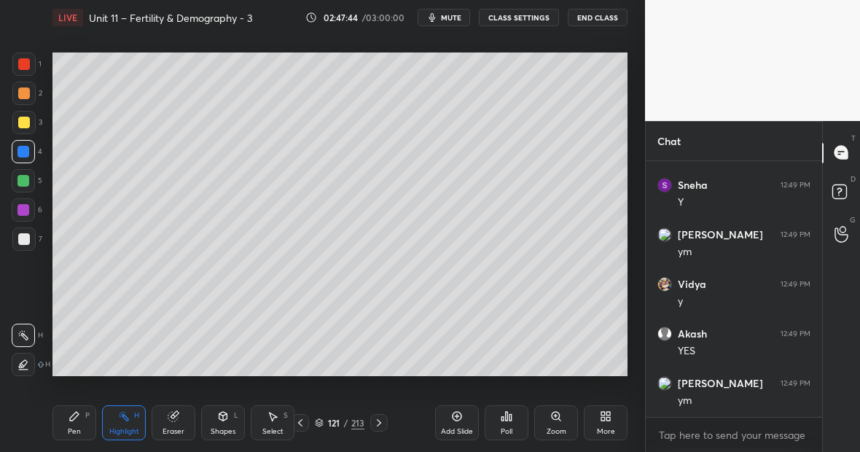
click at [85, 419] on div "Pen P" at bounding box center [74, 422] width 44 height 35
click at [23, 182] on div at bounding box center [23, 181] width 12 height 12
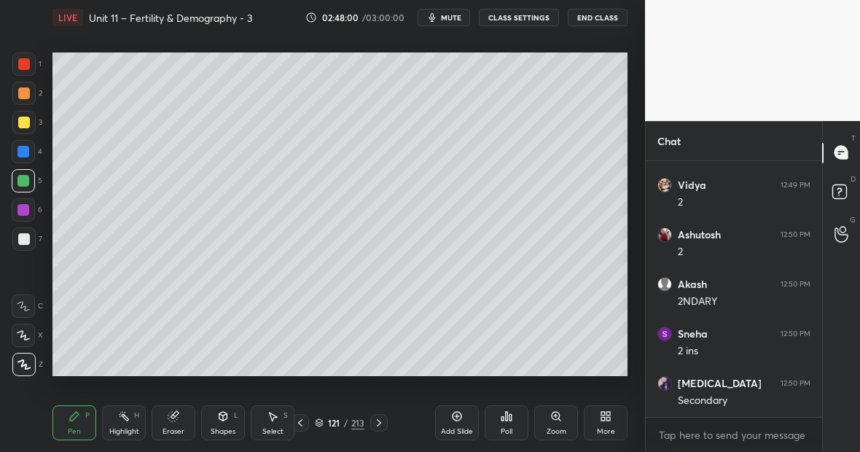
scroll to position [62932, 0]
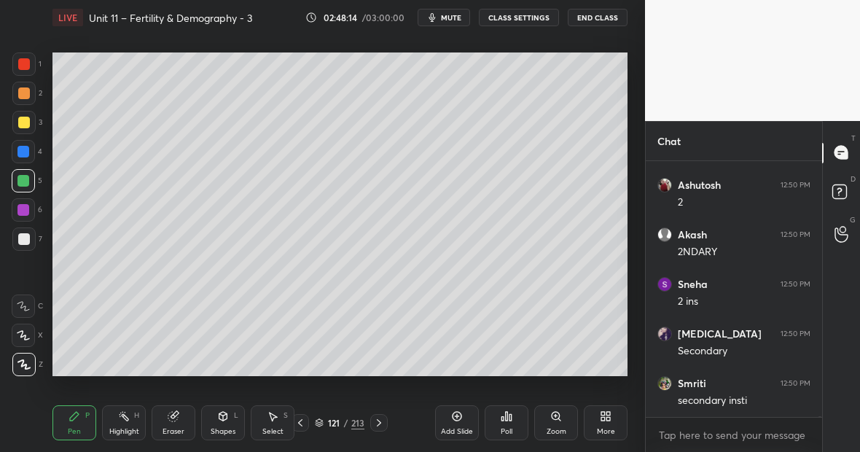
click at [128, 421] on icon at bounding box center [124, 416] width 12 height 12
click at [137, 404] on div "Pen P Highlight H Eraser Shapes L Select S 121 / 213 Add Slide Poll Zoom More" at bounding box center [339, 423] width 575 height 58
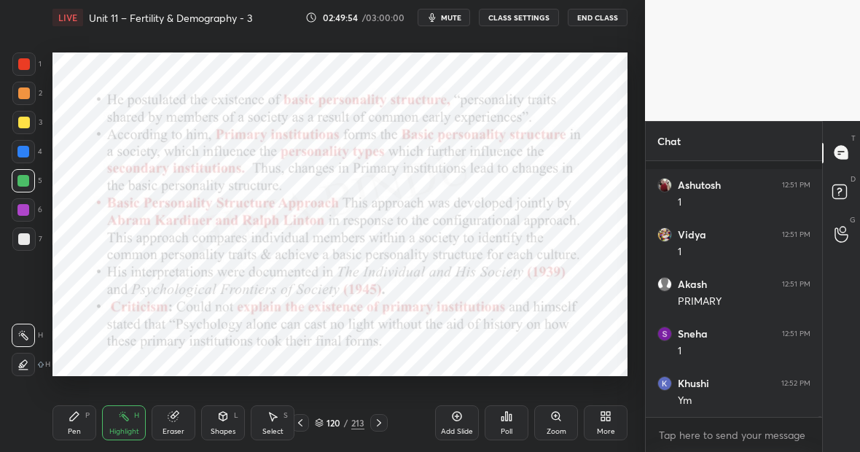
scroll to position [64518, 0]
click at [87, 415] on div "Pen P" at bounding box center [74, 422] width 44 height 35
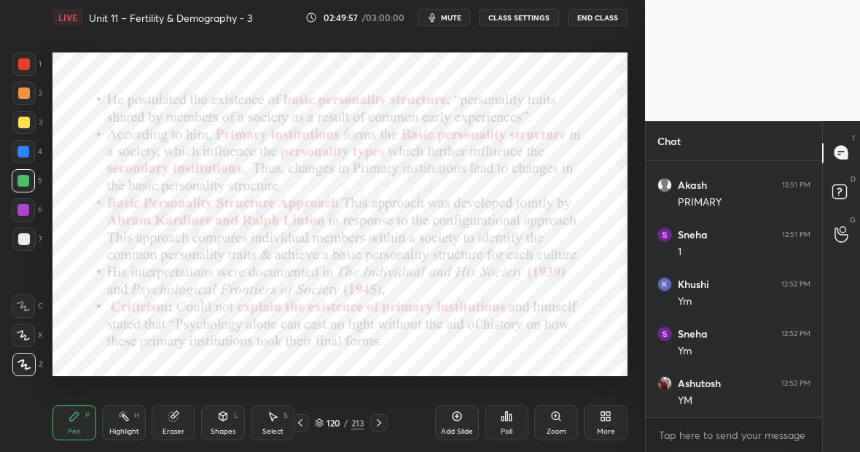
scroll to position [64568, 0]
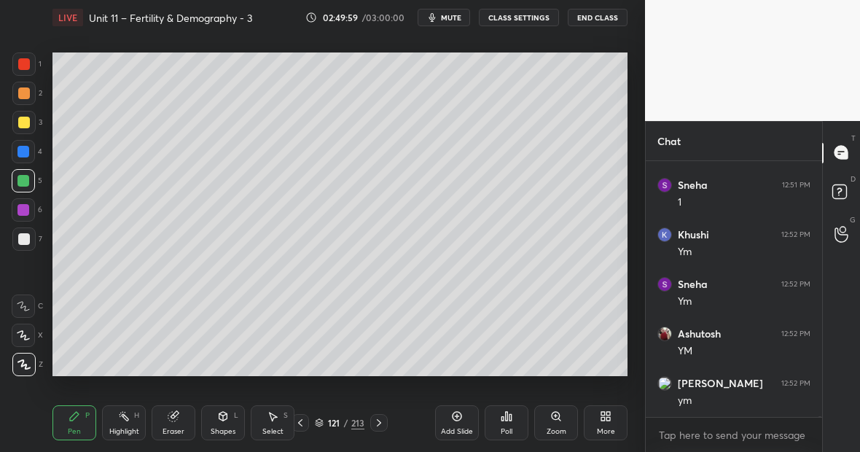
click at [29, 120] on div at bounding box center [23, 122] width 23 height 23
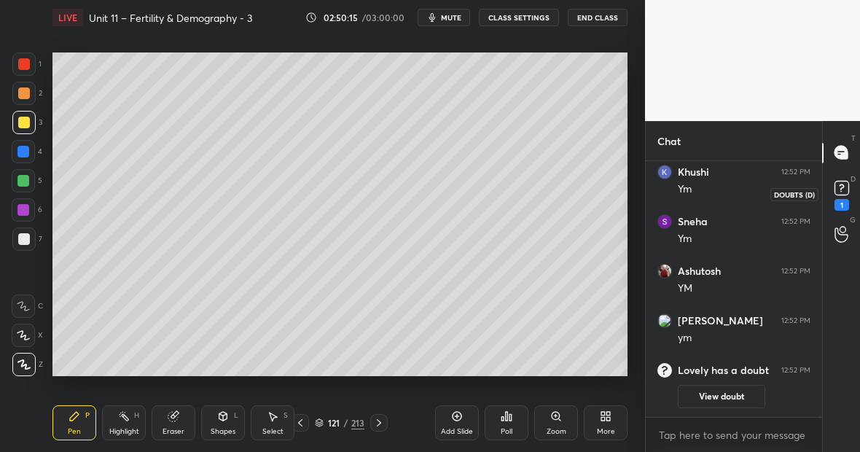
click at [843, 183] on rect at bounding box center [841, 188] width 14 height 14
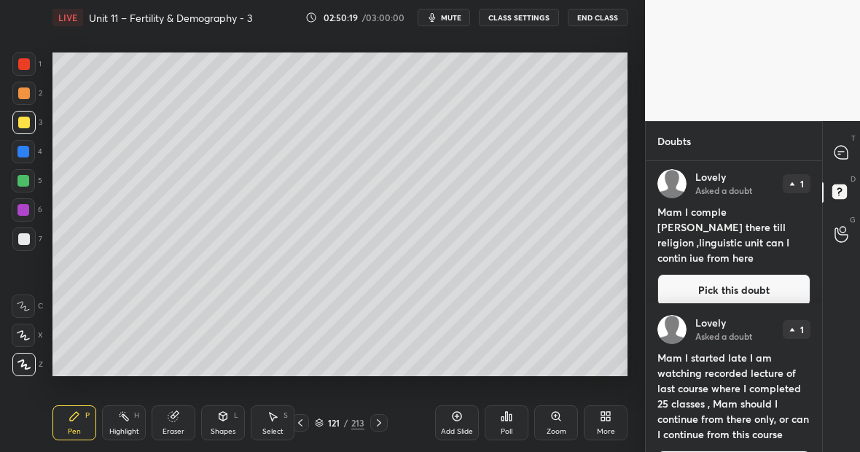
scroll to position [0, 0]
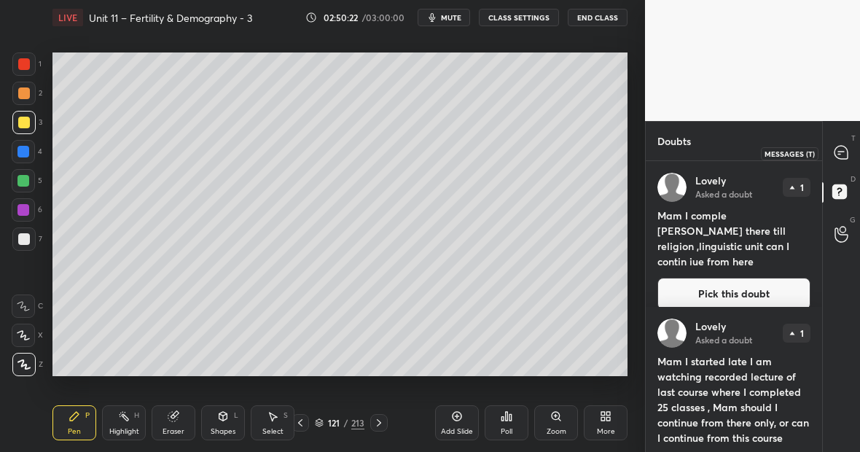
click at [842, 150] on icon at bounding box center [840, 152] width 13 height 13
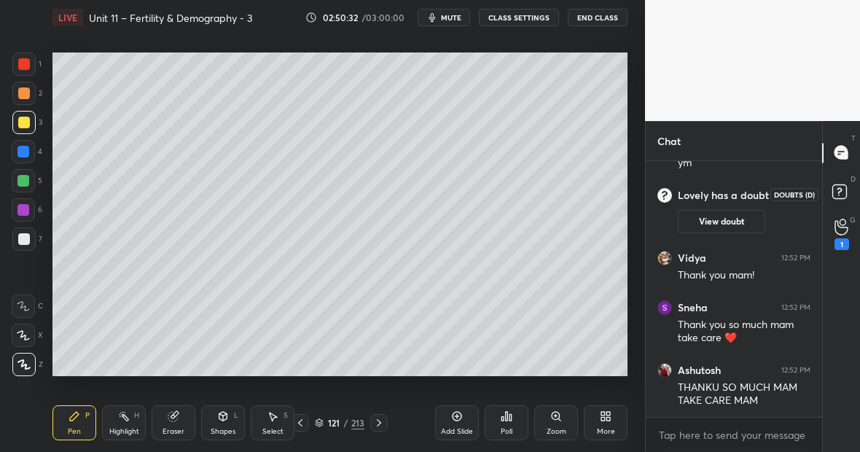
scroll to position [63076, 0]
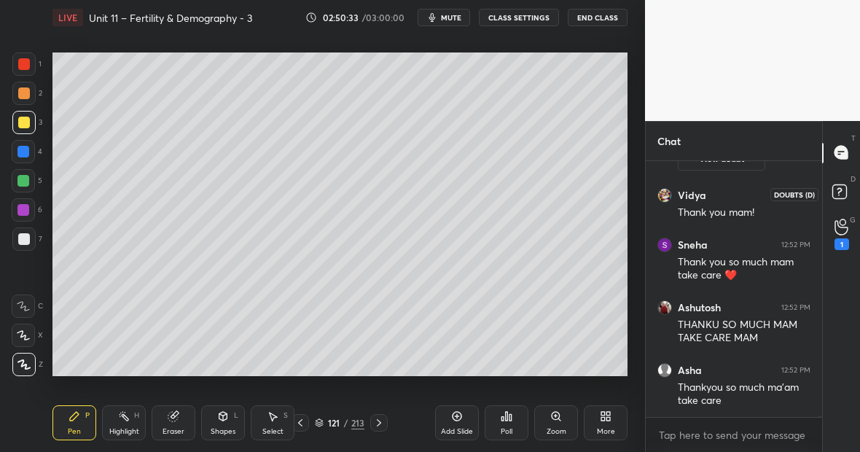
click at [842, 189] on rect at bounding box center [839, 191] width 14 height 14
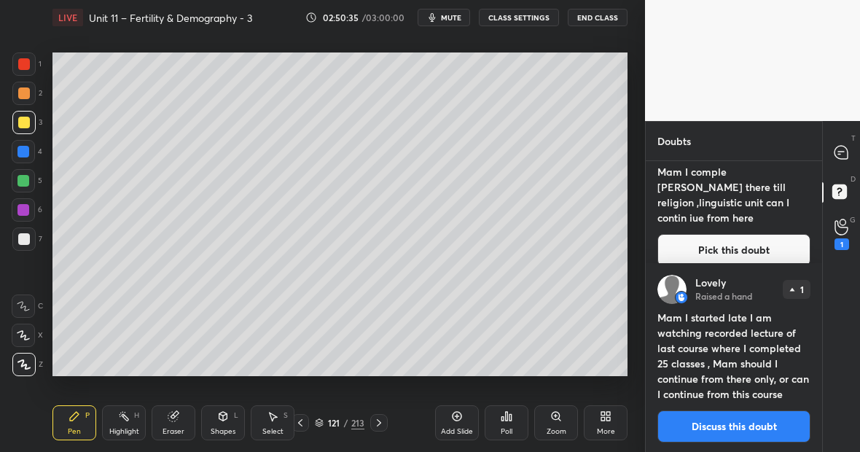
scroll to position [47, 0]
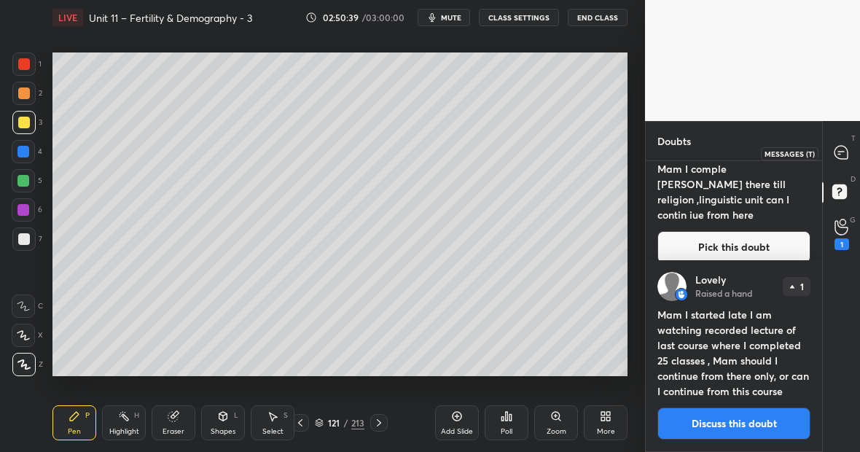
click at [842, 150] on icon at bounding box center [840, 152] width 13 height 13
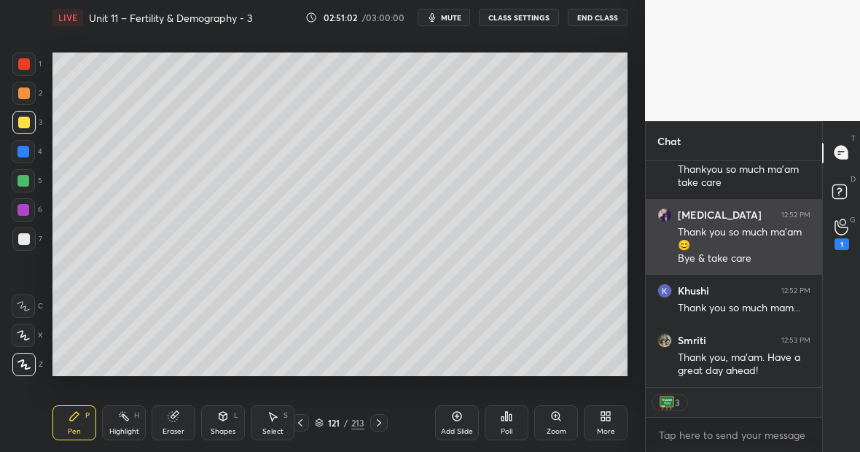
scroll to position [63539, 0]
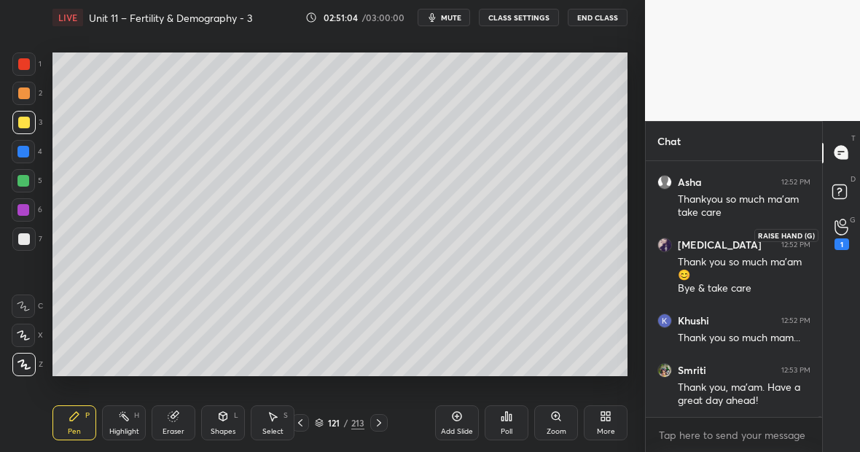
click at [843, 227] on icon at bounding box center [841, 227] width 14 height 17
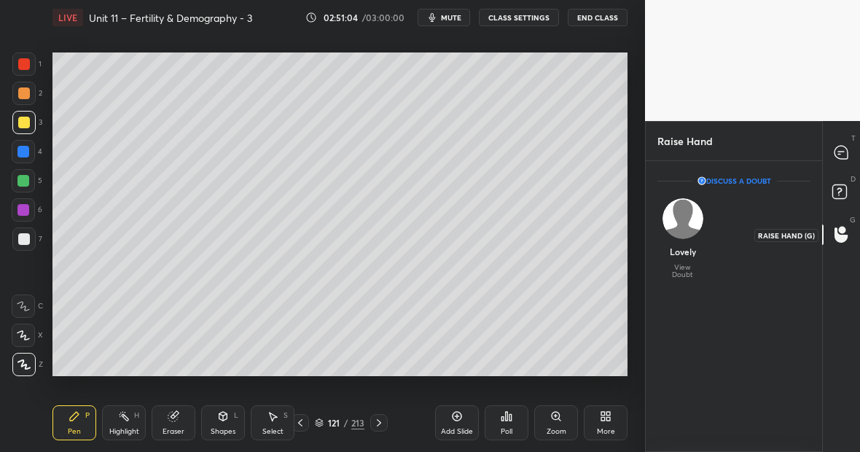
scroll to position [5, 5]
click at [680, 227] on img "grid" at bounding box center [682, 218] width 41 height 41
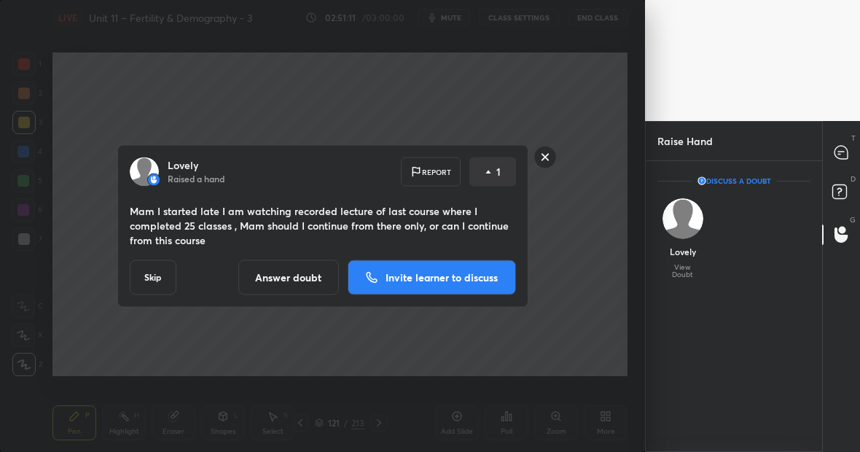
click at [455, 278] on p "Invite learner to discuss" at bounding box center [442, 278] width 112 height 10
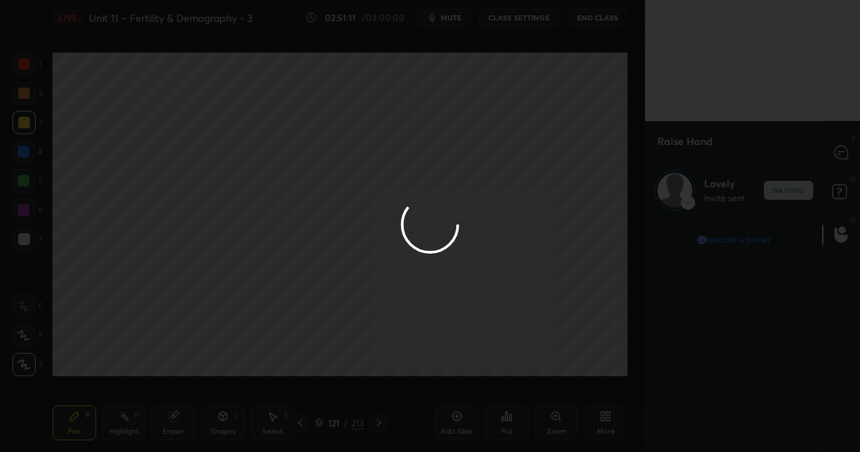
scroll to position [227, 172]
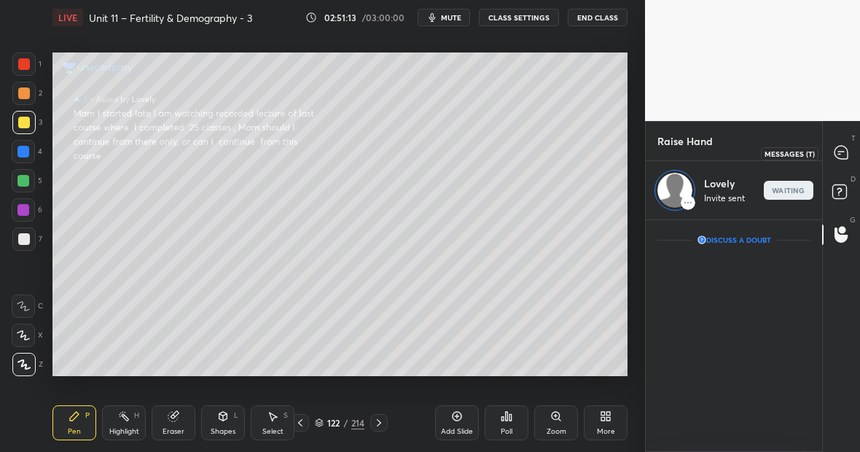
click at [845, 149] on icon at bounding box center [840, 152] width 13 height 13
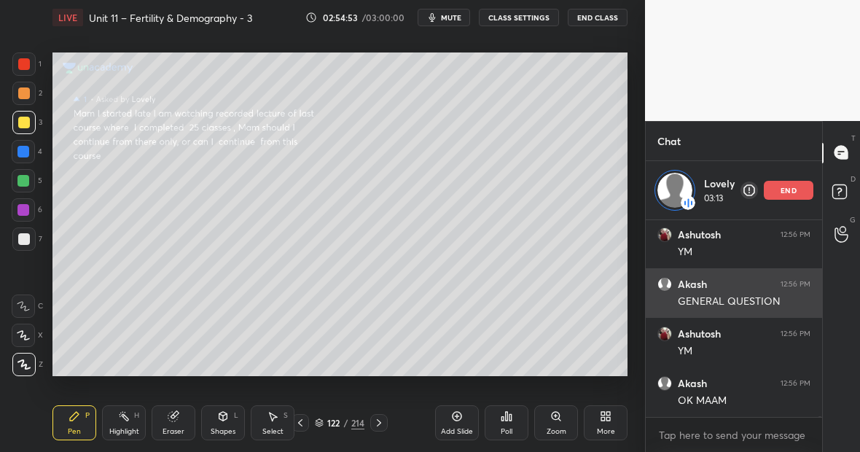
scroll to position [64085, 0]
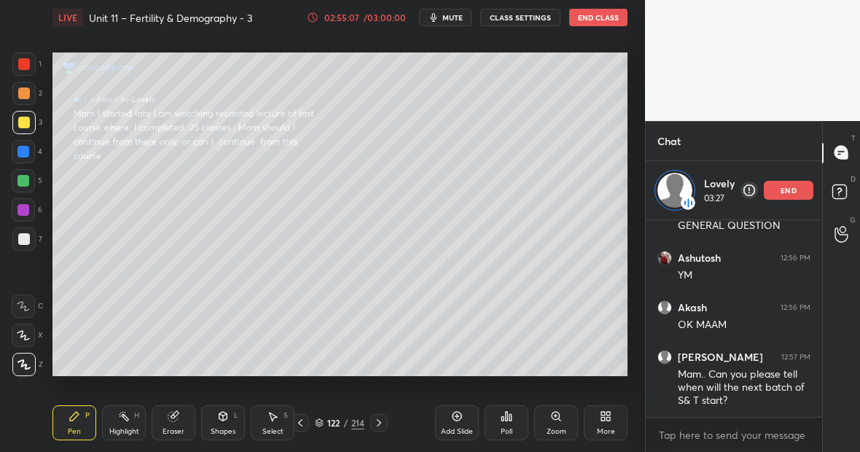
click at [28, 62] on div at bounding box center [24, 64] width 12 height 12
click at [187, 414] on div "Eraser" at bounding box center [174, 422] width 44 height 35
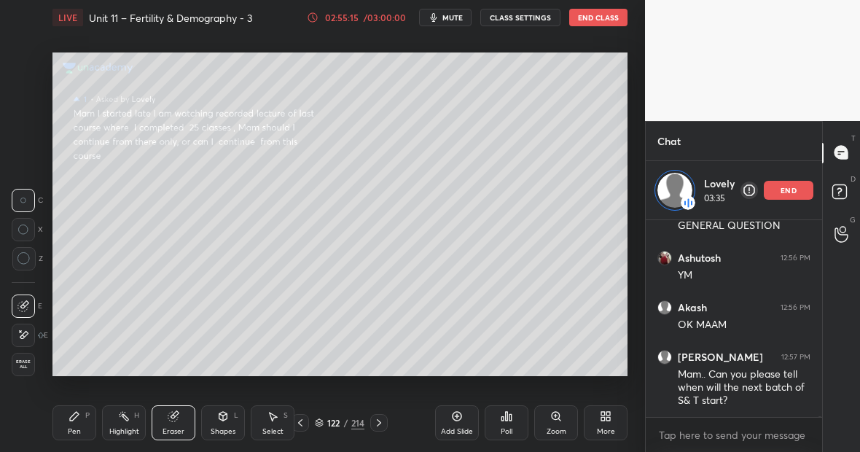
click at [82, 415] on div "Pen P" at bounding box center [74, 422] width 44 height 35
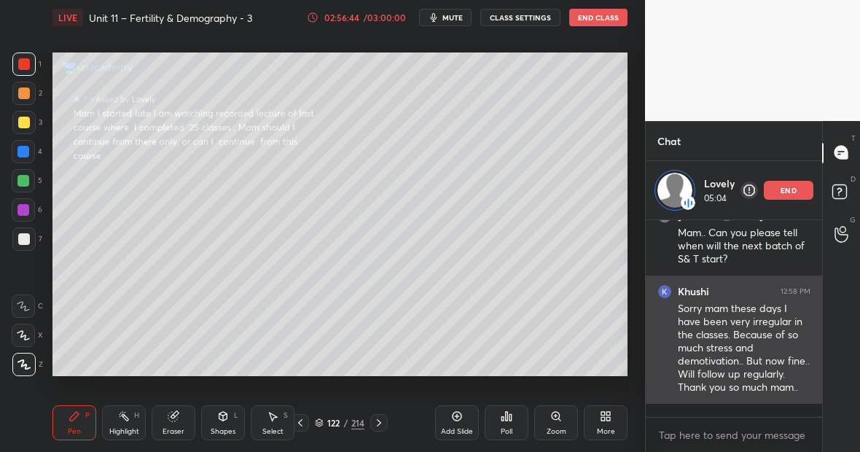
scroll to position [64276, 0]
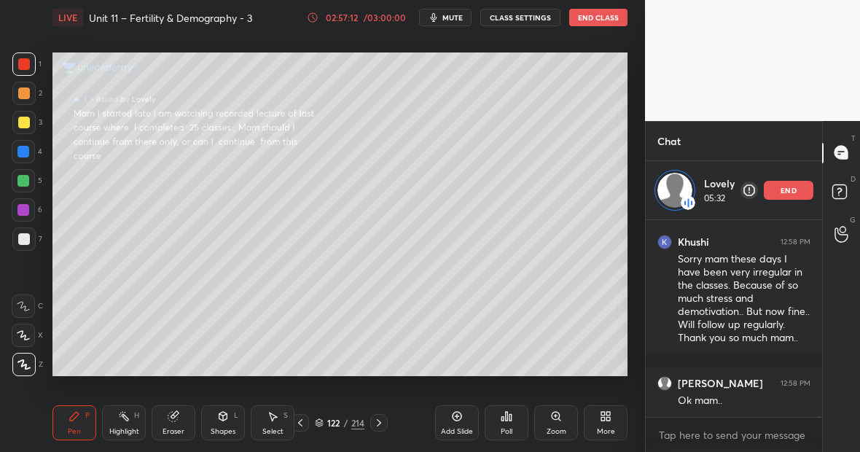
click at [785, 188] on p "end" at bounding box center [789, 190] width 16 height 7
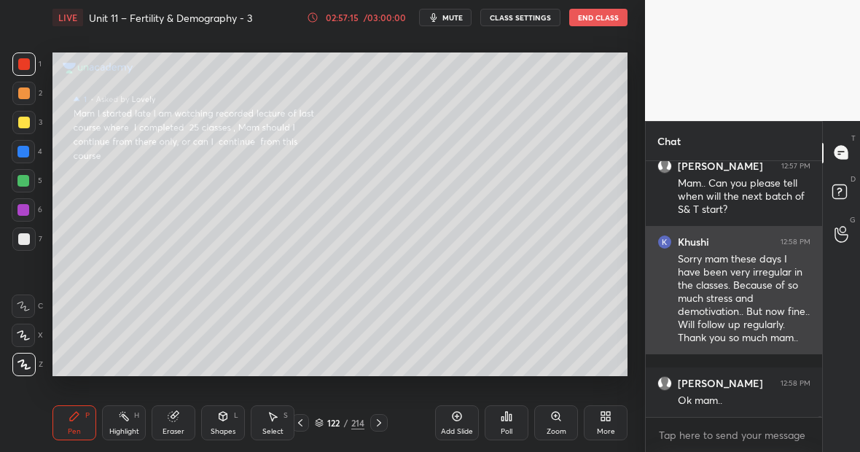
scroll to position [64267, 0]
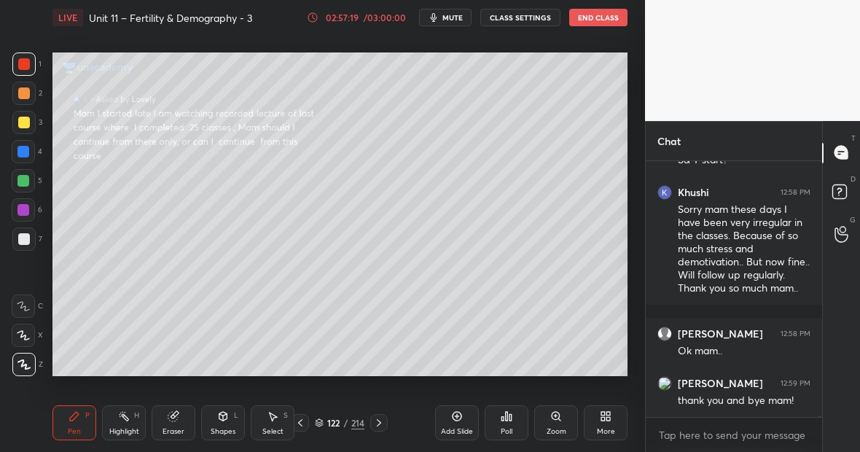
click at [458, 421] on icon at bounding box center [457, 416] width 12 height 12
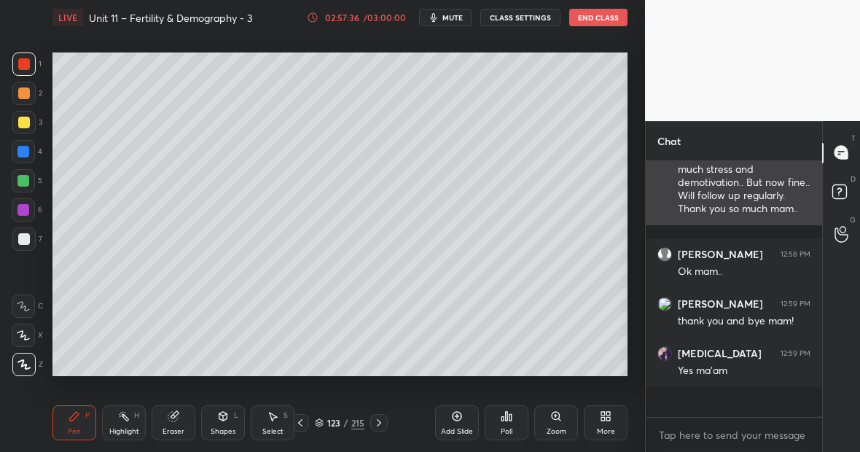
scroll to position [64316, 0]
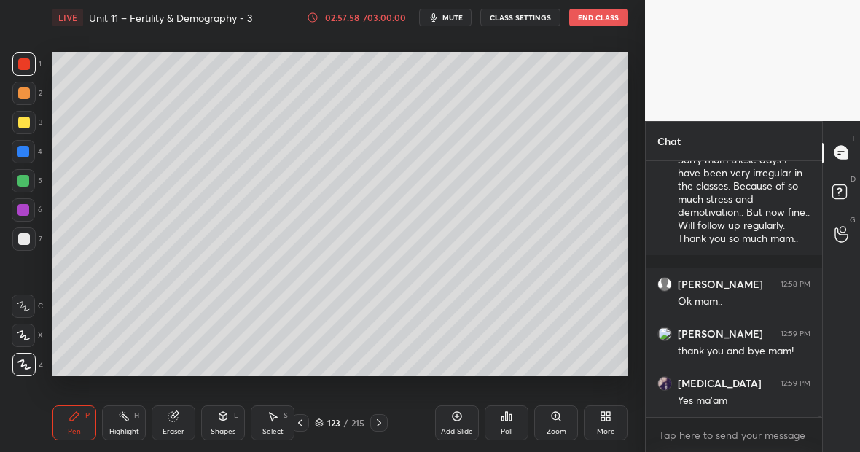
click at [28, 129] on div at bounding box center [23, 122] width 23 height 23
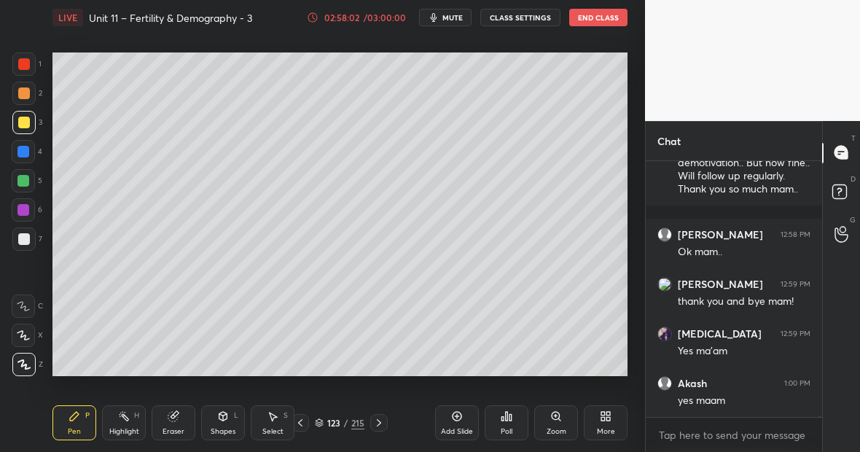
click at [176, 424] on div "Eraser" at bounding box center [174, 422] width 44 height 35
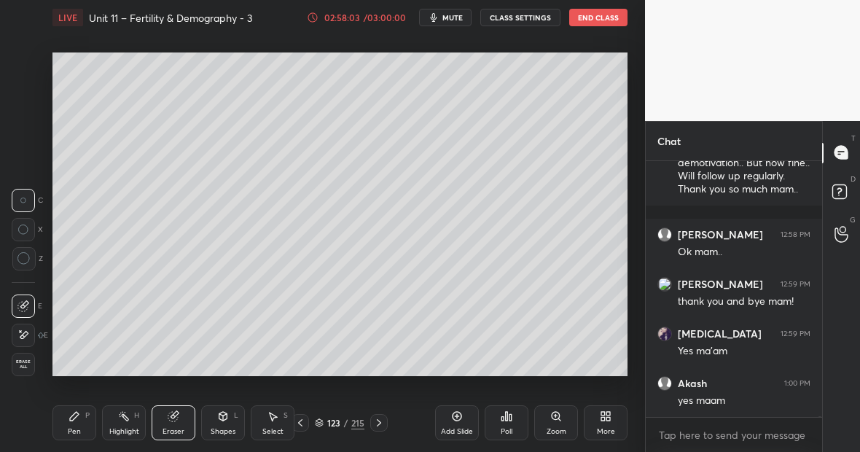
click at [95, 415] on div "Pen P" at bounding box center [74, 422] width 44 height 35
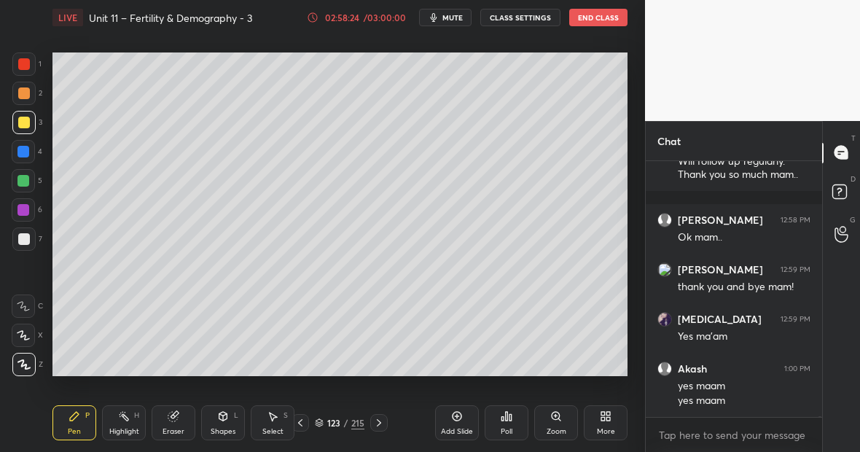
scroll to position [64430, 0]
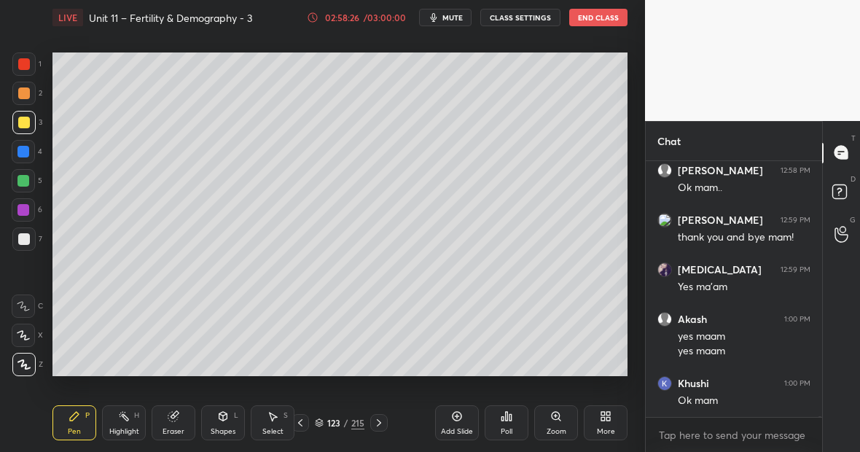
click at [606, 21] on button "End Class" at bounding box center [598, 17] width 58 height 17
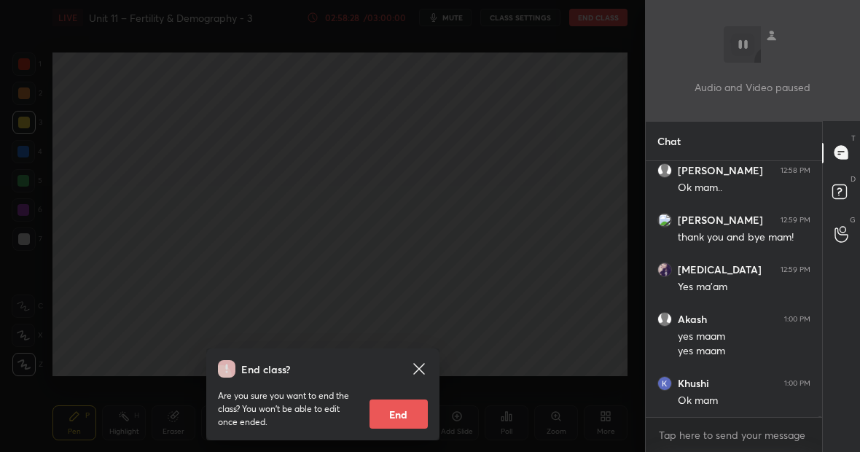
scroll to position [64480, 0]
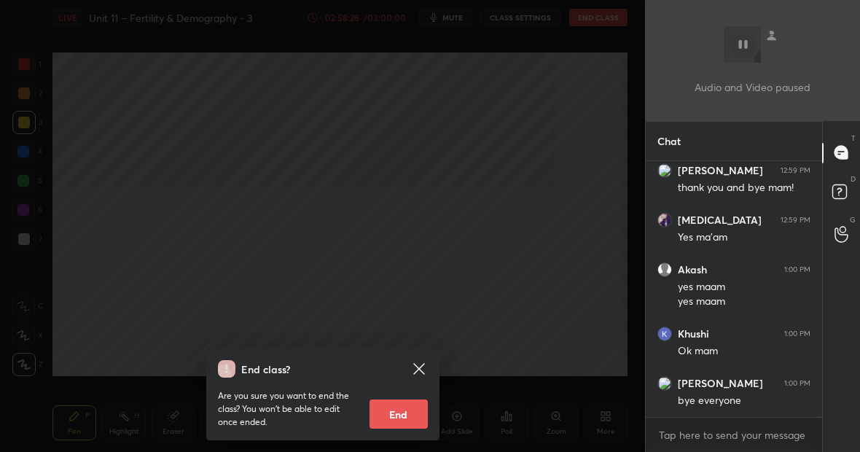
click at [392, 414] on button "End" at bounding box center [398, 413] width 58 height 29
type textarea "x"
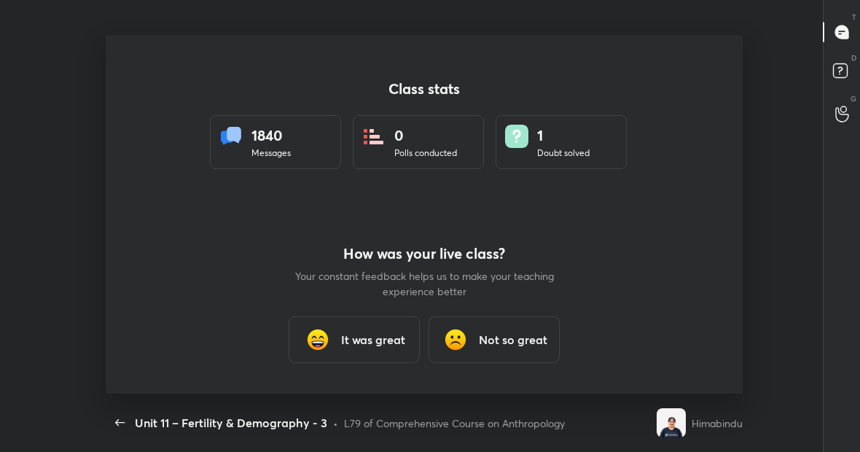
scroll to position [359, 848]
